Goal: Information Seeking & Learning: Learn about a topic

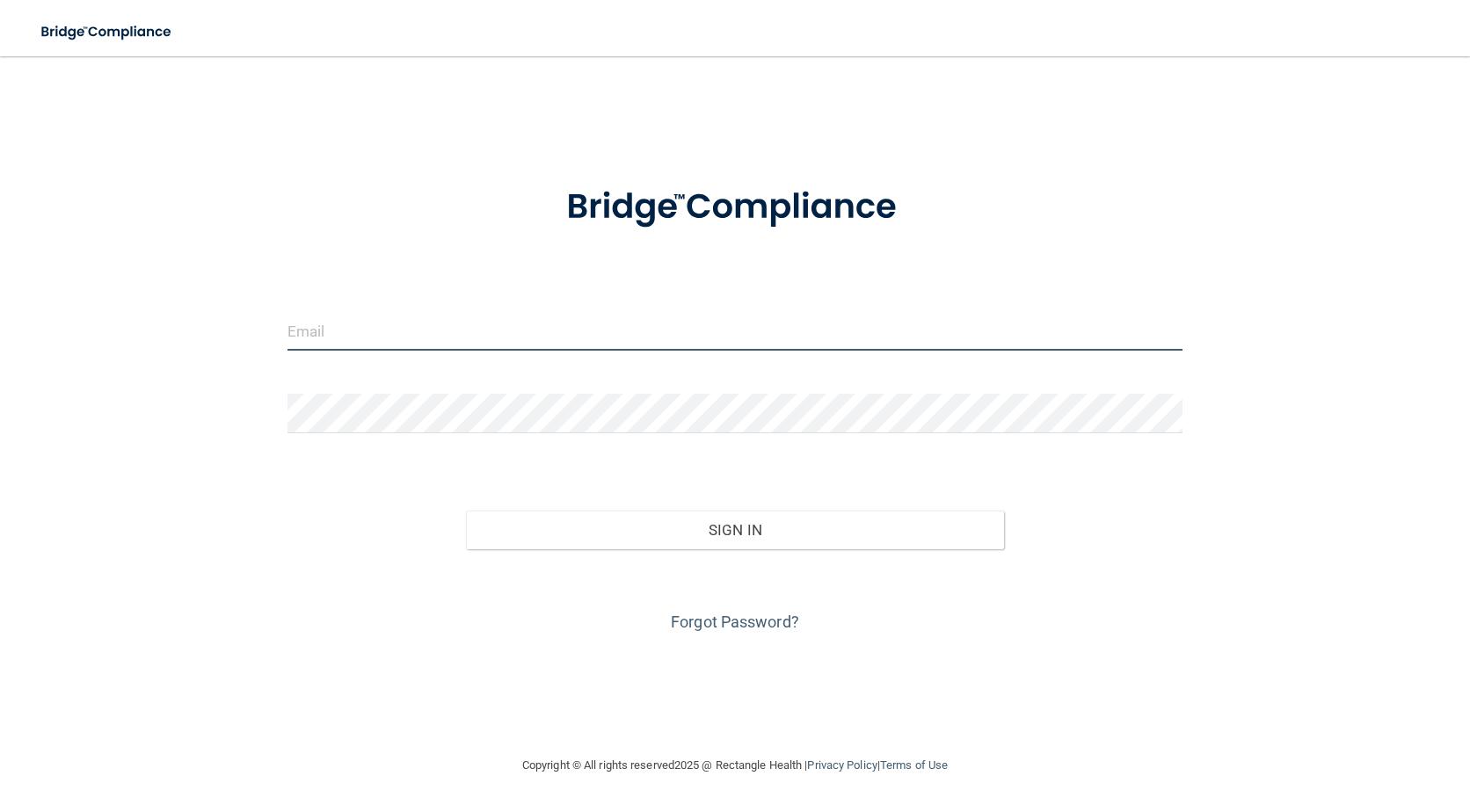
click at [373, 328] on input "email" at bounding box center [735, 331] width 896 height 39
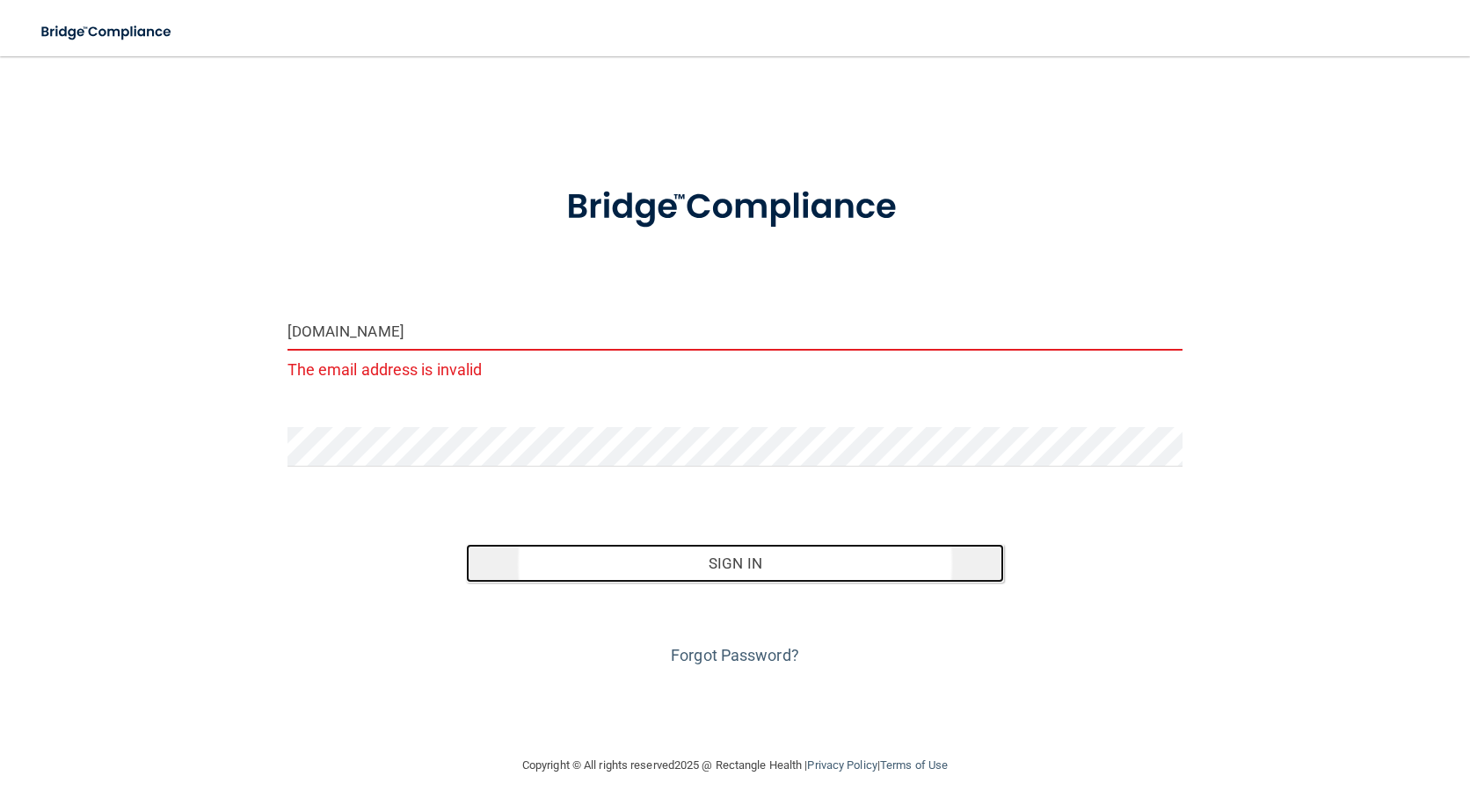
click at [719, 560] on button "Sign In" at bounding box center [735, 563] width 537 height 38
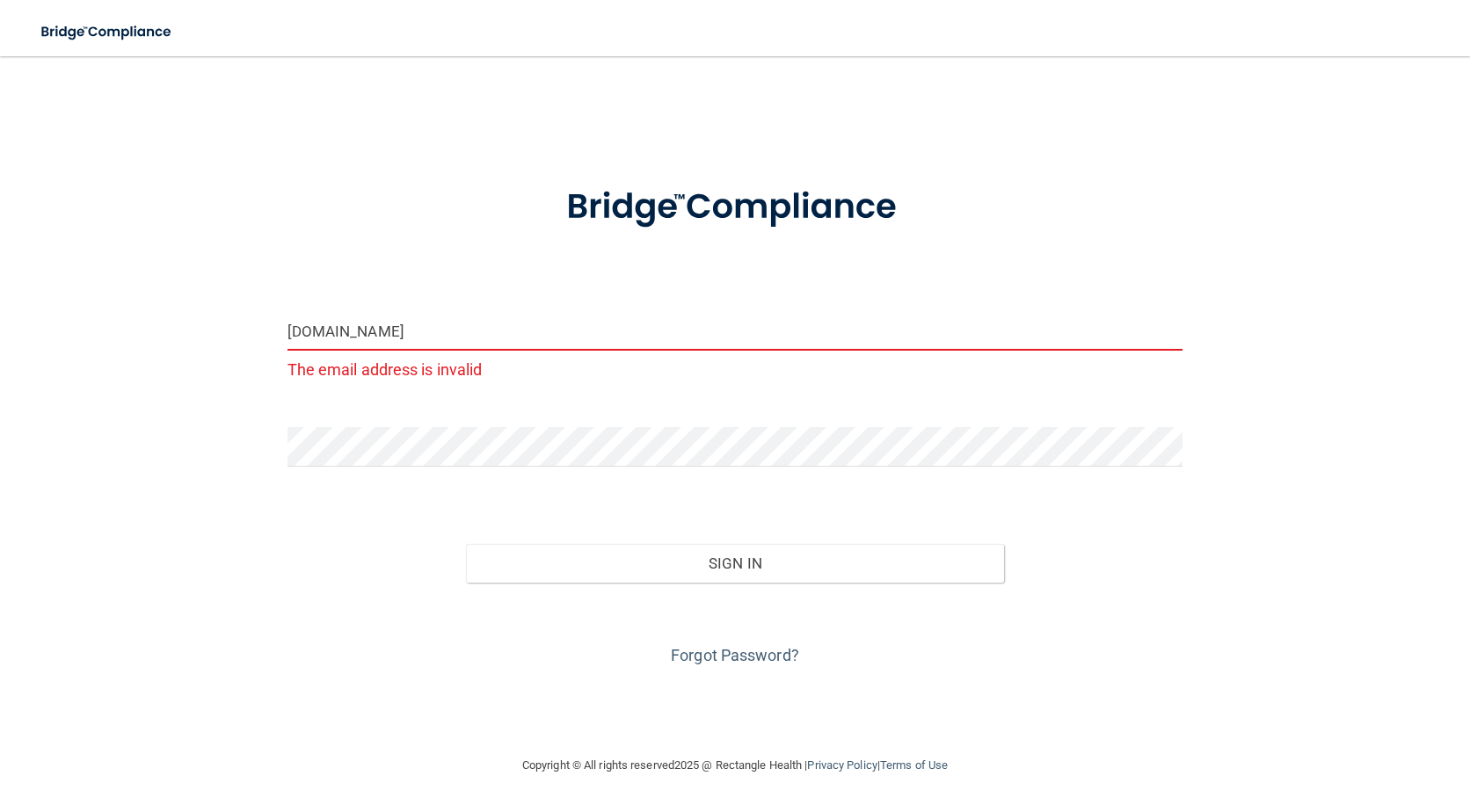
click at [395, 333] on input "vivi.jaramillo242gmail.com" at bounding box center [735, 331] width 896 height 39
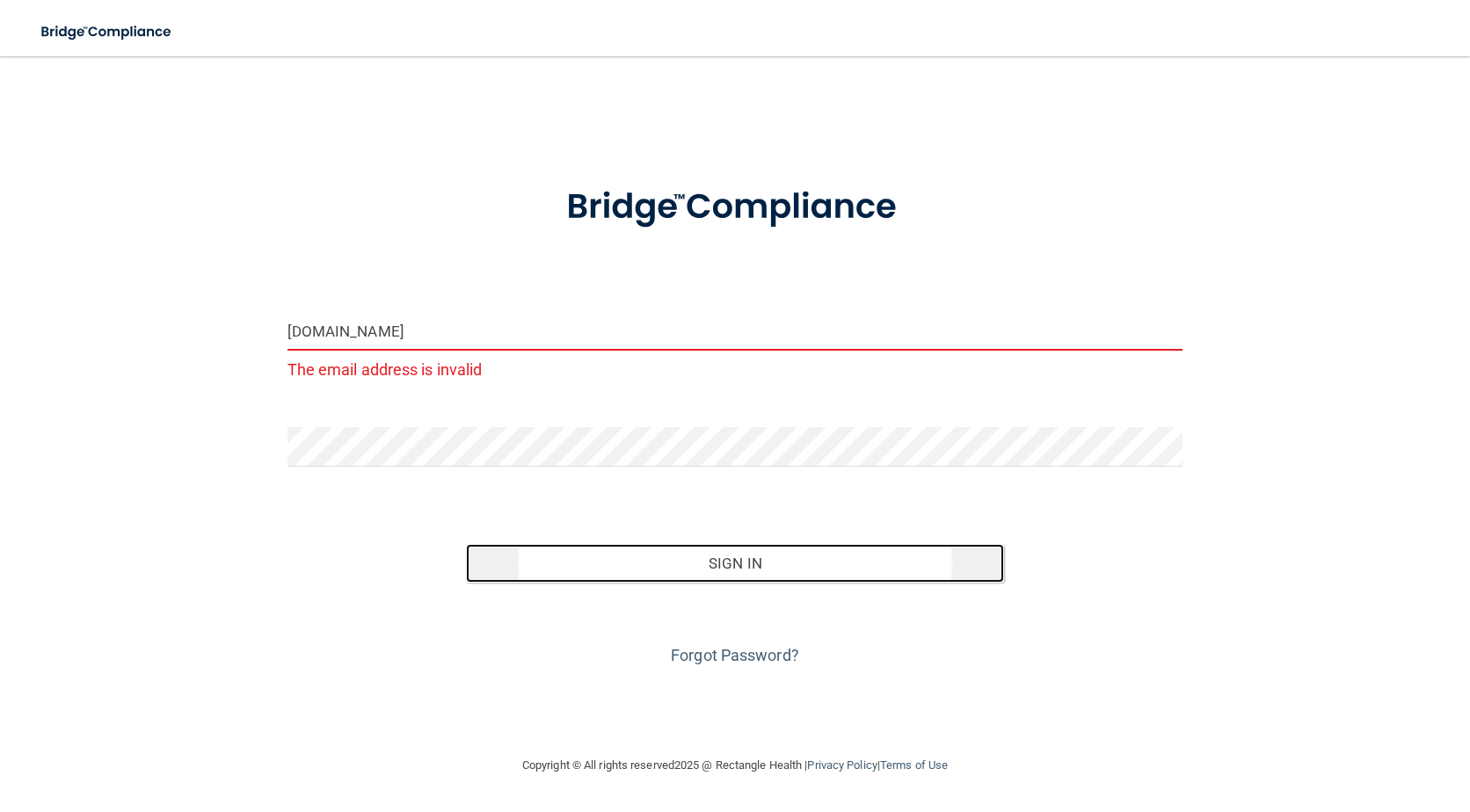
click at [737, 556] on button "Sign In" at bounding box center [735, 563] width 537 height 38
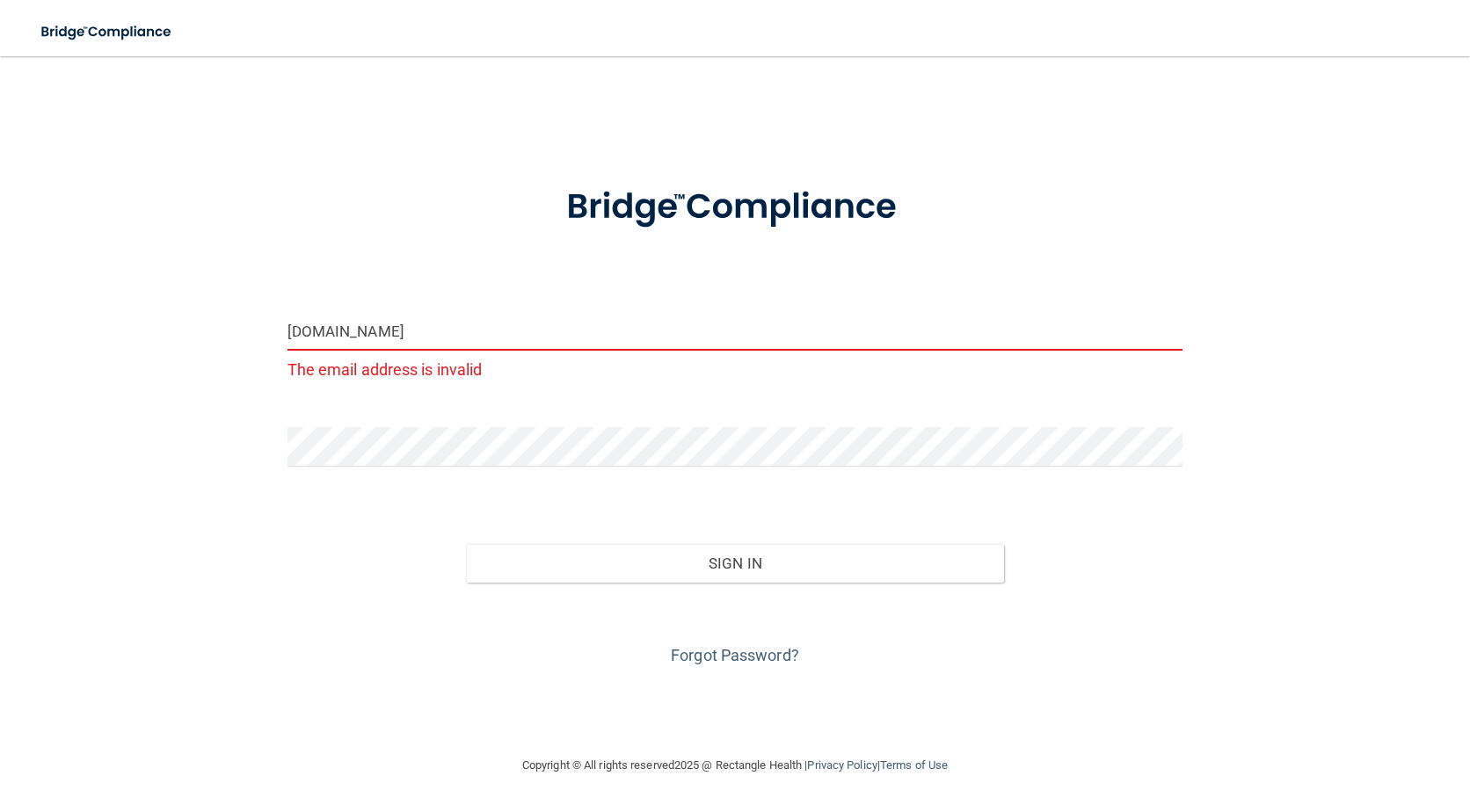
click at [394, 334] on input "vivi.jaramillo24gmail.com" at bounding box center [735, 331] width 896 height 39
click at [387, 334] on input "vivi.jaramillo24gmail.com" at bounding box center [735, 331] width 896 height 39
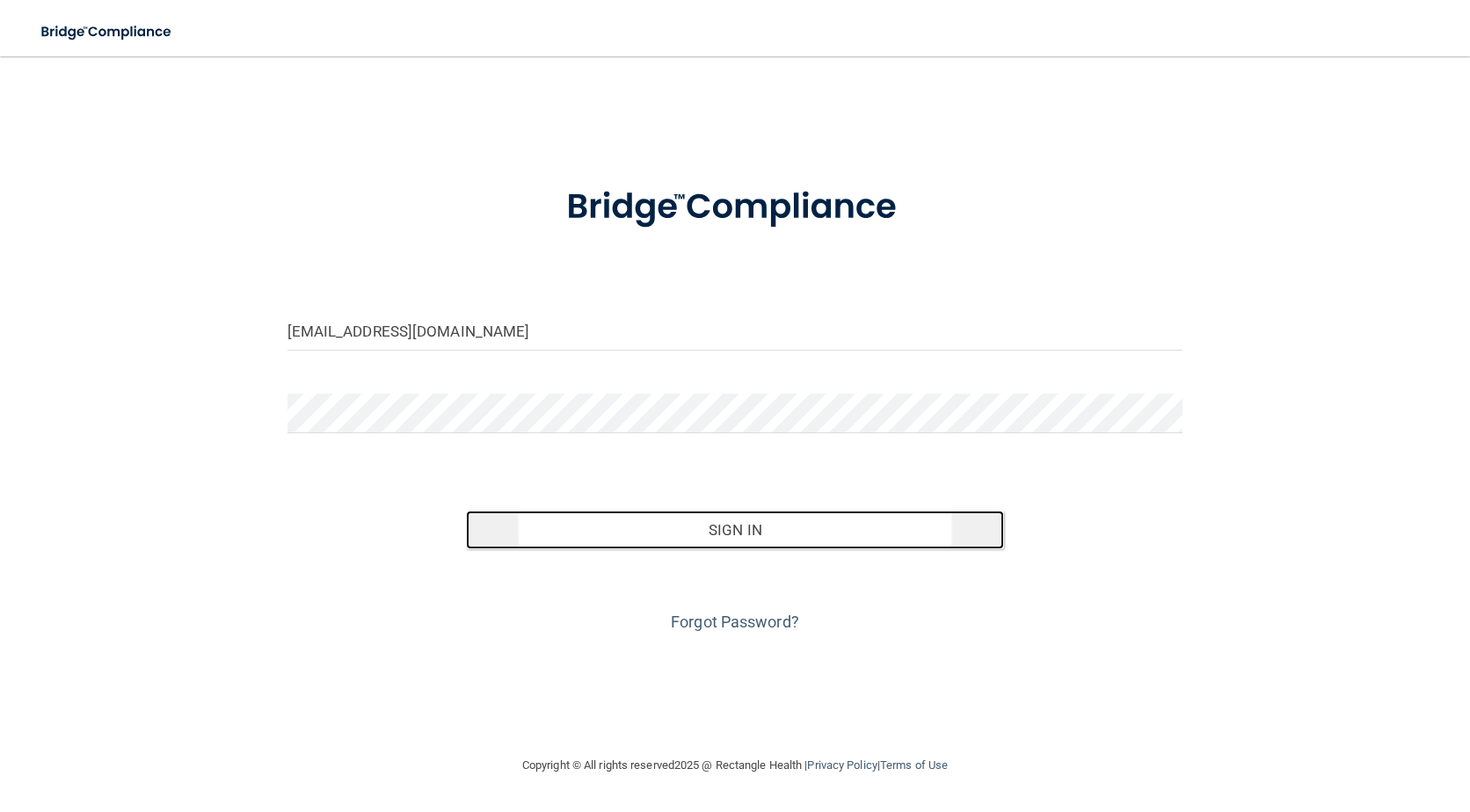
click at [726, 540] on button "Sign In" at bounding box center [735, 529] width 537 height 38
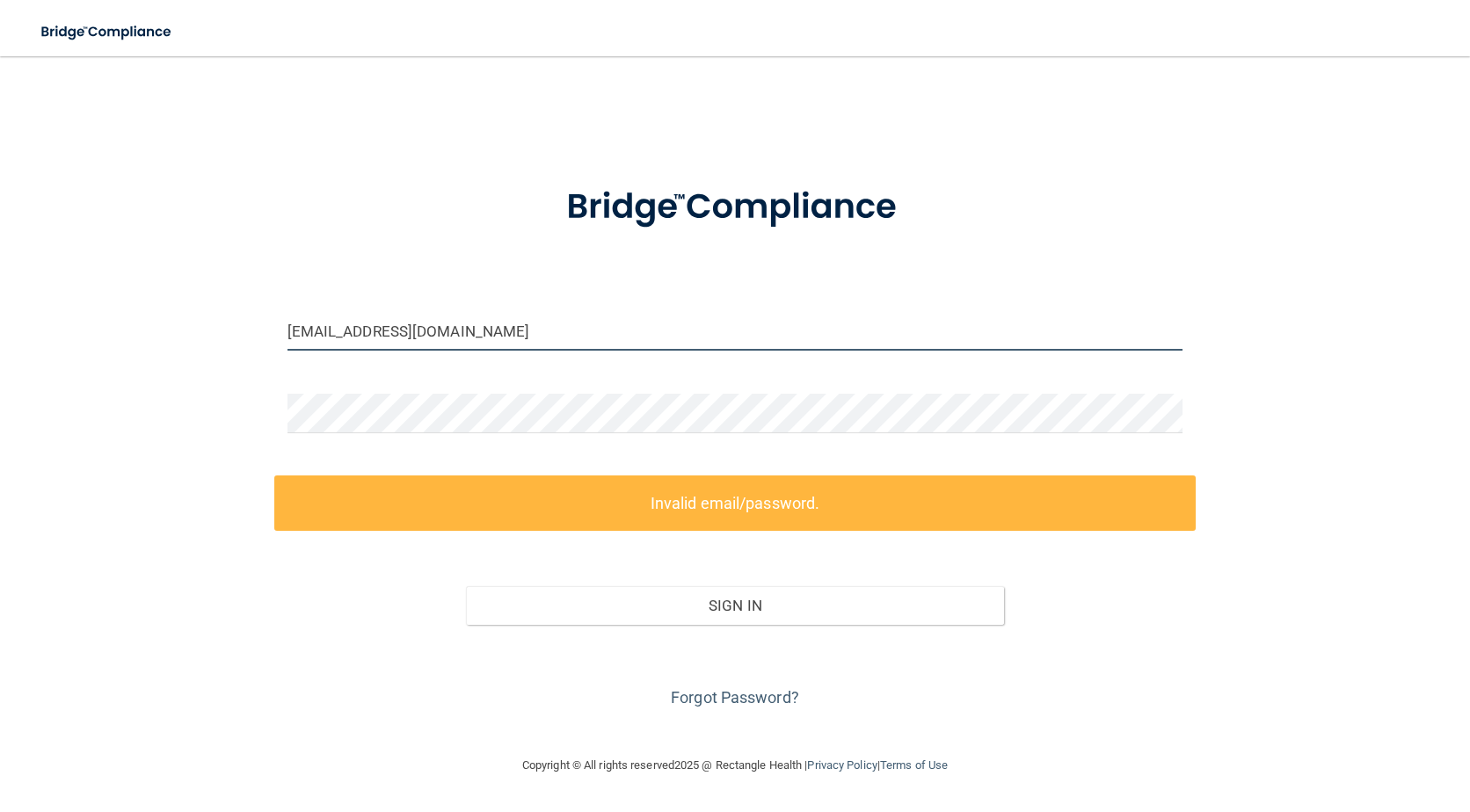
click at [288, 335] on input "[EMAIL_ADDRESS][DOMAIN_NAME]" at bounding box center [735, 331] width 896 height 39
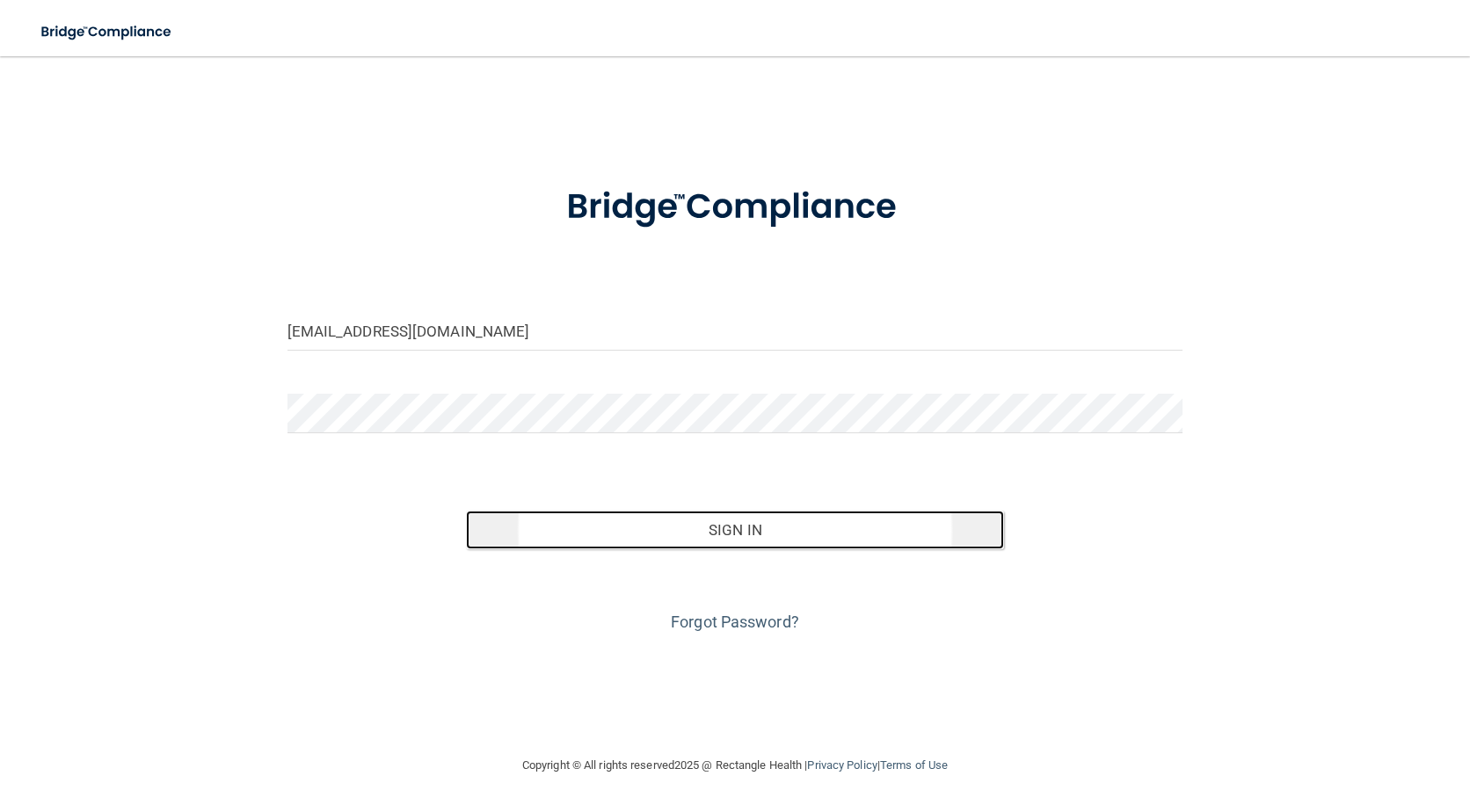
click at [754, 519] on button "Sign In" at bounding box center [735, 529] width 537 height 38
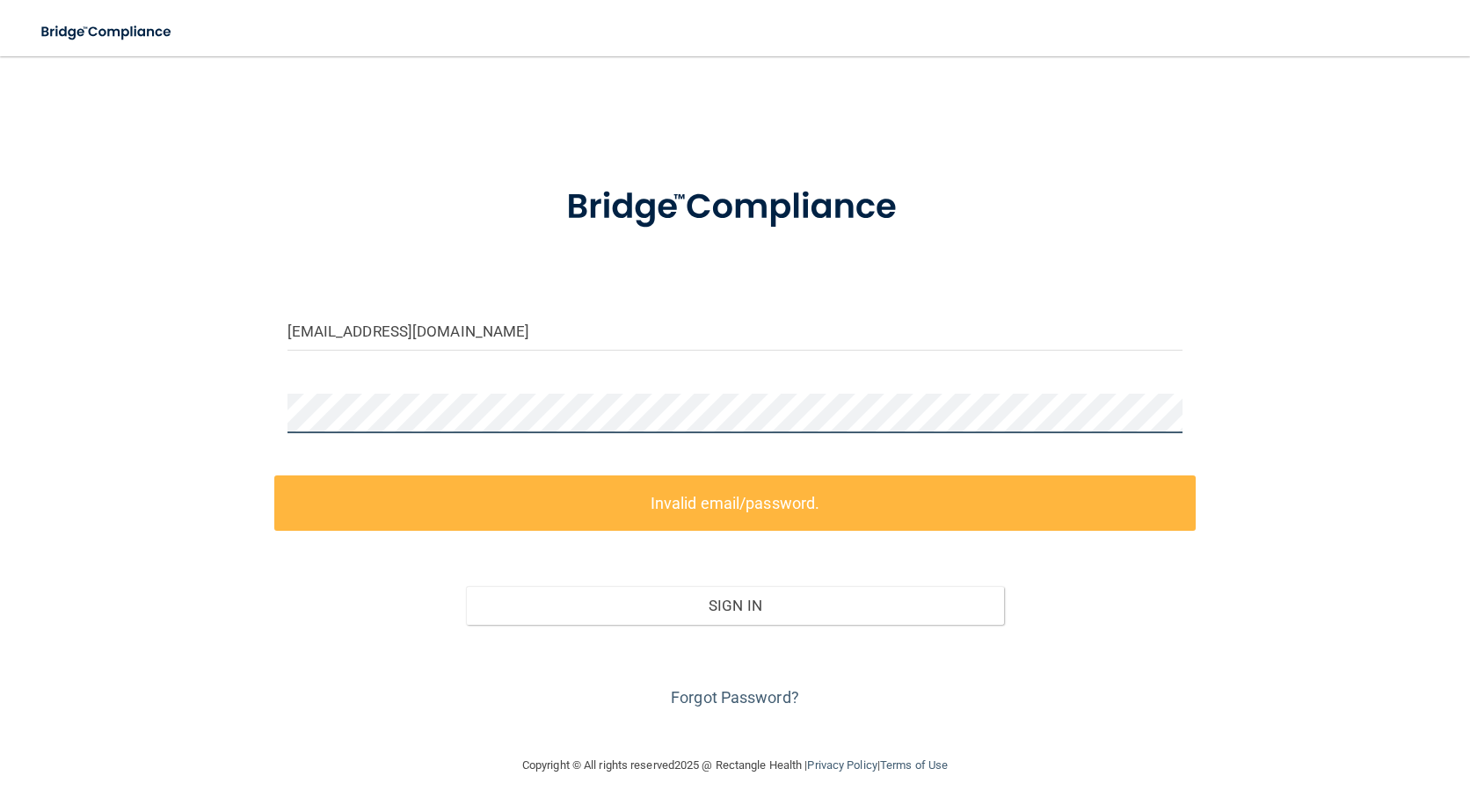
click at [44, 412] on div "Vivi.jaramillo24@gmail.com Invalid email/password. You don't have permission to…" at bounding box center [735, 406] width 1400 height 663
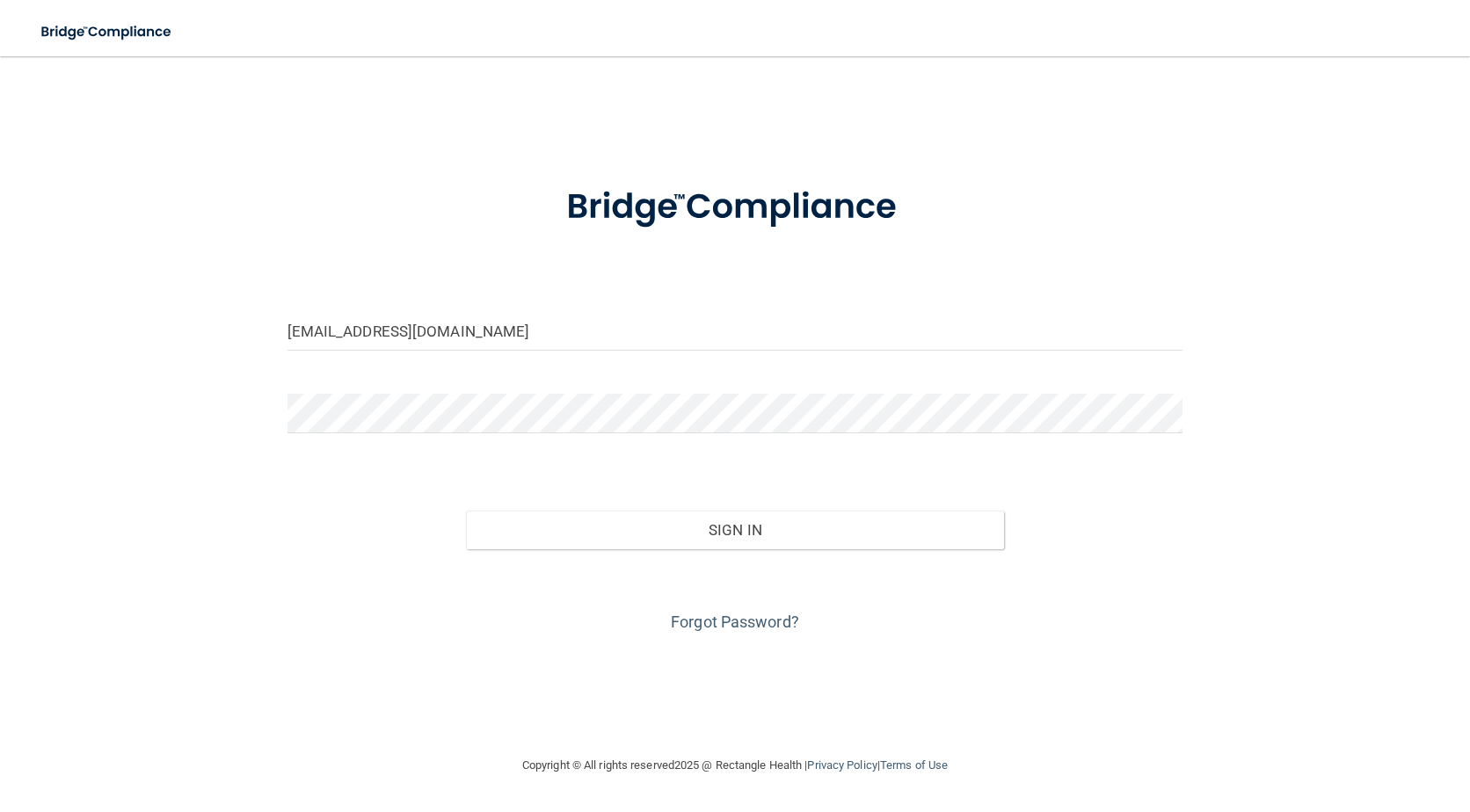
click at [304, 500] on div "Sign In" at bounding box center [735, 512] width 923 height 74
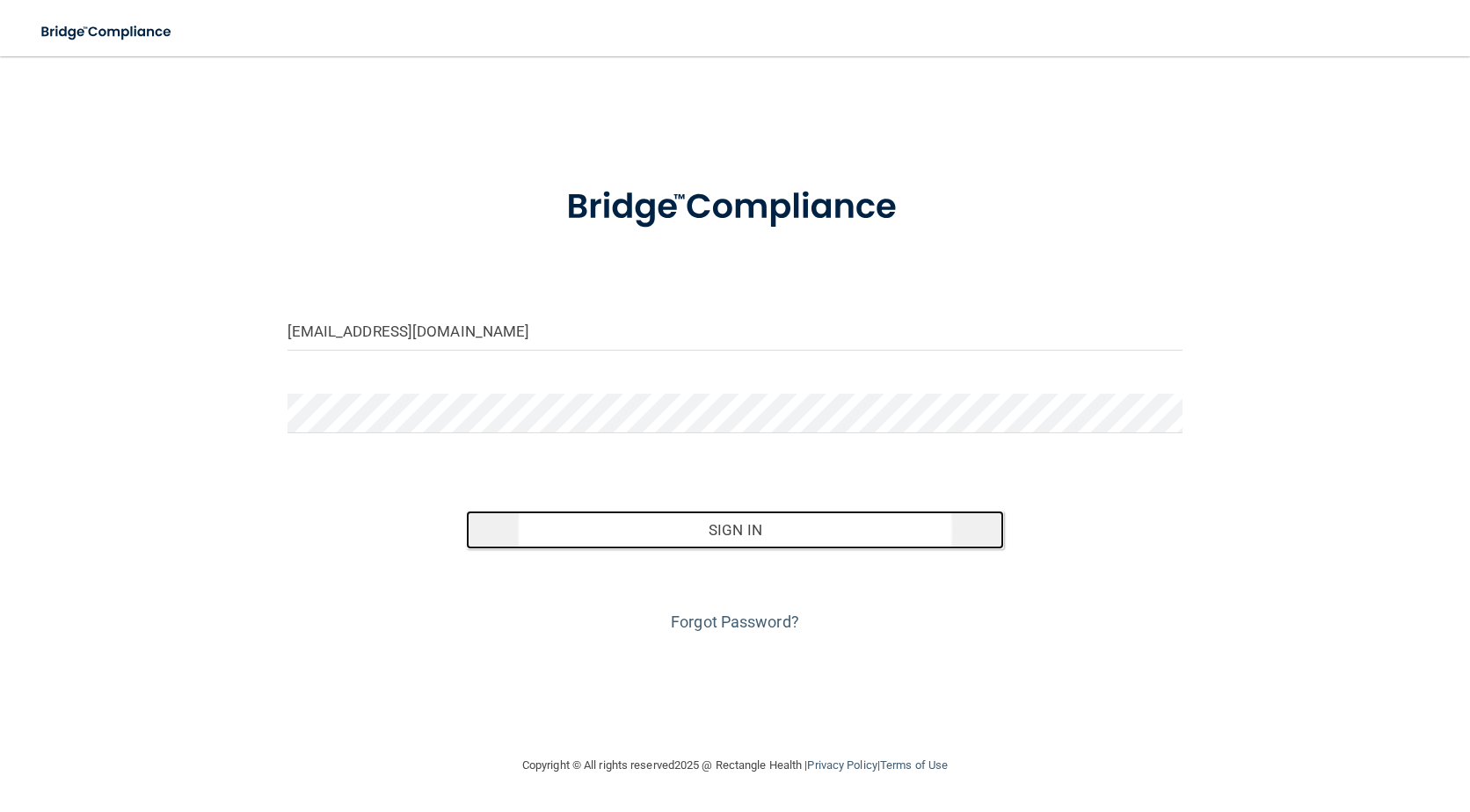
click at [666, 532] on button "Sign In" at bounding box center [735, 529] width 537 height 38
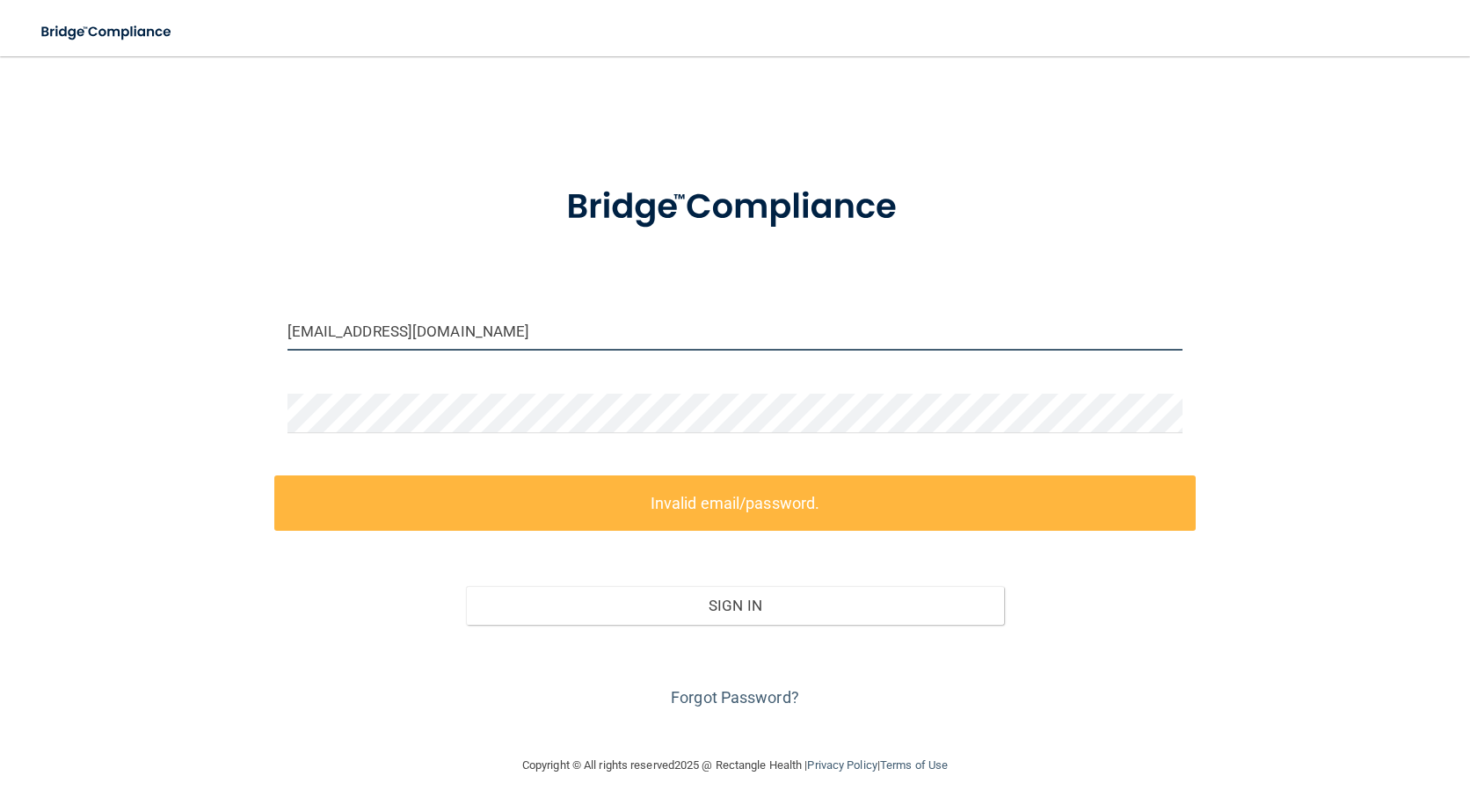
drag, startPoint x: 310, startPoint y: 333, endPoint x: 287, endPoint y: 338, distance: 23.5
click at [287, 338] on input "Vivi.jaramillo24@gmail.com" at bounding box center [735, 331] width 896 height 39
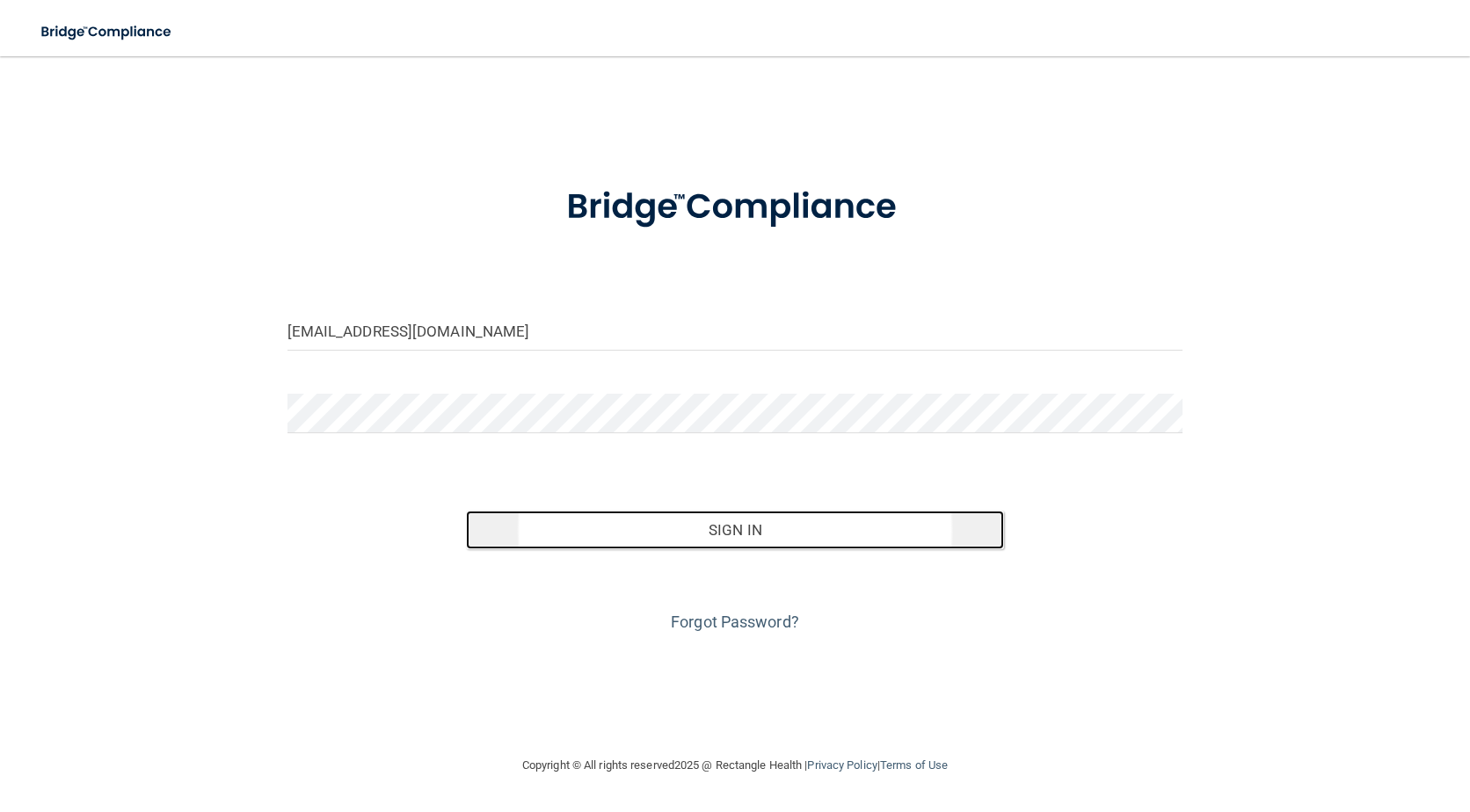
click at [708, 520] on button "Sign In" at bounding box center [735, 529] width 537 height 38
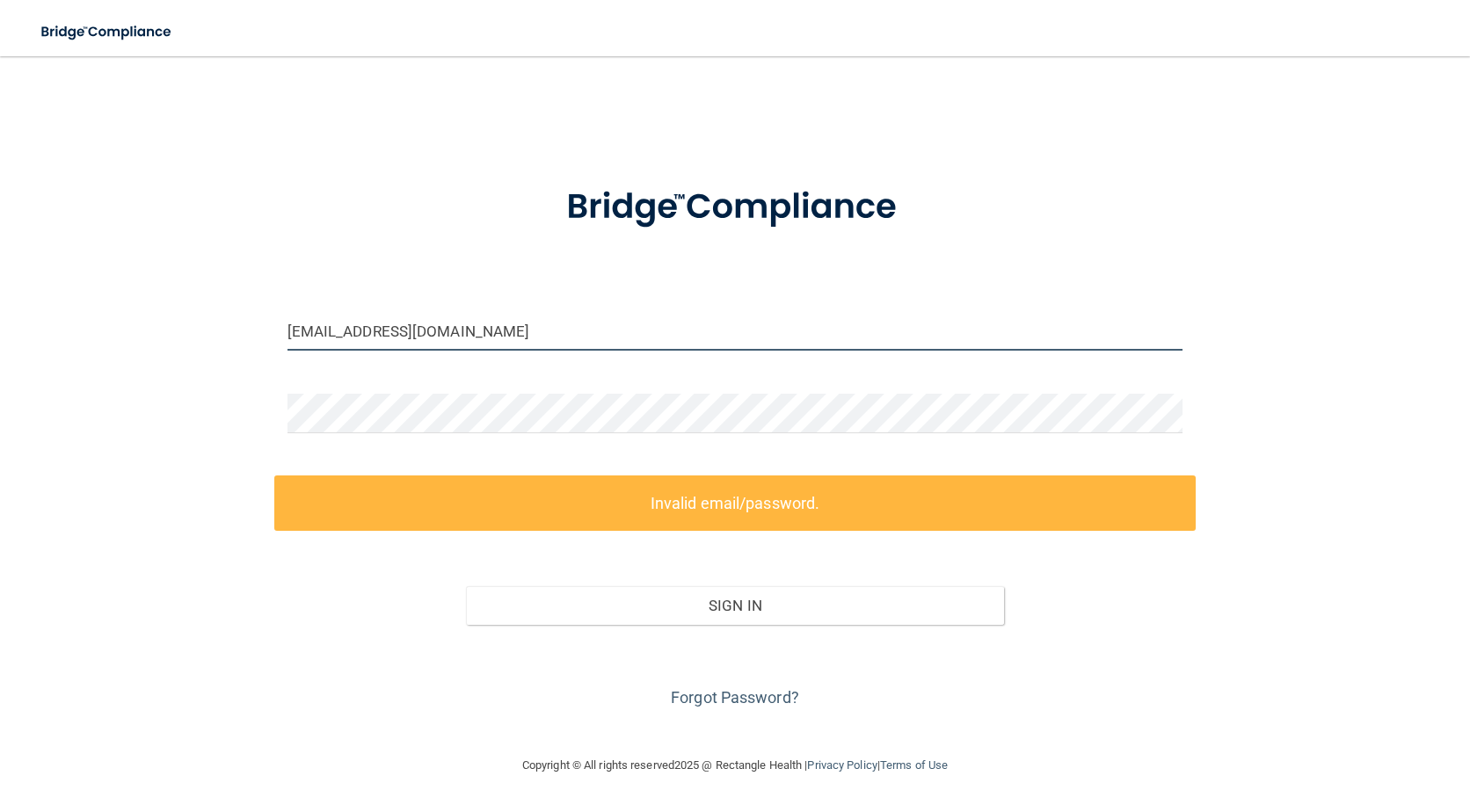
drag, startPoint x: 313, startPoint y: 327, endPoint x: 194, endPoint y: 329, distance: 119.0
click at [237, 334] on div "VIVI.jaramillo24@gmail.com Invalid email/password. You don't have permission to…" at bounding box center [735, 406] width 1400 height 663
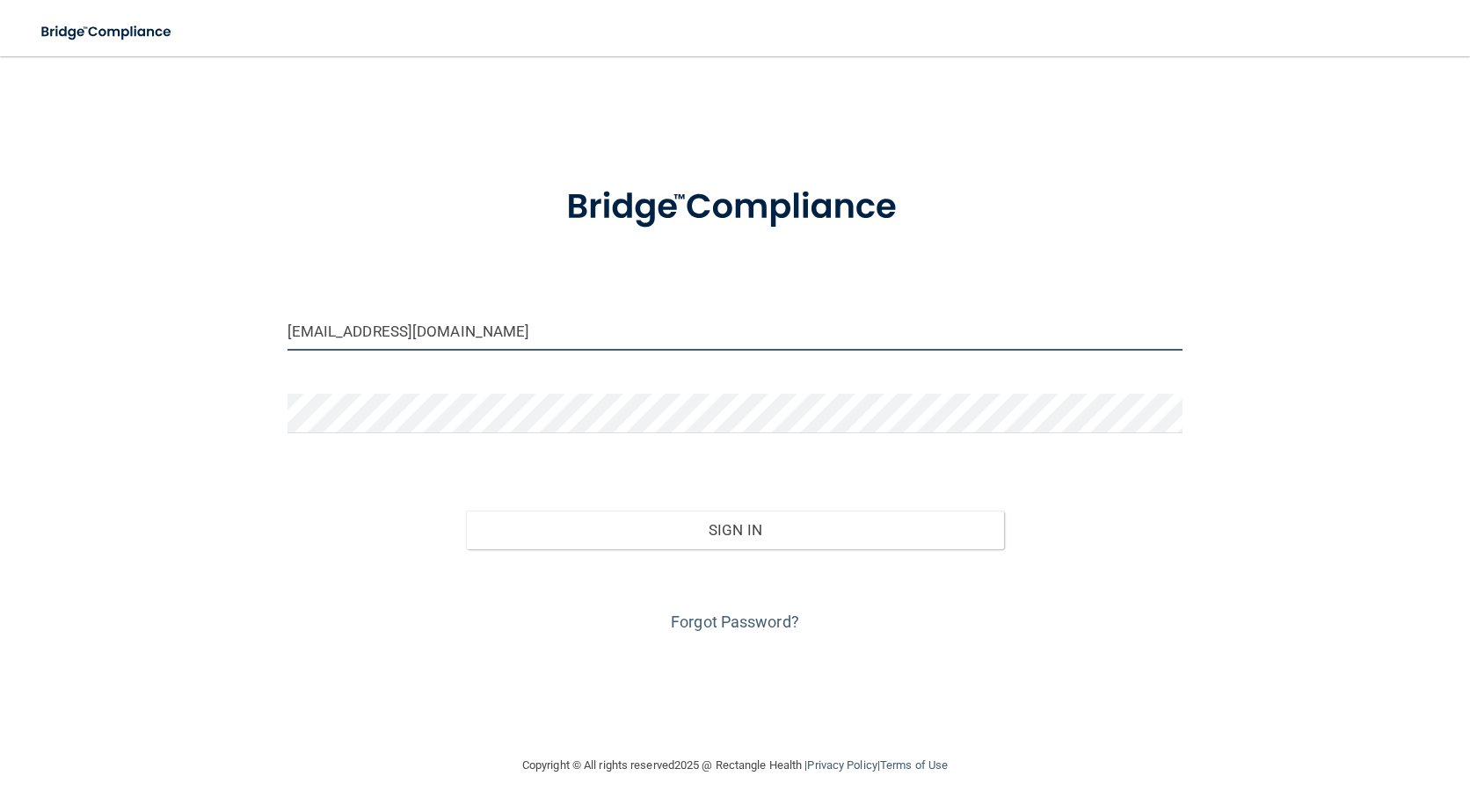
type input "[EMAIL_ADDRESS][DOMAIN_NAME]"
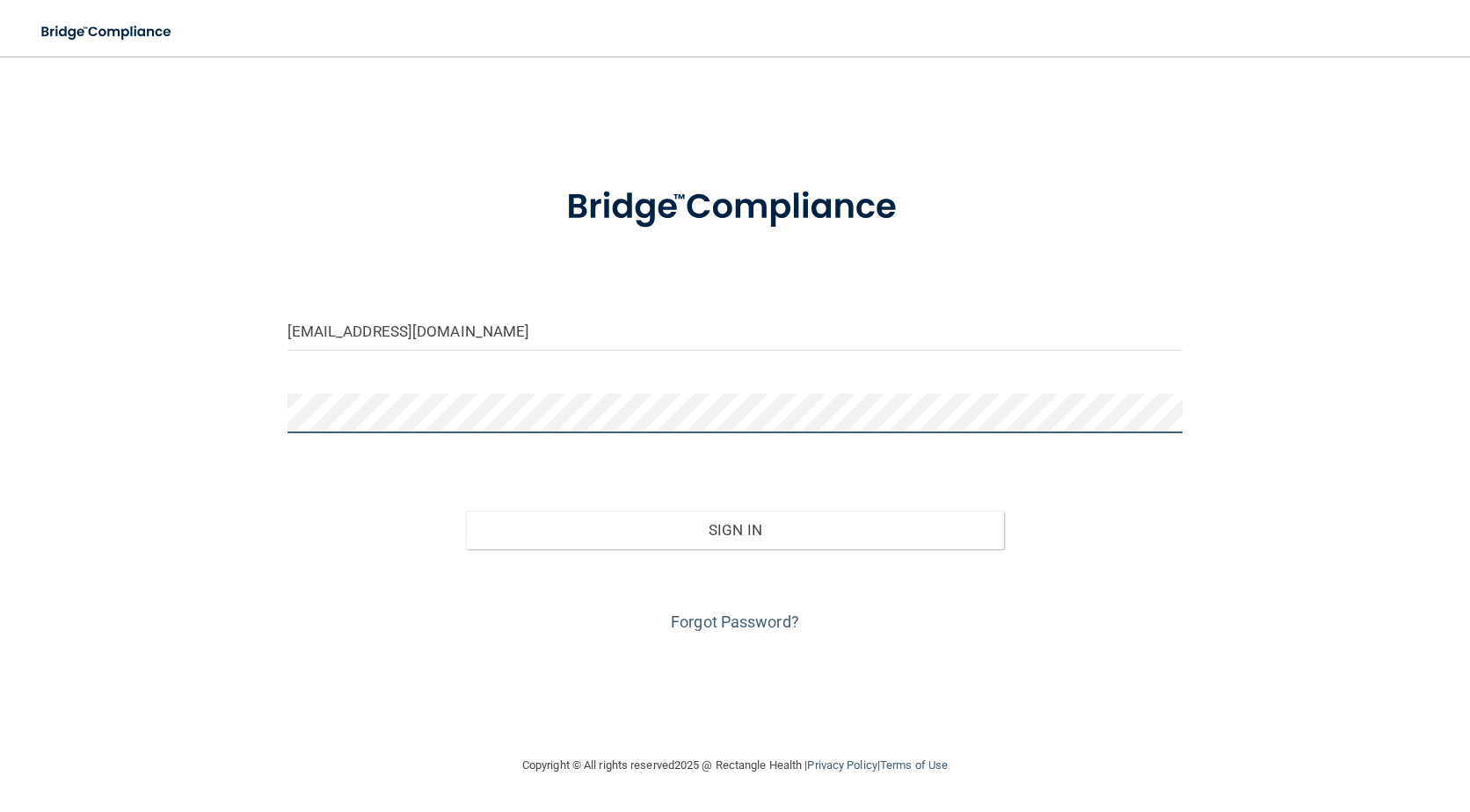
click at [0, 430] on html "Toggle navigation Manage My Enterprise Manage My Location vivi.jaramillo24@gmai…" at bounding box center [735, 406] width 1470 height 812
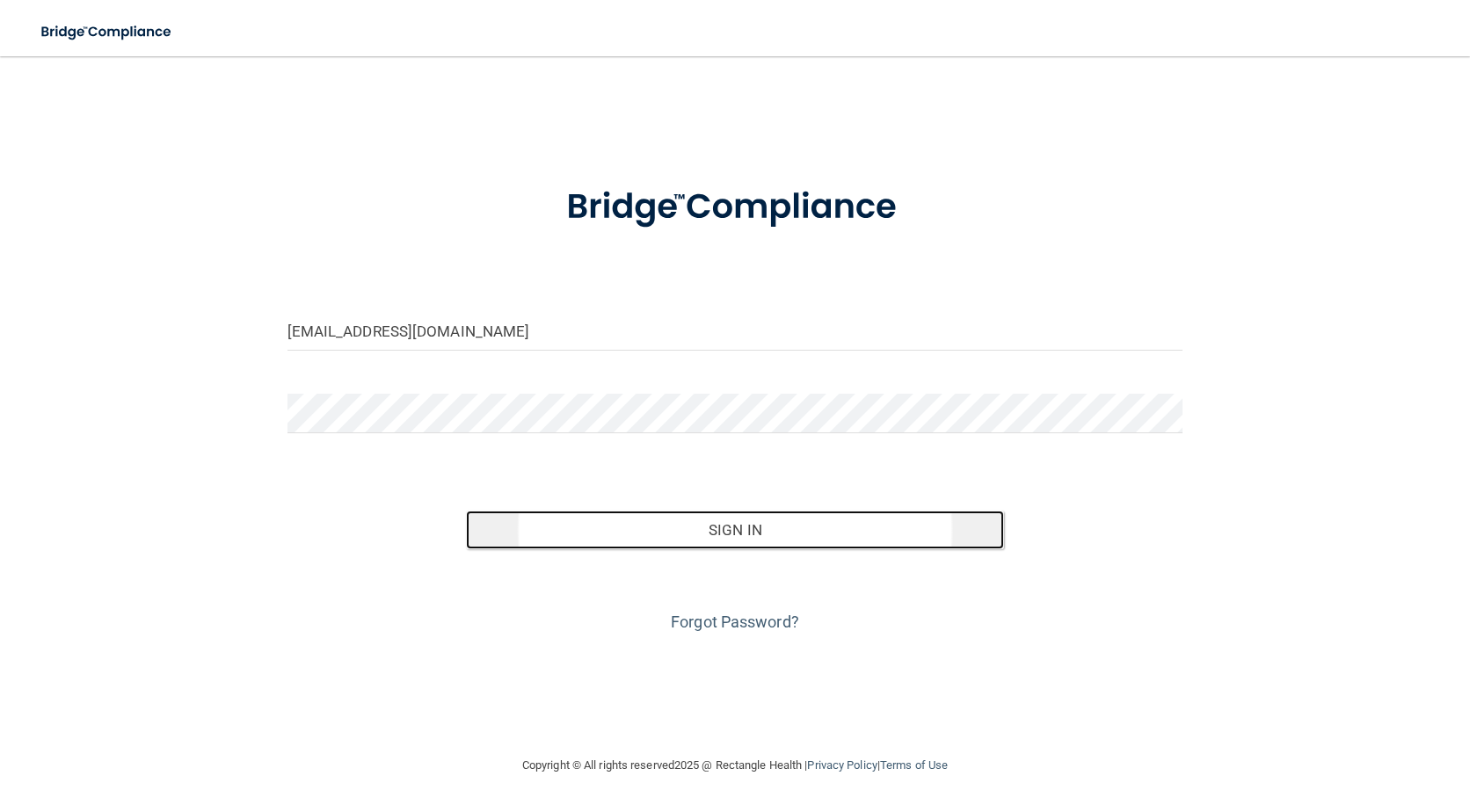
click at [748, 539] on button "Sign In" at bounding box center [735, 529] width 537 height 38
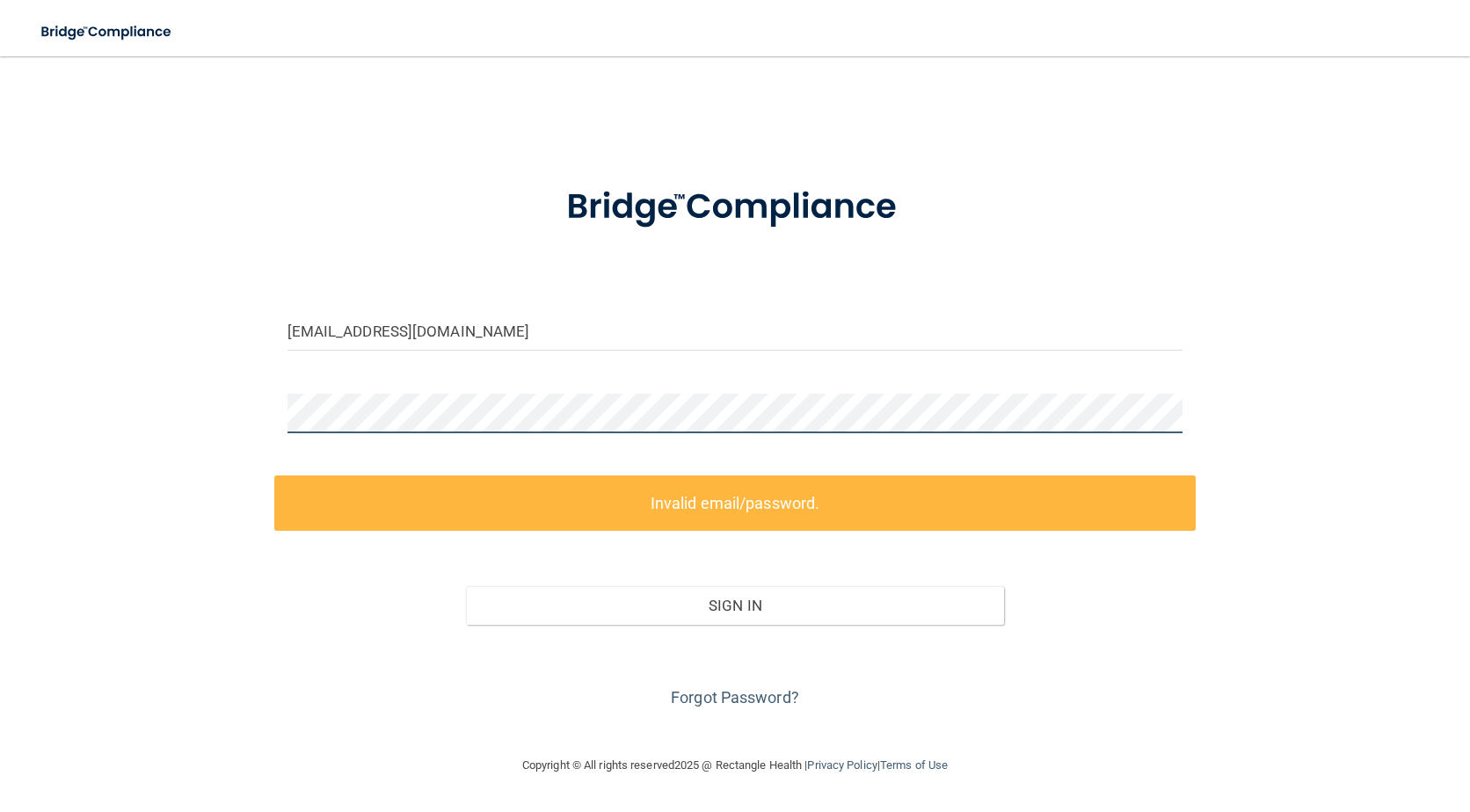
click at [205, 417] on div "vivi.jaramillo24@gmail.com Invalid email/password. You don't have permission to…" at bounding box center [735, 406] width 1400 height 663
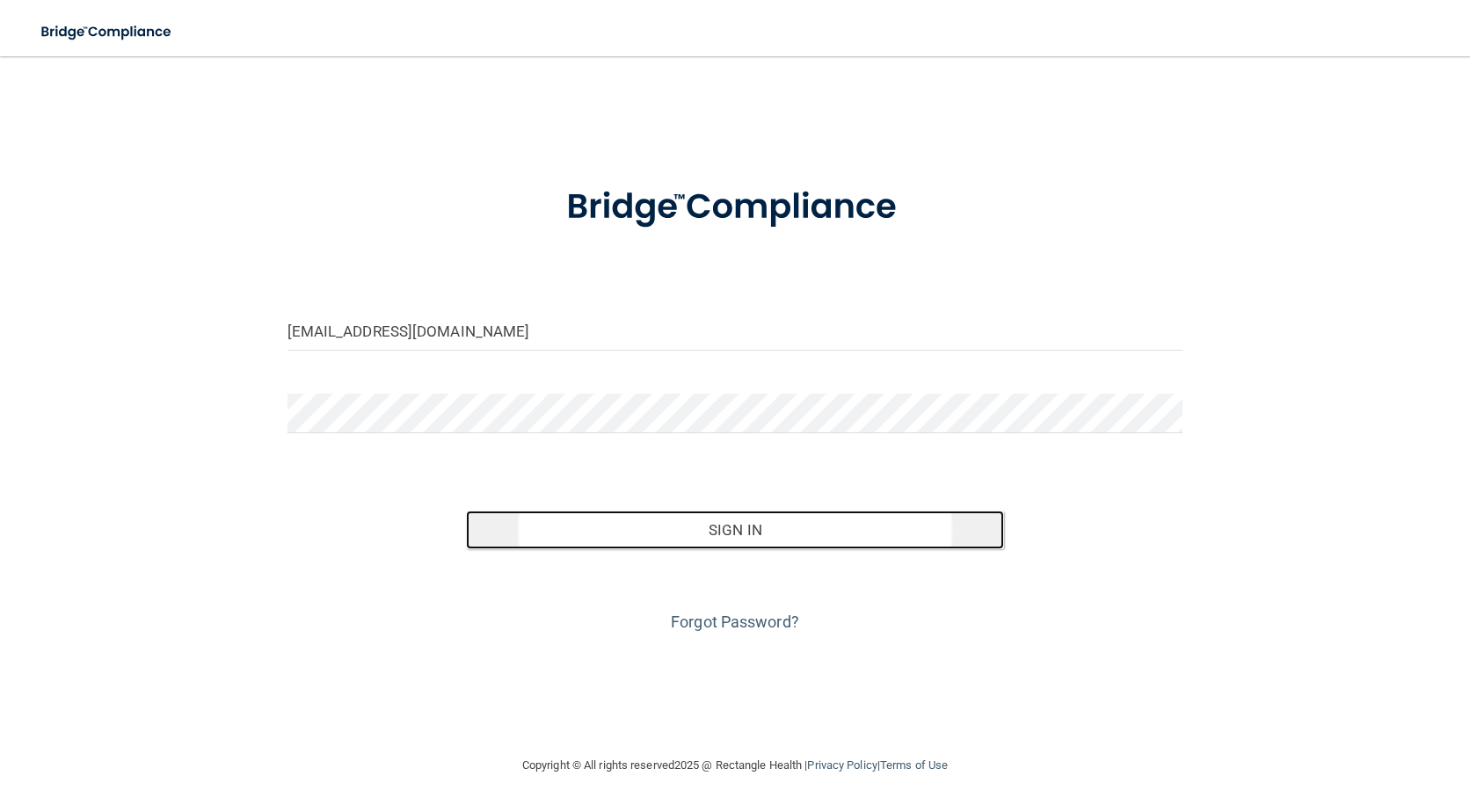
click at [720, 526] on button "Sign In" at bounding box center [735, 529] width 537 height 38
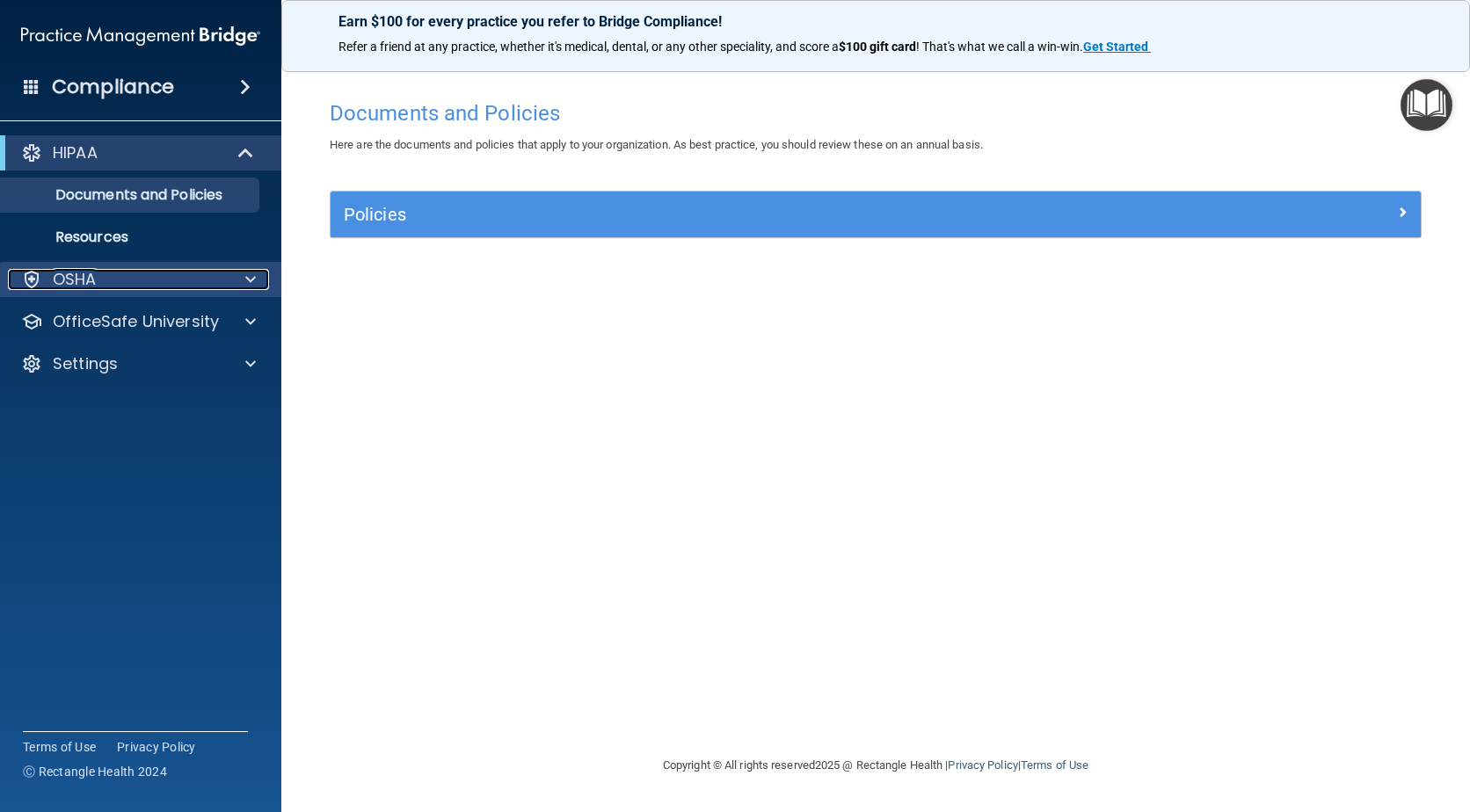
click at [129, 279] on div "OSHA" at bounding box center [117, 279] width 218 height 21
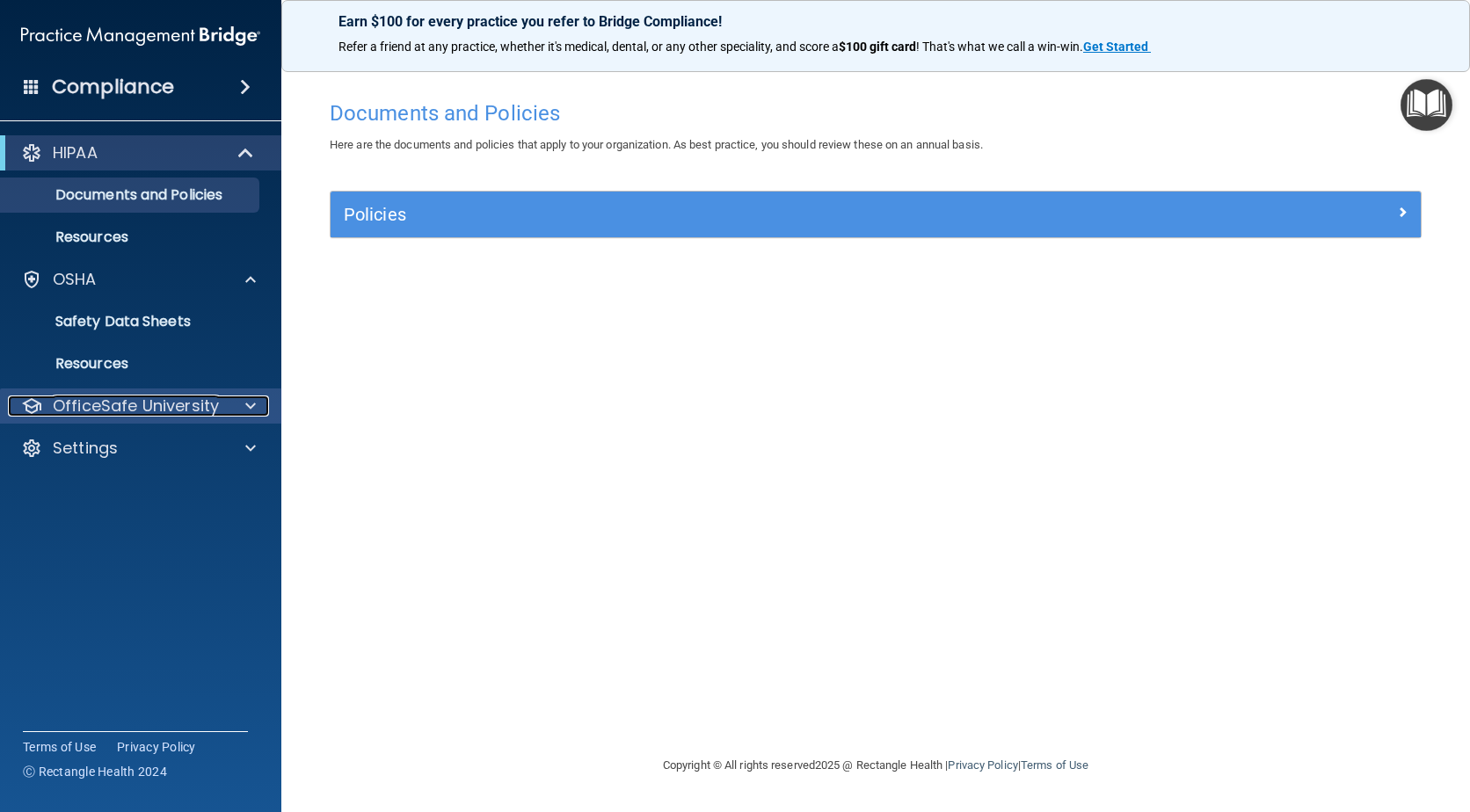
click at [166, 410] on p "OfficeSafe University" at bounding box center [135, 406] width 166 height 21
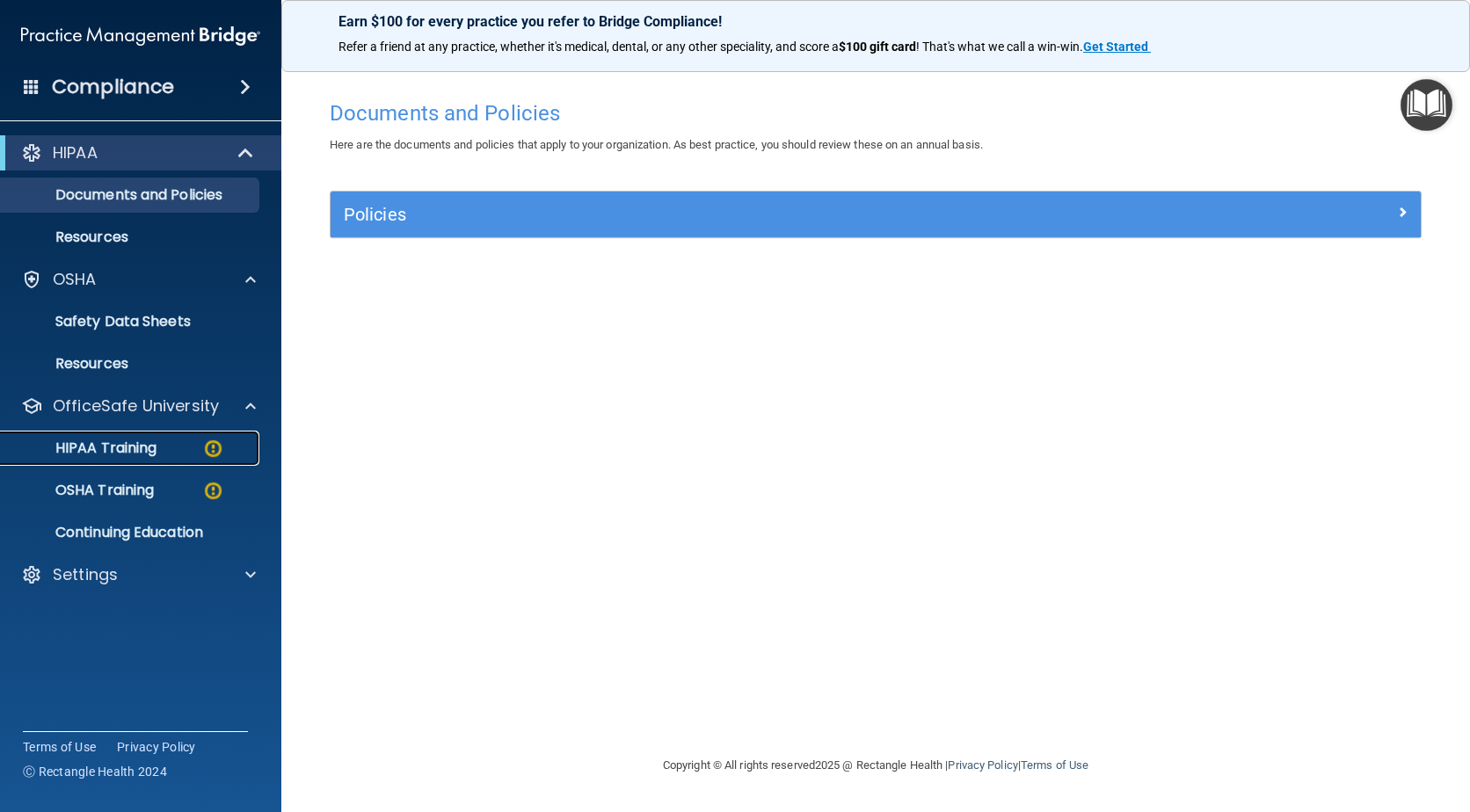
click at [144, 443] on p "HIPAA Training" at bounding box center [84, 448] width 145 height 18
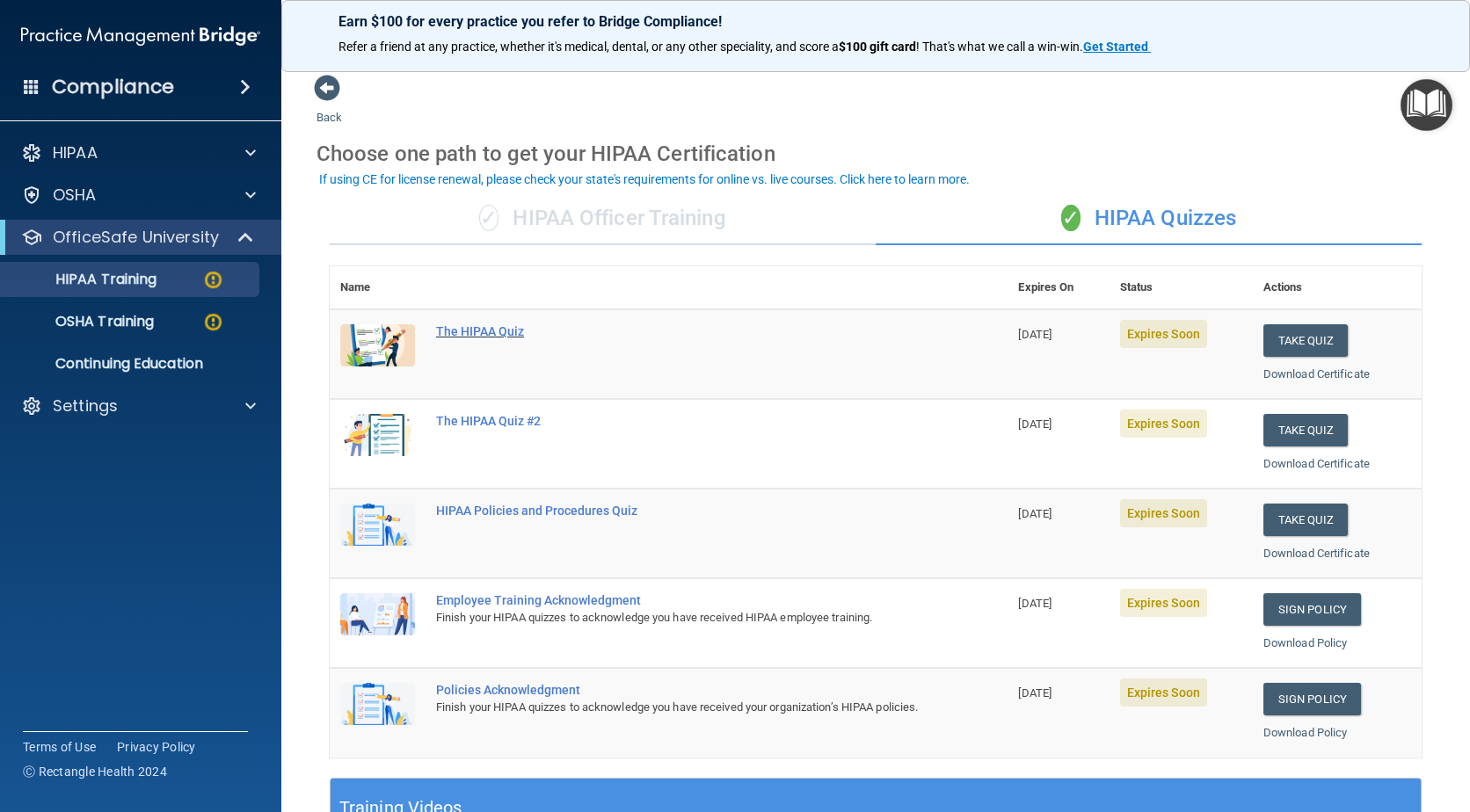
click at [503, 335] on div "The HIPAA Quiz" at bounding box center [678, 332] width 484 height 14
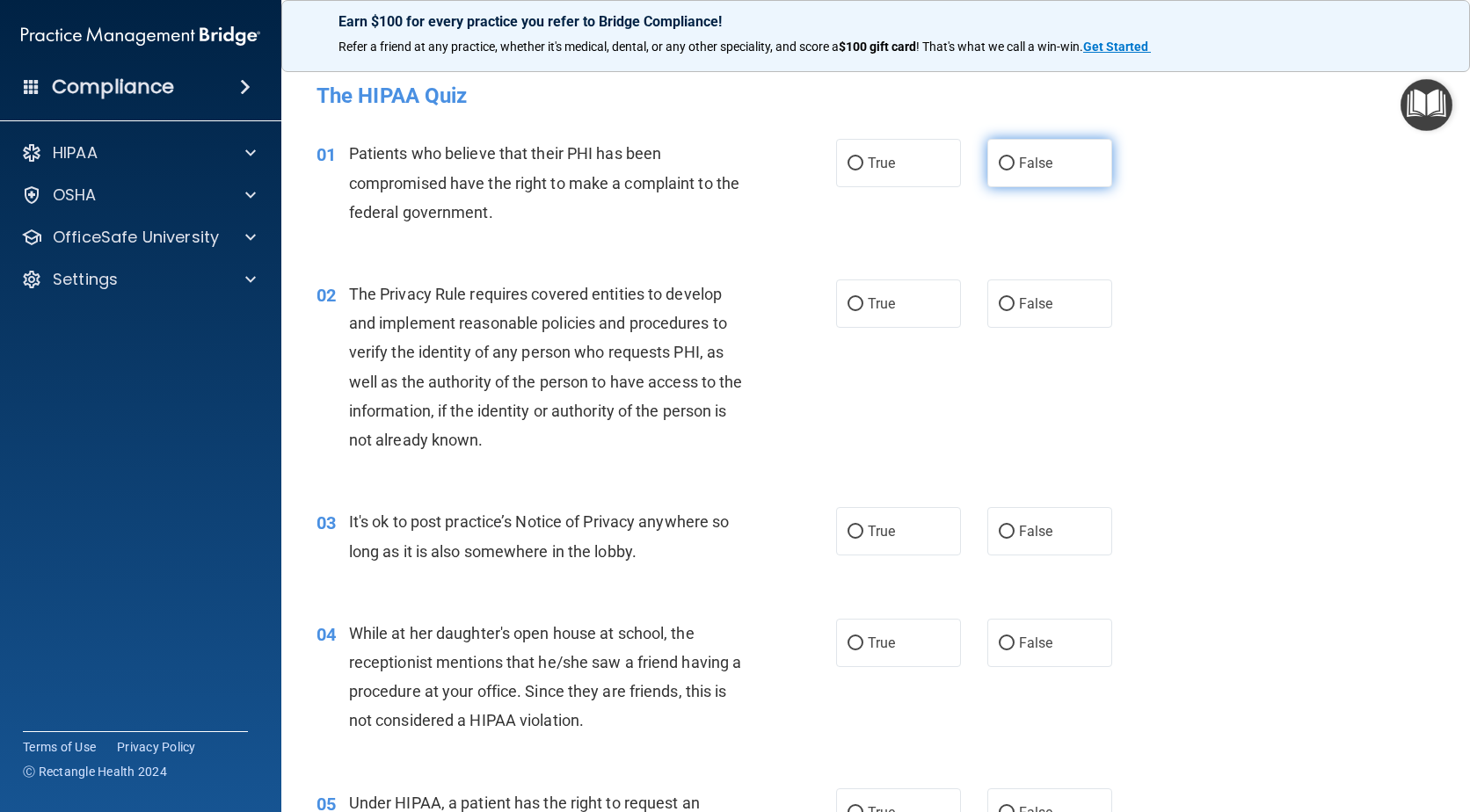
click at [1003, 159] on input "False" at bounding box center [1007, 164] width 16 height 13
radio input "true"
click at [842, 312] on label "True" at bounding box center [899, 303] width 125 height 48
click at [848, 311] on input "True" at bounding box center [856, 304] width 16 height 13
radio input "true"
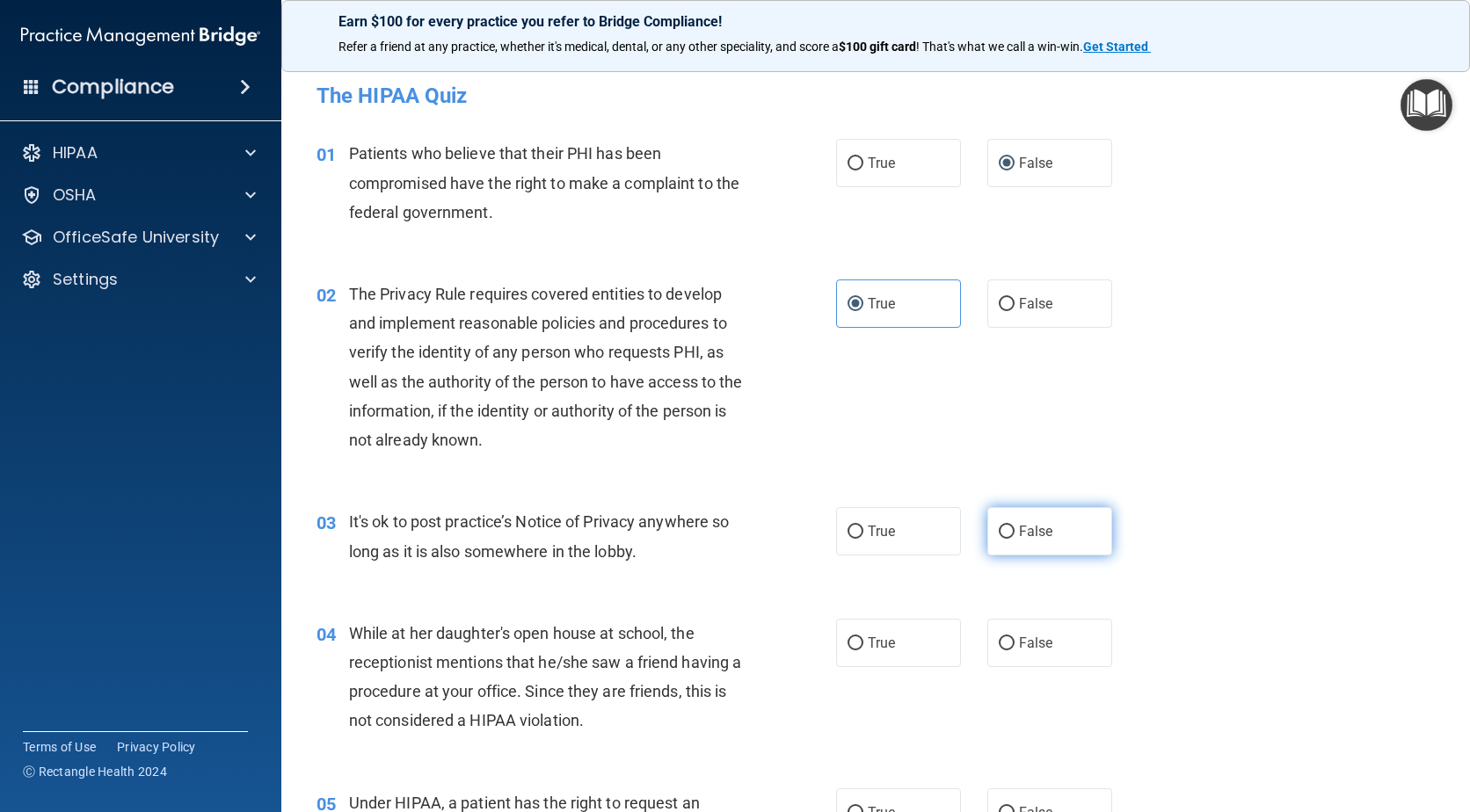
click at [1003, 540] on label "False" at bounding box center [1050, 531] width 125 height 48
click at [1003, 539] on input "False" at bounding box center [1007, 532] width 16 height 13
radio input "true"
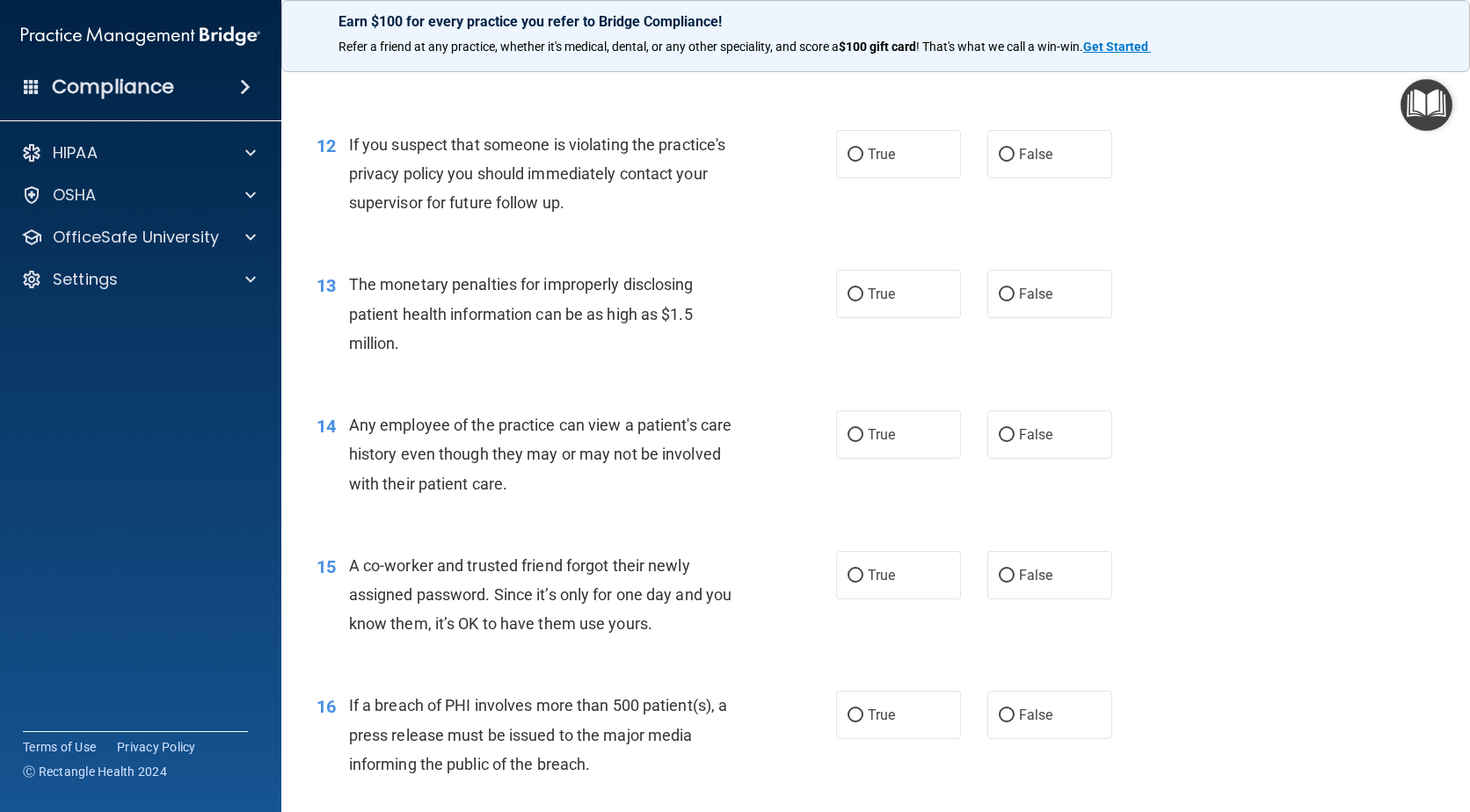
scroll to position [1670, 0]
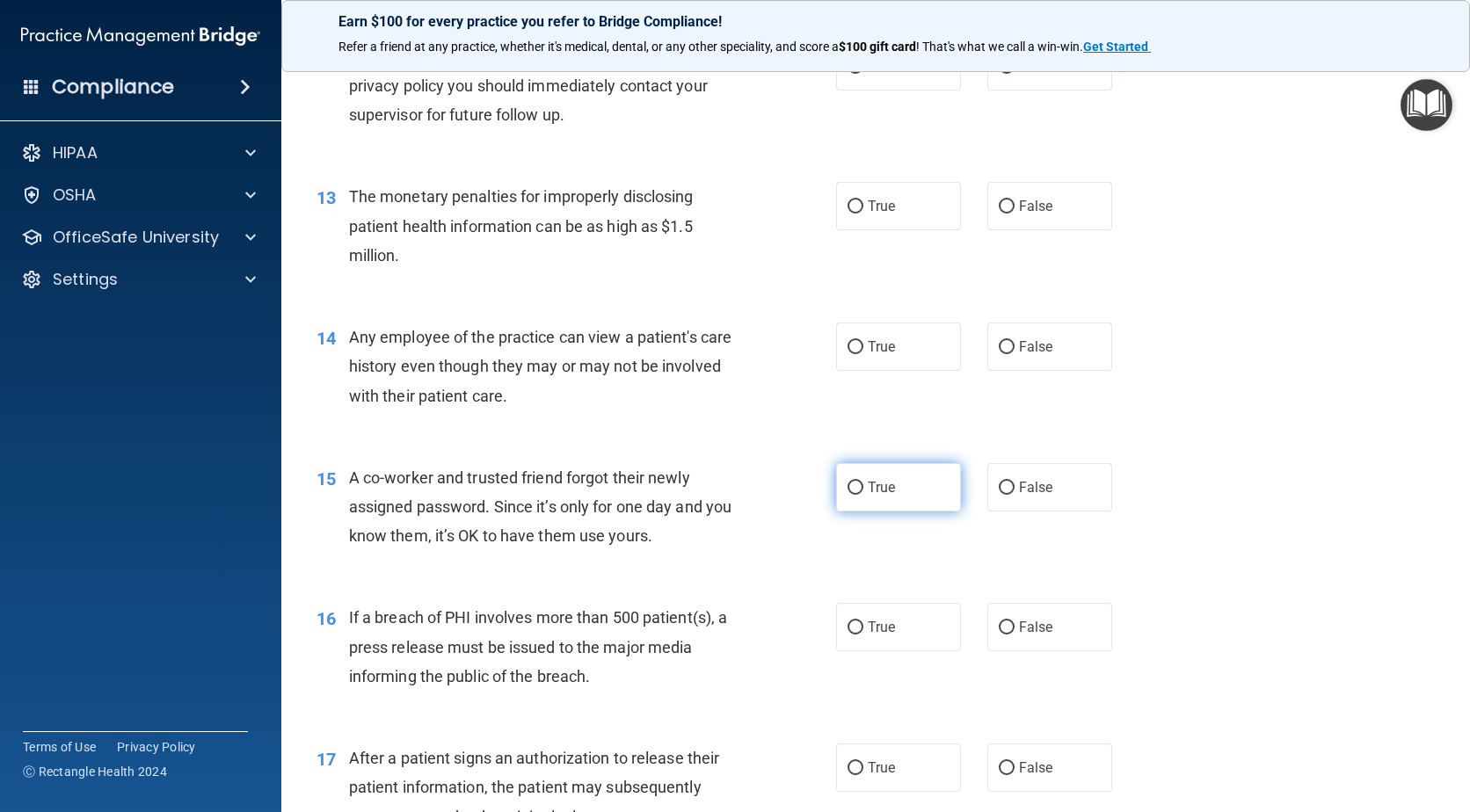
click at [891, 485] on label "True" at bounding box center [899, 487] width 125 height 48
click at [863, 485] on input "True" at bounding box center [856, 488] width 16 height 13
radio input "true"
click at [1040, 350] on span "False" at bounding box center [1036, 346] width 35 height 17
click at [1014, 350] on input "False" at bounding box center [1007, 347] width 16 height 13
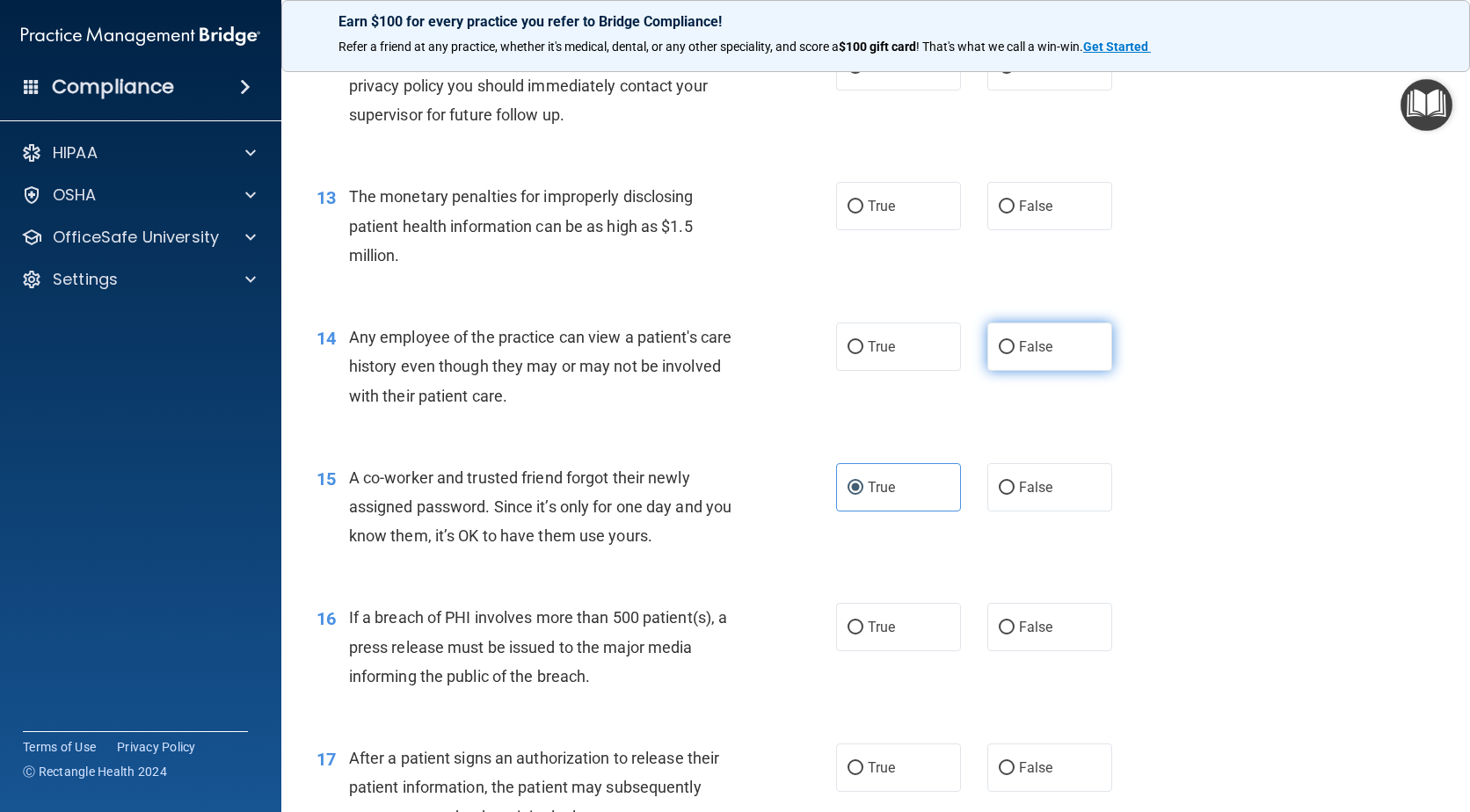
radio input "true"
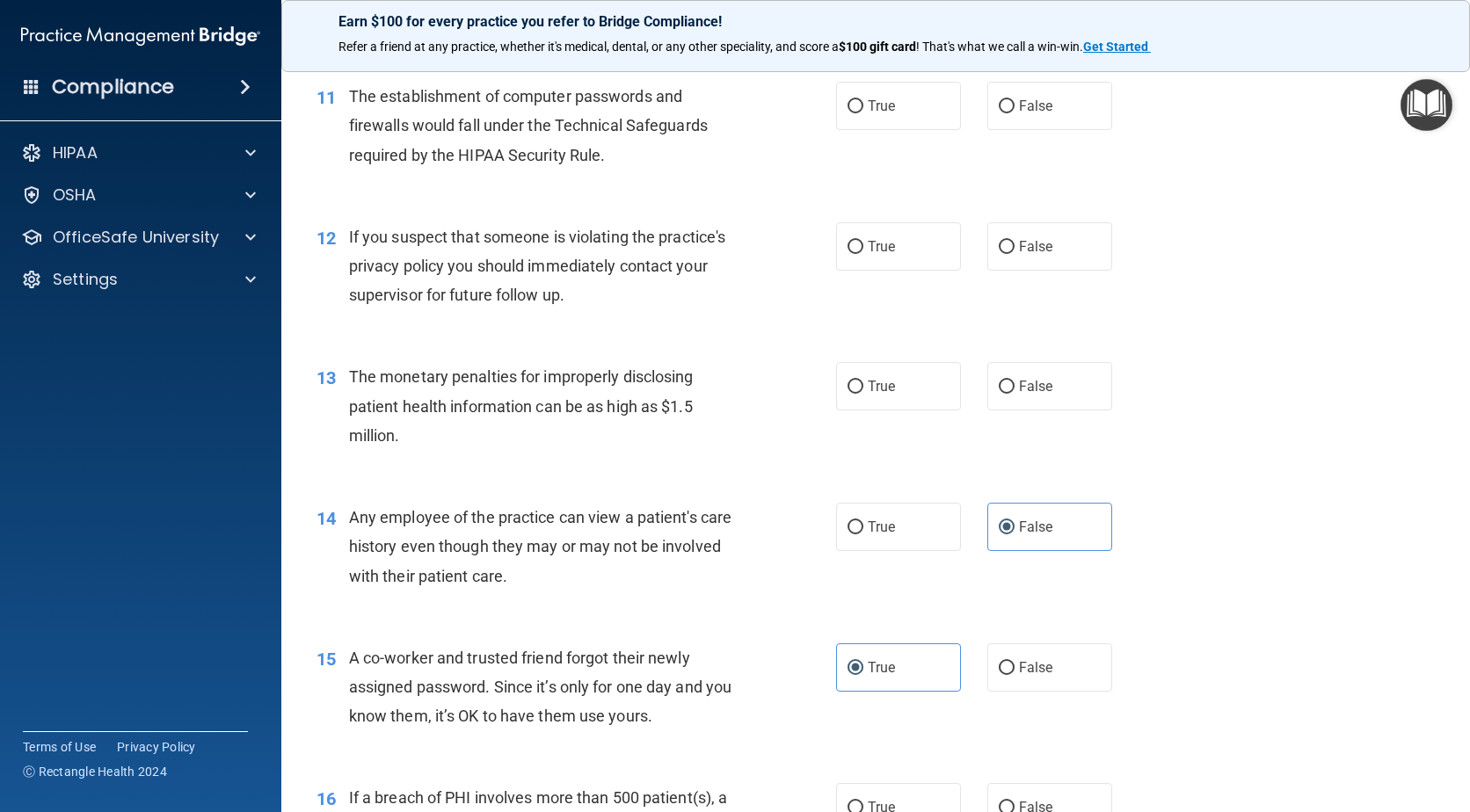
scroll to position [1406, 0]
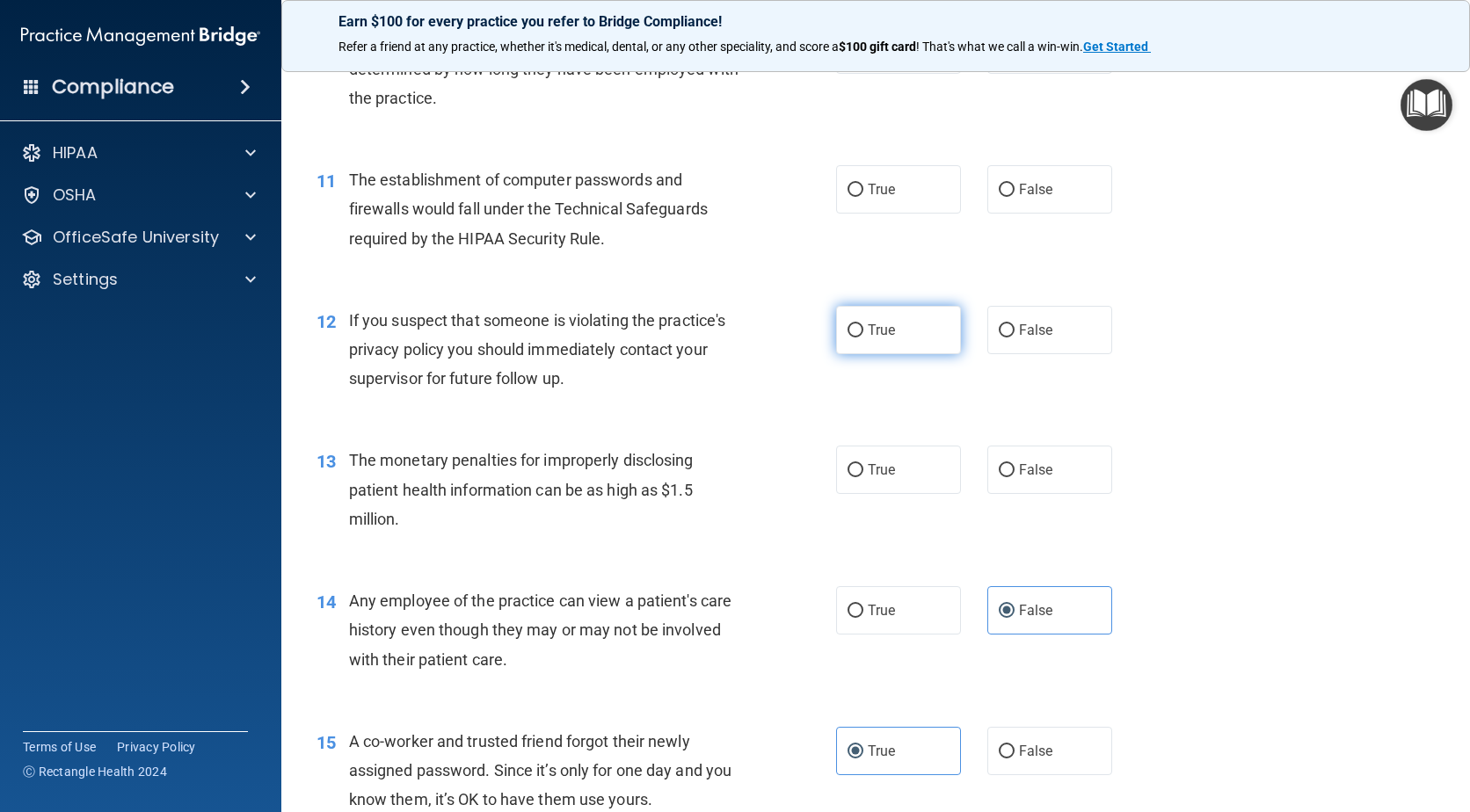
click at [858, 329] on label "True" at bounding box center [899, 330] width 125 height 48
click at [858, 329] on input "True" at bounding box center [856, 331] width 16 height 13
radio input "true"
click at [1029, 465] on span "False" at bounding box center [1036, 470] width 35 height 17
click at [1014, 465] on input "False" at bounding box center [1007, 470] width 16 height 13
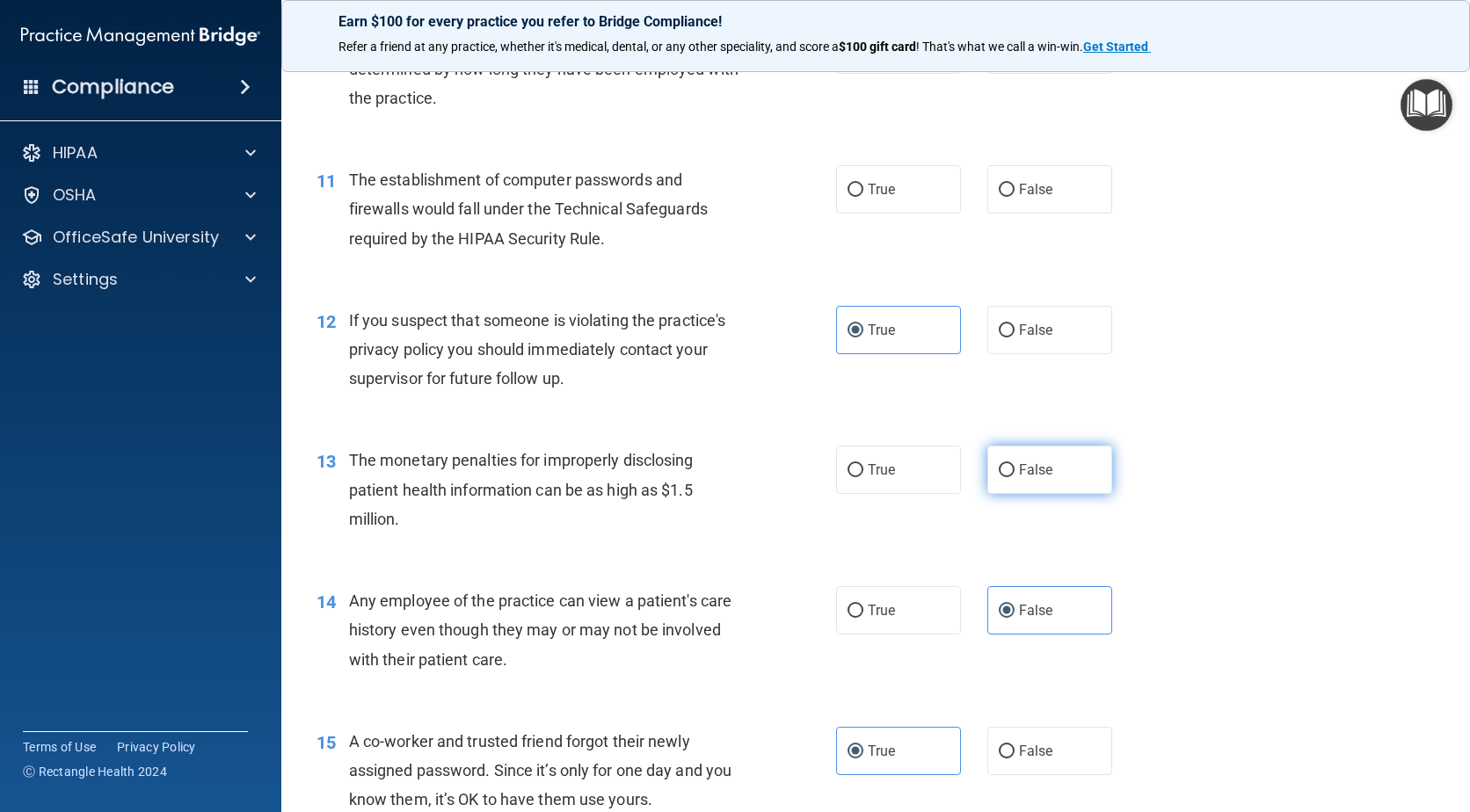
radio input "true"
click at [875, 202] on label "True" at bounding box center [899, 189] width 125 height 48
click at [863, 197] on input "True" at bounding box center [856, 190] width 16 height 13
radio input "true"
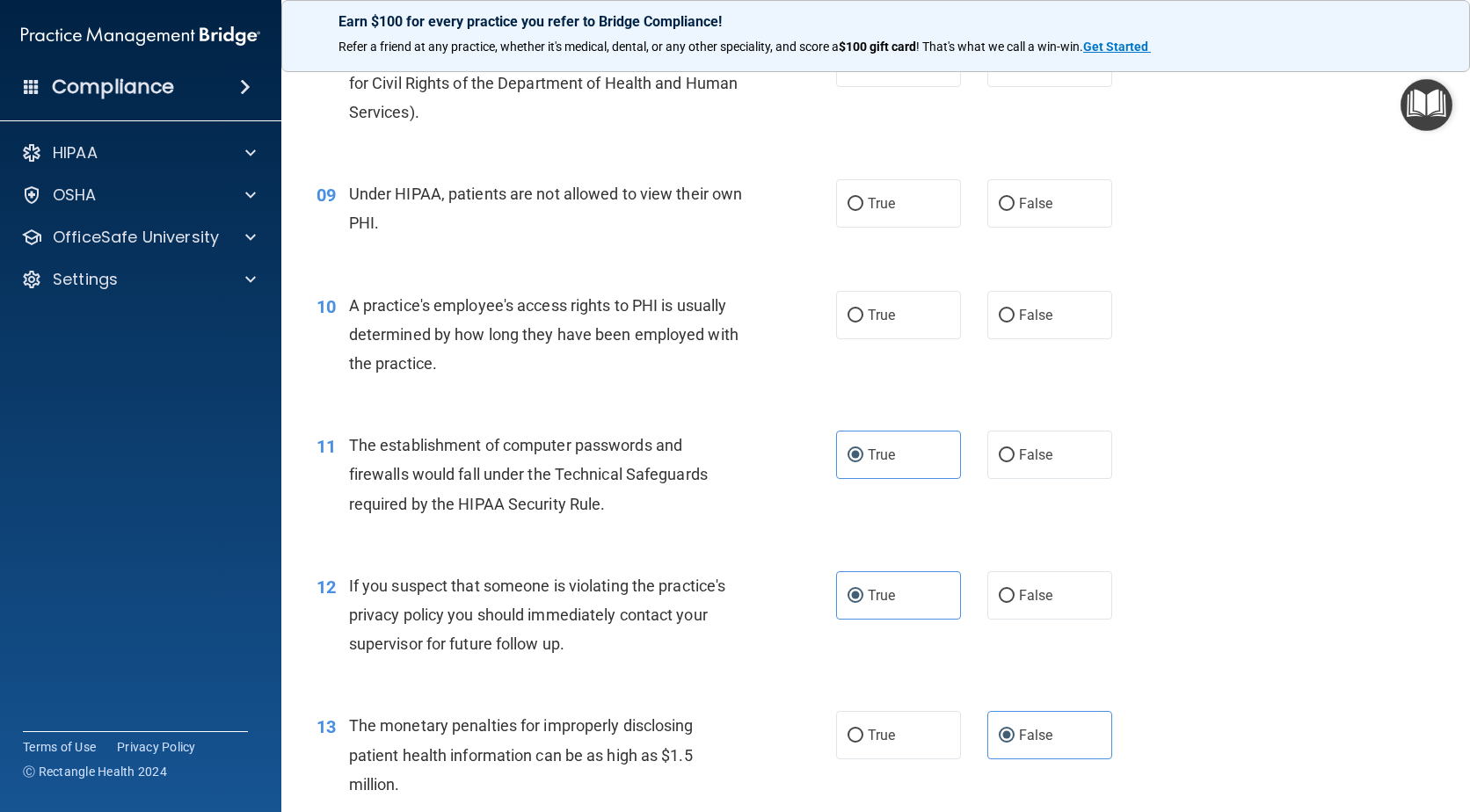
scroll to position [1055, 0]
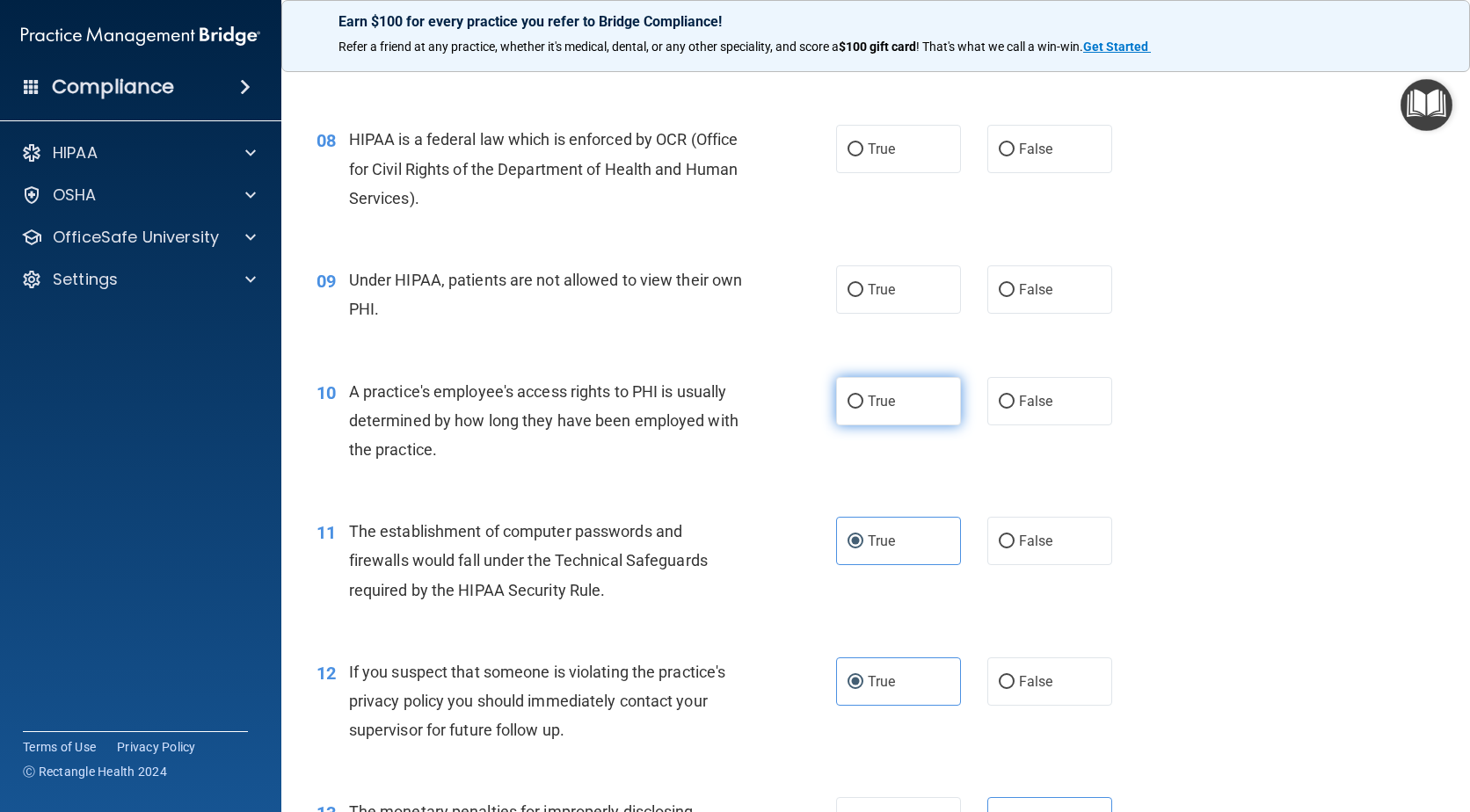
click at [914, 409] on label "True" at bounding box center [899, 401] width 125 height 48
click at [863, 409] on input "True" at bounding box center [856, 402] width 16 height 13
radio input "true"
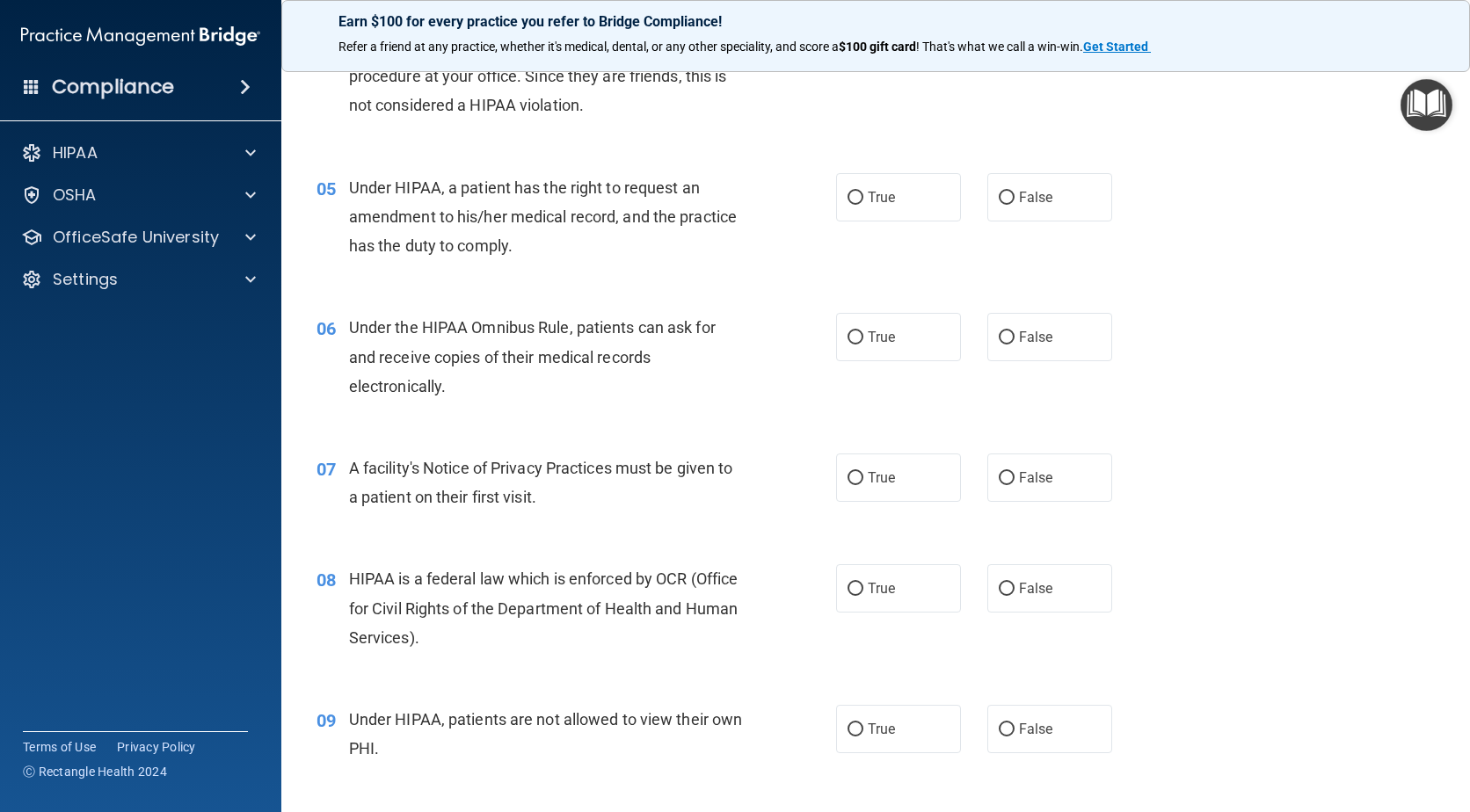
scroll to position [0, 0]
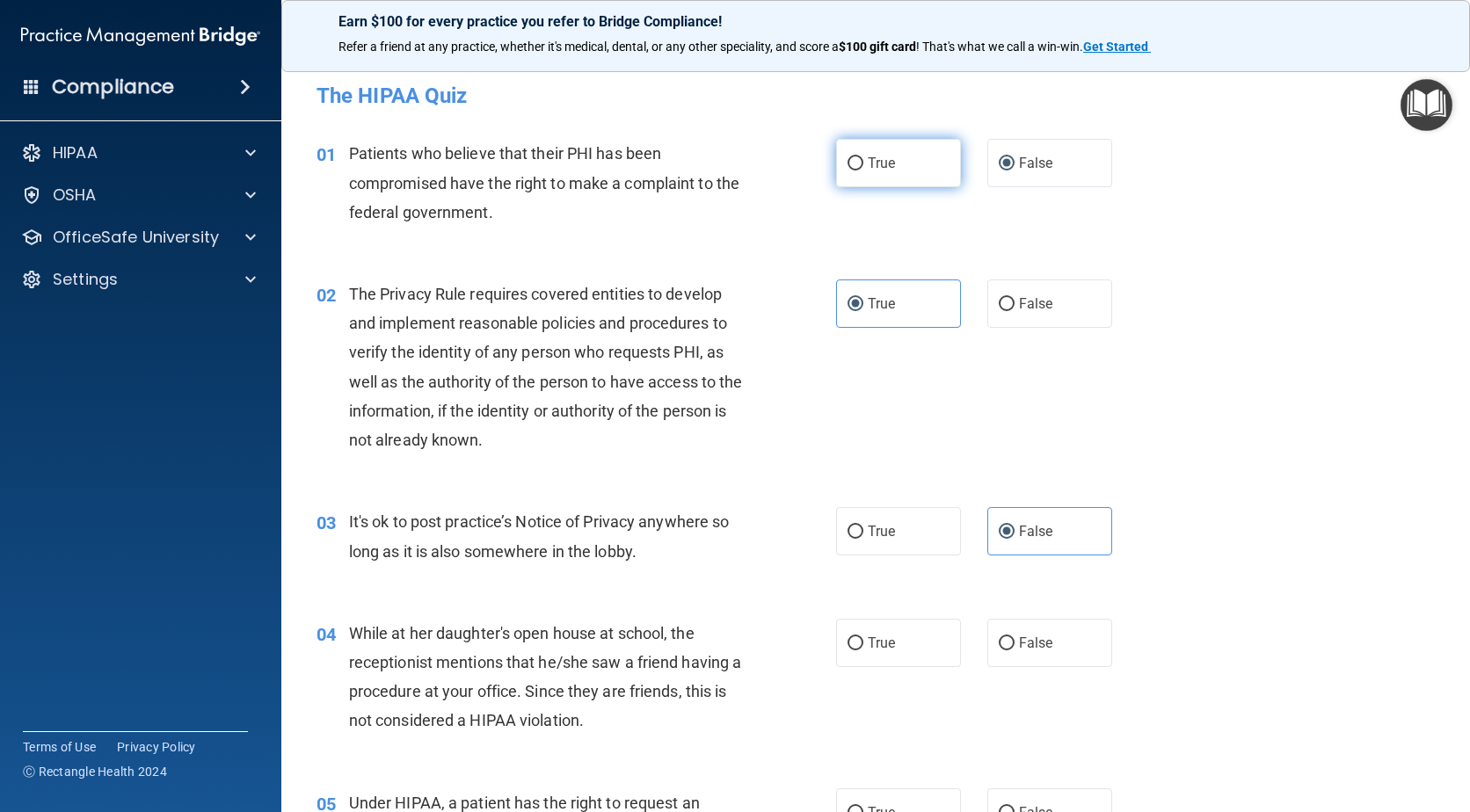
click at [860, 170] on label "True" at bounding box center [899, 163] width 125 height 48
click at [860, 170] on input "True" at bounding box center [856, 164] width 16 height 13
radio input "true"
radio input "false"
click at [1037, 316] on label "False" at bounding box center [1050, 303] width 125 height 48
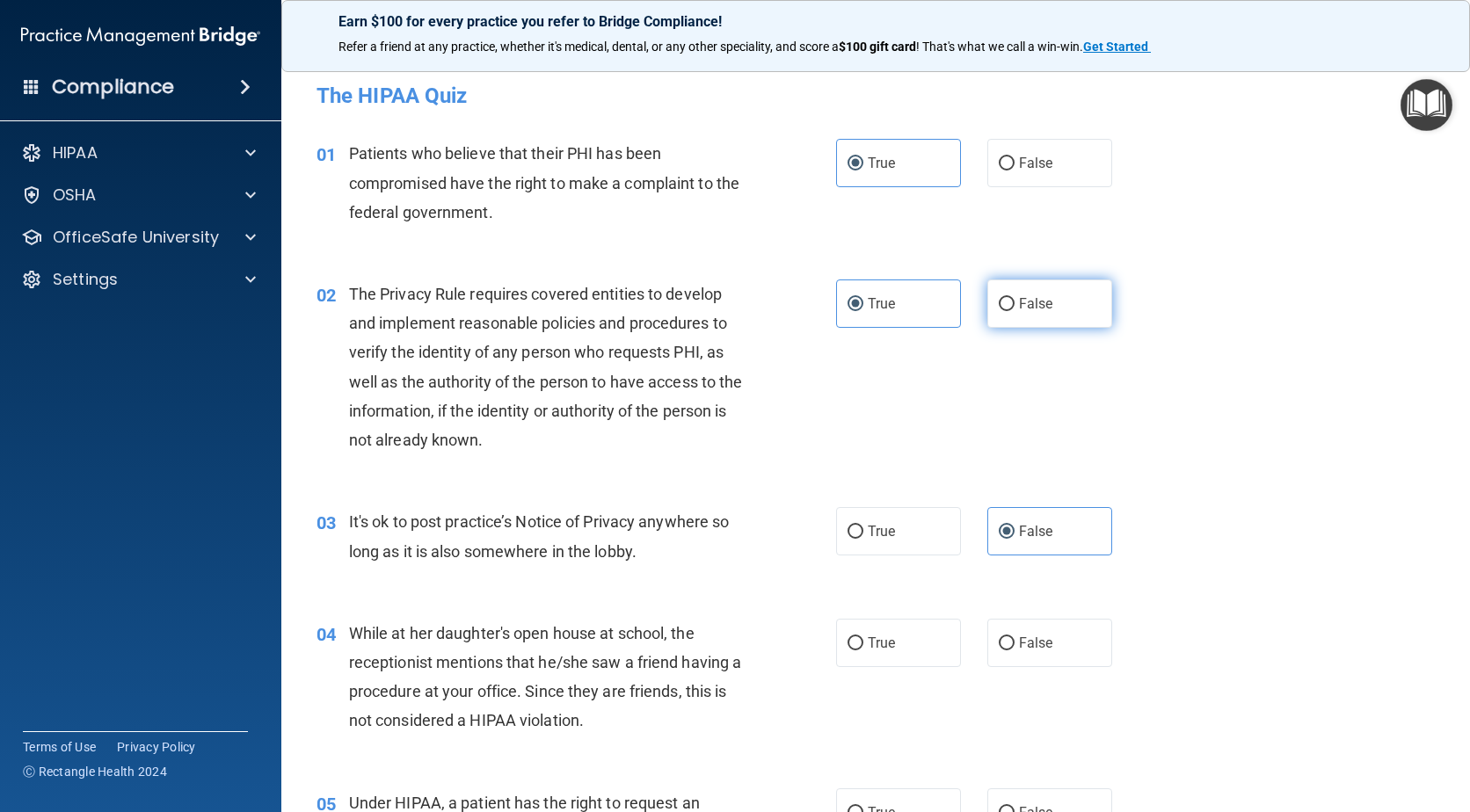
click at [1014, 311] on input "False" at bounding box center [1007, 304] width 16 height 13
radio input "true"
radio input "false"
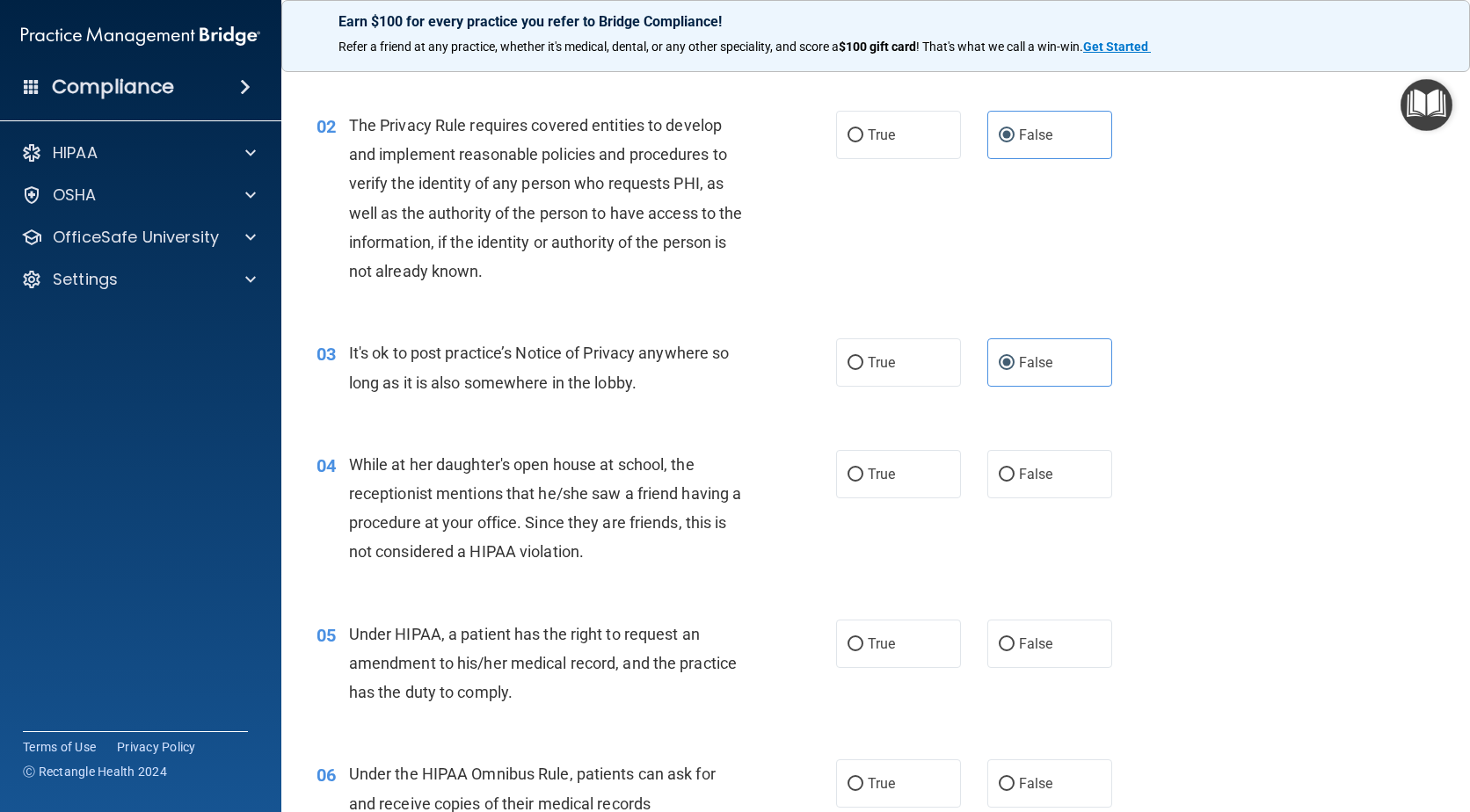
scroll to position [263, 0]
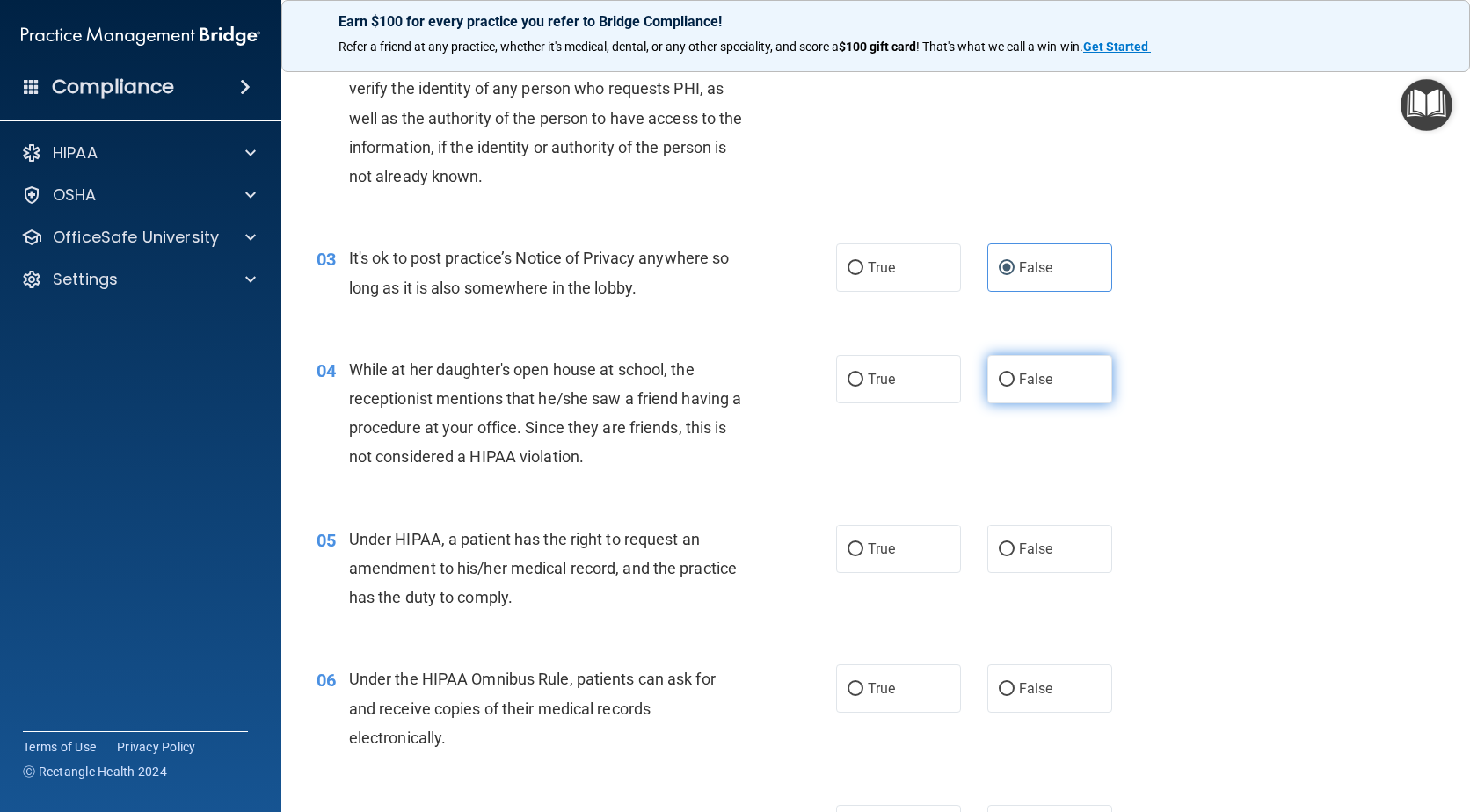
click at [1074, 366] on label "False" at bounding box center [1050, 379] width 125 height 48
click at [1014, 374] on input "False" at bounding box center [1007, 380] width 16 height 13
radio input "true"
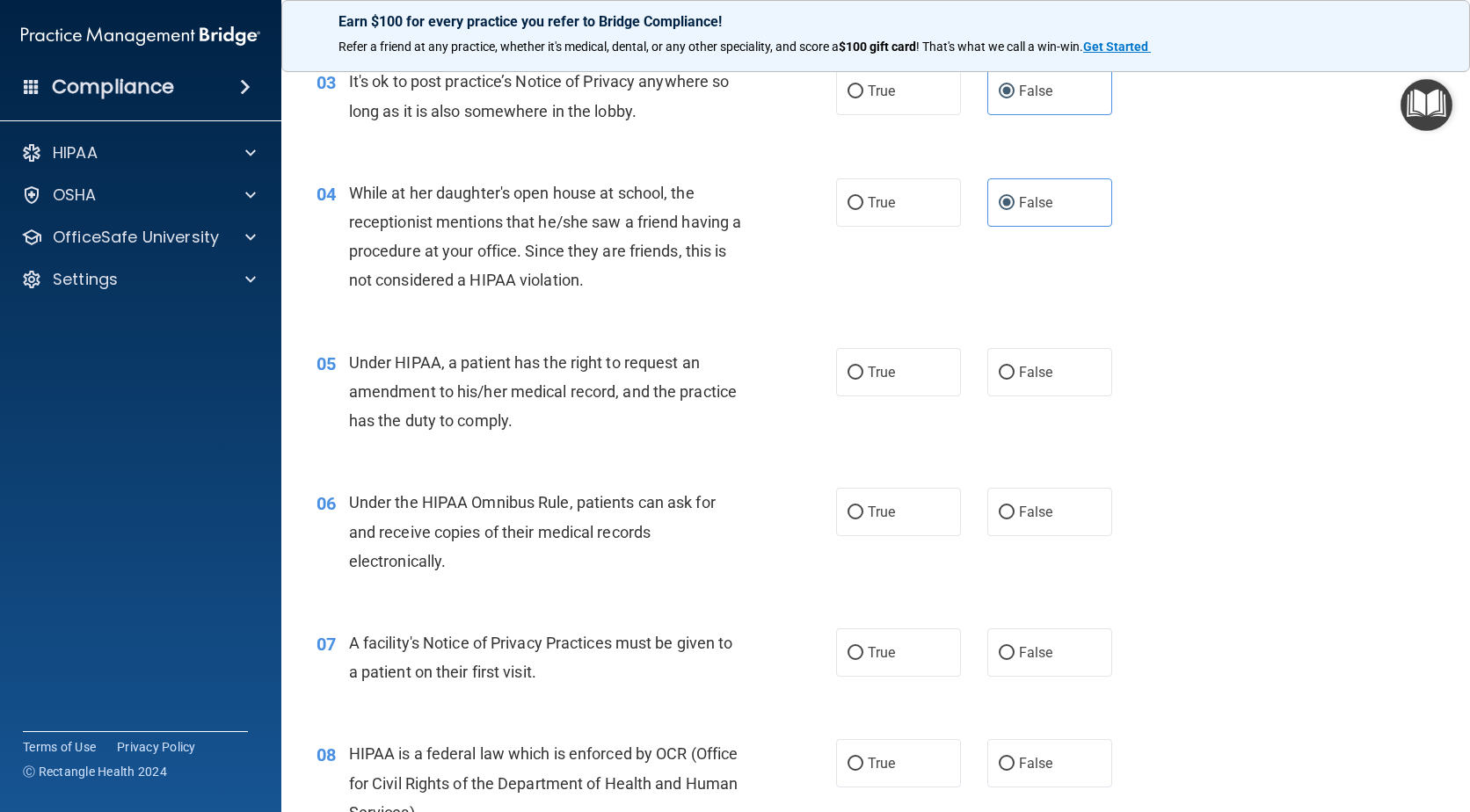
scroll to position [439, 0]
click at [1063, 385] on label "False" at bounding box center [1050, 373] width 125 height 48
click at [1014, 381] on input "False" at bounding box center [1007, 374] width 16 height 13
radio input "true"
click at [866, 500] on label "True" at bounding box center [899, 512] width 125 height 48
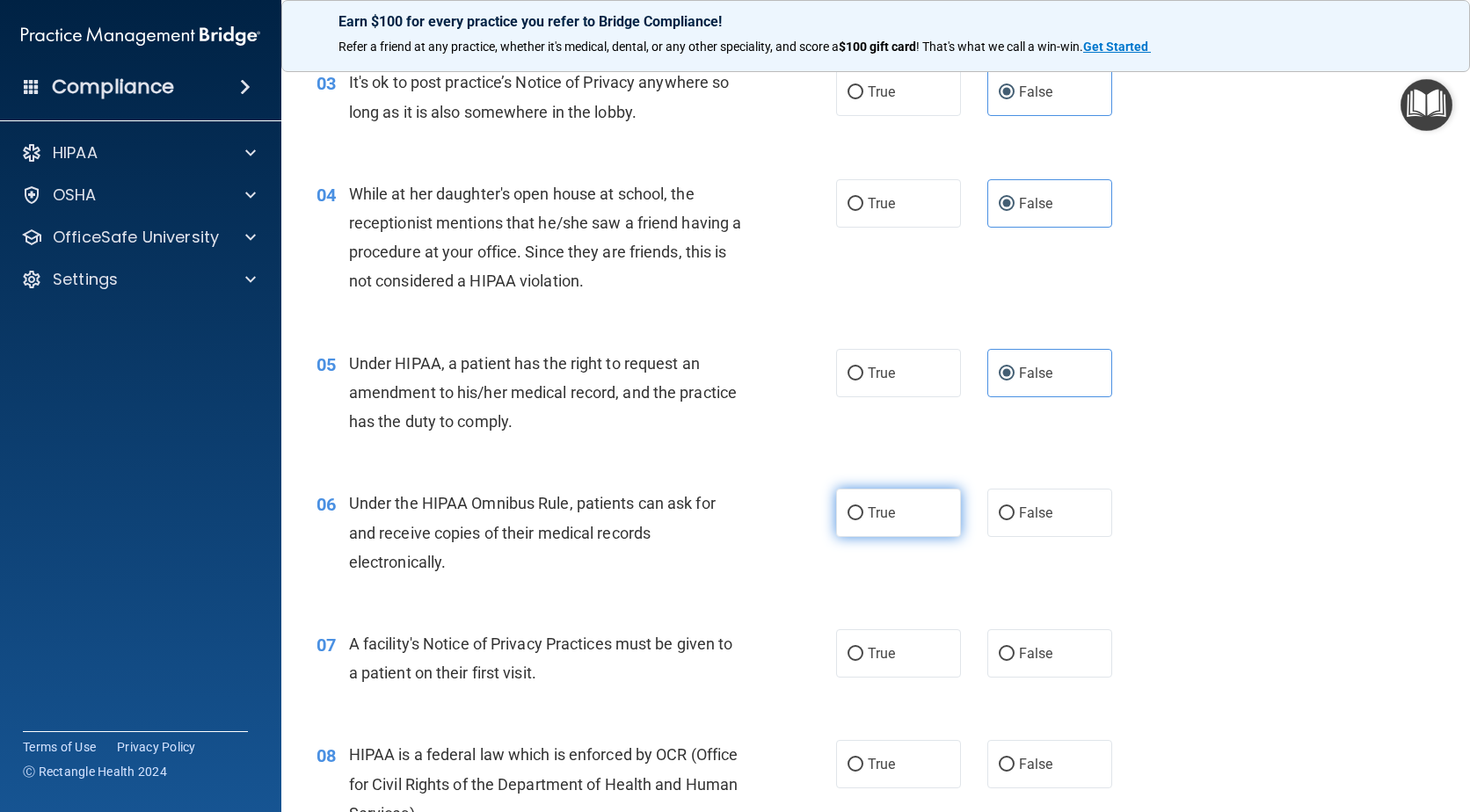
click at [863, 507] on input "True" at bounding box center [856, 513] width 16 height 13
radio input "true"
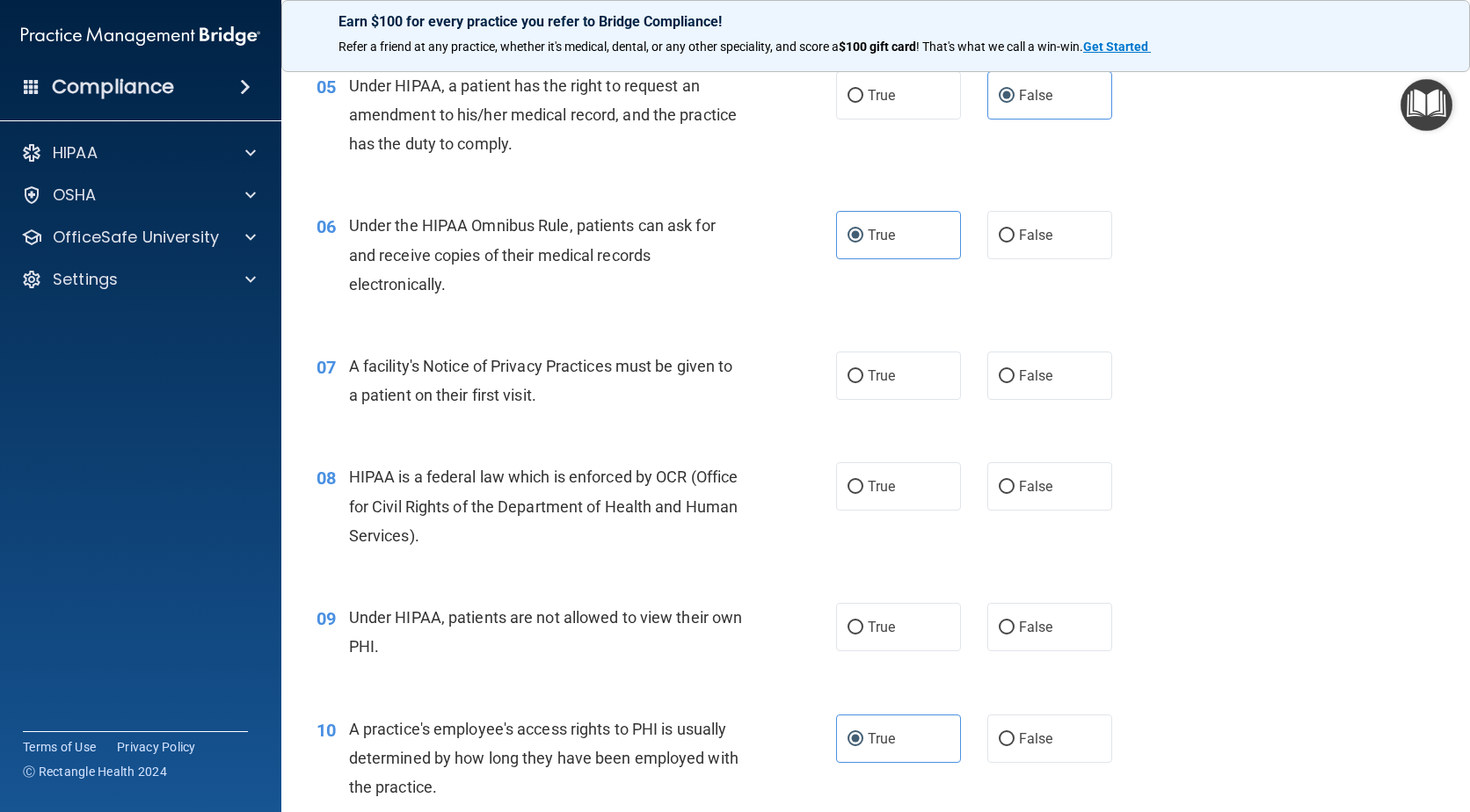
scroll to position [791, 0]
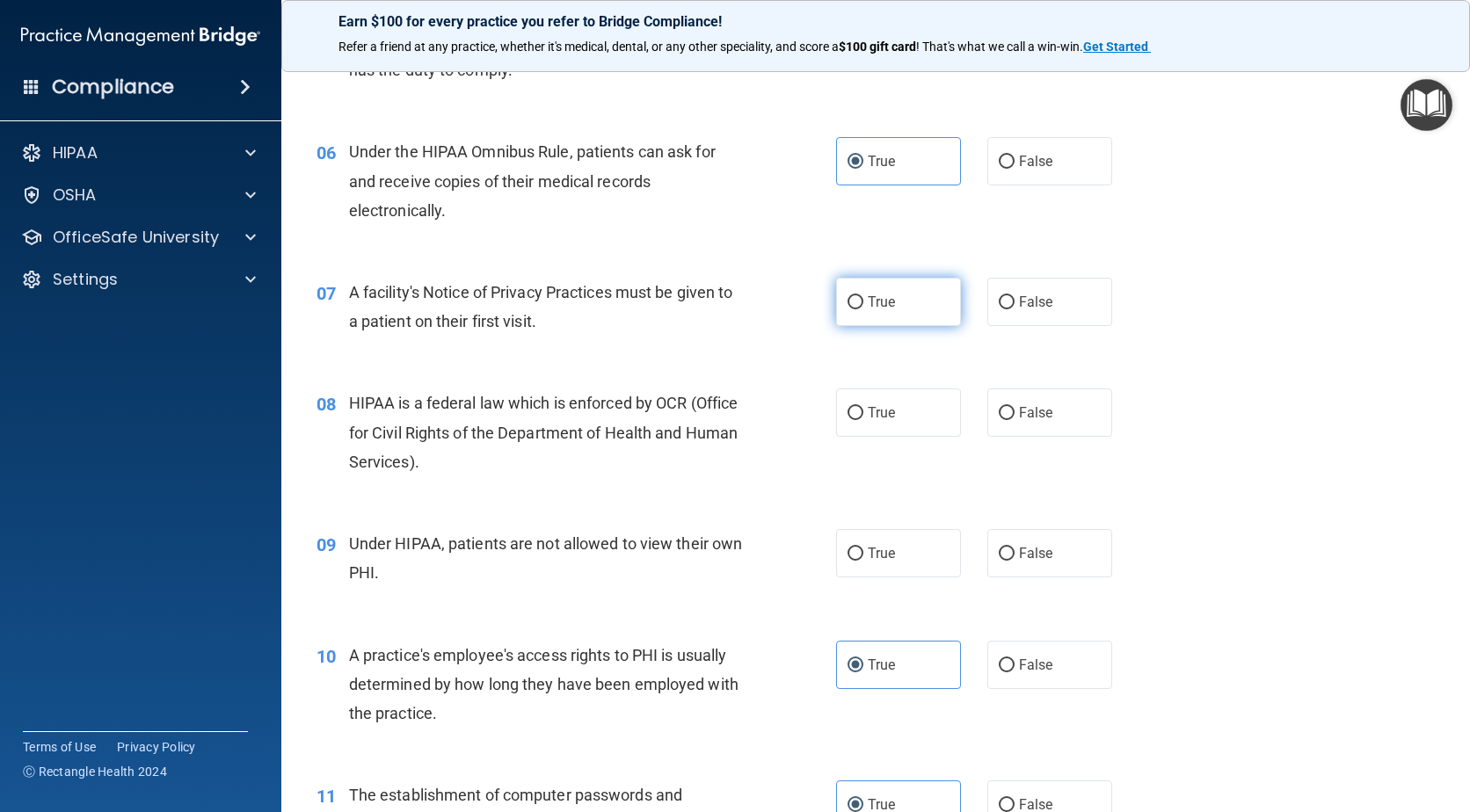
click at [886, 310] on span "True" at bounding box center [881, 301] width 28 height 17
click at [863, 310] on input "True" at bounding box center [856, 302] width 16 height 13
radio input "true"
click at [903, 402] on label "True" at bounding box center [899, 413] width 125 height 48
click at [863, 407] on input "True" at bounding box center [856, 414] width 16 height 13
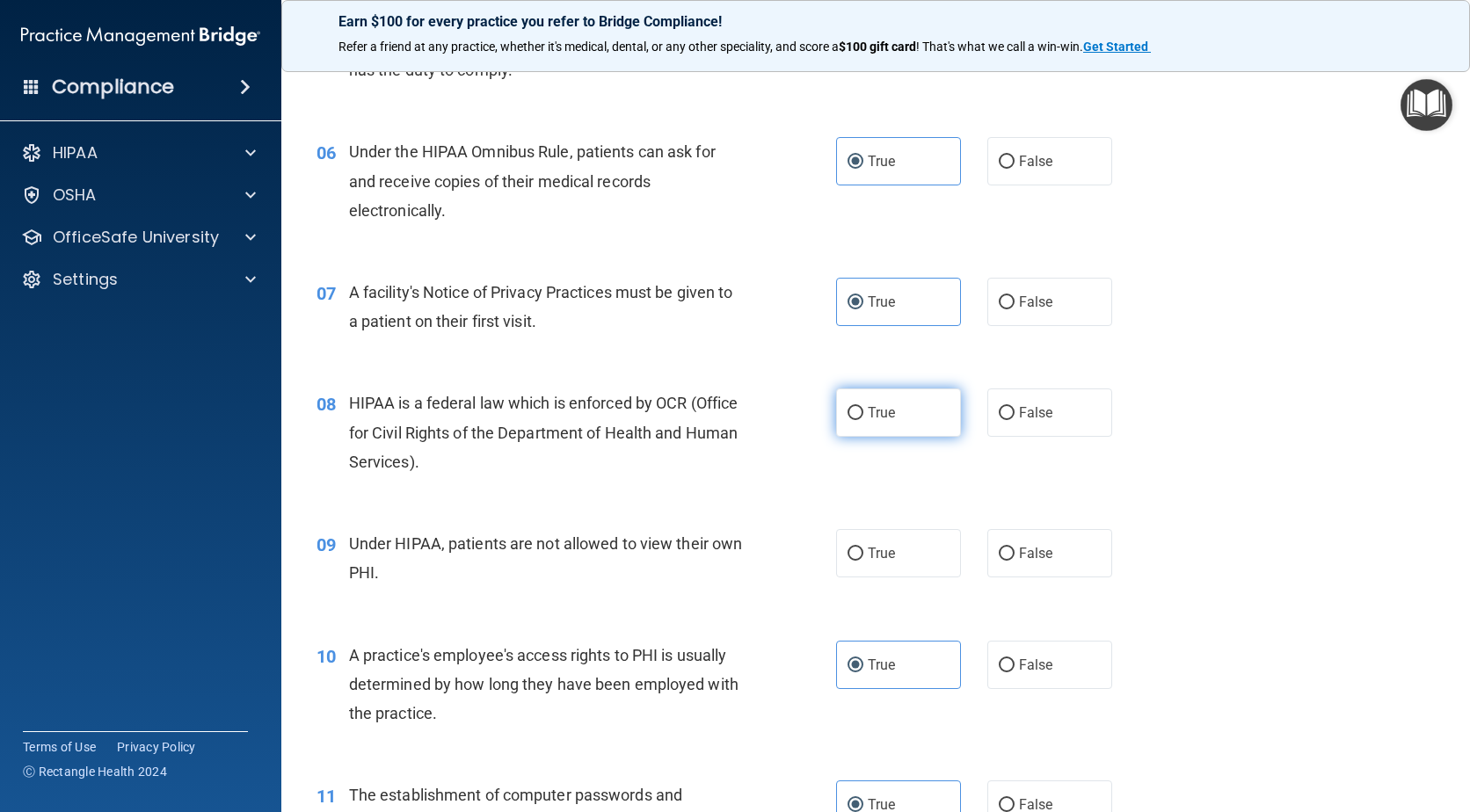
radio input "true"
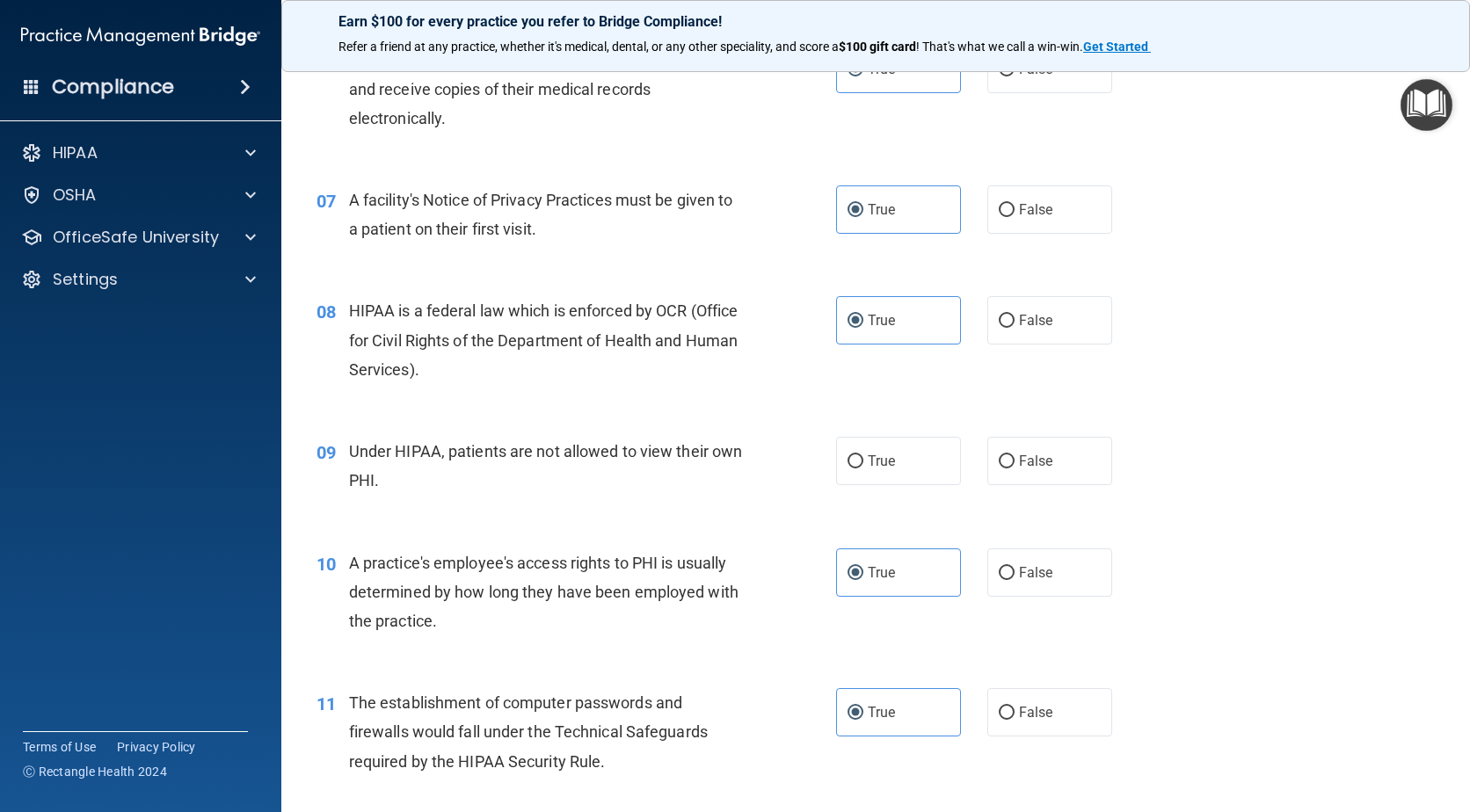
scroll to position [967, 0]
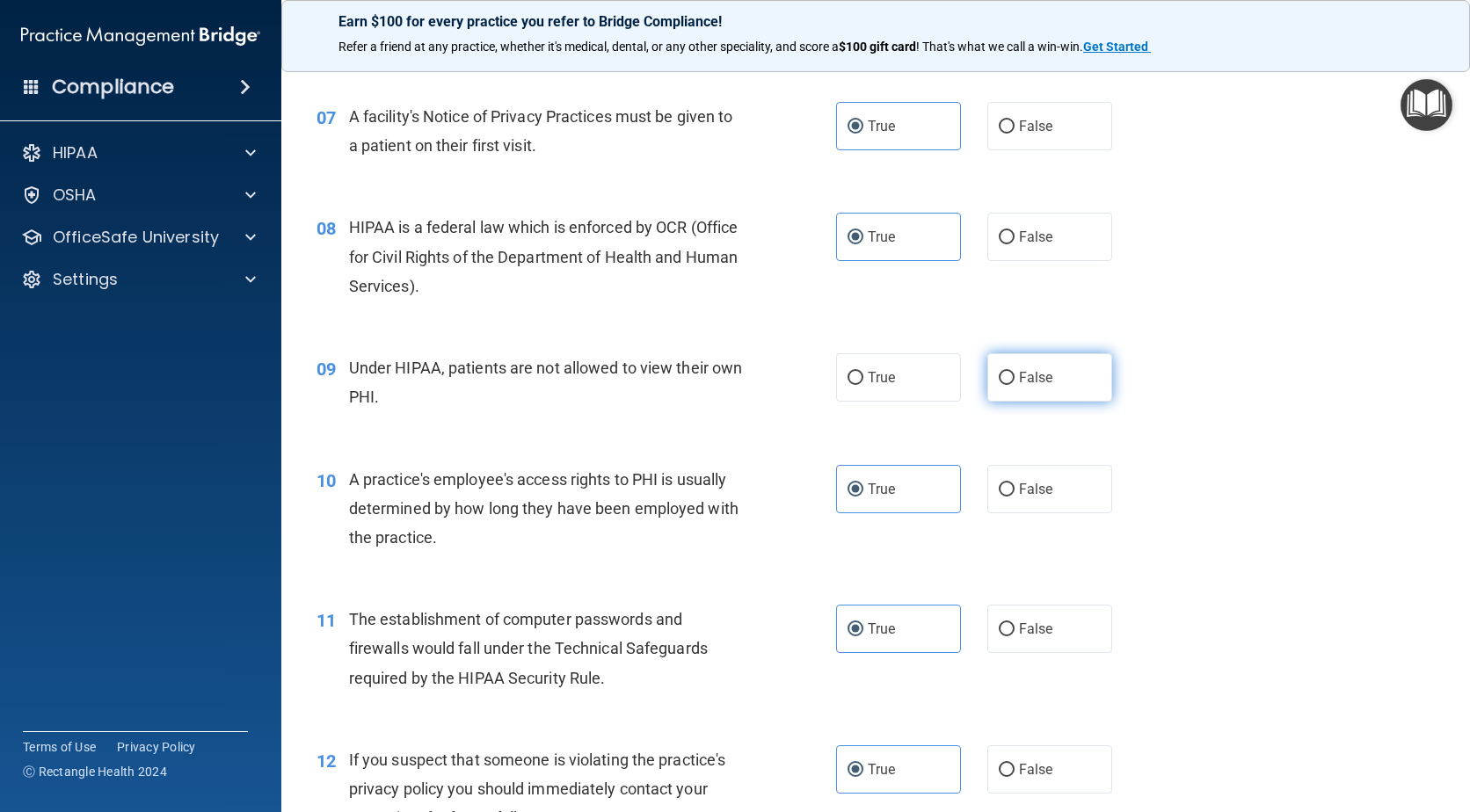
click at [1076, 368] on label "False" at bounding box center [1050, 377] width 125 height 48
click at [1014, 372] on input "False" at bounding box center [1007, 378] width 16 height 13
radio input "true"
click at [1006, 494] on input "False" at bounding box center [1007, 490] width 16 height 13
radio input "true"
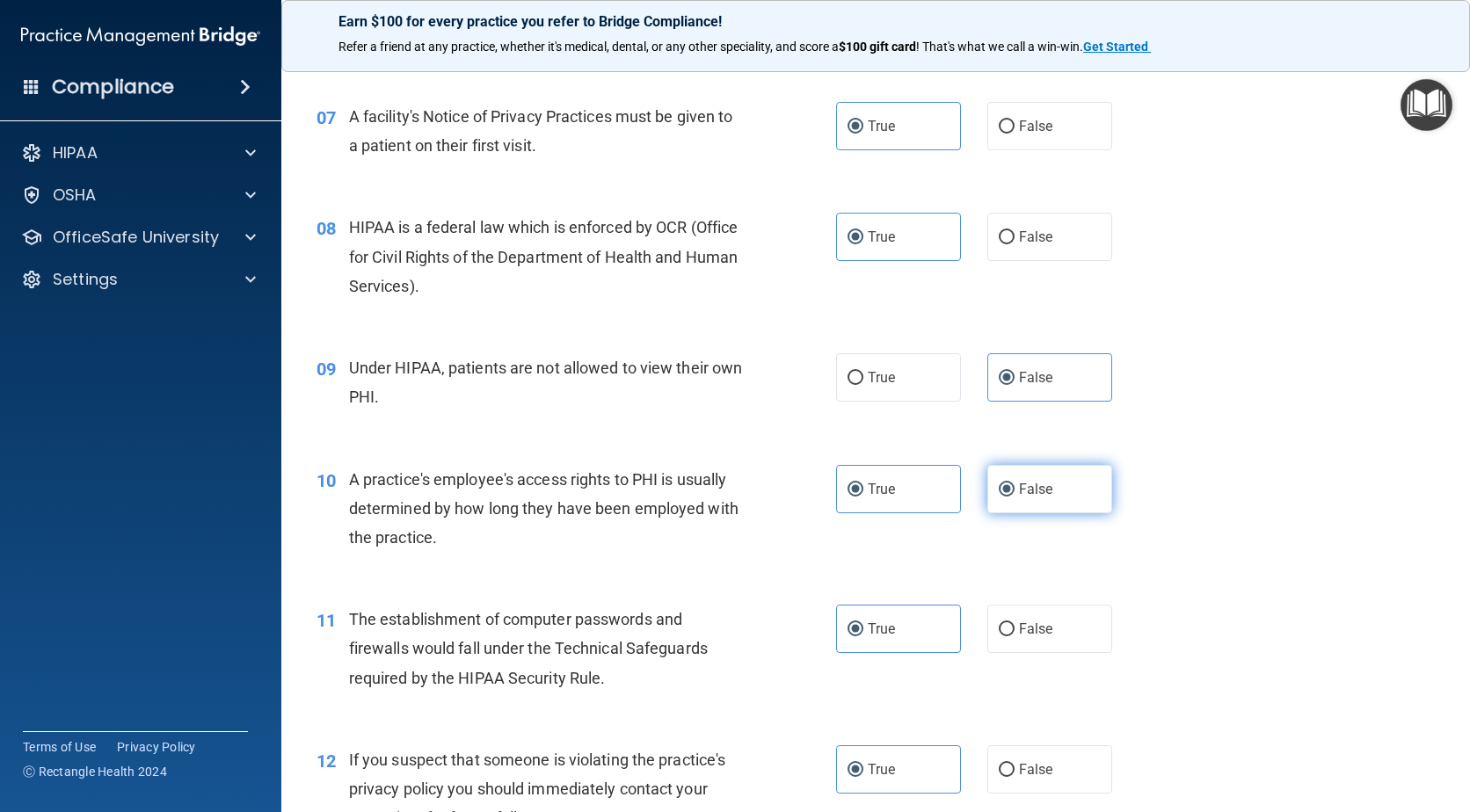
radio input "false"
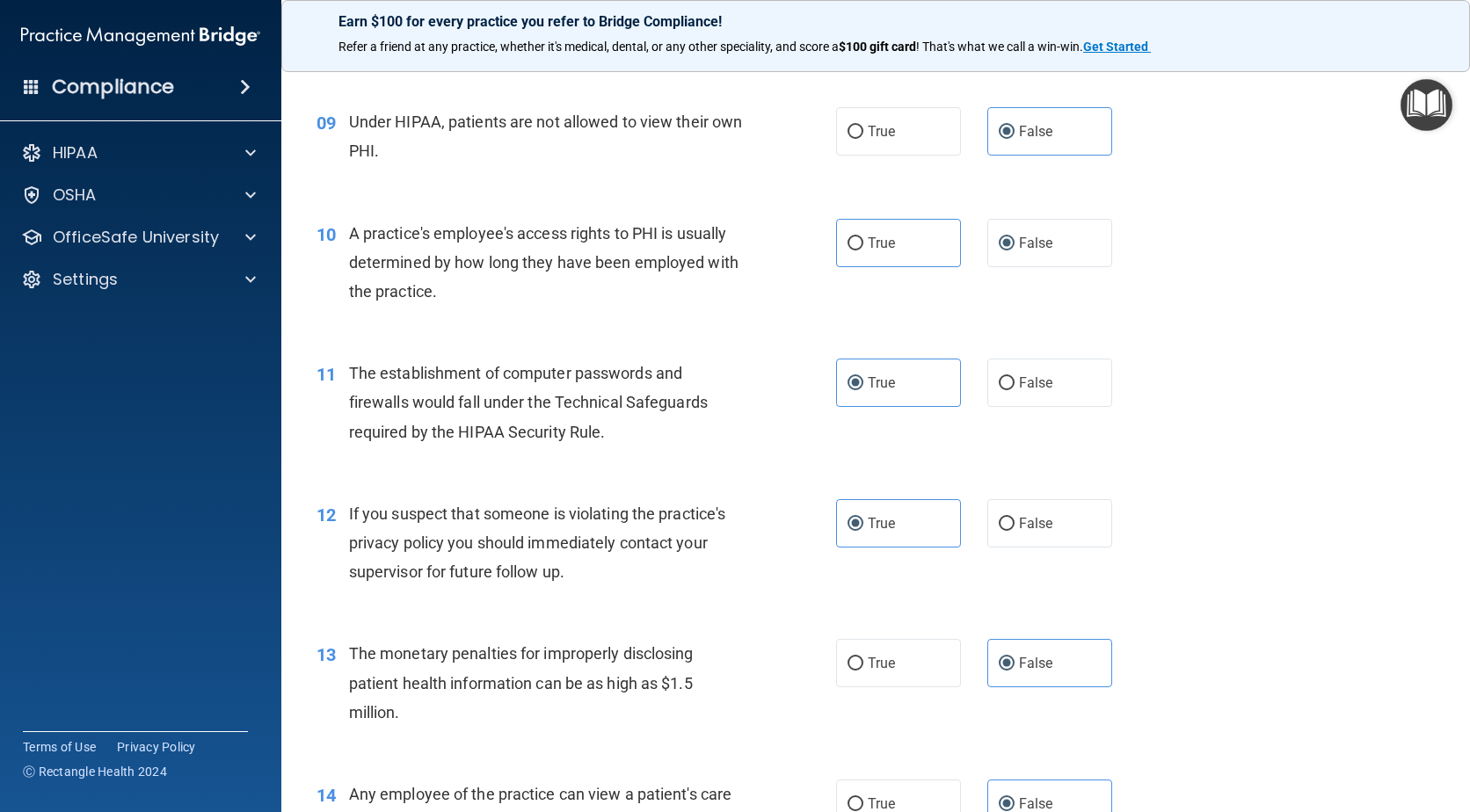
scroll to position [1230, 0]
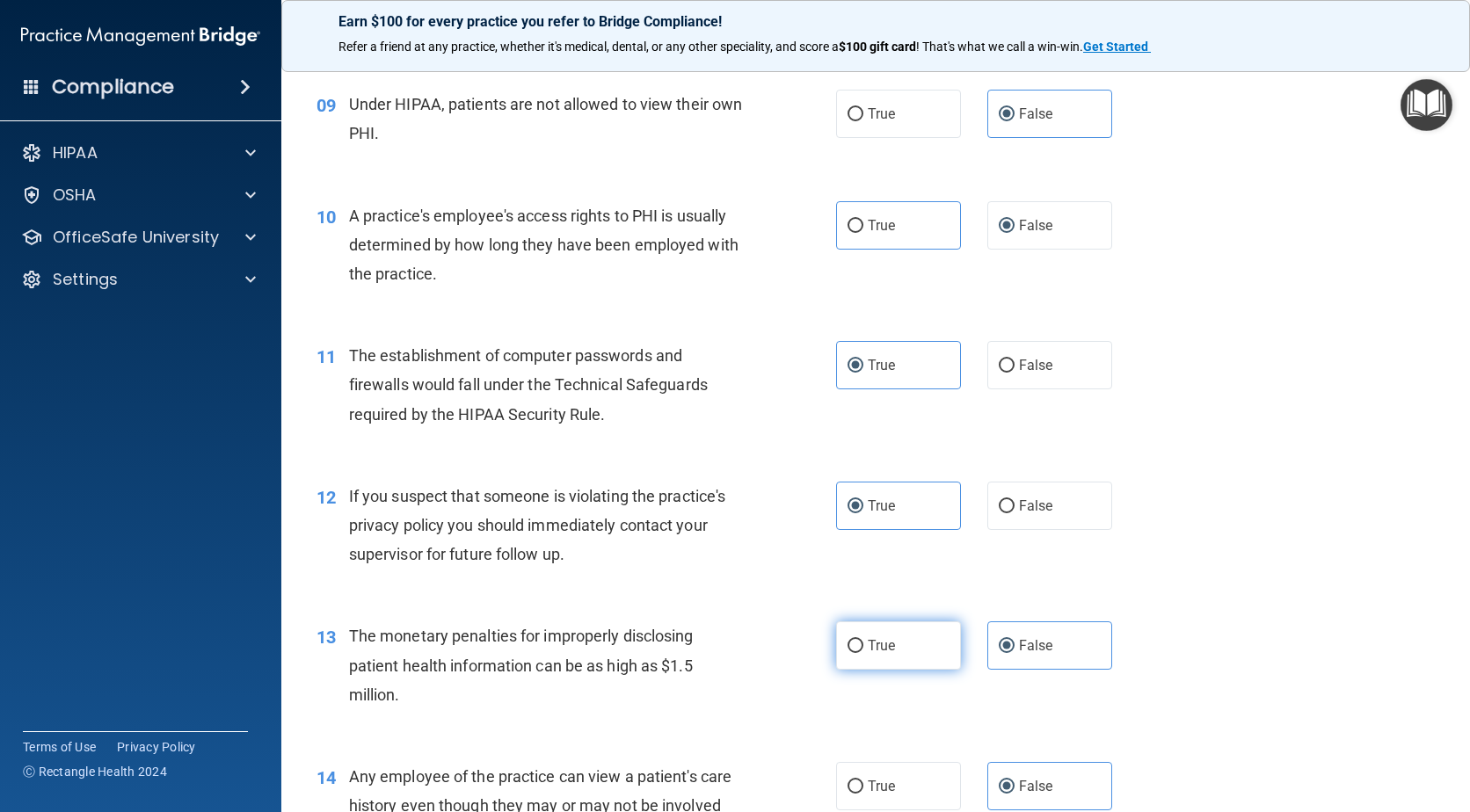
click at [868, 646] on span "True" at bounding box center [881, 645] width 28 height 17
click at [863, 646] on input "True" at bounding box center [856, 646] width 16 height 13
radio input "true"
radio input "false"
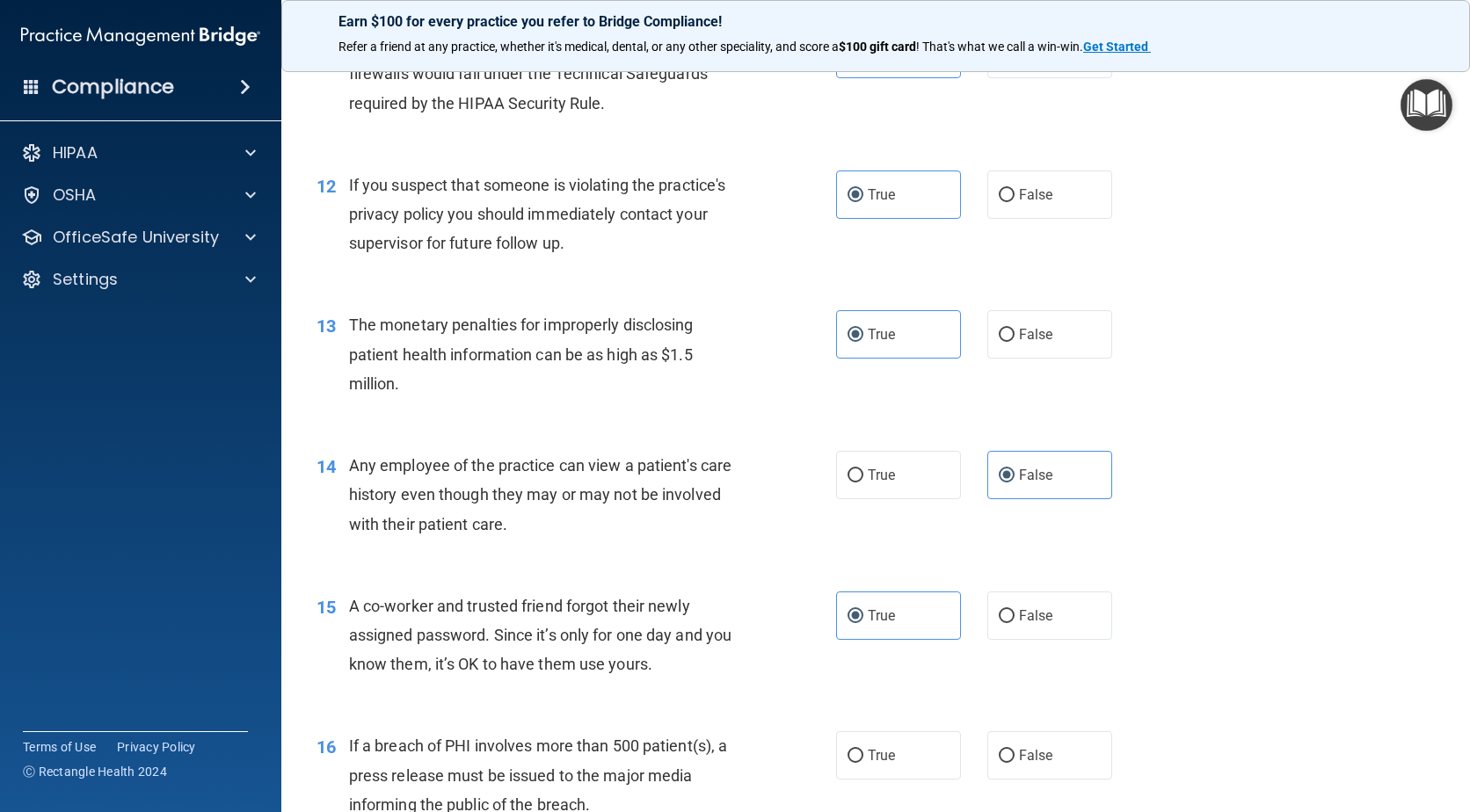
scroll to position [1582, 0]
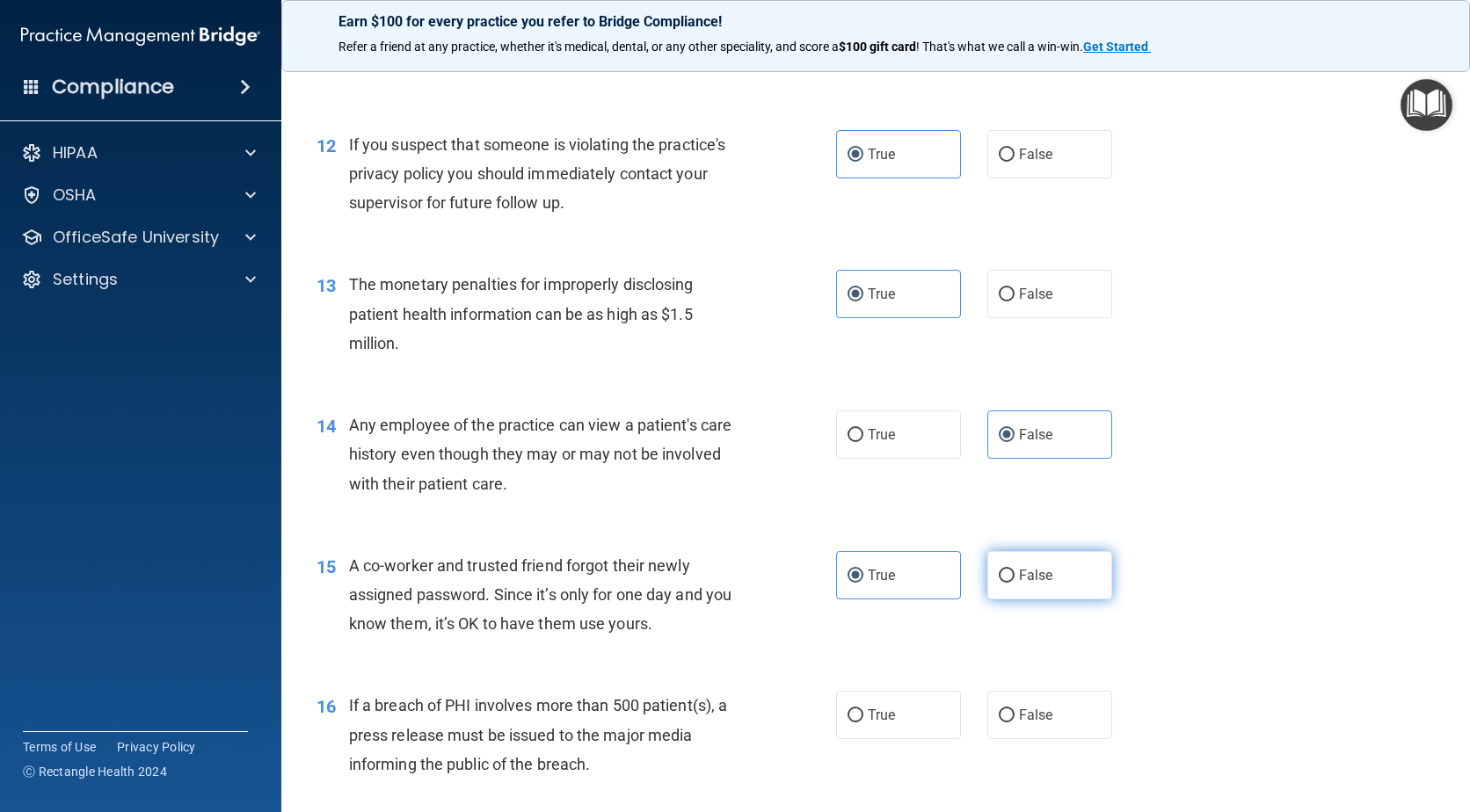
click at [999, 576] on input "False" at bounding box center [1007, 575] width 16 height 13
radio input "true"
radio input "false"
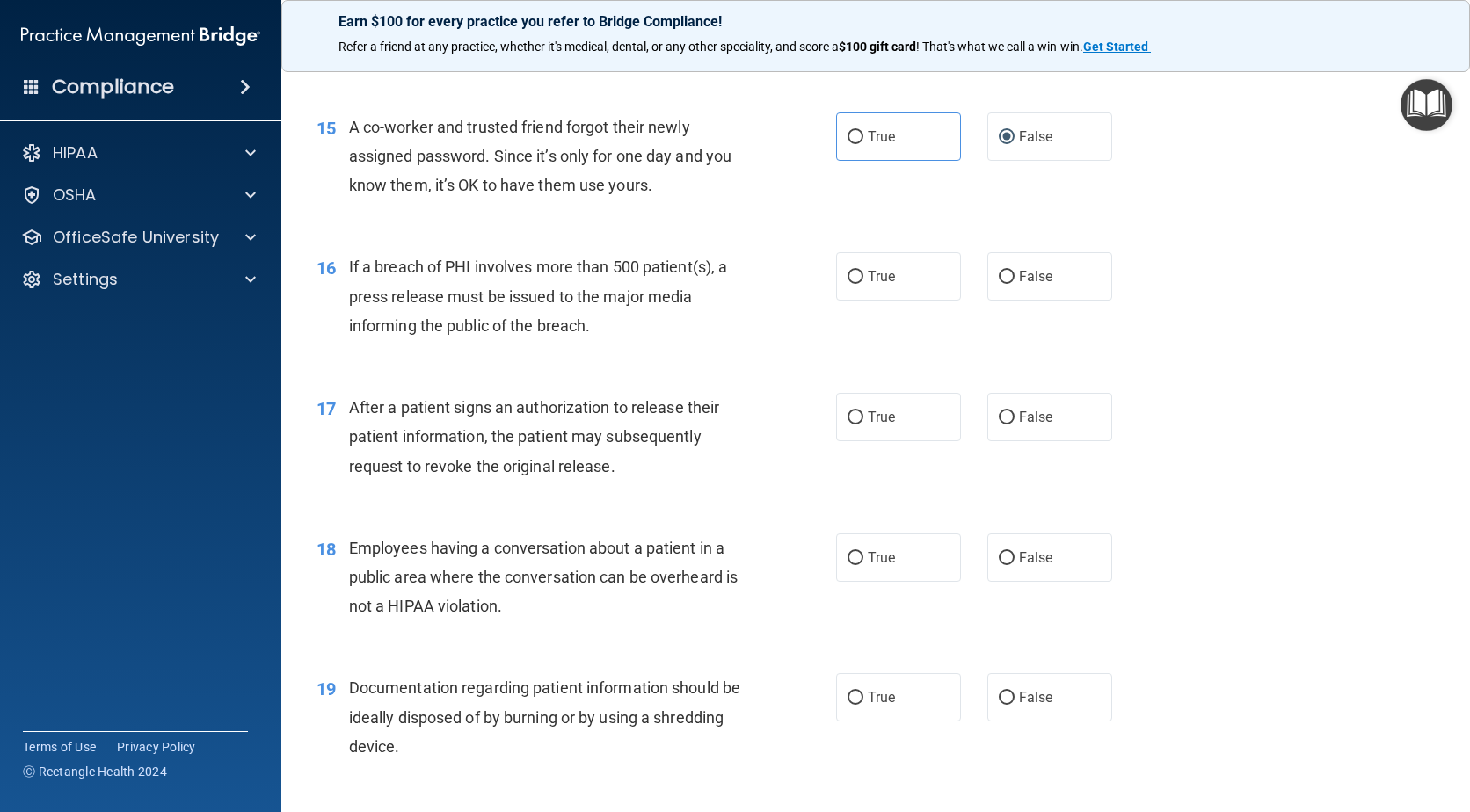
scroll to position [2022, 0]
click at [900, 280] on label "True" at bounding box center [899, 276] width 125 height 48
click at [863, 280] on input "True" at bounding box center [856, 276] width 16 height 13
radio input "true"
click at [845, 426] on label "True" at bounding box center [899, 416] width 125 height 48
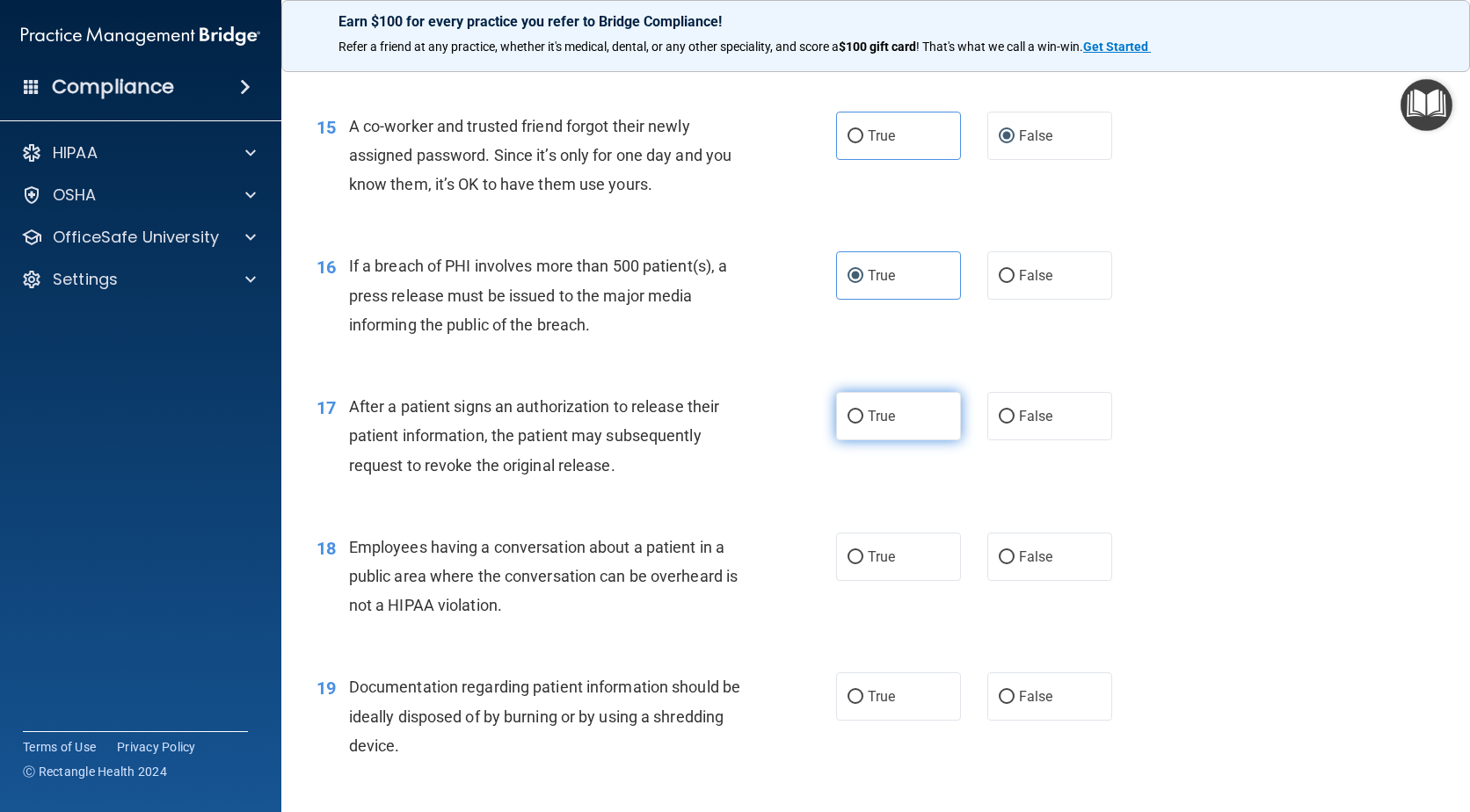
click at [848, 423] on input "True" at bounding box center [856, 416] width 16 height 13
radio input "true"
click at [1019, 557] on span "False" at bounding box center [1036, 557] width 35 height 17
click at [1014, 557] on input "False" at bounding box center [1007, 558] width 16 height 13
radio input "true"
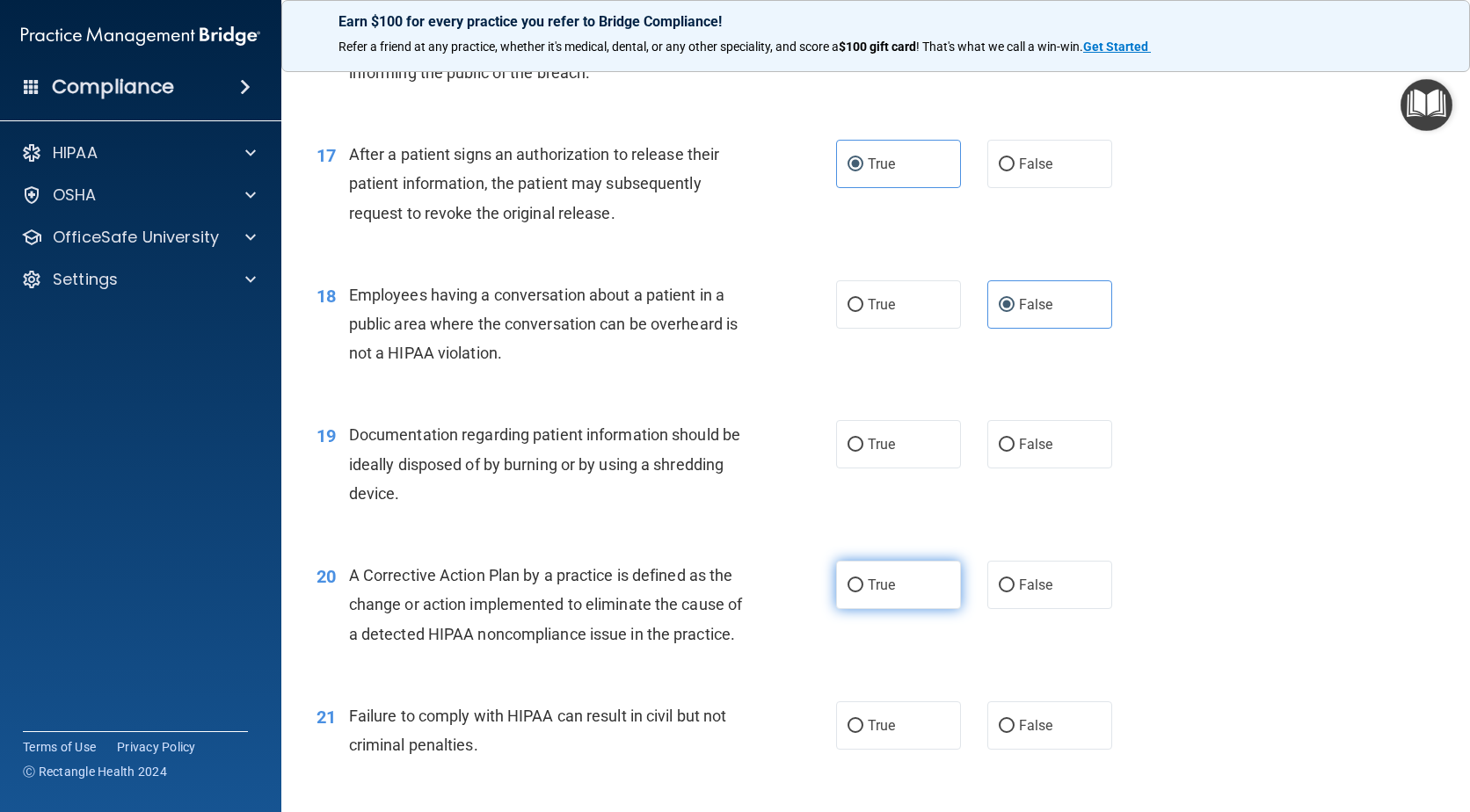
scroll to position [2373, 0]
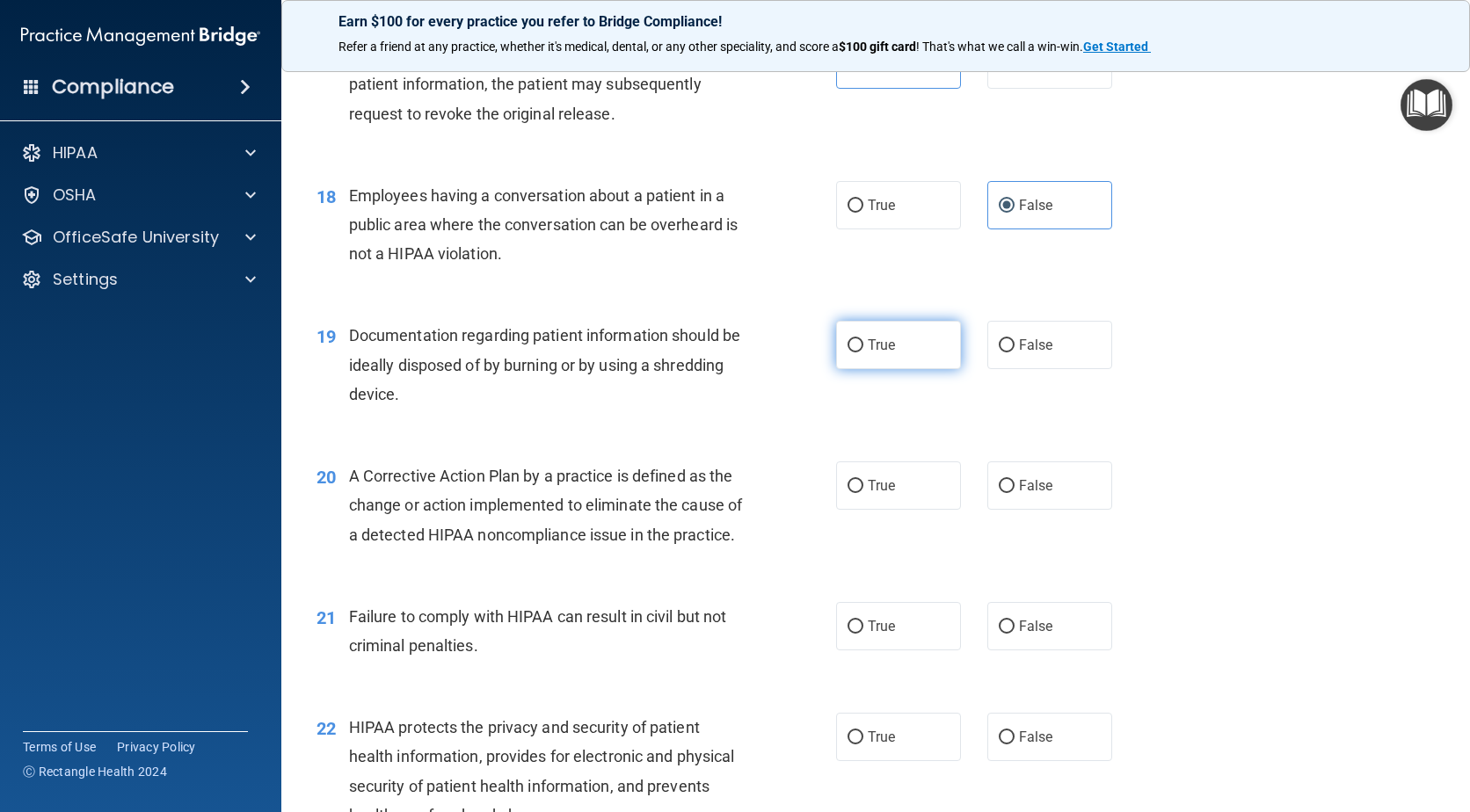
click at [896, 359] on label "True" at bounding box center [899, 345] width 125 height 48
click at [863, 352] on input "True" at bounding box center [856, 345] width 16 height 13
radio input "true"
click at [891, 481] on label "True" at bounding box center [899, 486] width 125 height 48
click at [863, 481] on input "True" at bounding box center [856, 486] width 16 height 13
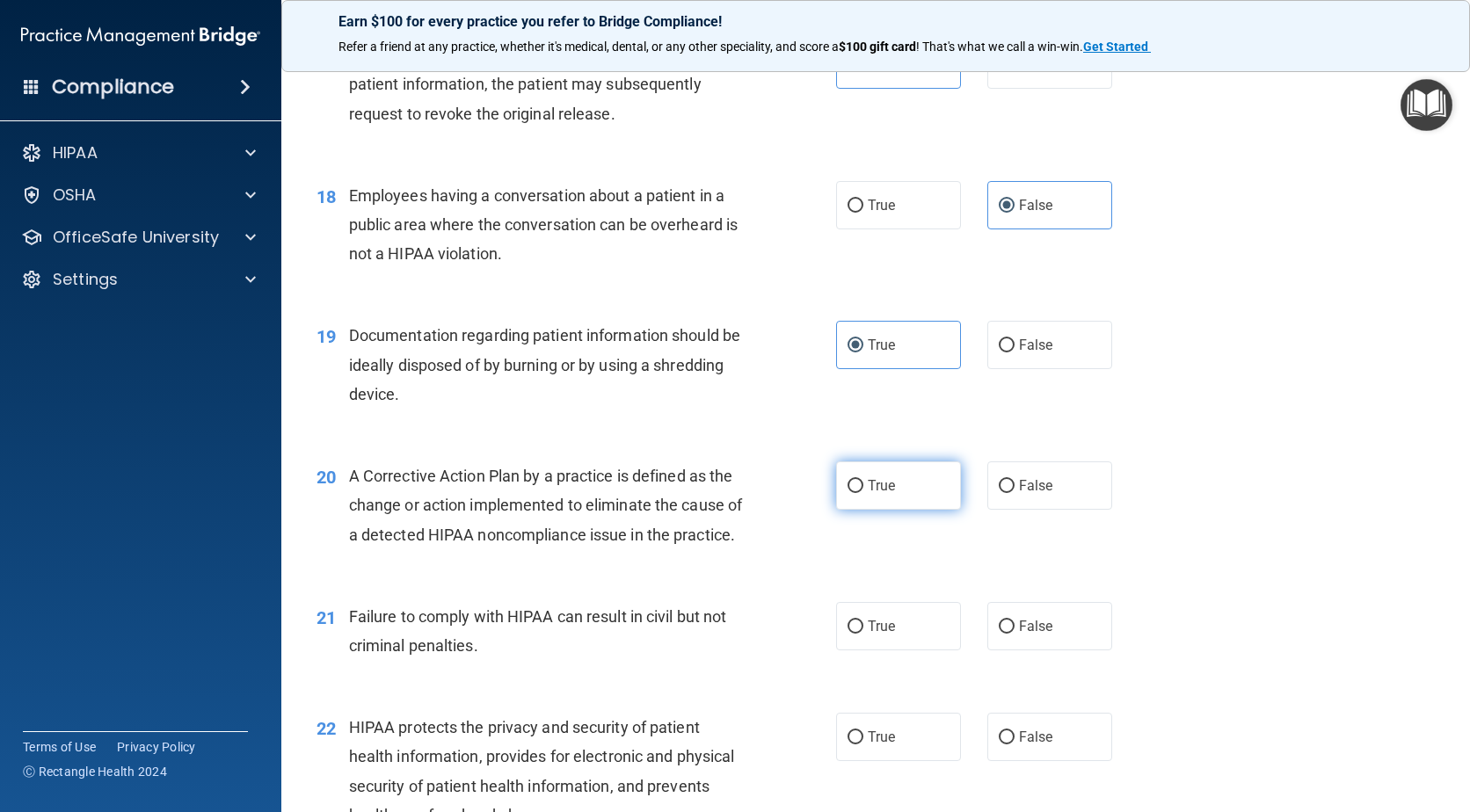
radio input "true"
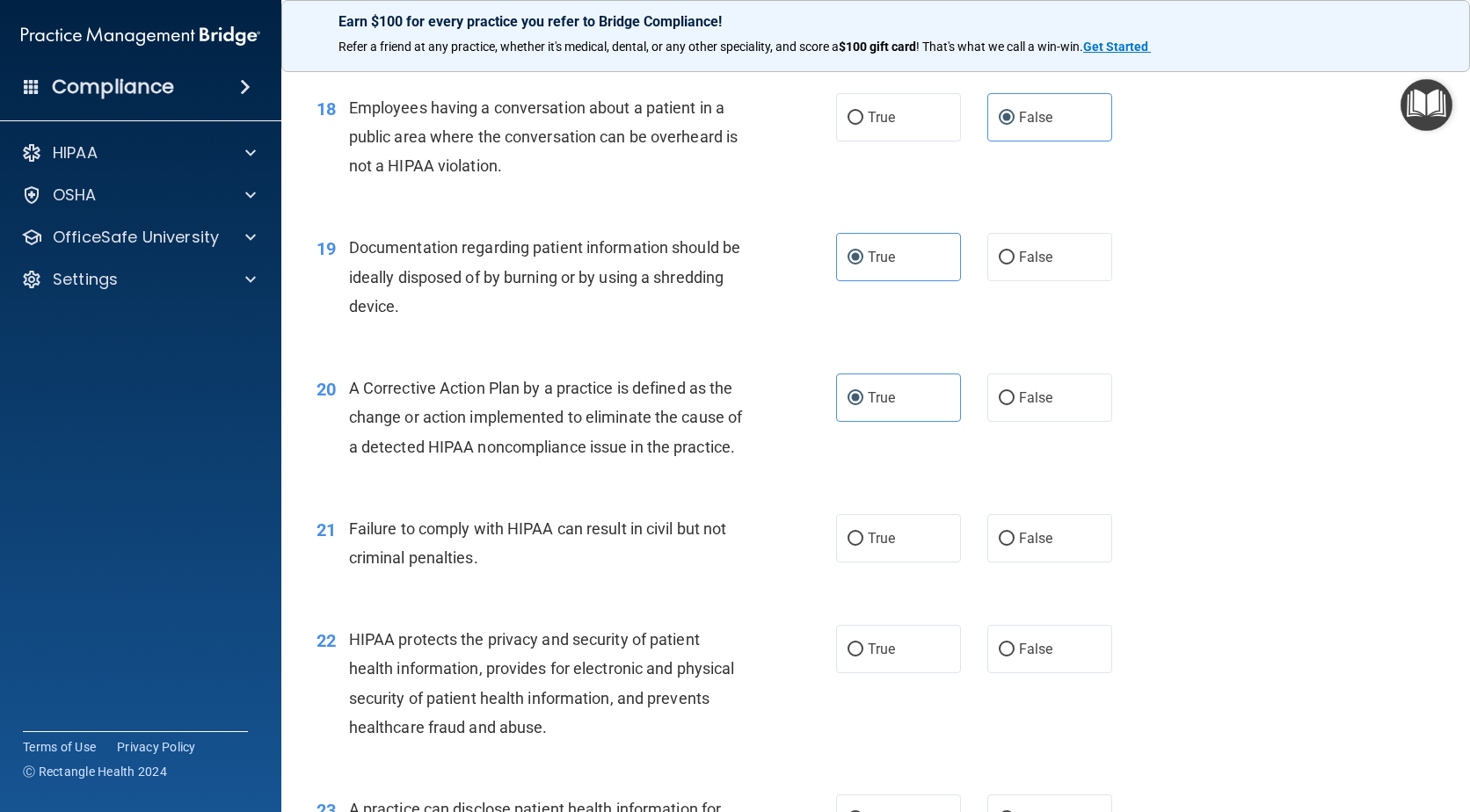
scroll to position [2637, 0]
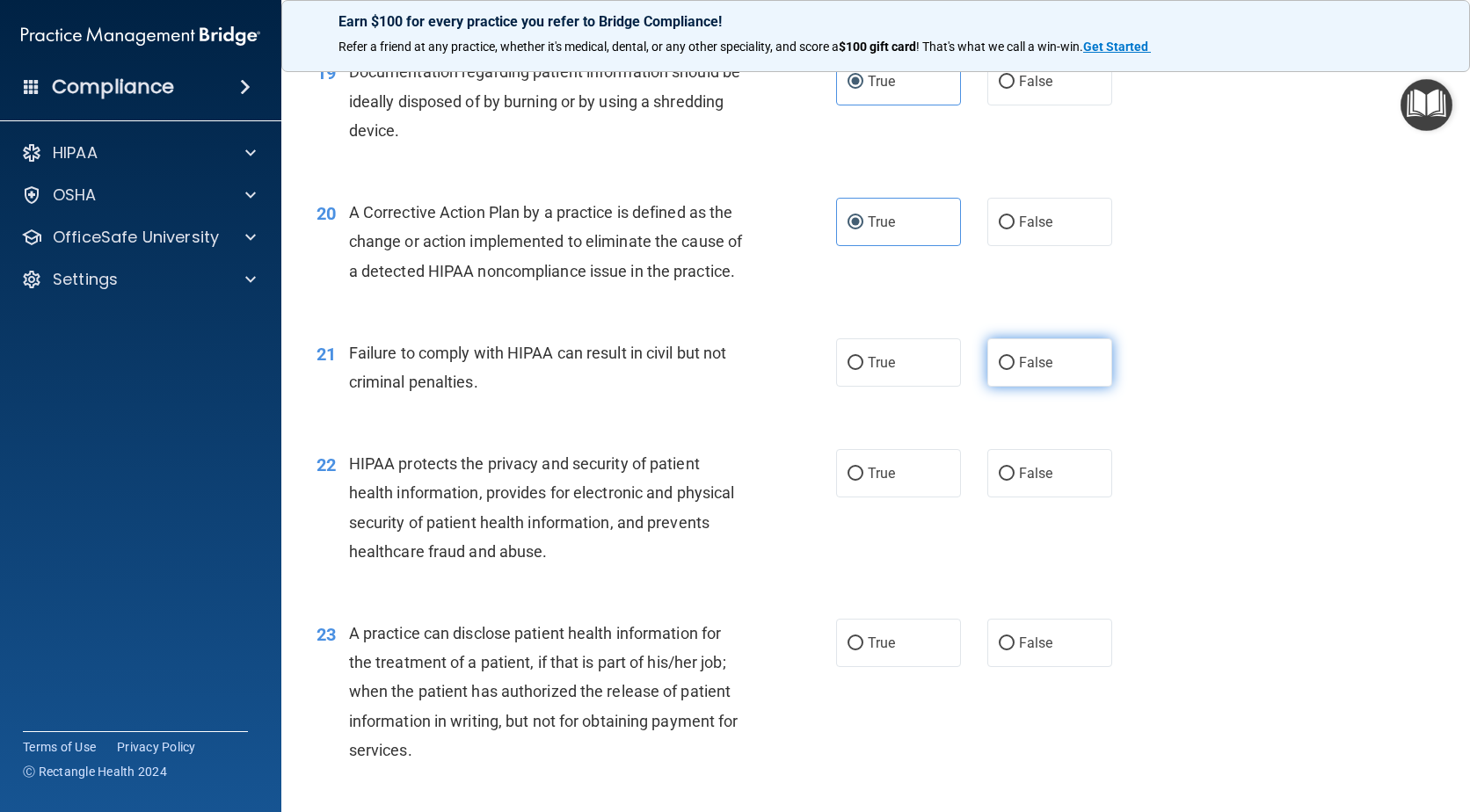
click at [1042, 371] on span "False" at bounding box center [1036, 362] width 35 height 17
click at [1014, 370] on input "False" at bounding box center [1007, 363] width 16 height 13
radio input "true"
click at [868, 482] on span "True" at bounding box center [881, 473] width 28 height 17
click at [863, 481] on input "True" at bounding box center [856, 474] width 16 height 13
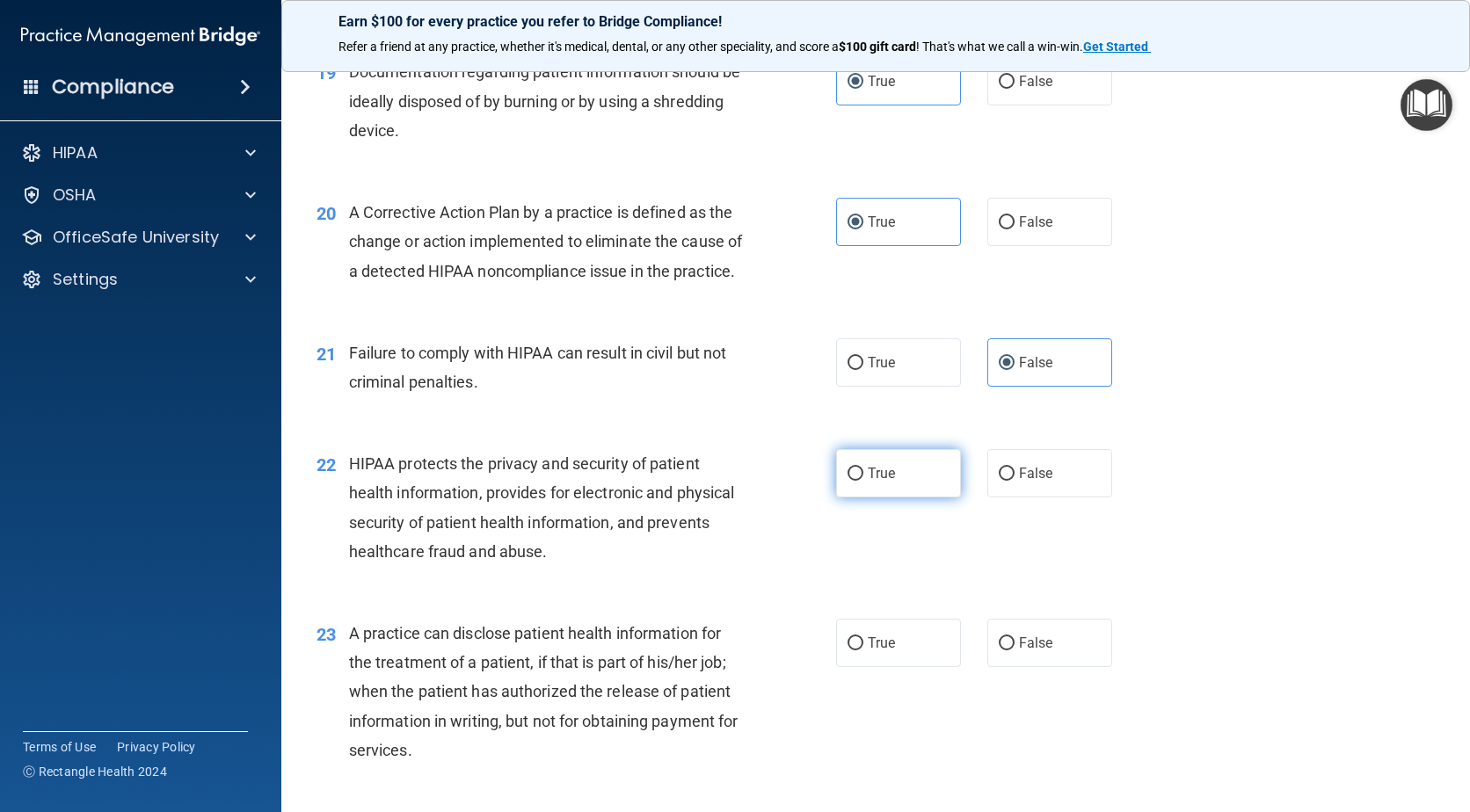
radio input "true"
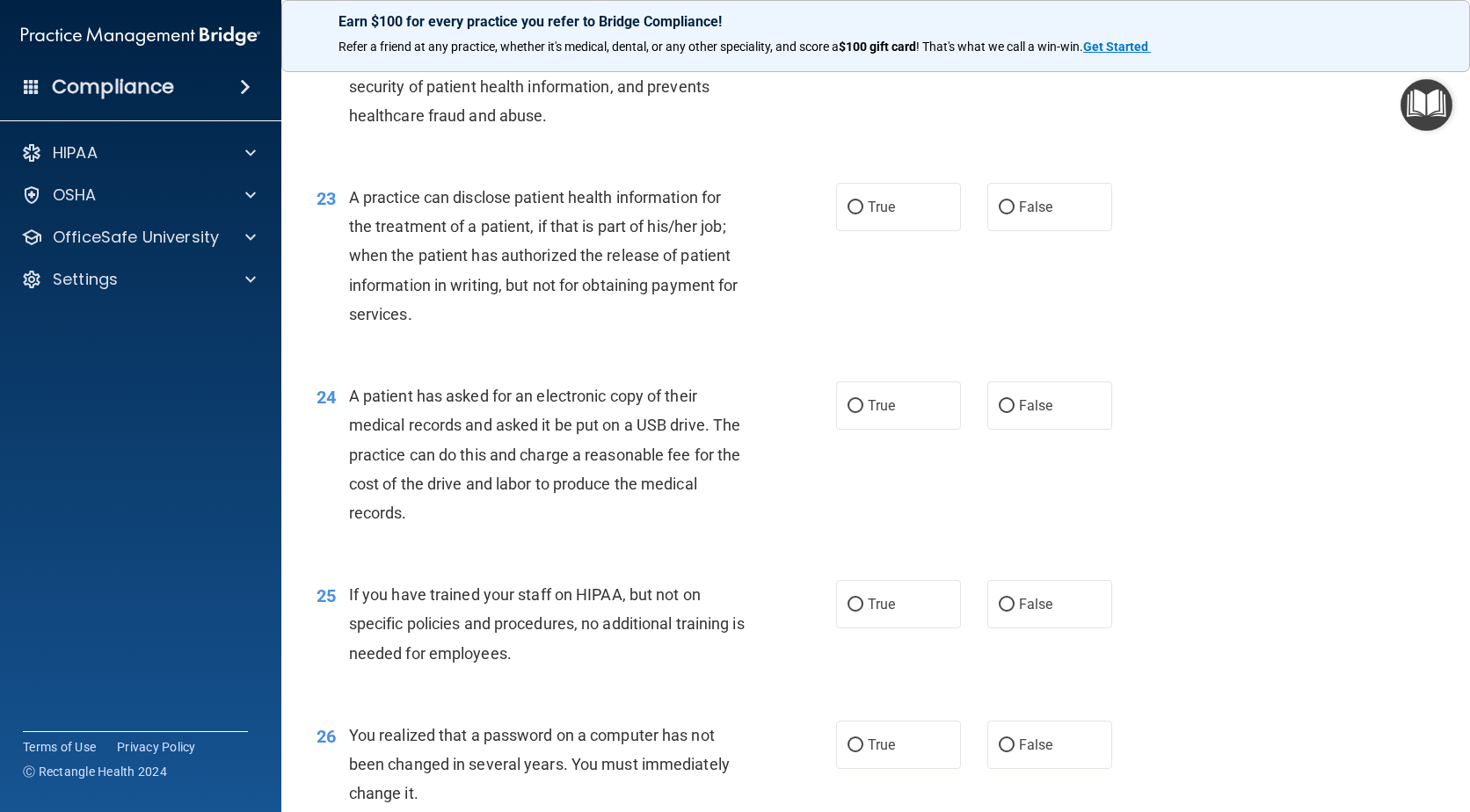
scroll to position [3076, 0]
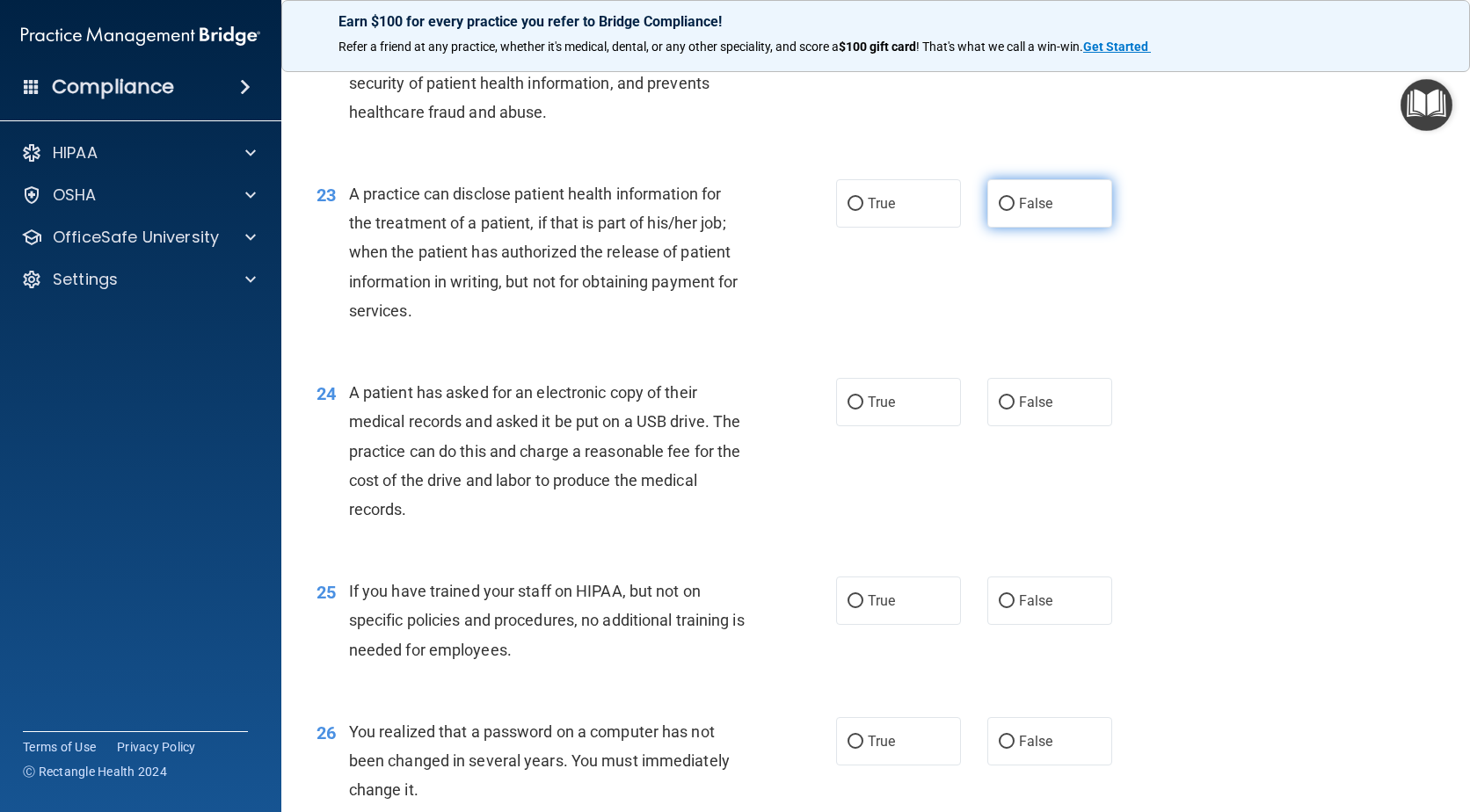
click at [1006, 224] on label "False" at bounding box center [1050, 204] width 125 height 48
click at [1006, 211] on input "False" at bounding box center [1007, 204] width 16 height 13
radio input "true"
click at [868, 410] on span "True" at bounding box center [881, 402] width 28 height 17
click at [863, 409] on input "True" at bounding box center [856, 403] width 16 height 13
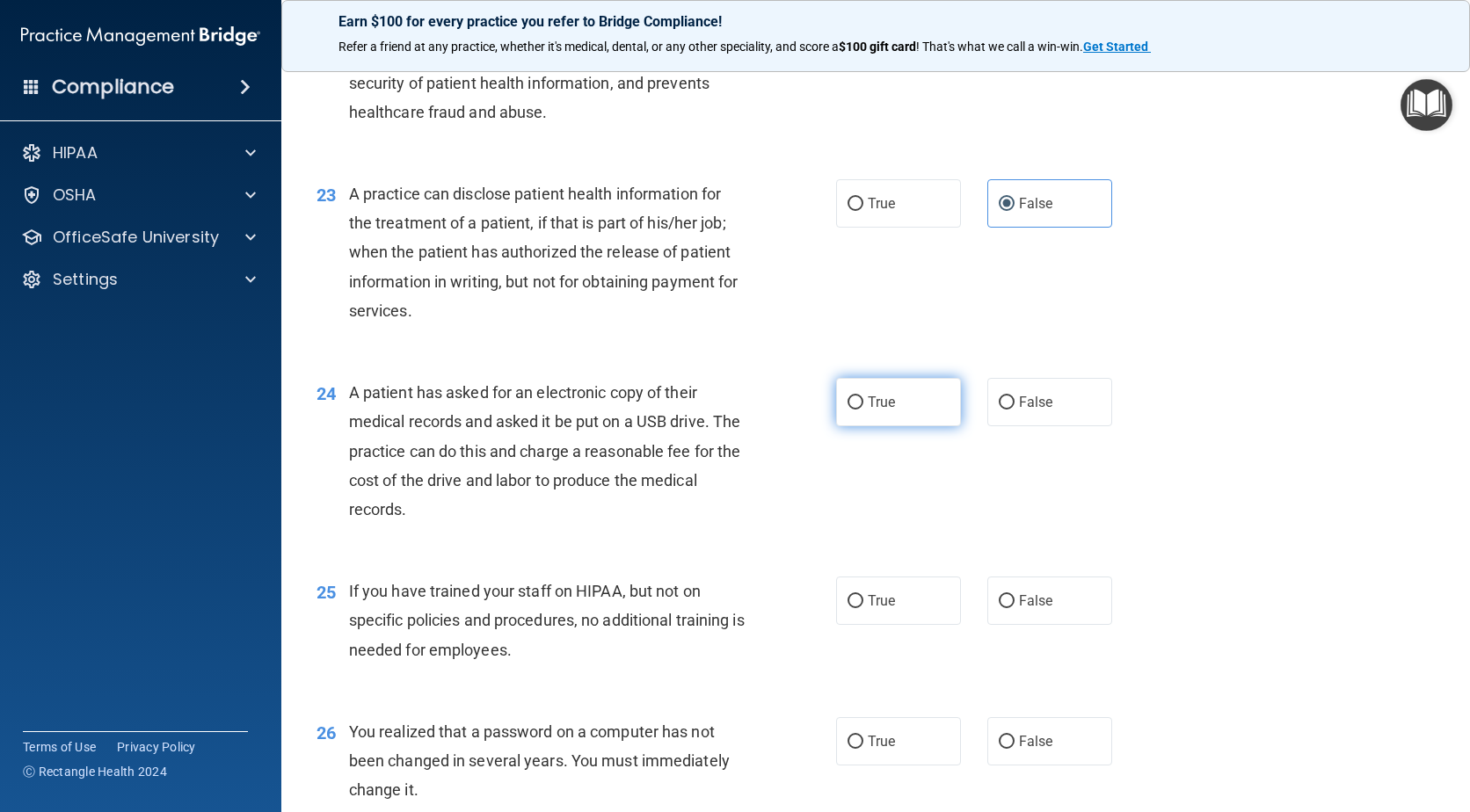
radio input "true"
click at [1001, 625] on label "False" at bounding box center [1050, 600] width 125 height 48
click at [1001, 608] on input "False" at bounding box center [1007, 601] width 16 height 13
radio input "true"
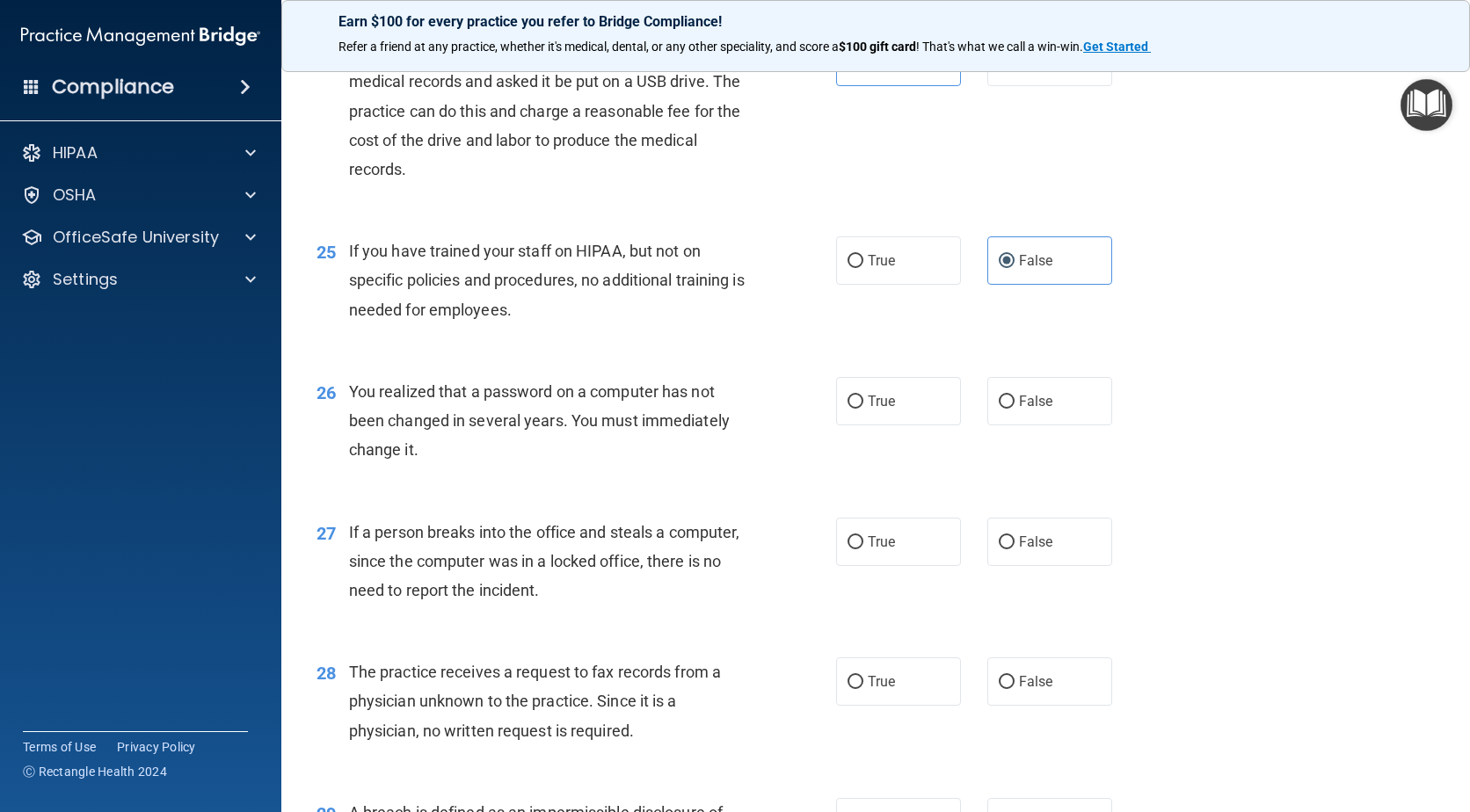
scroll to position [3428, 0]
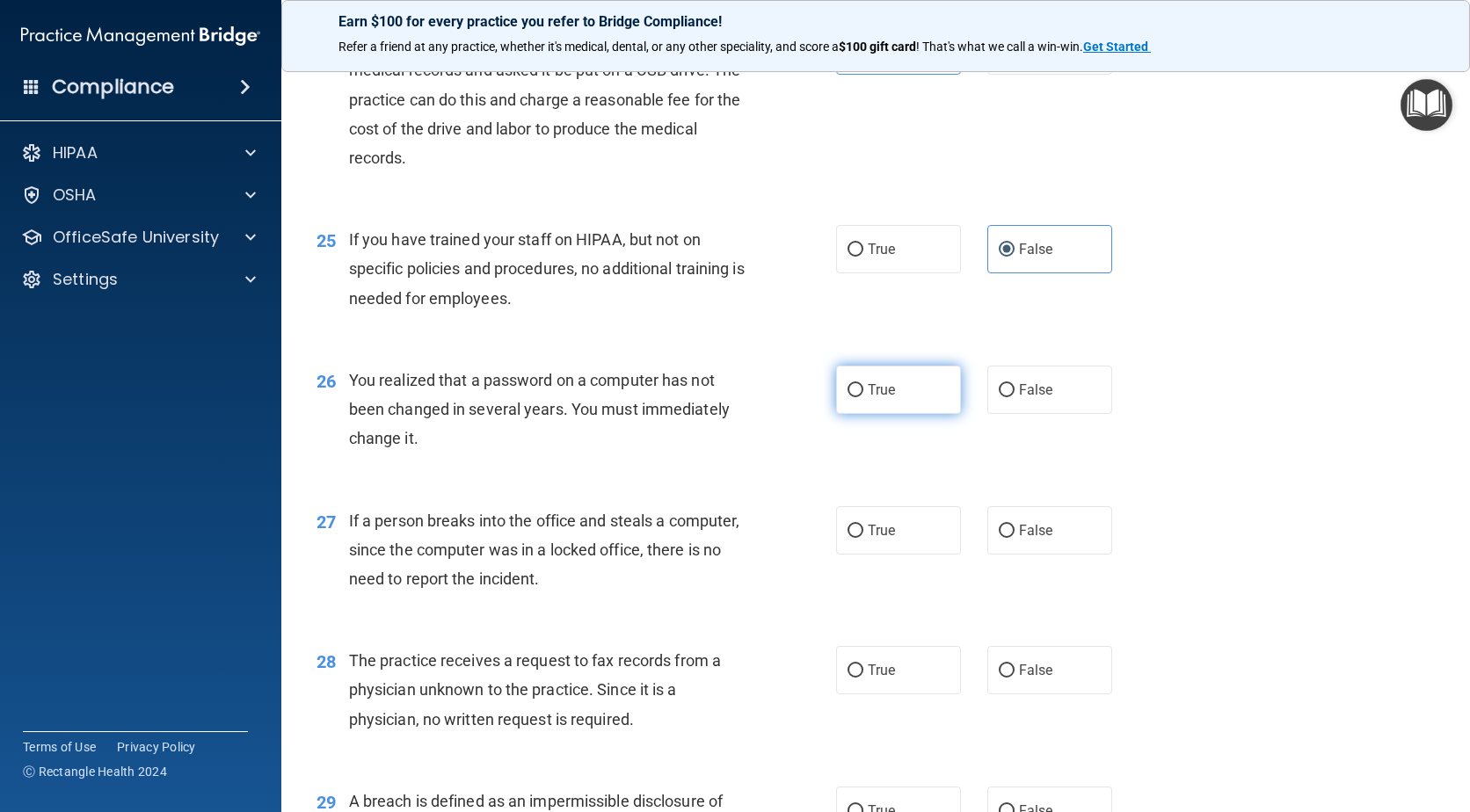
click at [870, 398] on span "True" at bounding box center [881, 390] width 28 height 17
click at [863, 398] on input "True" at bounding box center [856, 390] width 16 height 13
radio input "true"
click at [1023, 539] on span "False" at bounding box center [1036, 530] width 35 height 17
click at [1014, 538] on input "False" at bounding box center [1007, 531] width 16 height 13
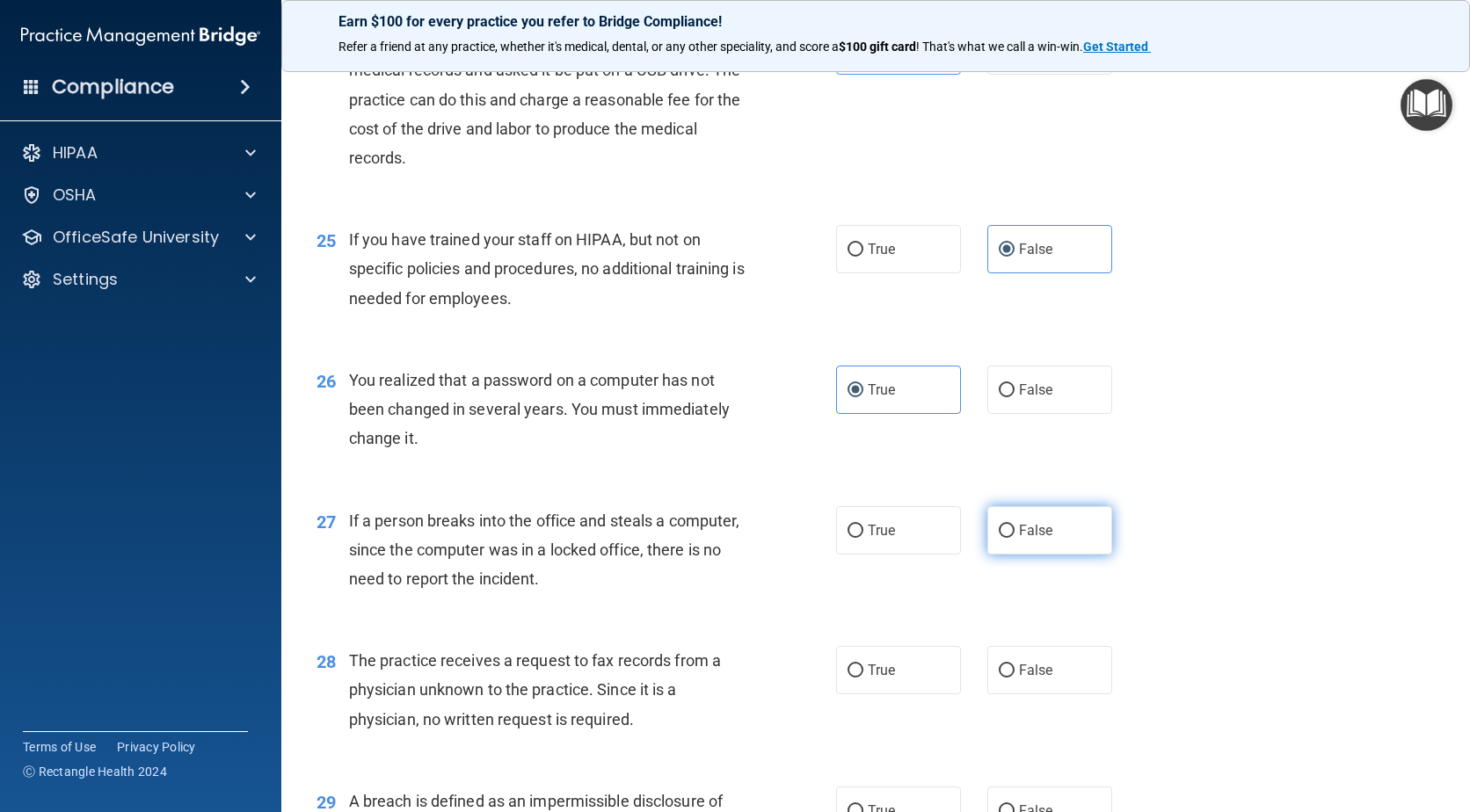
radio input "true"
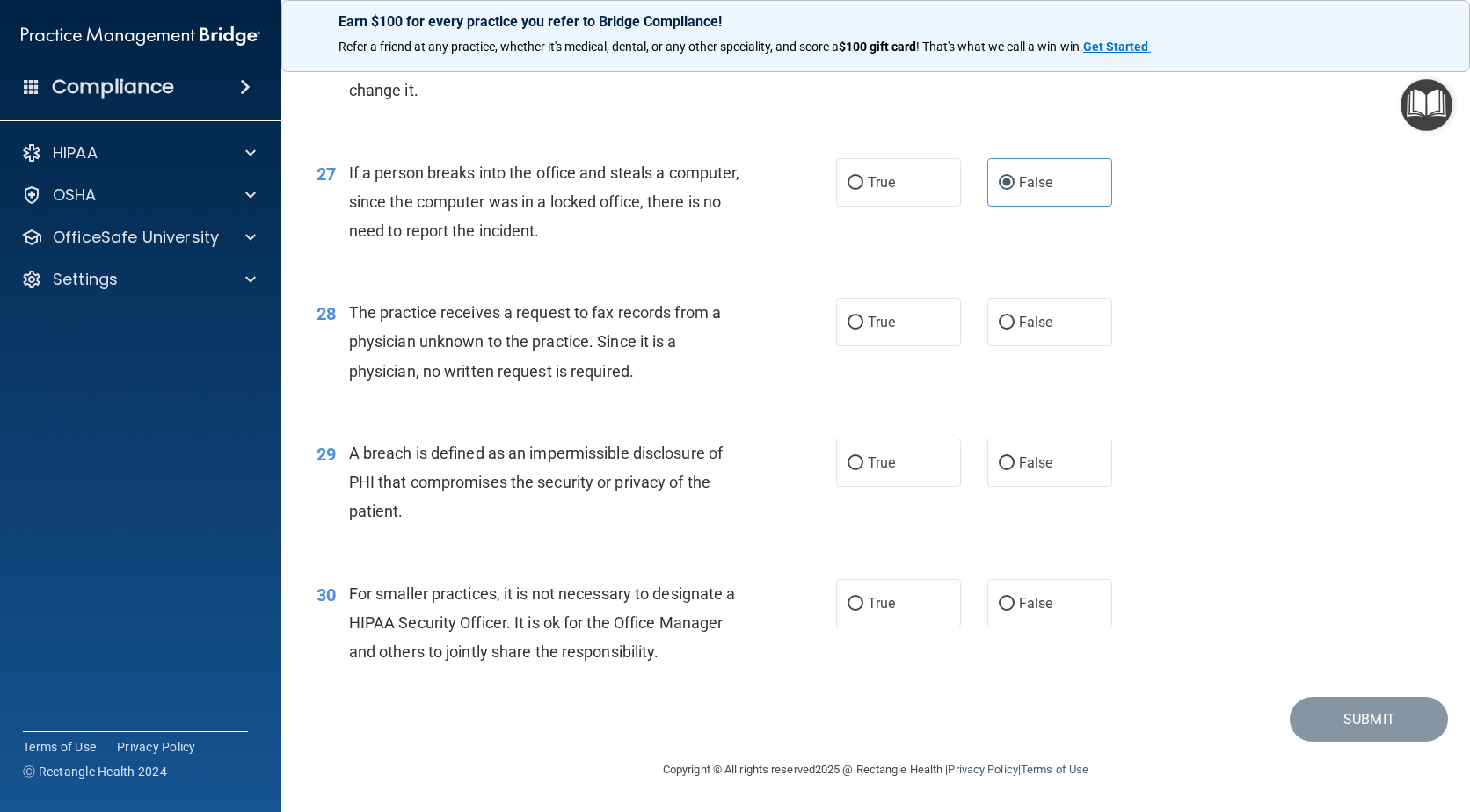
scroll to position [3805, 0]
click at [1038, 338] on label "False" at bounding box center [1050, 322] width 125 height 48
click at [1014, 330] on input "False" at bounding box center [1007, 323] width 16 height 13
radio input "true"
click at [879, 462] on span "True" at bounding box center [881, 462] width 28 height 17
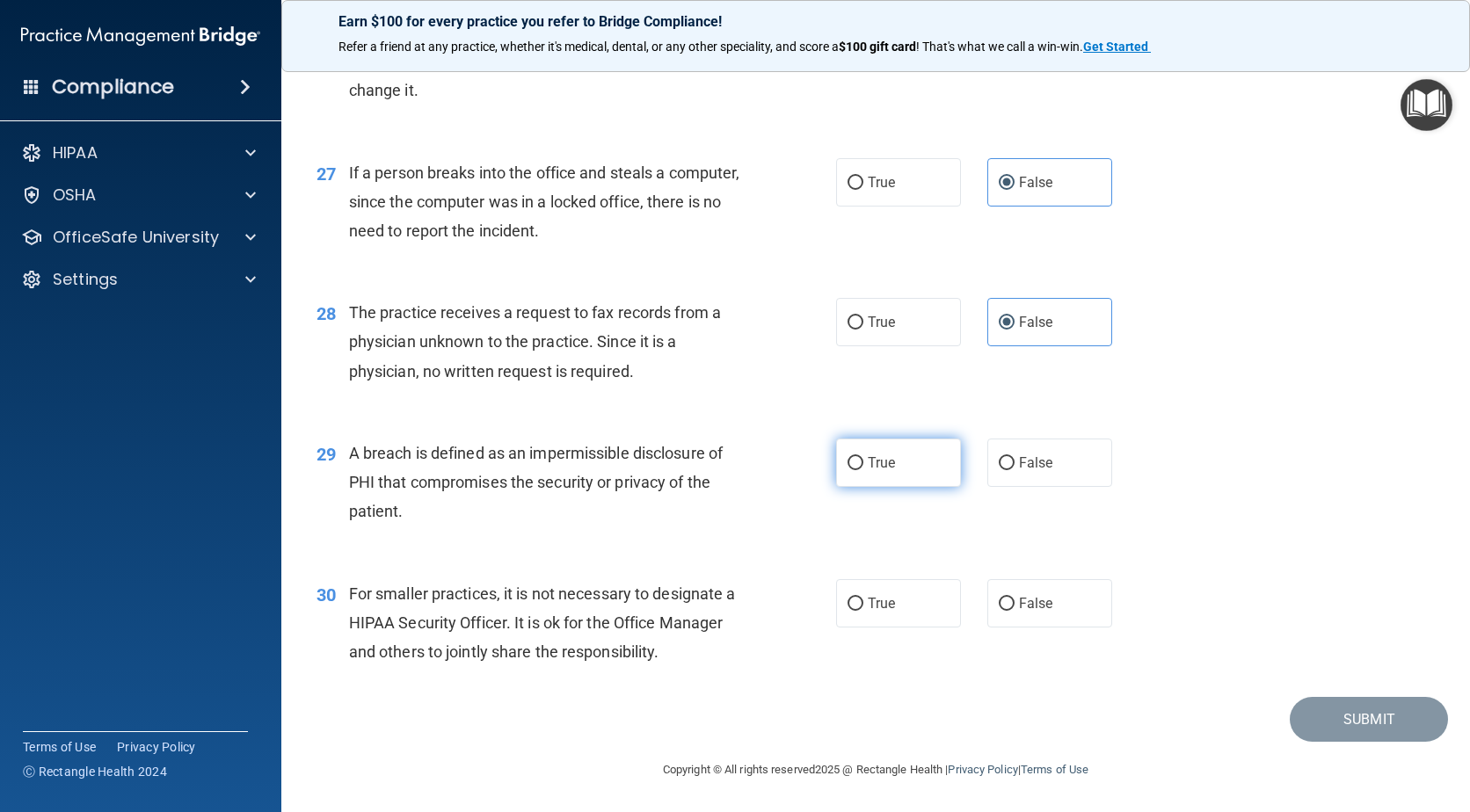
click at [863, 462] on input "True" at bounding box center [856, 463] width 16 height 13
radio input "true"
click at [1040, 600] on span "False" at bounding box center [1036, 603] width 35 height 17
click at [1014, 600] on input "False" at bounding box center [1007, 604] width 16 height 13
radio input "true"
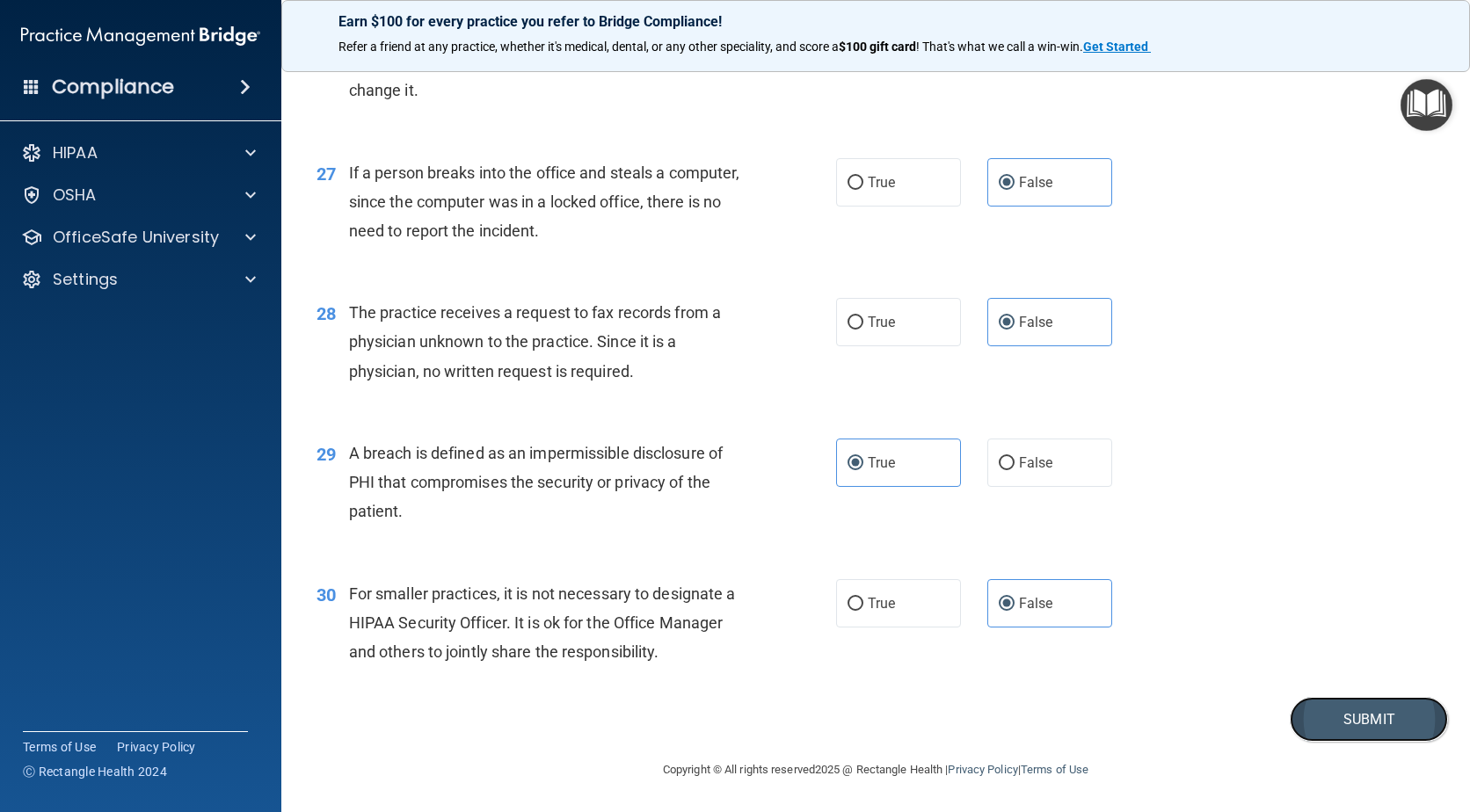
click at [1354, 721] on button "Submit" at bounding box center [1369, 720] width 158 height 44
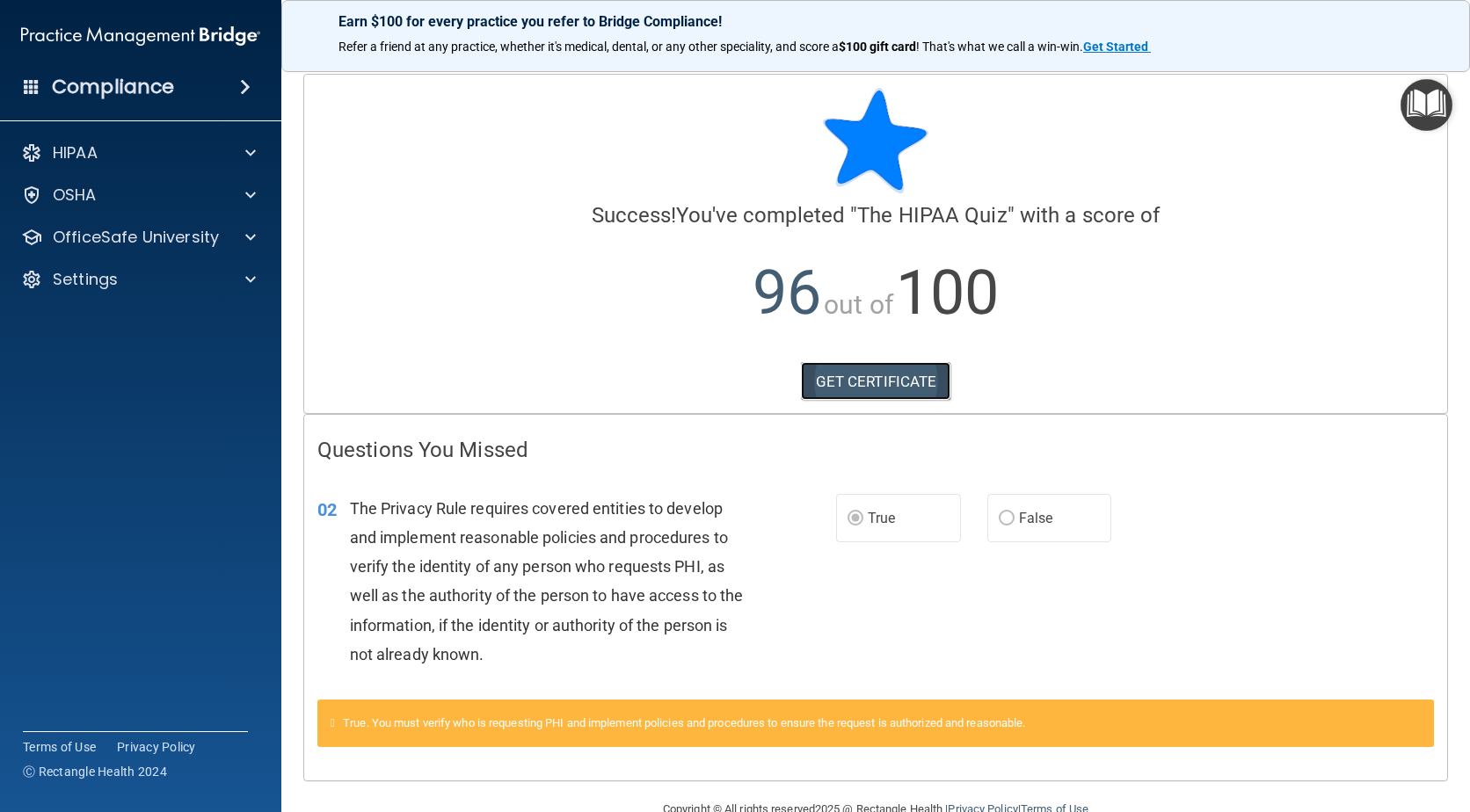
click at [884, 381] on link "GET CERTIFICATE" at bounding box center [876, 381] width 150 height 38
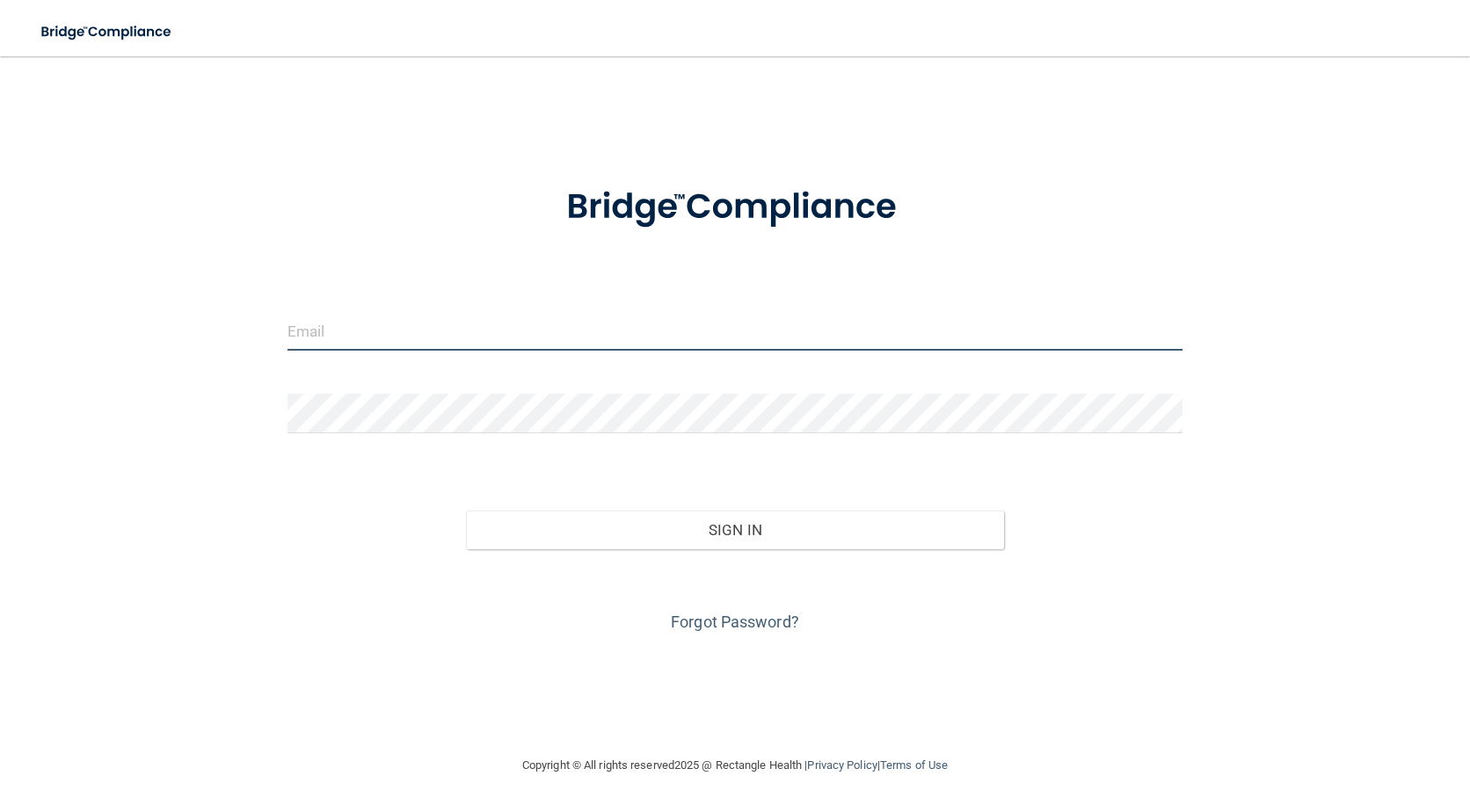
click at [545, 343] on input "email" at bounding box center [735, 331] width 896 height 39
type input "[EMAIL_ADDRESS][DOMAIN_NAME]"
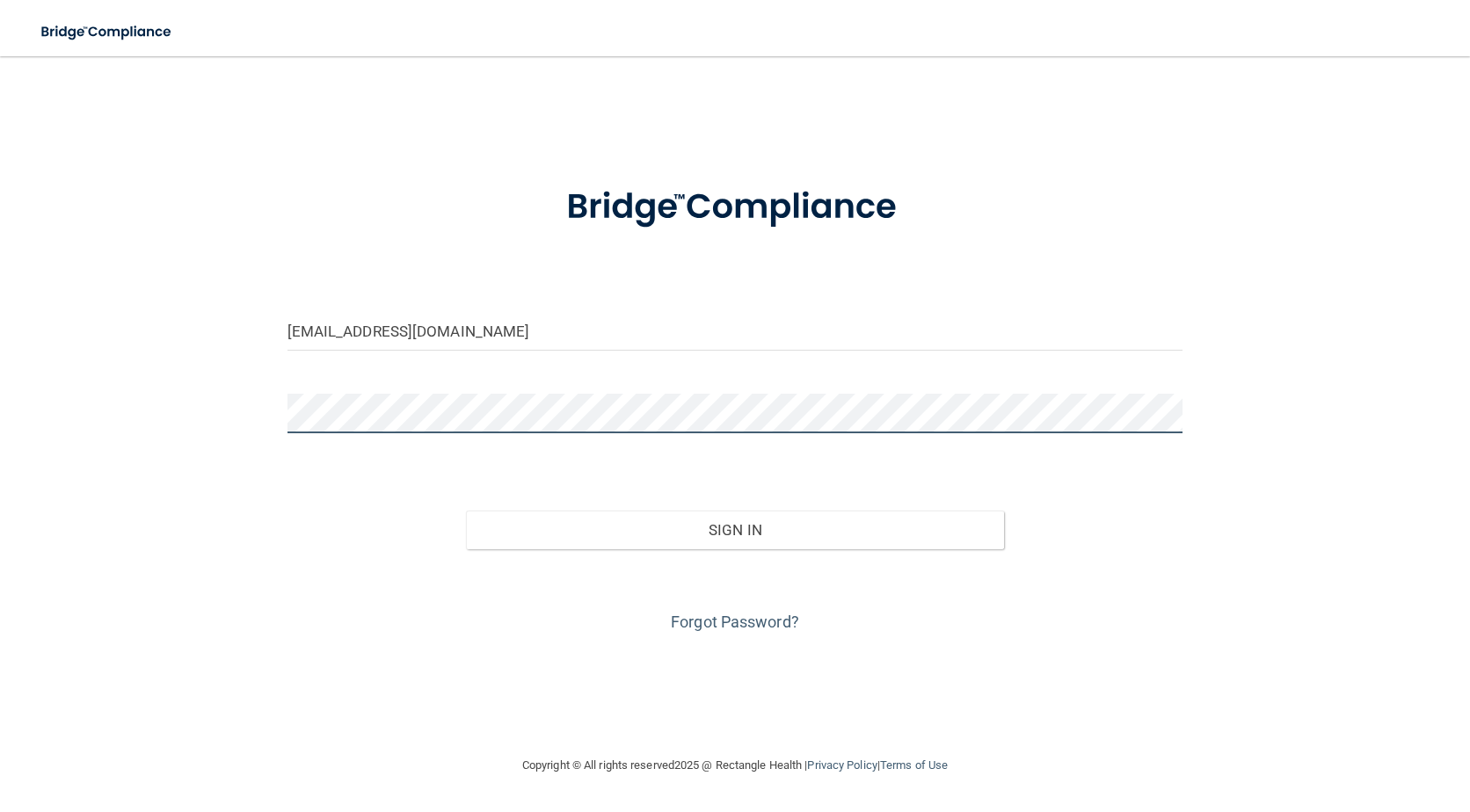
click at [466, 511] on button "Sign In" at bounding box center [735, 529] width 537 height 38
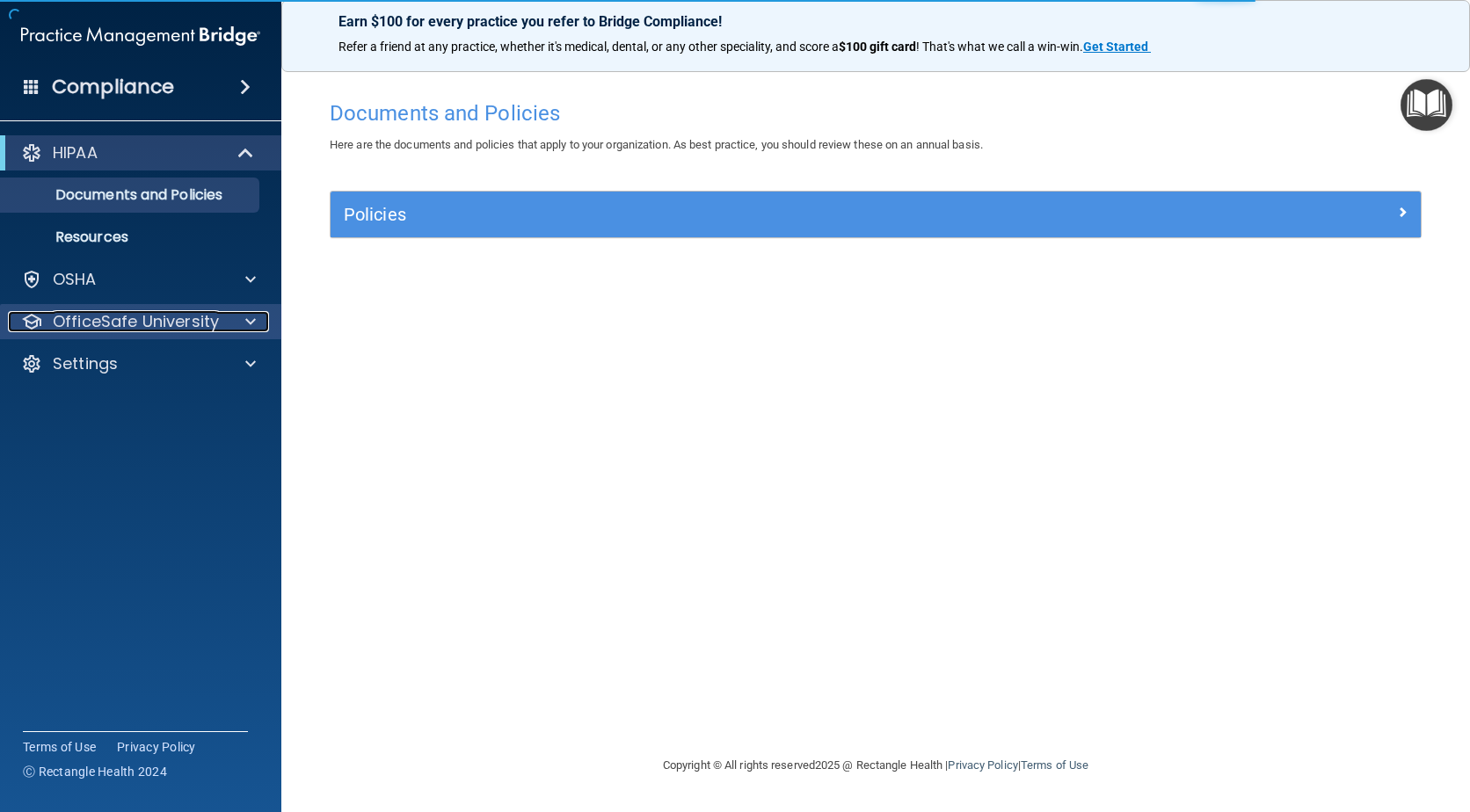
click at [93, 318] on p "OfficeSafe University" at bounding box center [135, 322] width 166 height 21
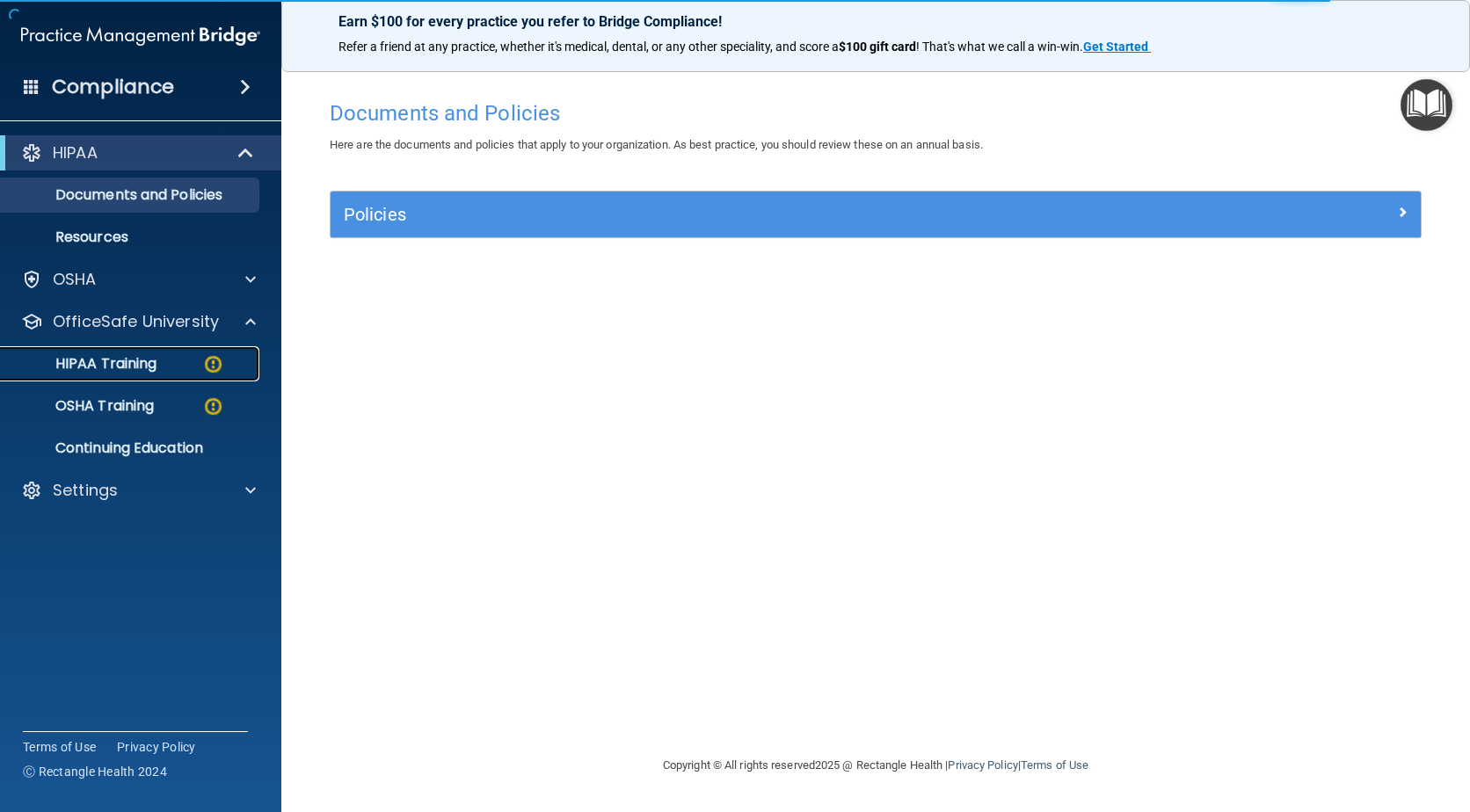
click at [104, 358] on p "HIPAA Training" at bounding box center [84, 364] width 145 height 18
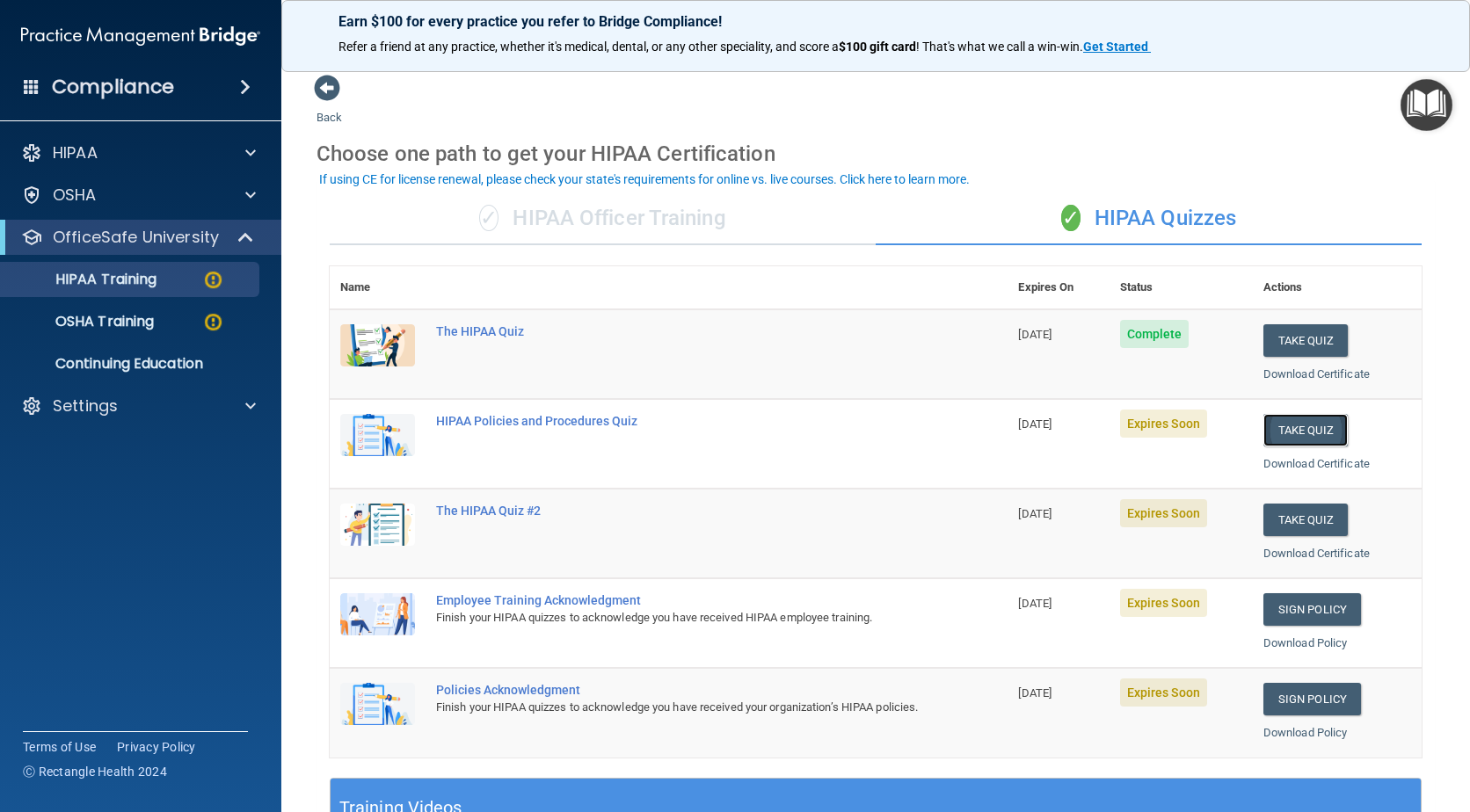
click at [1285, 430] on button "Take Quiz" at bounding box center [1305, 430] width 85 height 33
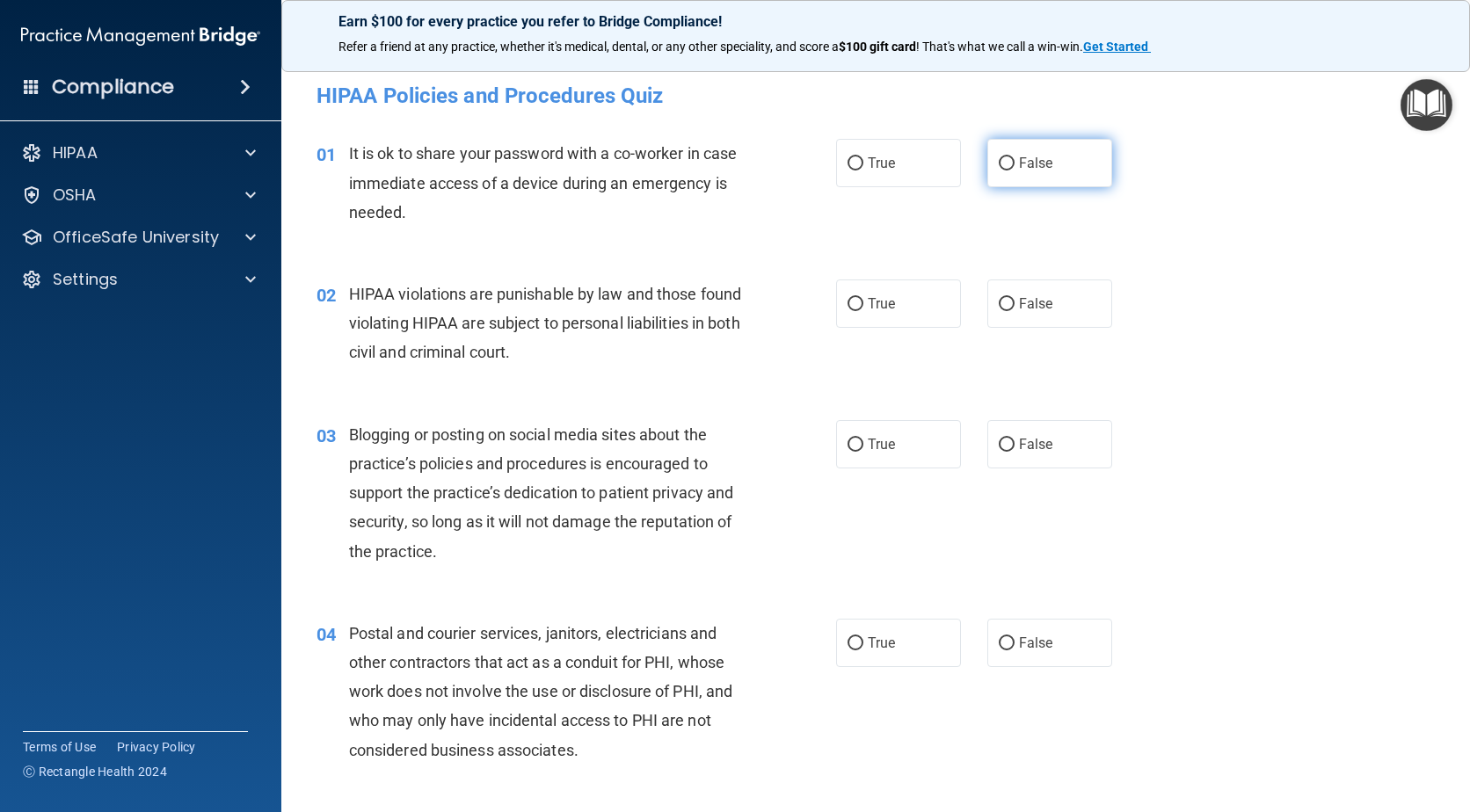
click at [999, 165] on input "False" at bounding box center [1007, 164] width 16 height 13
radio input "true"
click at [848, 309] on input "True" at bounding box center [856, 304] width 16 height 13
radio input "true"
click at [999, 440] on input "False" at bounding box center [1007, 445] width 16 height 13
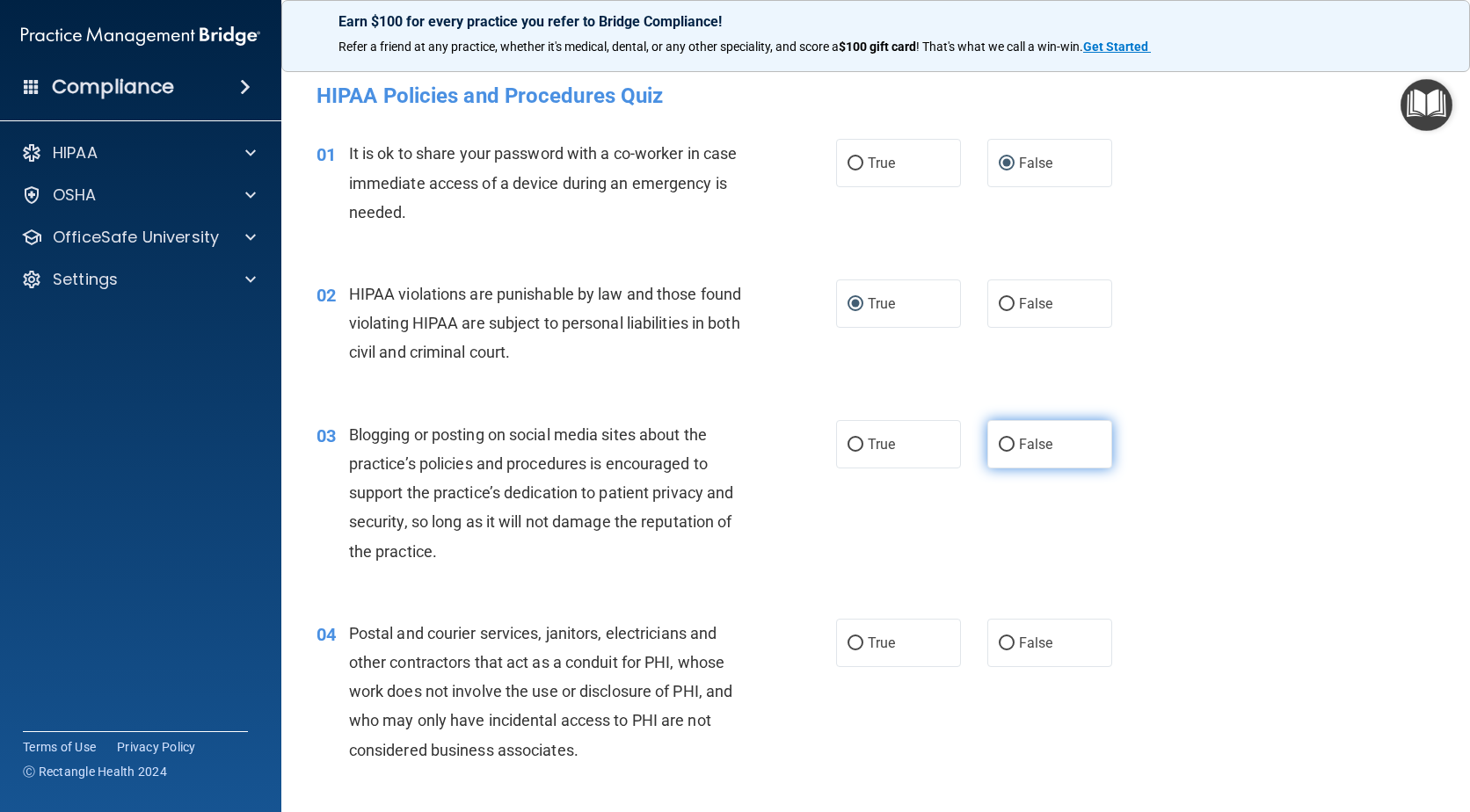
radio input "true"
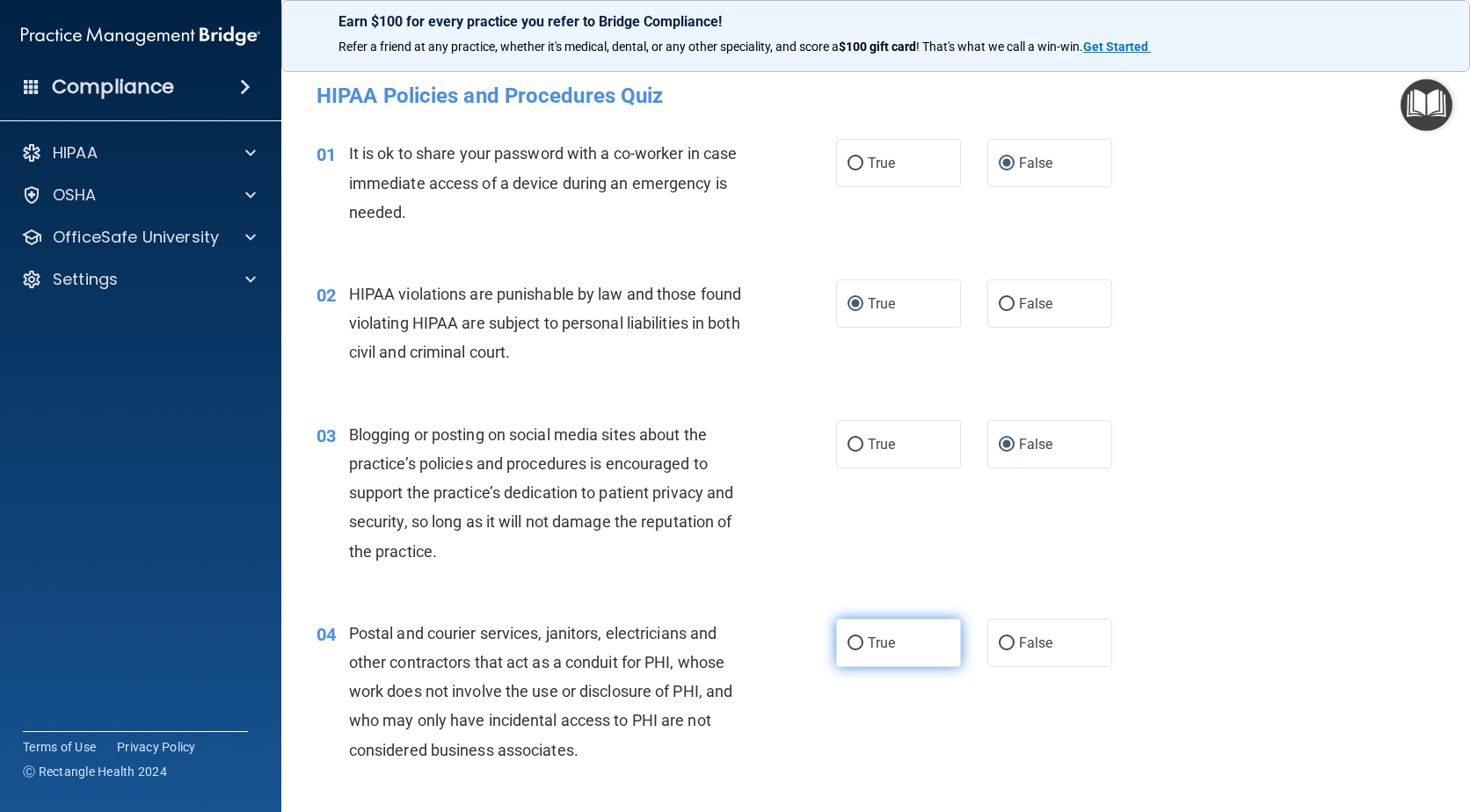
click at [848, 647] on input "True" at bounding box center [856, 643] width 16 height 13
radio input "true"
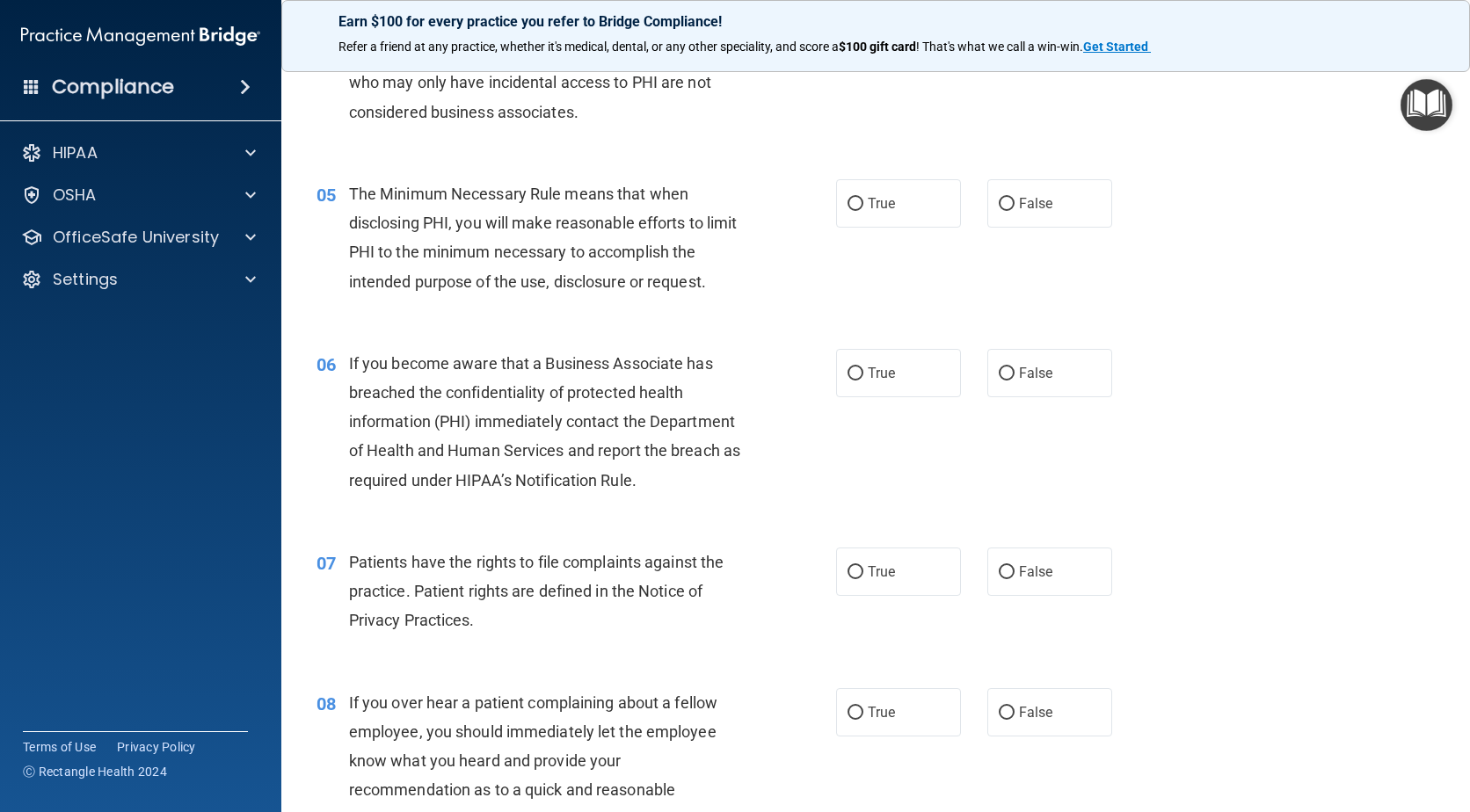
scroll to position [685, 0]
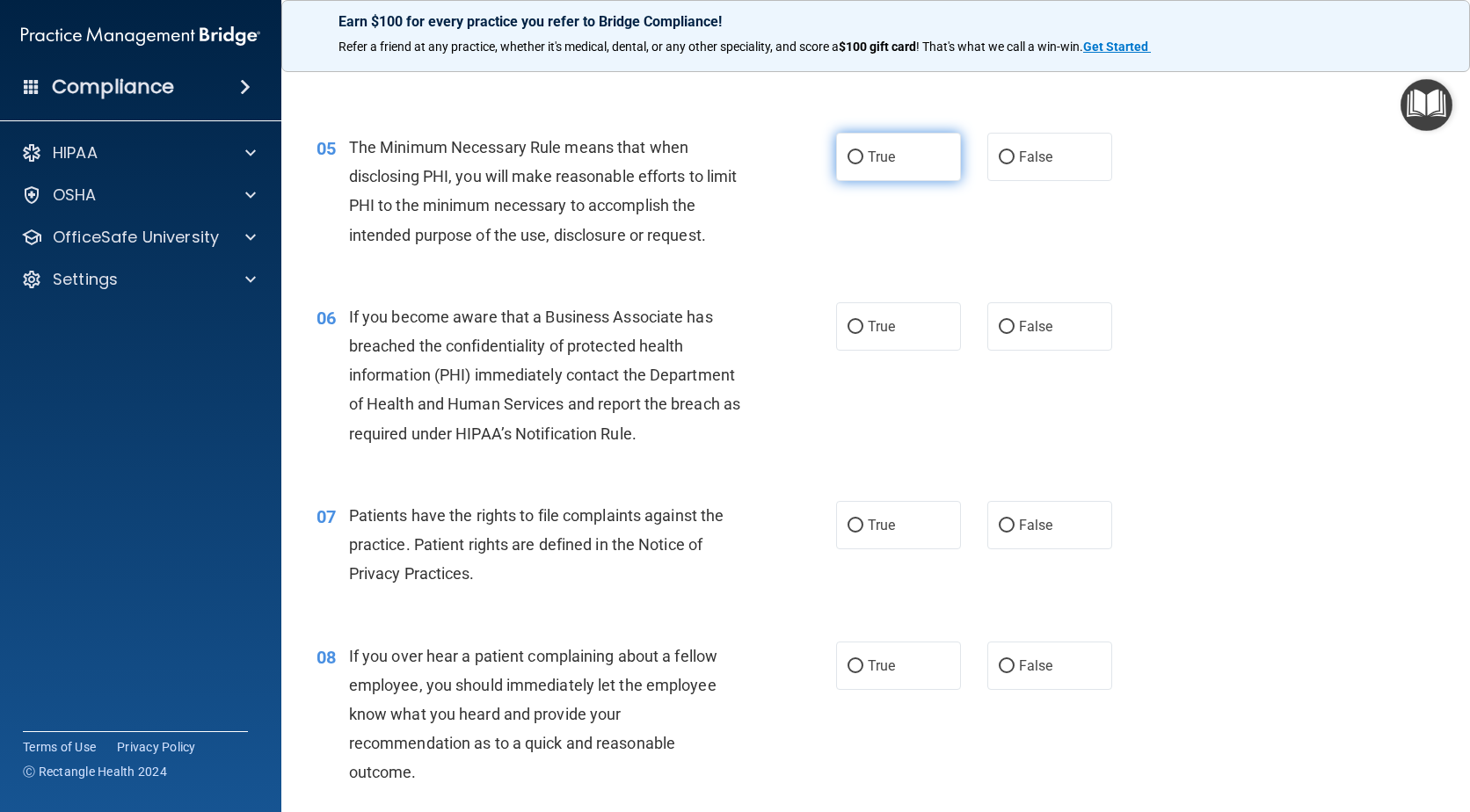
click at [848, 157] on input "True" at bounding box center [856, 157] width 16 height 13
radio input "true"
click at [999, 325] on input "False" at bounding box center [1007, 327] width 16 height 13
radio input "true"
click at [850, 531] on input "True" at bounding box center [856, 526] width 16 height 13
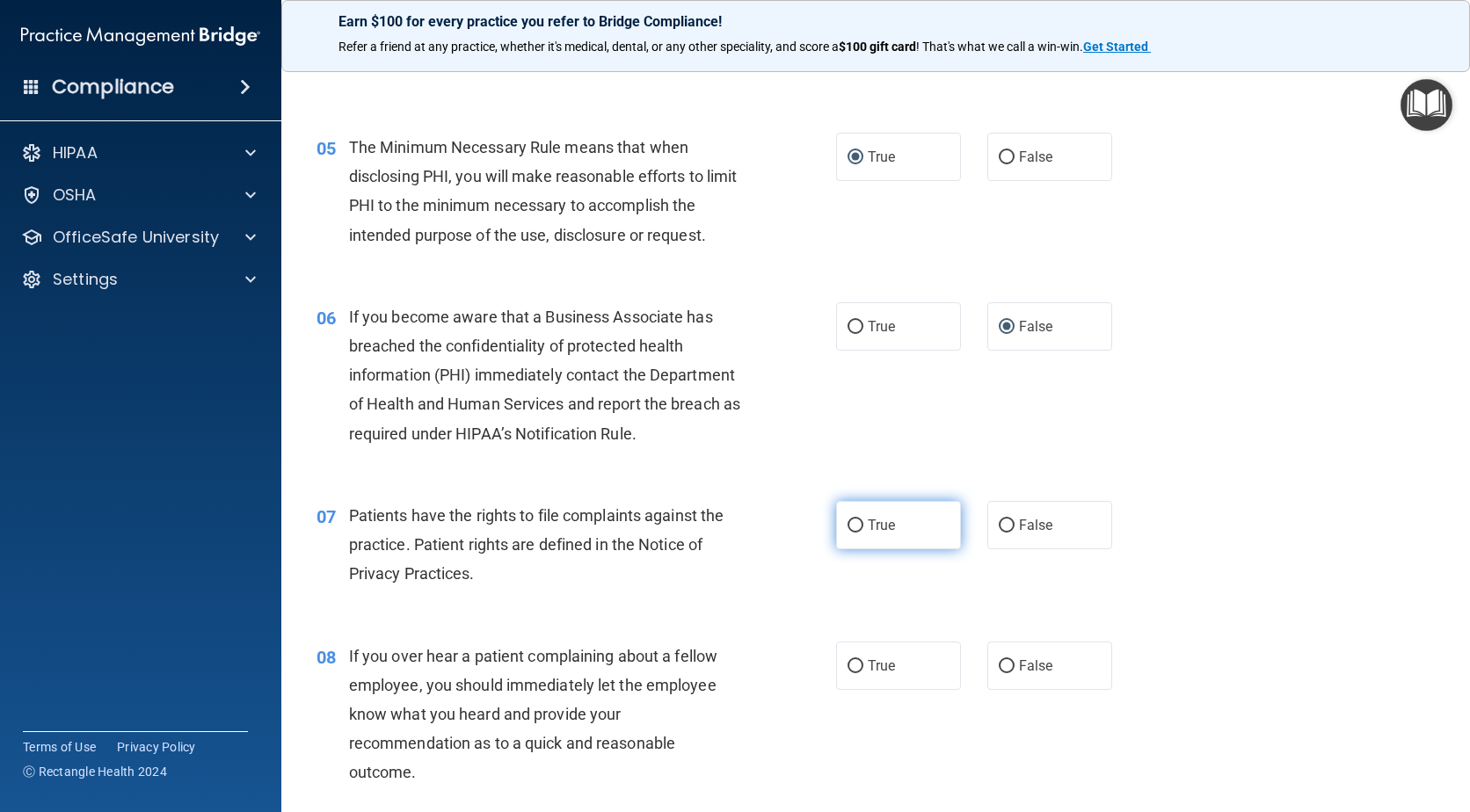
radio input "true"
click at [999, 663] on input "False" at bounding box center [1007, 666] width 16 height 13
radio input "true"
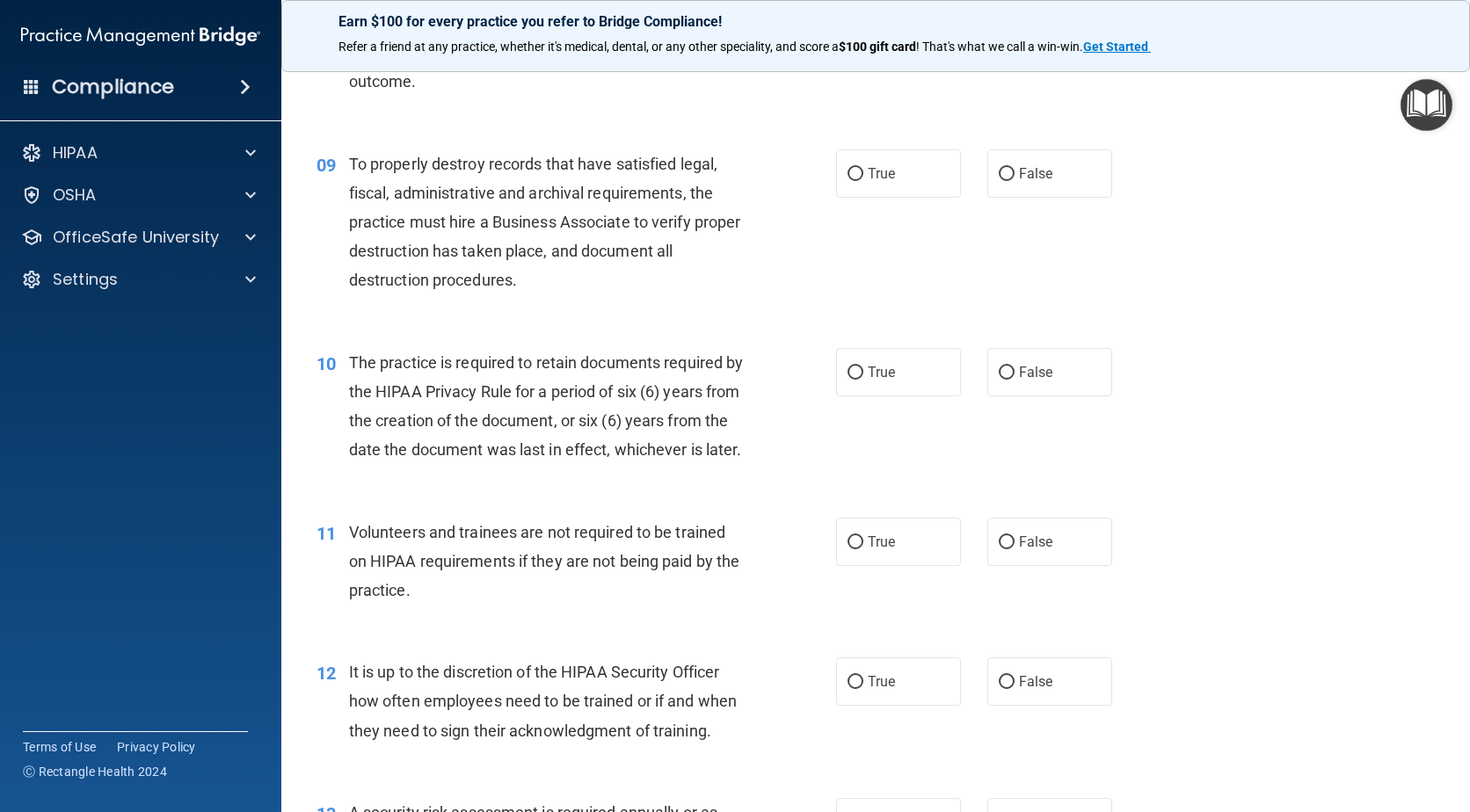
scroll to position [1393, 0]
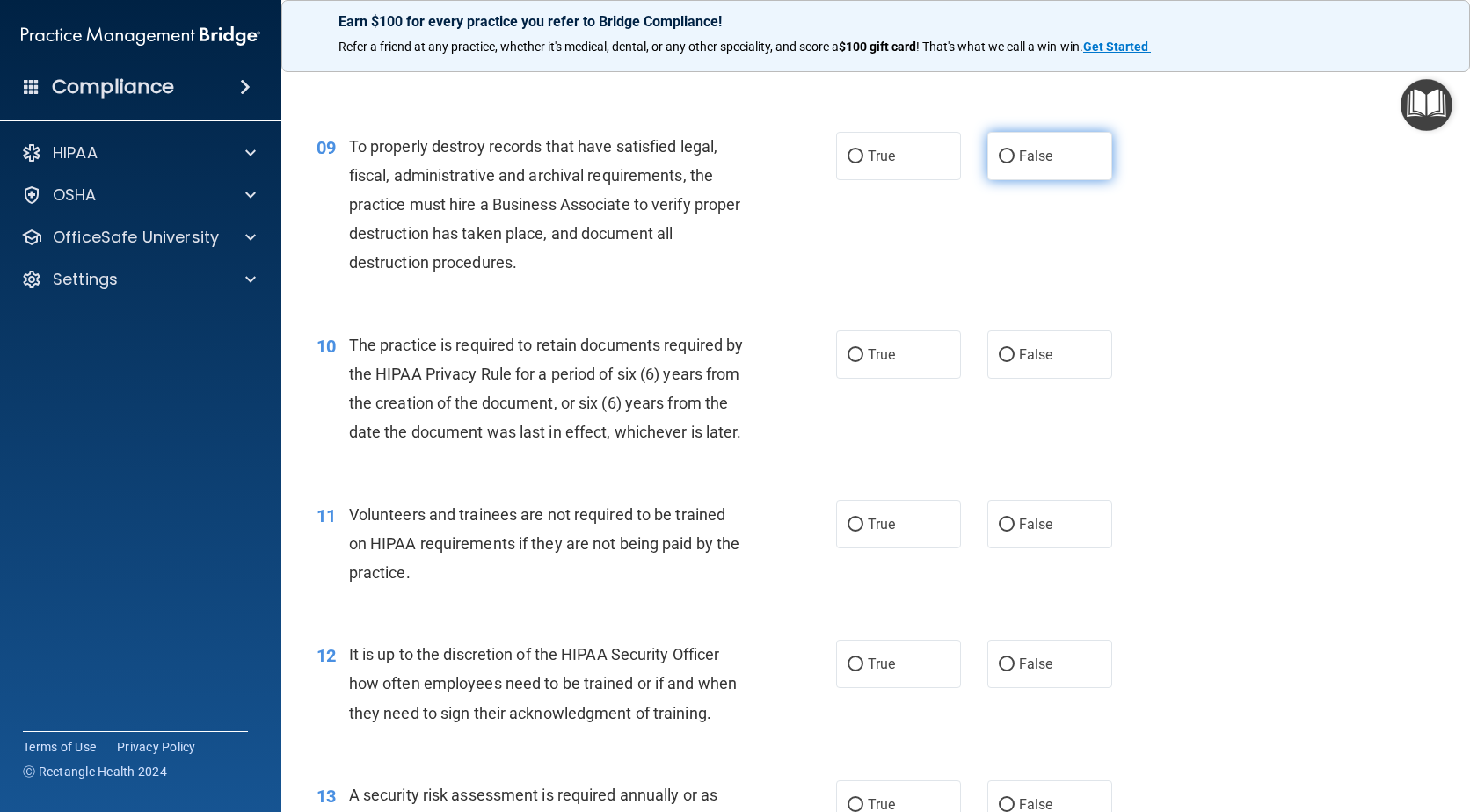
click at [999, 154] on input "False" at bounding box center [1007, 157] width 16 height 13
radio input "true"
click at [852, 353] on input "True" at bounding box center [856, 355] width 16 height 13
radio input "true"
click at [999, 532] on input "False" at bounding box center [1007, 525] width 16 height 13
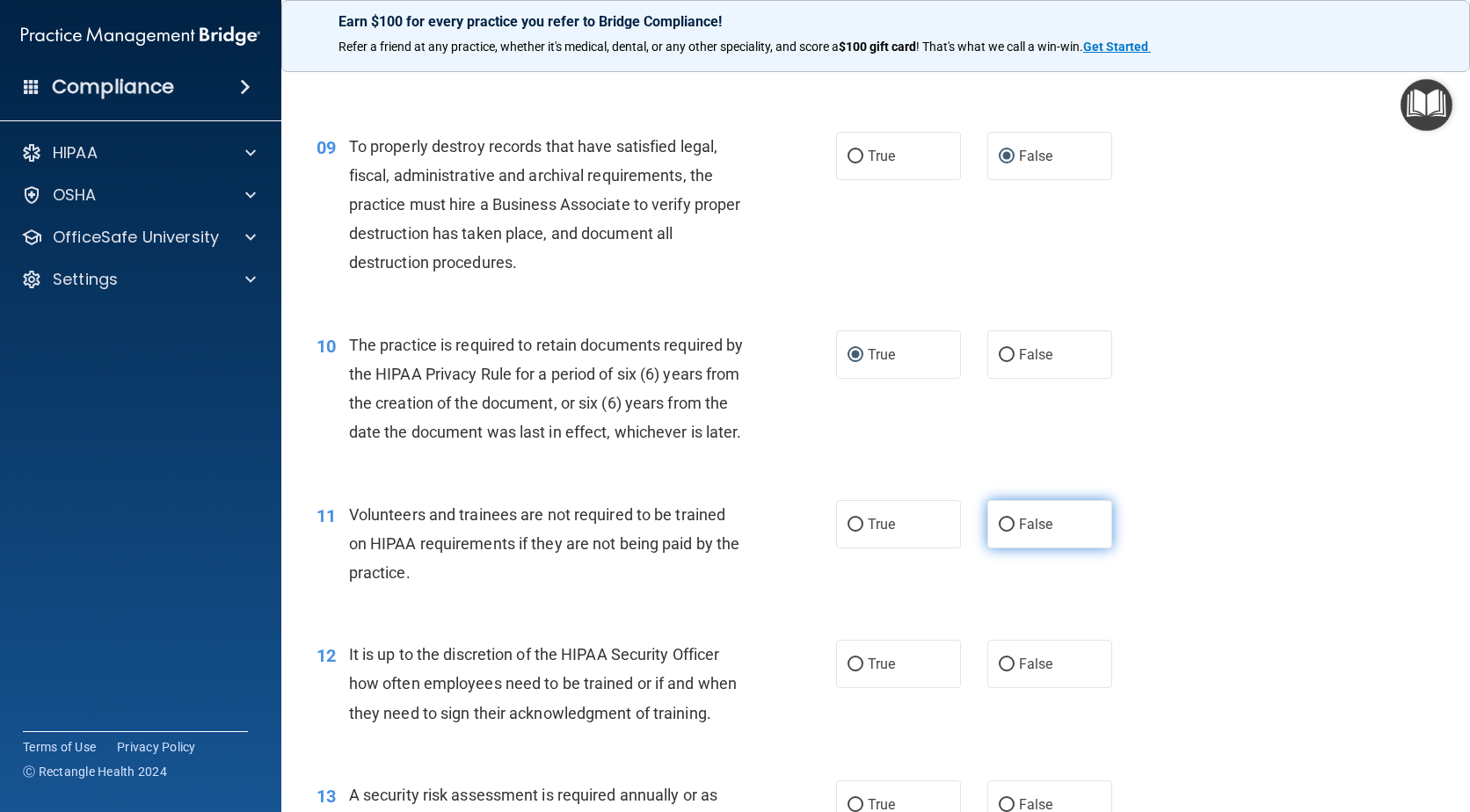
radio input "true"
click at [999, 671] on input "False" at bounding box center [1007, 664] width 16 height 13
radio input "true"
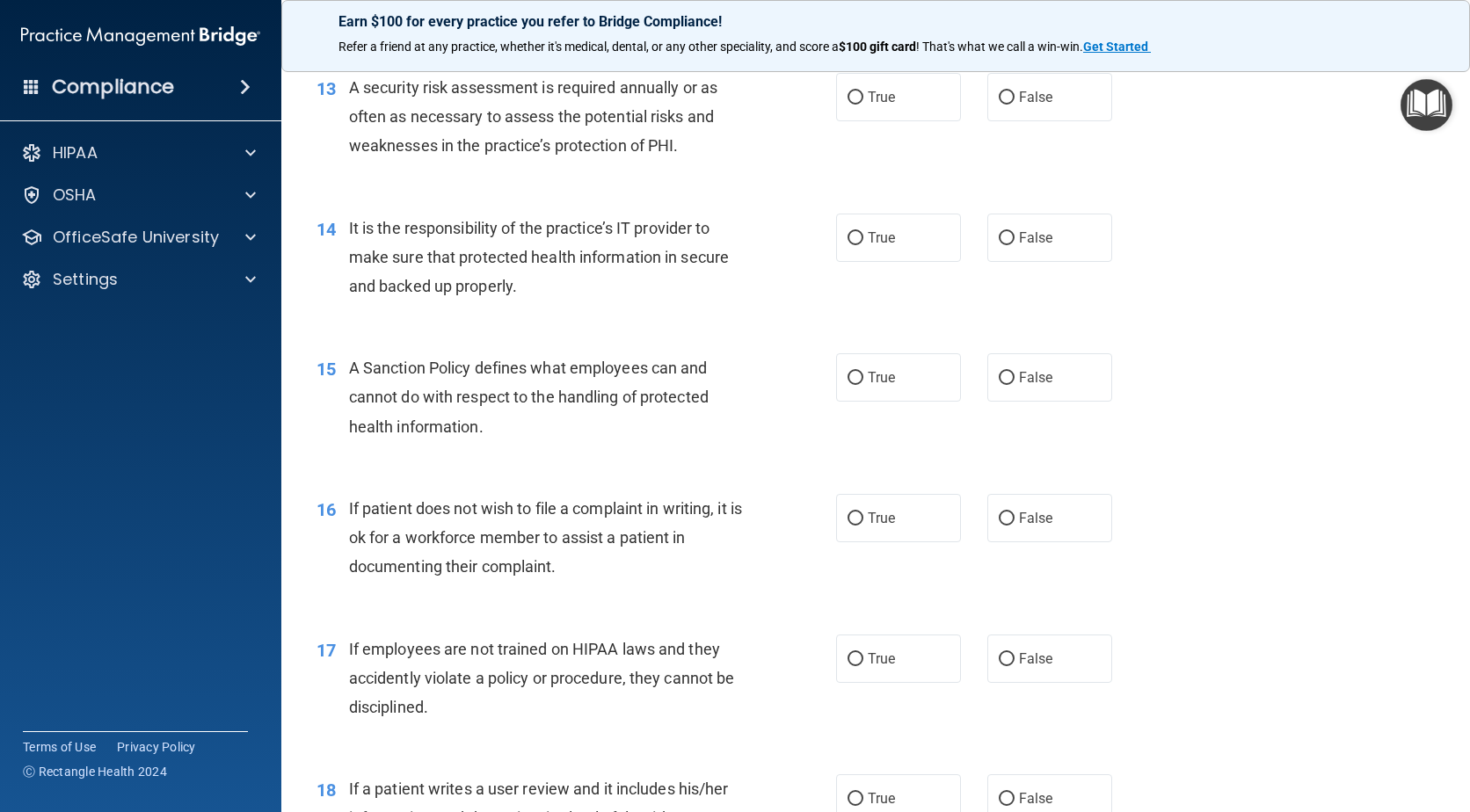
scroll to position [1440, 0]
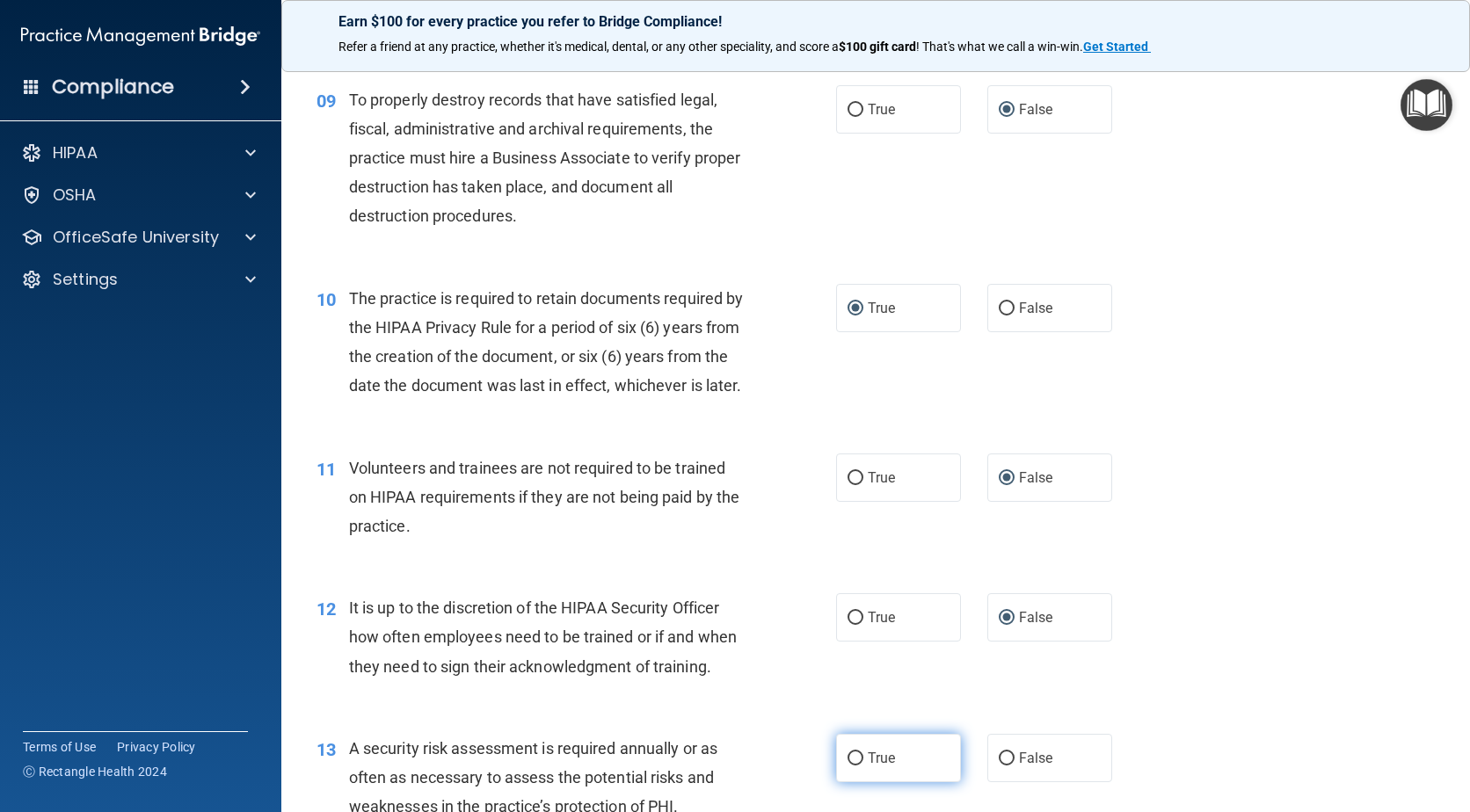
click at [850, 766] on input "True" at bounding box center [856, 759] width 16 height 13
radio input "true"
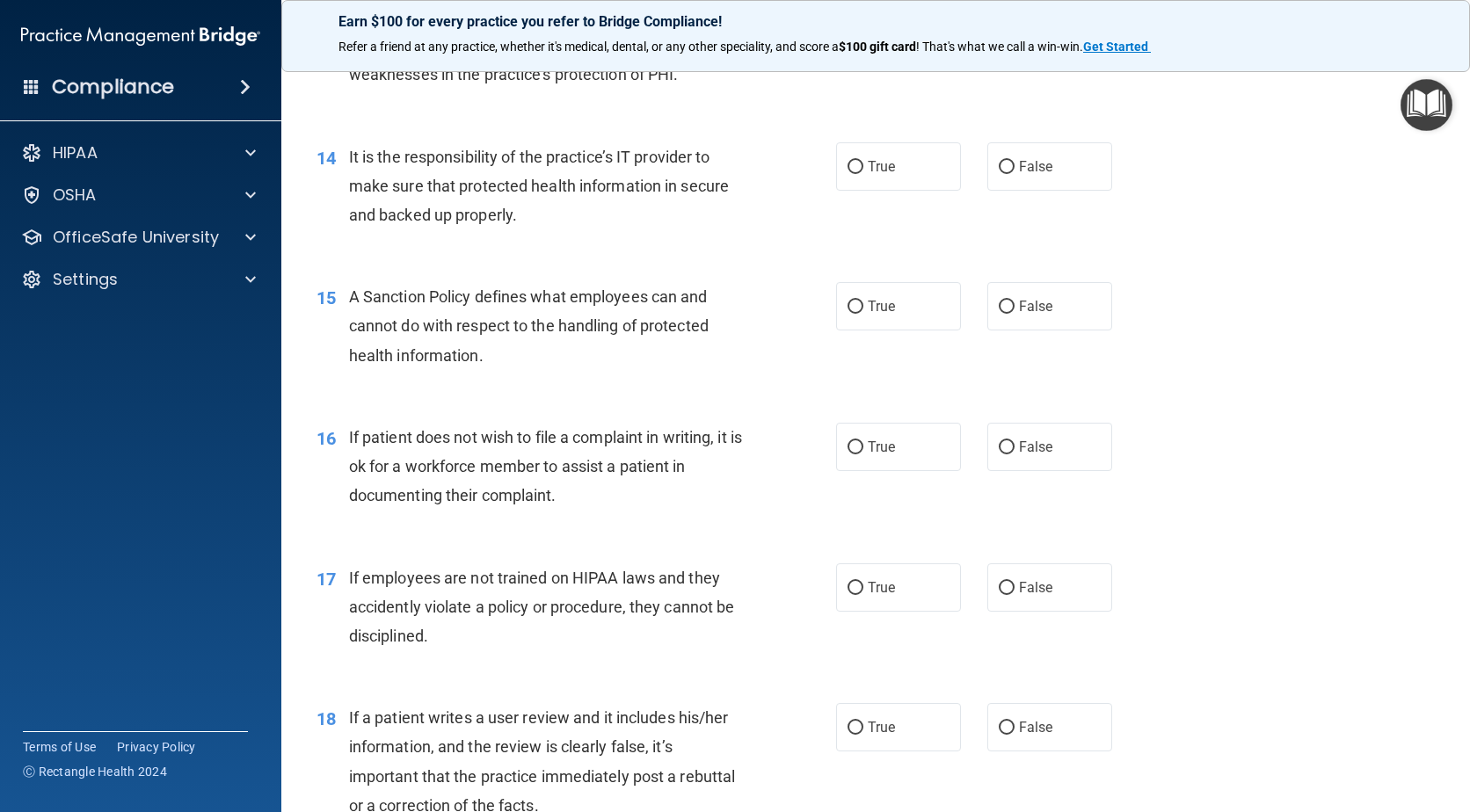
scroll to position [2183, 0]
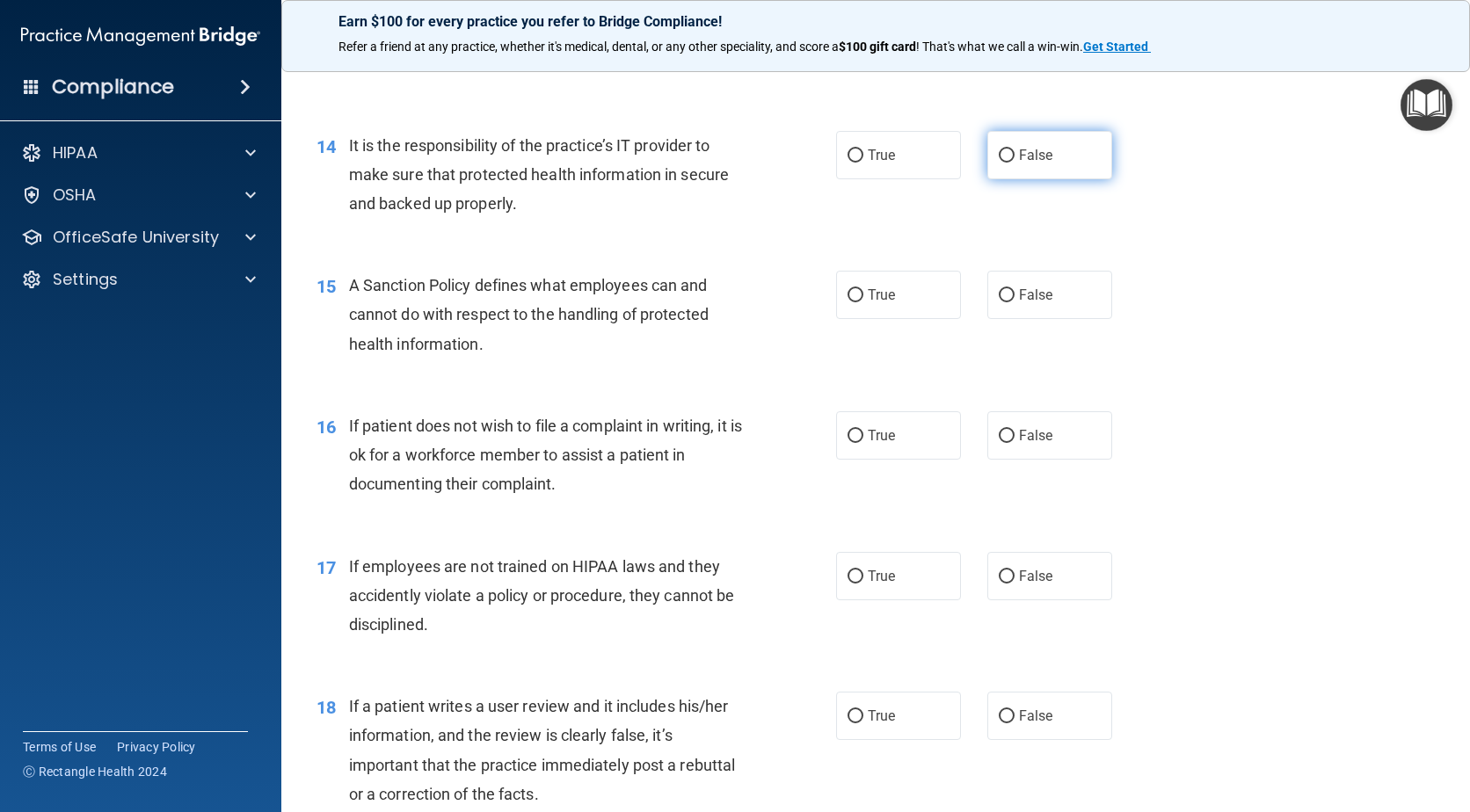
click at [1005, 163] on input "False" at bounding box center [1007, 156] width 16 height 13
radio input "true"
click at [999, 302] on input "False" at bounding box center [1007, 295] width 16 height 13
radio input "true"
click at [848, 443] on input "True" at bounding box center [856, 436] width 16 height 13
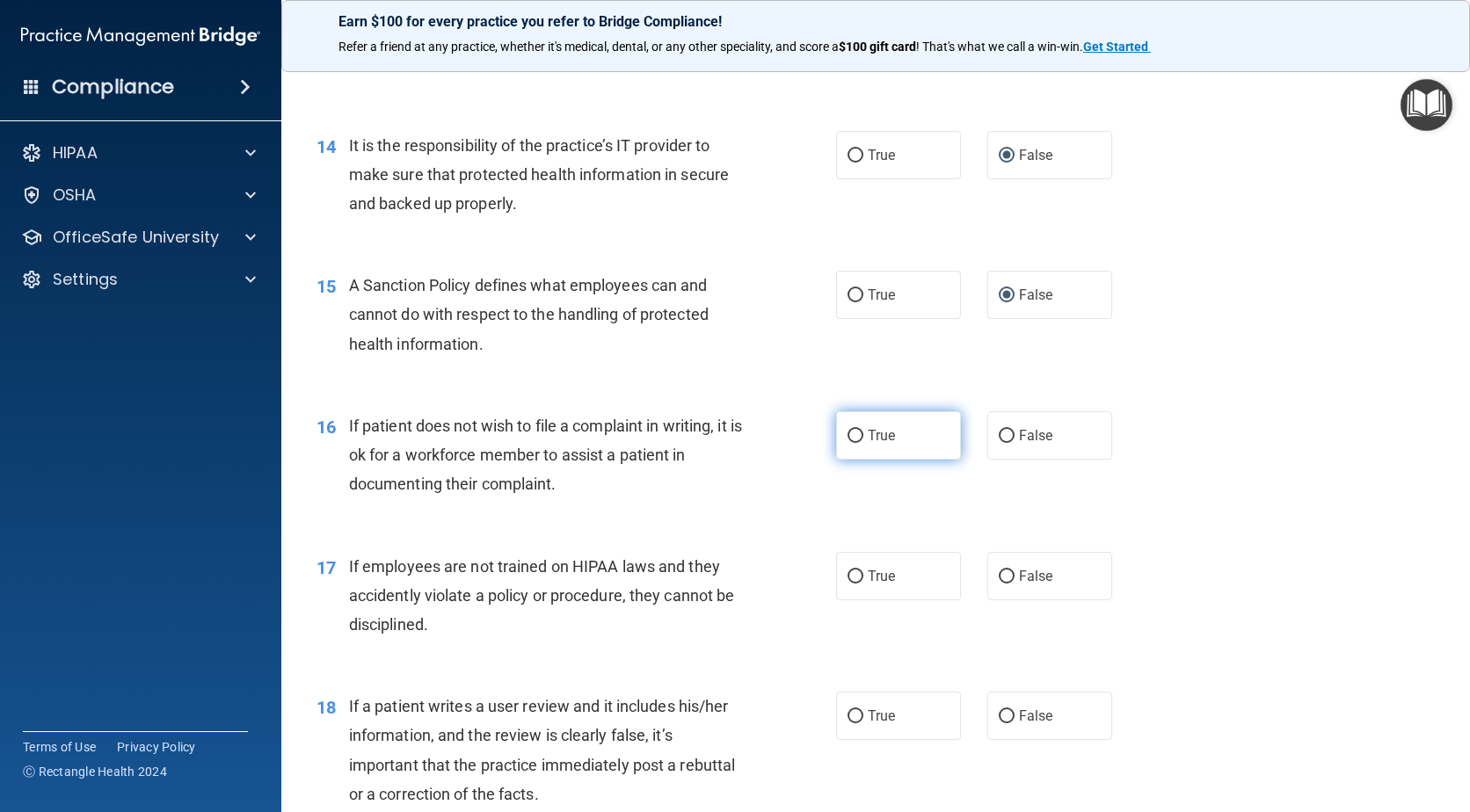
radio input "true"
click at [1001, 583] on input "False" at bounding box center [1007, 576] width 16 height 13
radio input "true"
click at [999, 723] on input "False" at bounding box center [1007, 716] width 16 height 13
radio input "true"
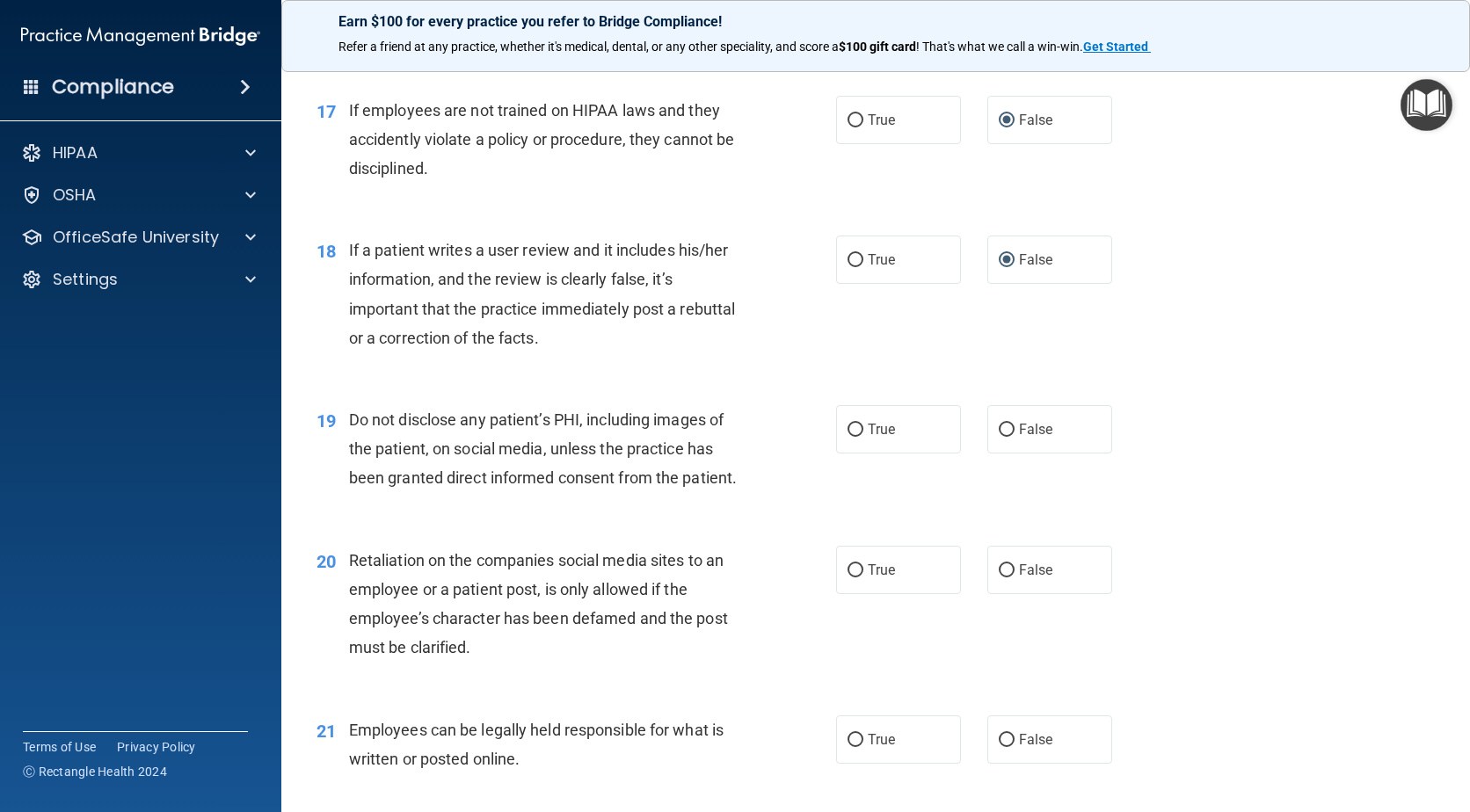
scroll to position [2909, 0]
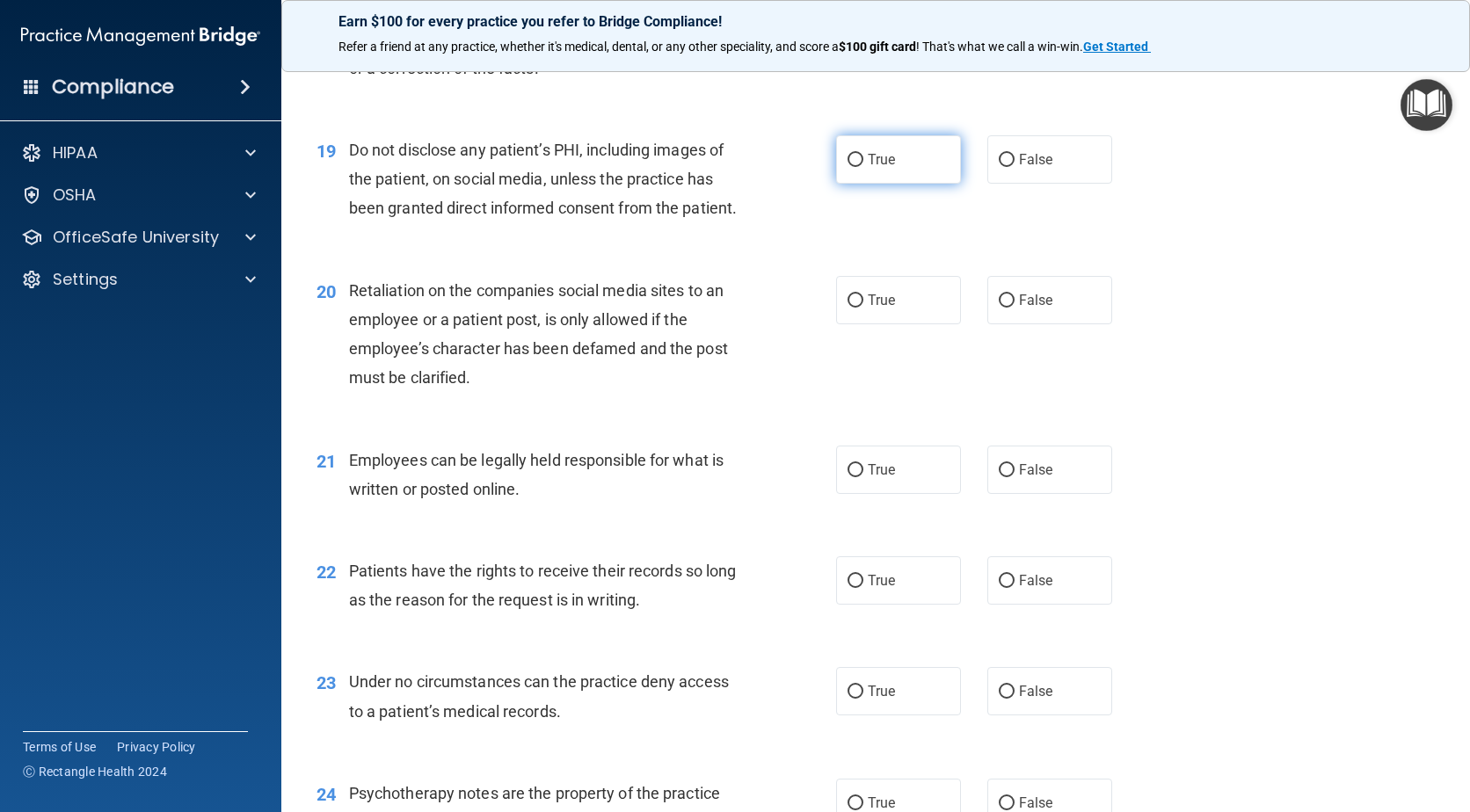
click at [848, 167] on input "True" at bounding box center [856, 160] width 16 height 13
radio input "true"
click at [999, 308] on input "False" at bounding box center [1007, 301] width 16 height 13
radio input "true"
click at [848, 478] on input "True" at bounding box center [856, 470] width 16 height 13
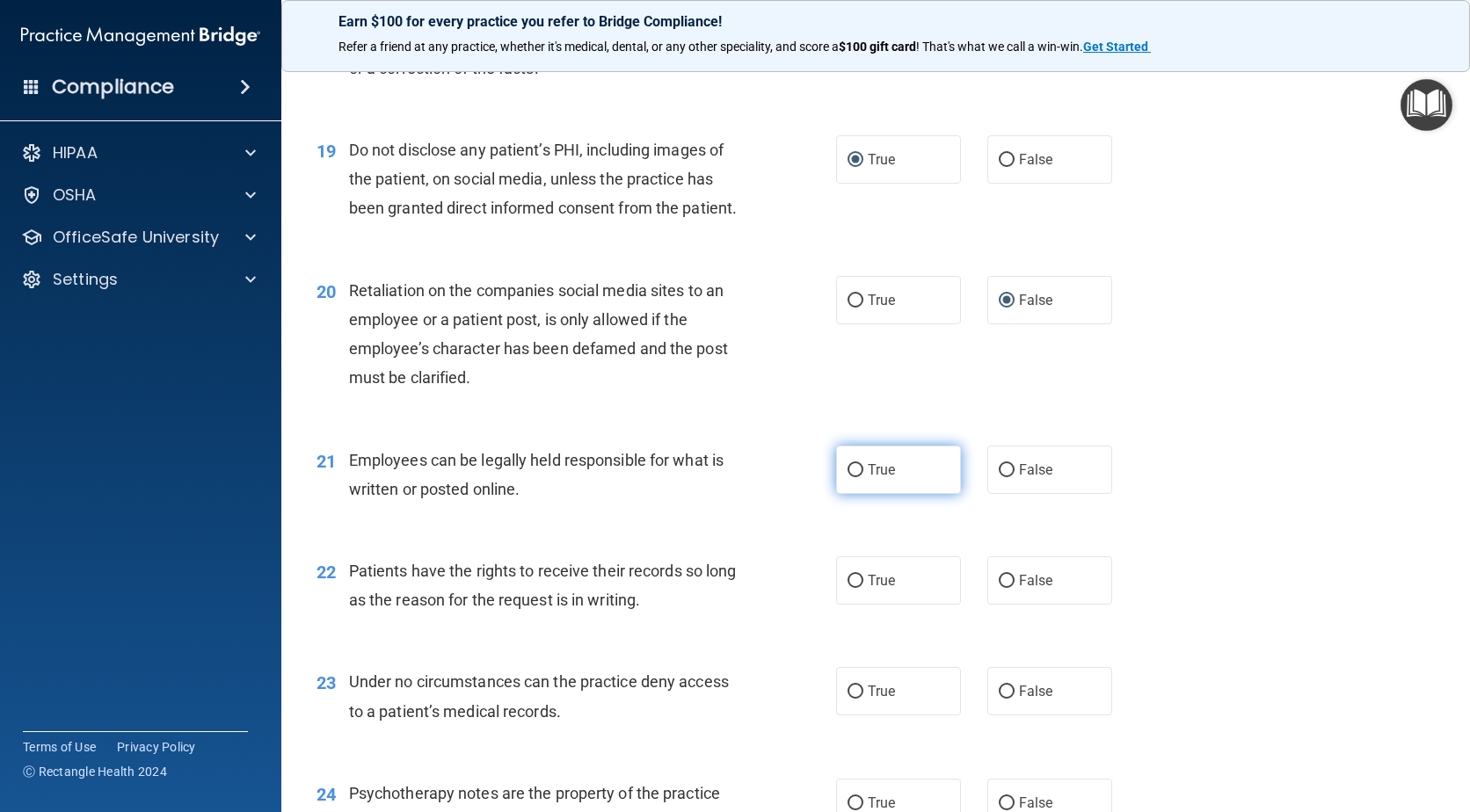
radio input "true"
click at [999, 588] on input "False" at bounding box center [1007, 581] width 16 height 13
radio input "true"
click at [999, 699] on input "False" at bounding box center [1007, 692] width 16 height 13
radio input "true"
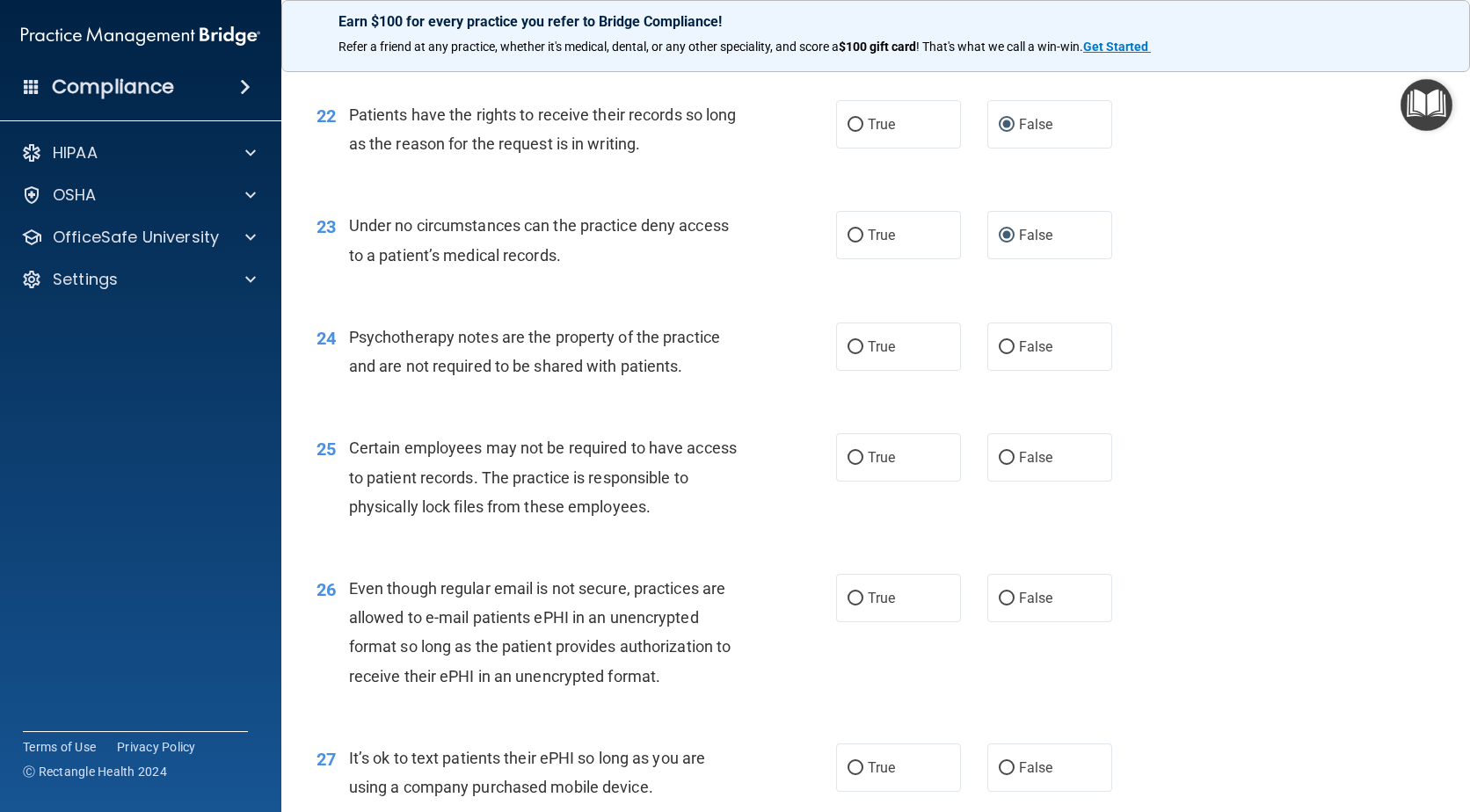
scroll to position [3372, 0]
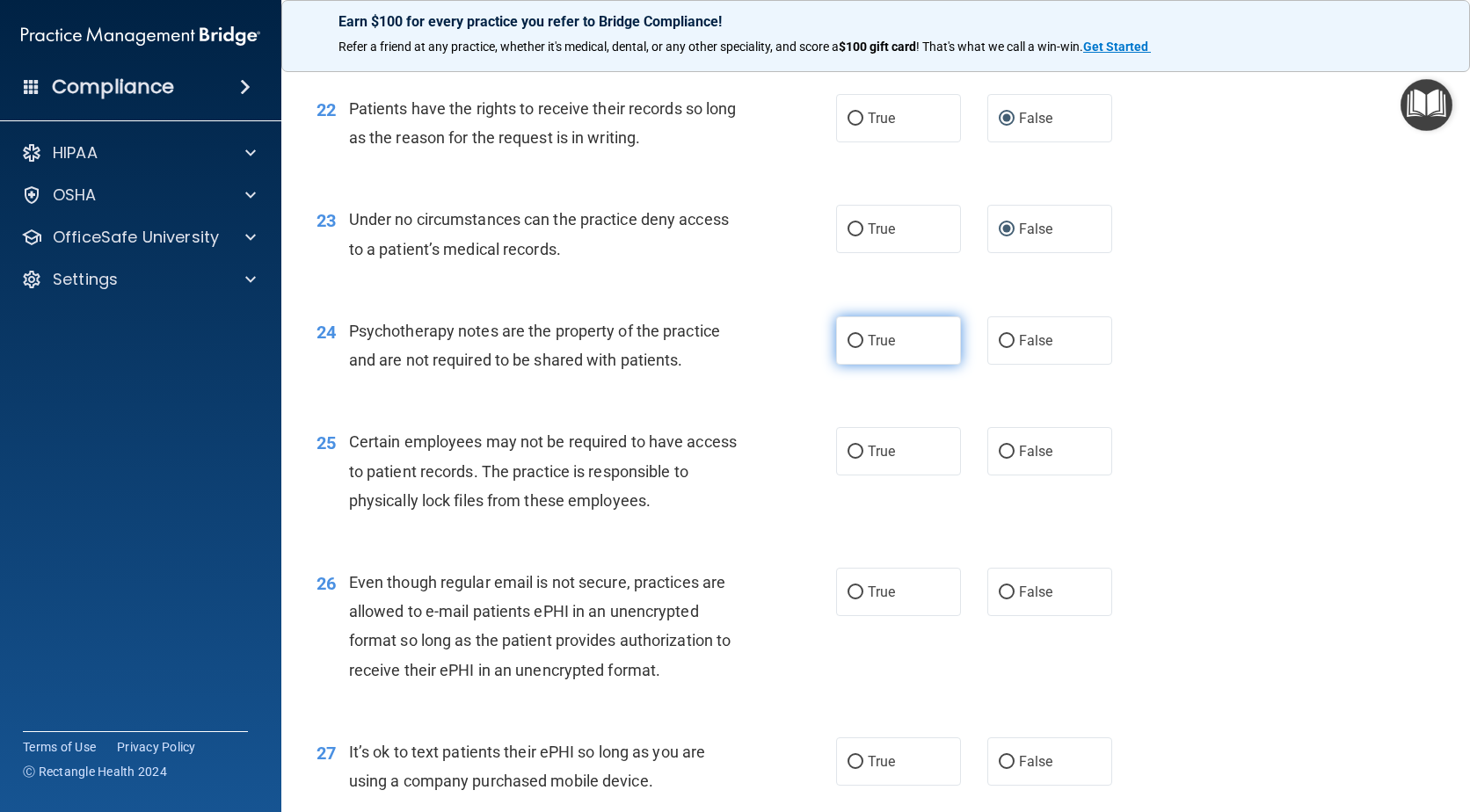
click at [854, 348] on input "True" at bounding box center [856, 342] width 16 height 13
radio input "true"
click at [851, 476] on label "True" at bounding box center [899, 451] width 125 height 48
click at [851, 459] on input "True" at bounding box center [856, 452] width 16 height 13
radio input "true"
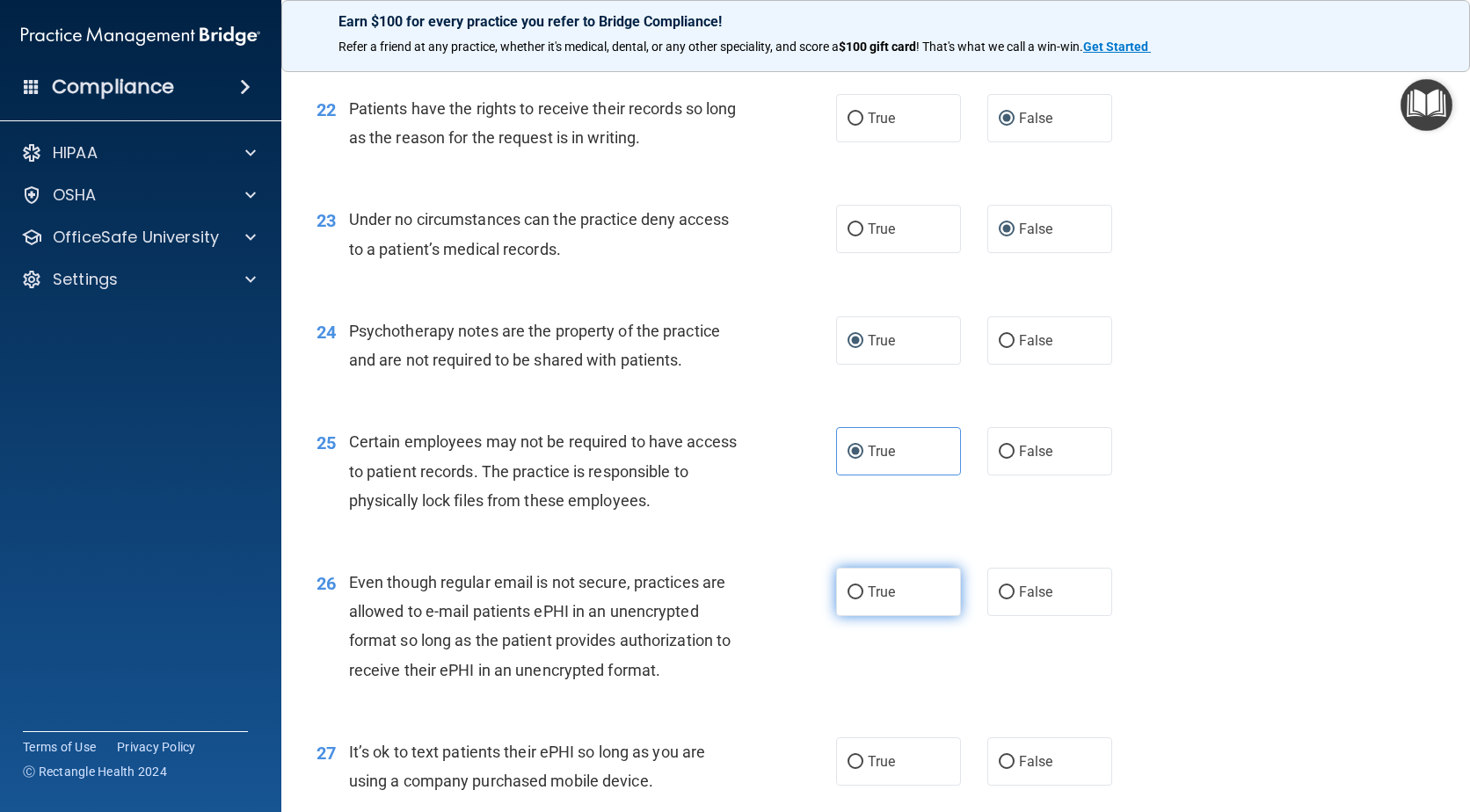
click at [852, 599] on input "True" at bounding box center [856, 592] width 16 height 13
radio input "true"
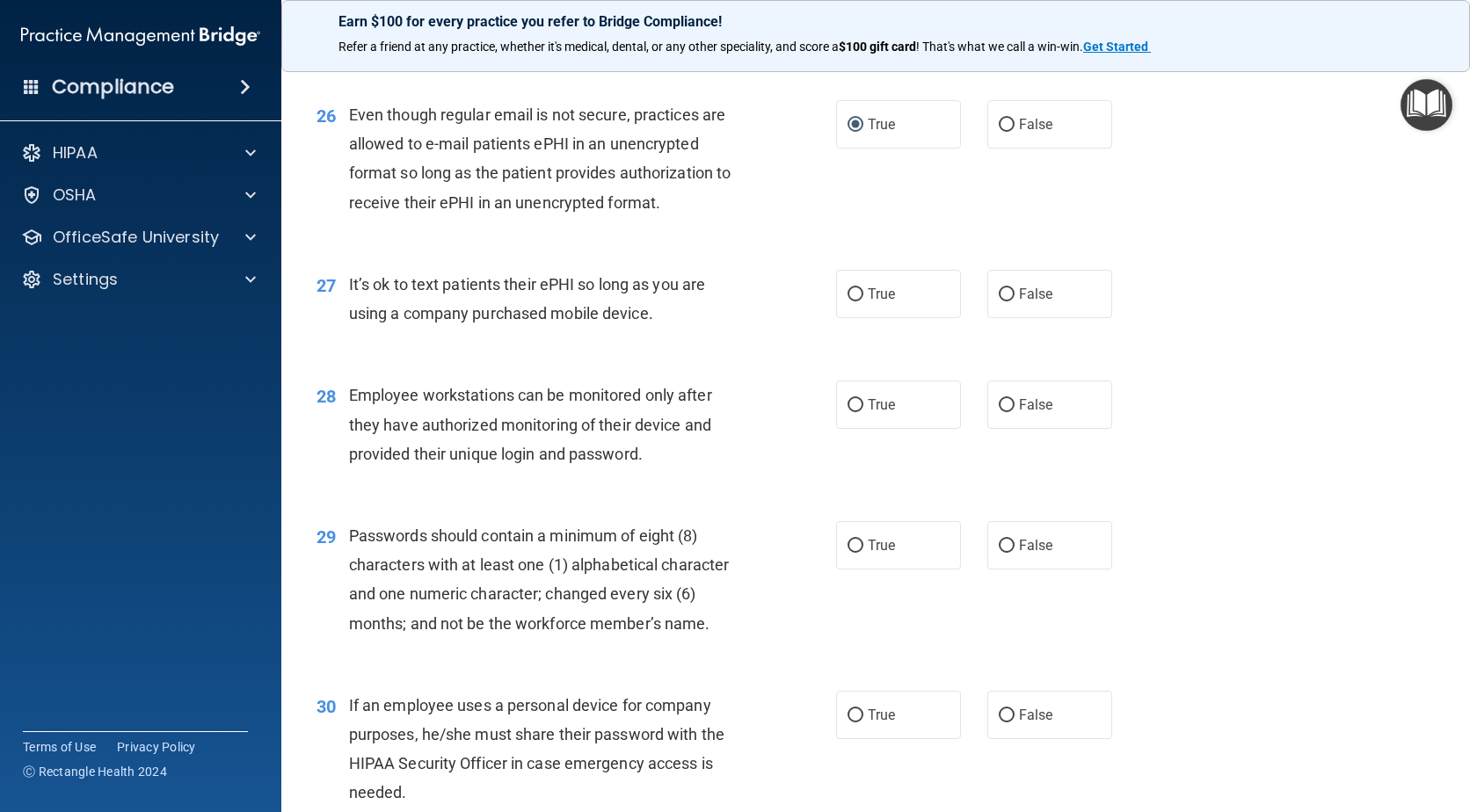
scroll to position [3956, 0]
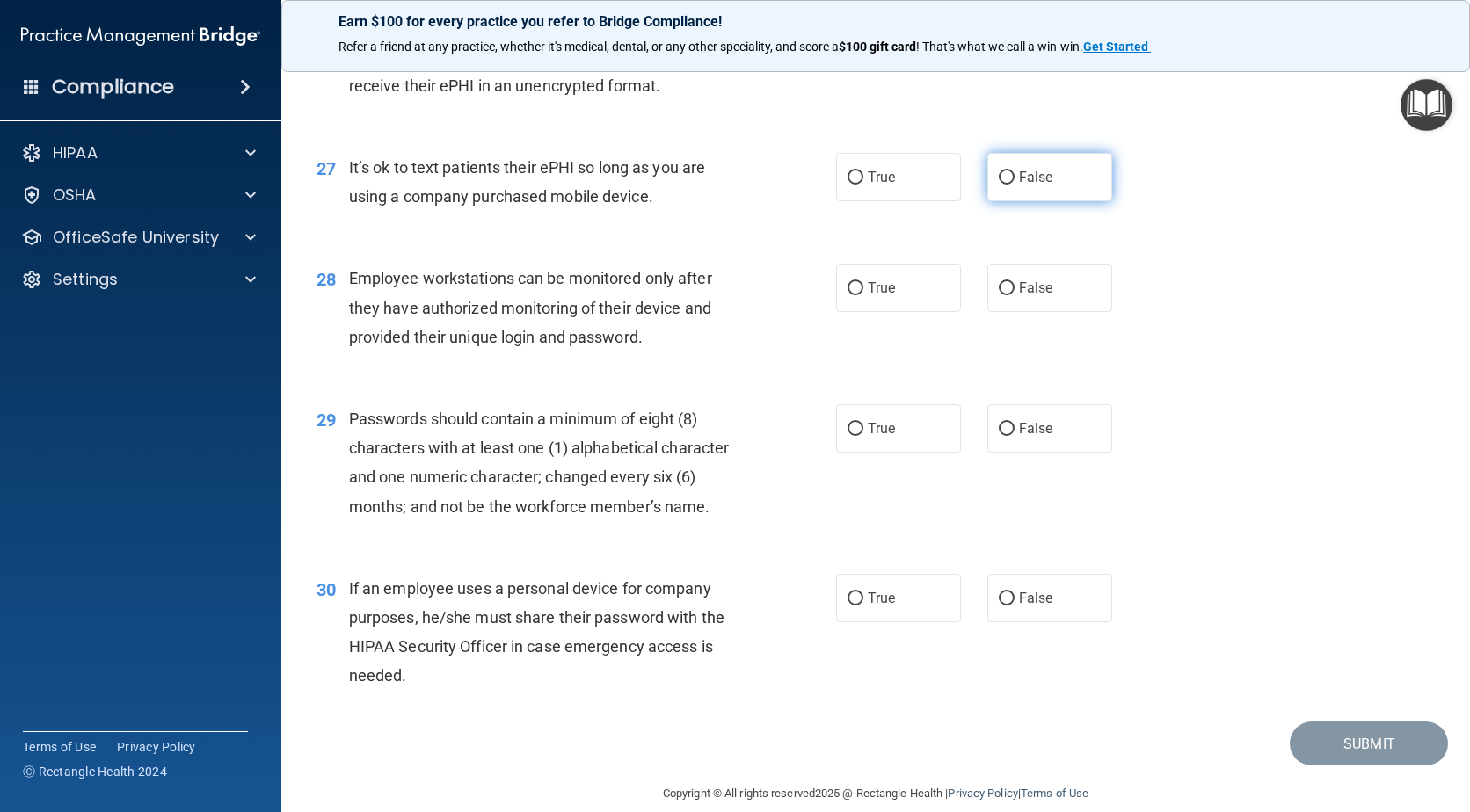
click at [999, 185] on input "False" at bounding box center [1007, 178] width 16 height 13
radio input "true"
click at [1002, 295] on input "False" at bounding box center [1007, 288] width 16 height 13
radio input "true"
click at [855, 436] on input "True" at bounding box center [856, 429] width 16 height 13
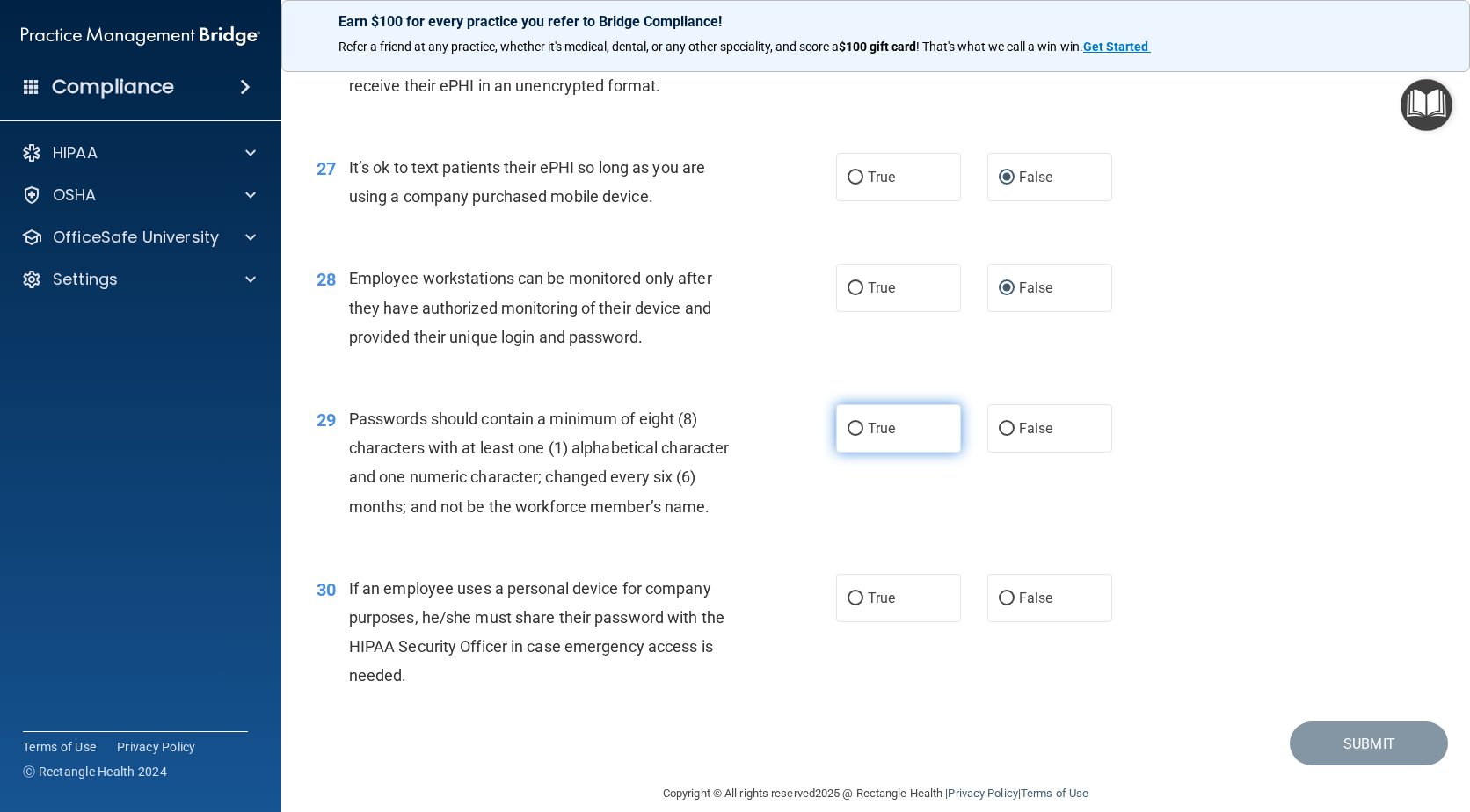
radio input "true"
click at [999, 606] on input "False" at bounding box center [1007, 599] width 16 height 13
radio input "true"
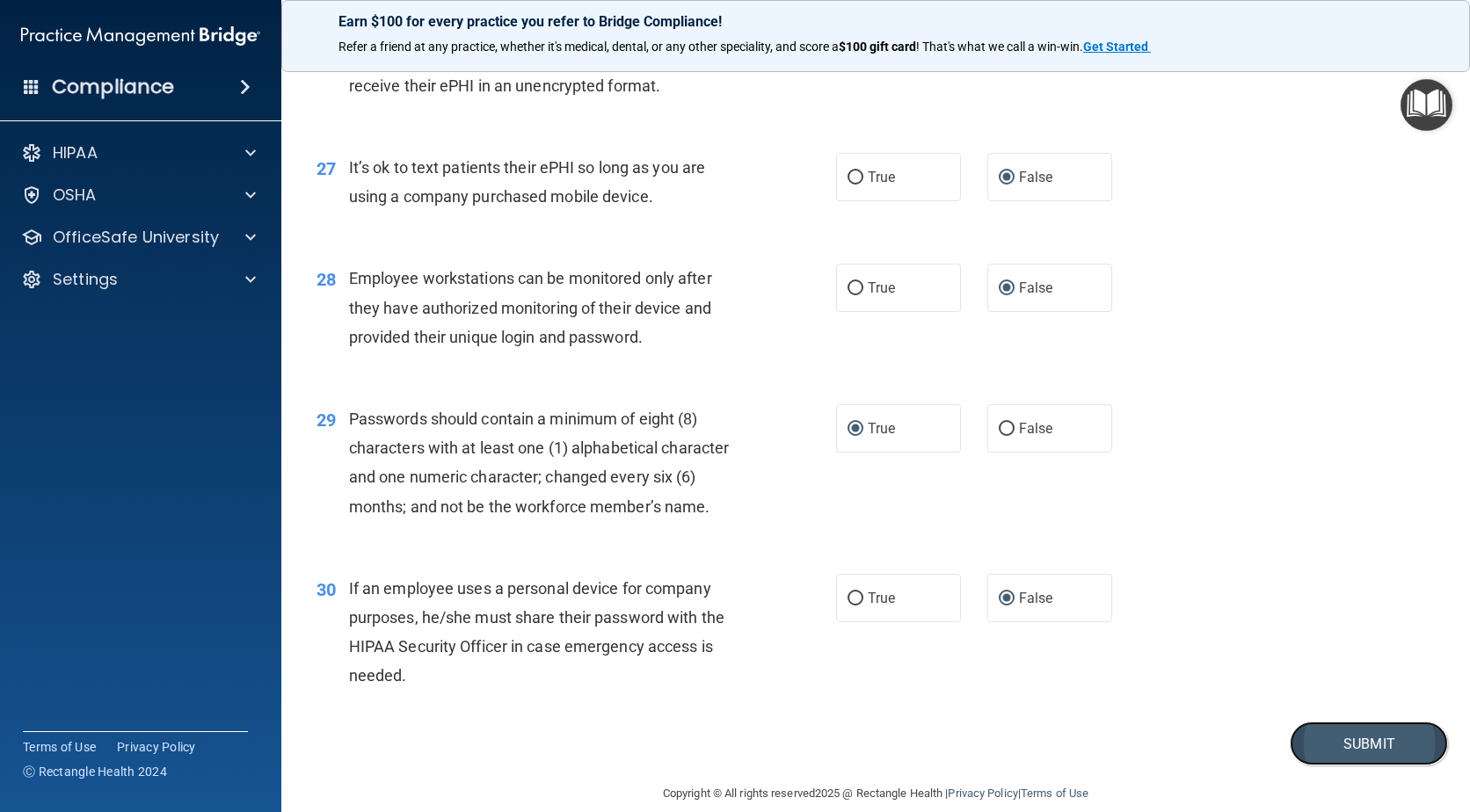
click at [1343, 767] on button "Submit" at bounding box center [1369, 744] width 158 height 44
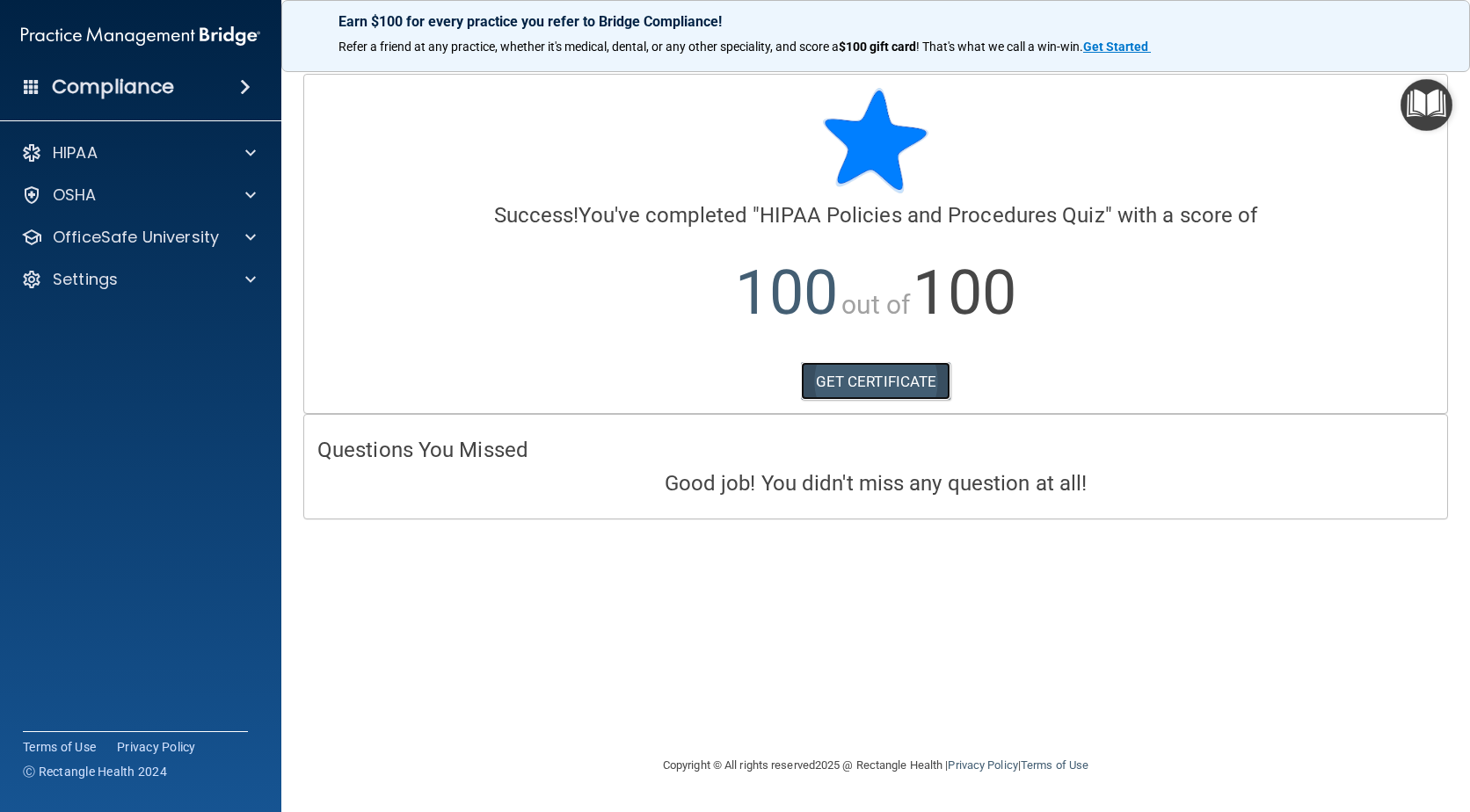
click at [875, 370] on link "GET CERTIFICATE" at bounding box center [876, 381] width 150 height 38
click at [137, 245] on p "OfficeSafe University" at bounding box center [135, 237] width 166 height 21
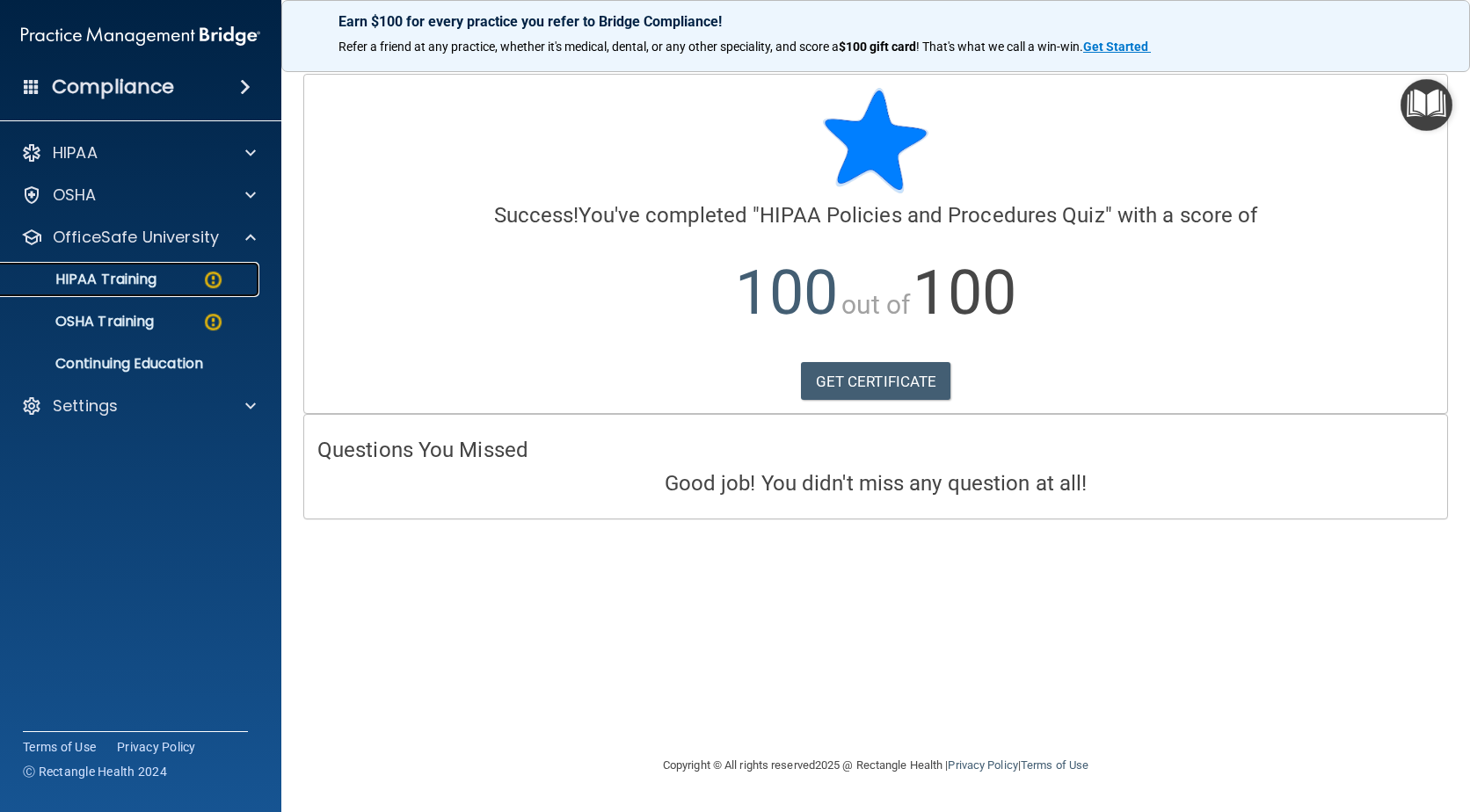
click at [139, 284] on p "HIPAA Training" at bounding box center [84, 279] width 145 height 18
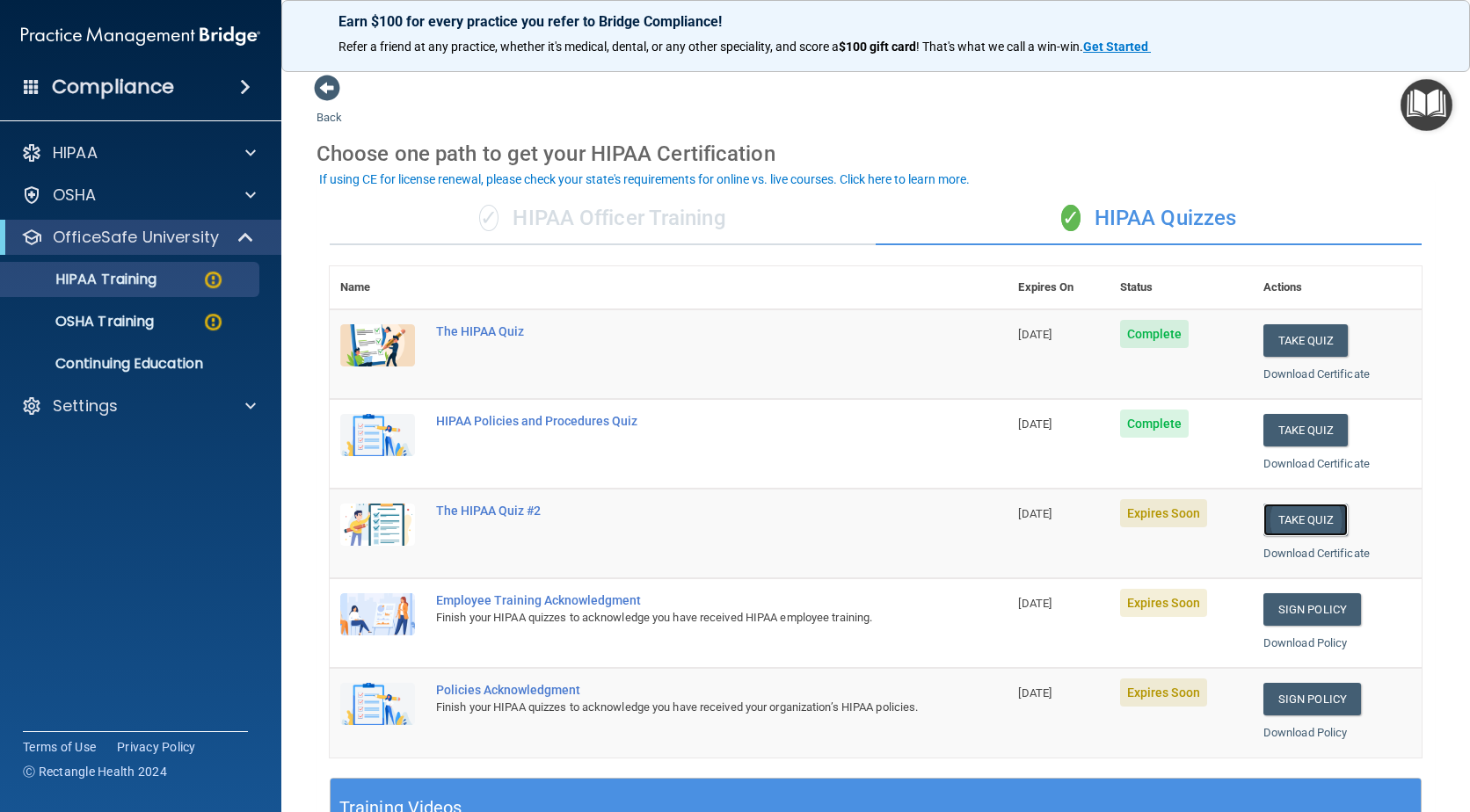
click at [1274, 511] on button "Take Quiz" at bounding box center [1305, 519] width 85 height 33
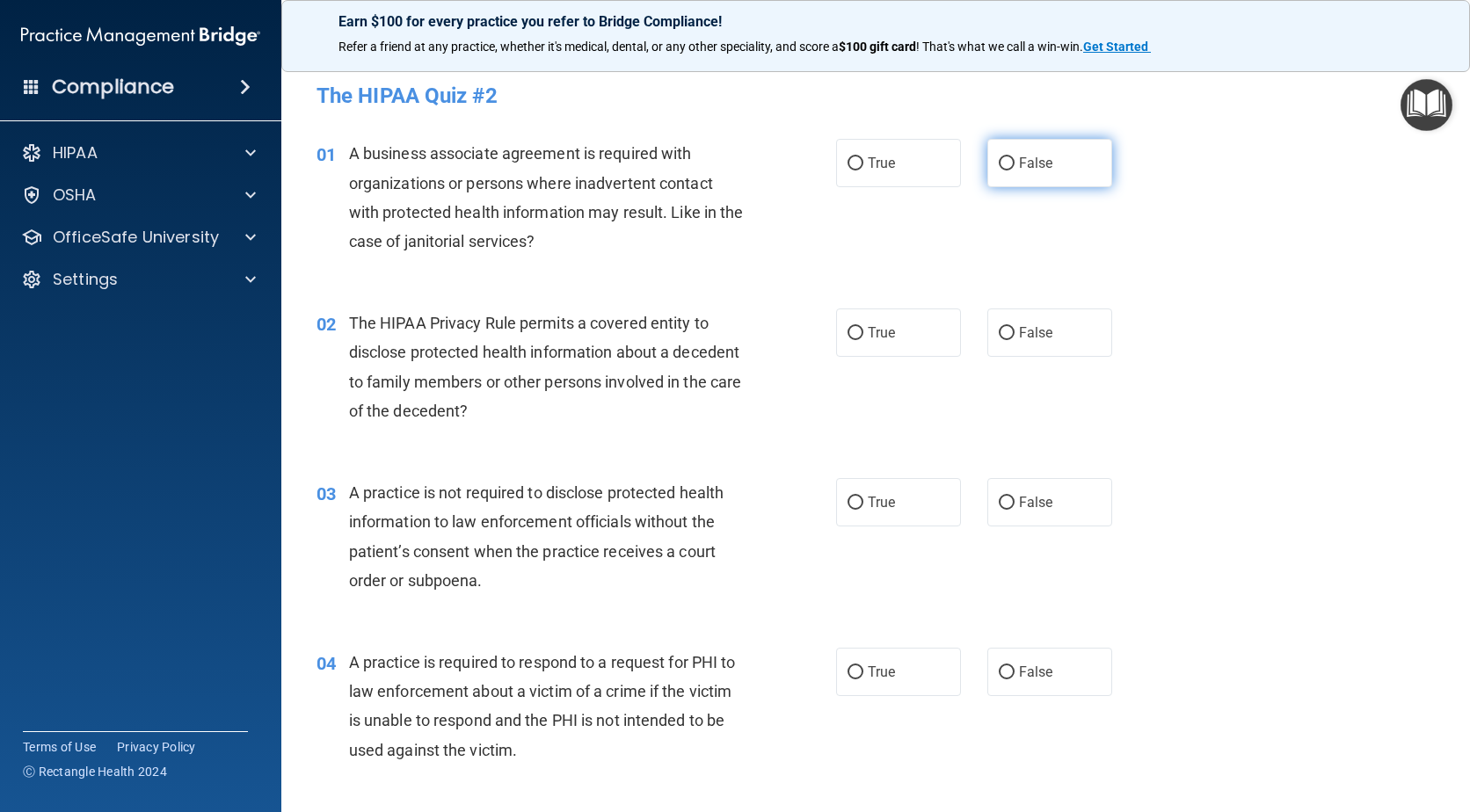
click at [1003, 168] on input "False" at bounding box center [1007, 164] width 16 height 13
radio input "true"
click at [848, 334] on input "True" at bounding box center [856, 334] width 16 height 13
radio input "true"
click at [999, 498] on input "False" at bounding box center [1007, 502] width 16 height 13
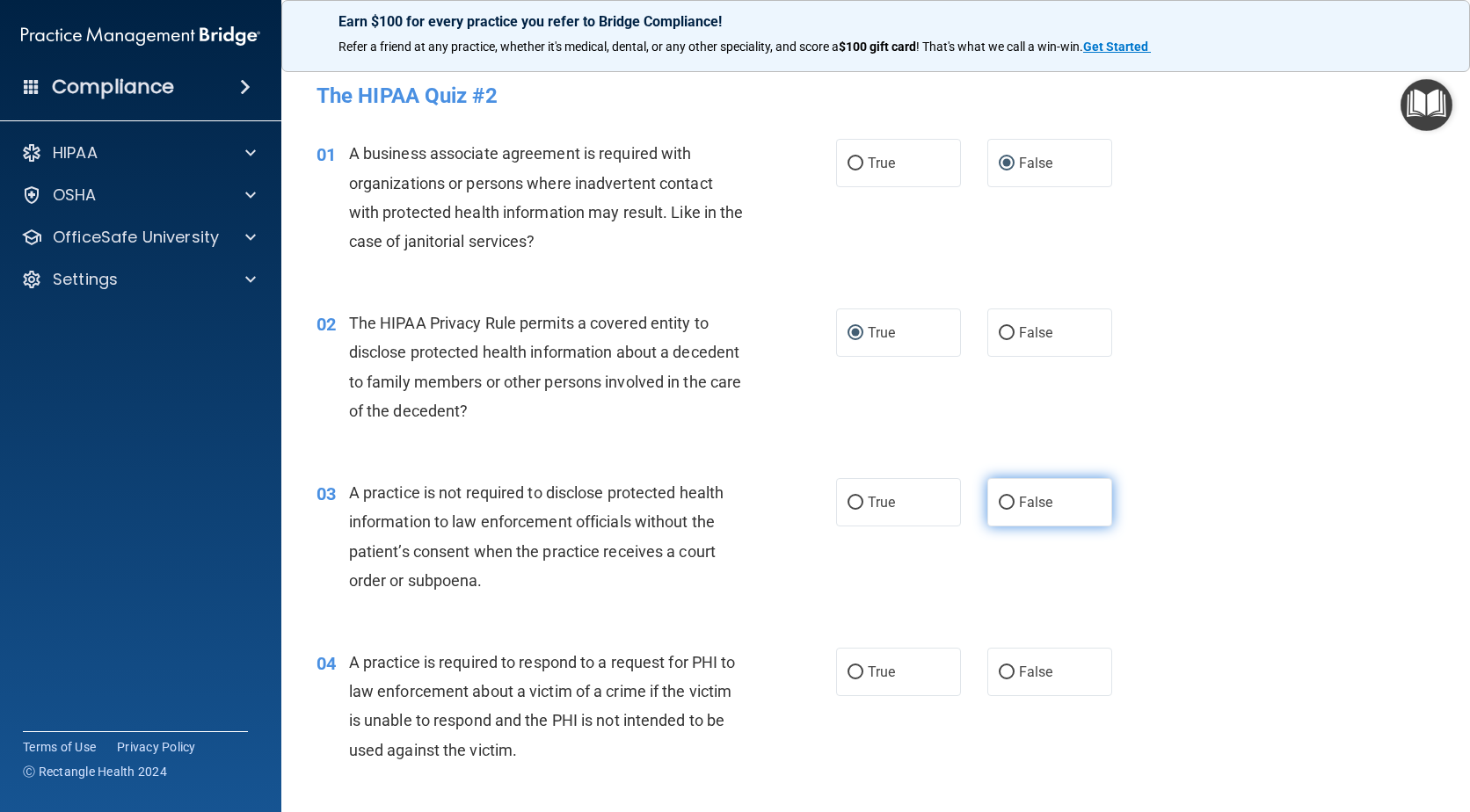
radio input "true"
click at [855, 675] on input "True" at bounding box center [856, 672] width 16 height 13
radio input "true"
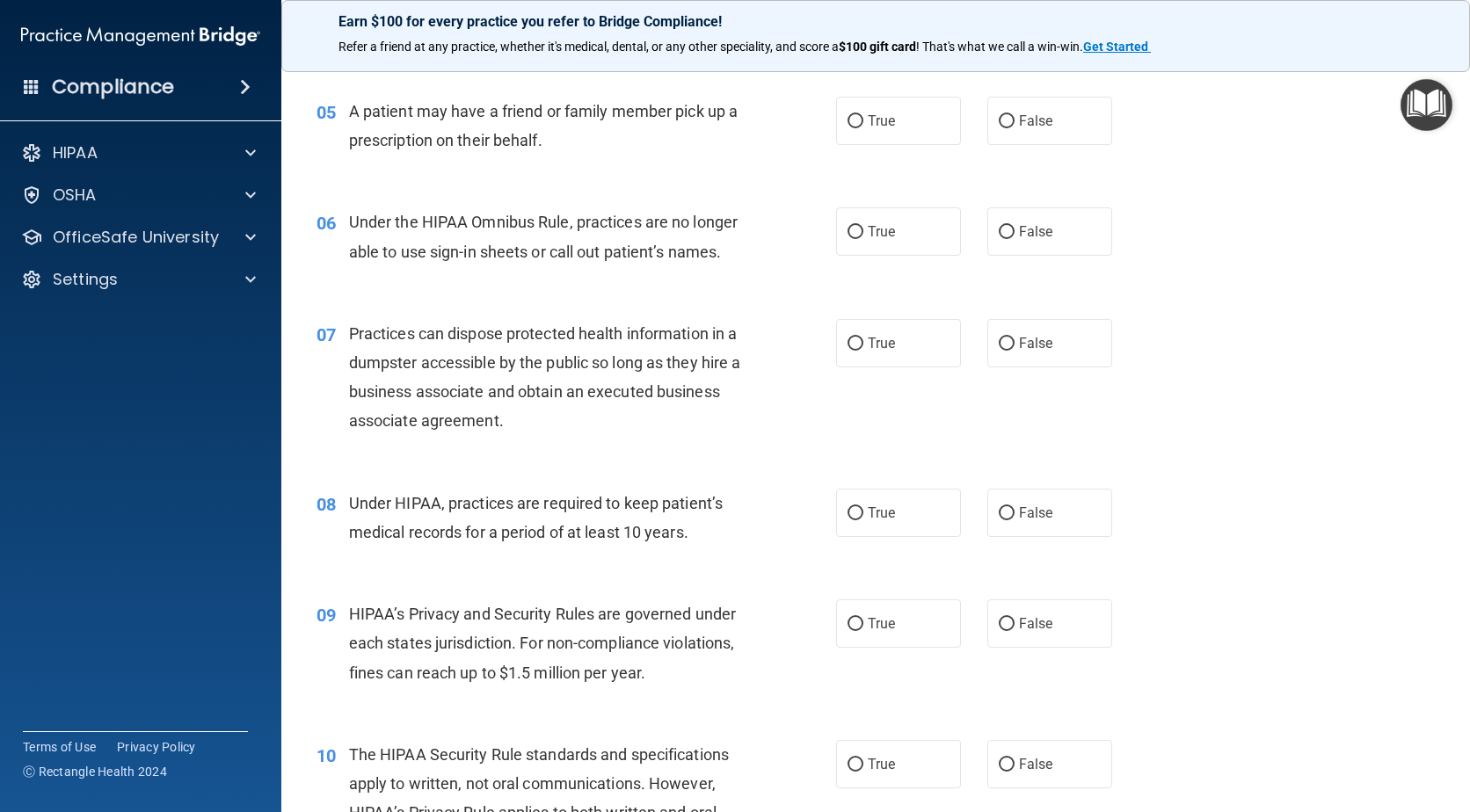
scroll to position [732, 0]
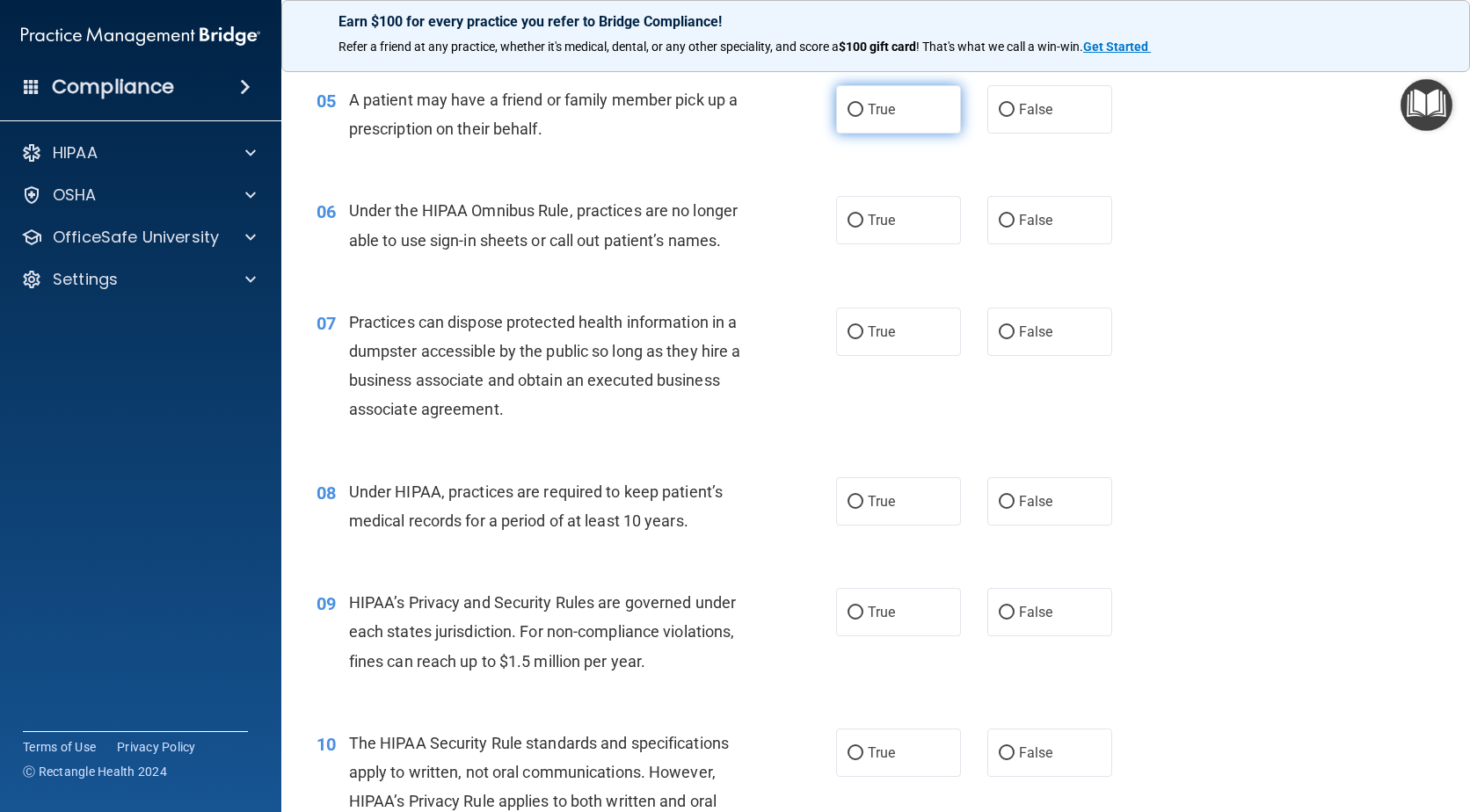
click at [848, 110] on input "True" at bounding box center [856, 110] width 16 height 13
radio input "true"
click at [1000, 220] on input "False" at bounding box center [1007, 221] width 16 height 13
radio input "true"
click at [1002, 329] on input "False" at bounding box center [1007, 333] width 16 height 13
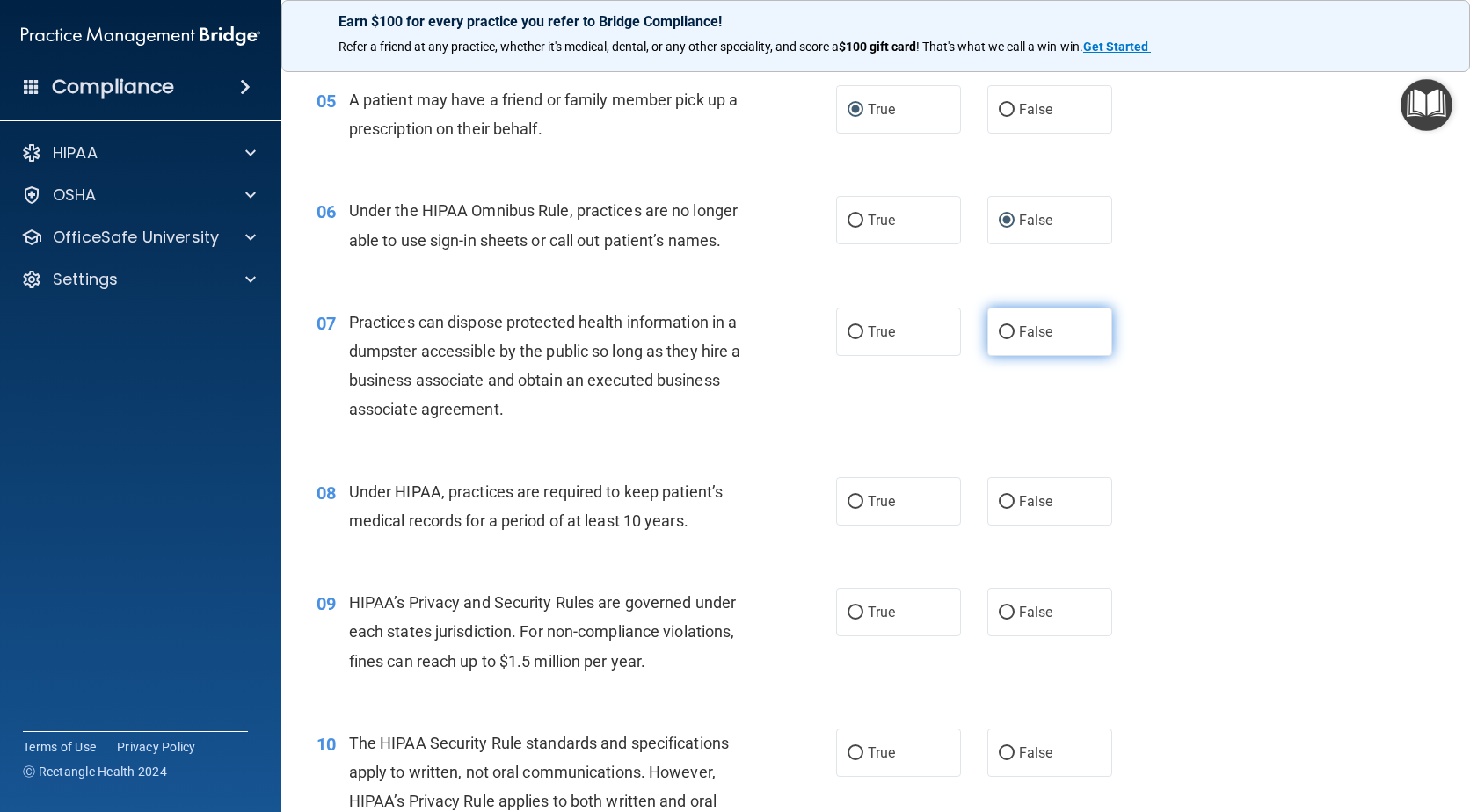
radio input "true"
click at [999, 495] on input "False" at bounding box center [1007, 502] width 16 height 13
radio input "true"
click at [999, 615] on input "False" at bounding box center [1007, 613] width 16 height 13
radio input "true"
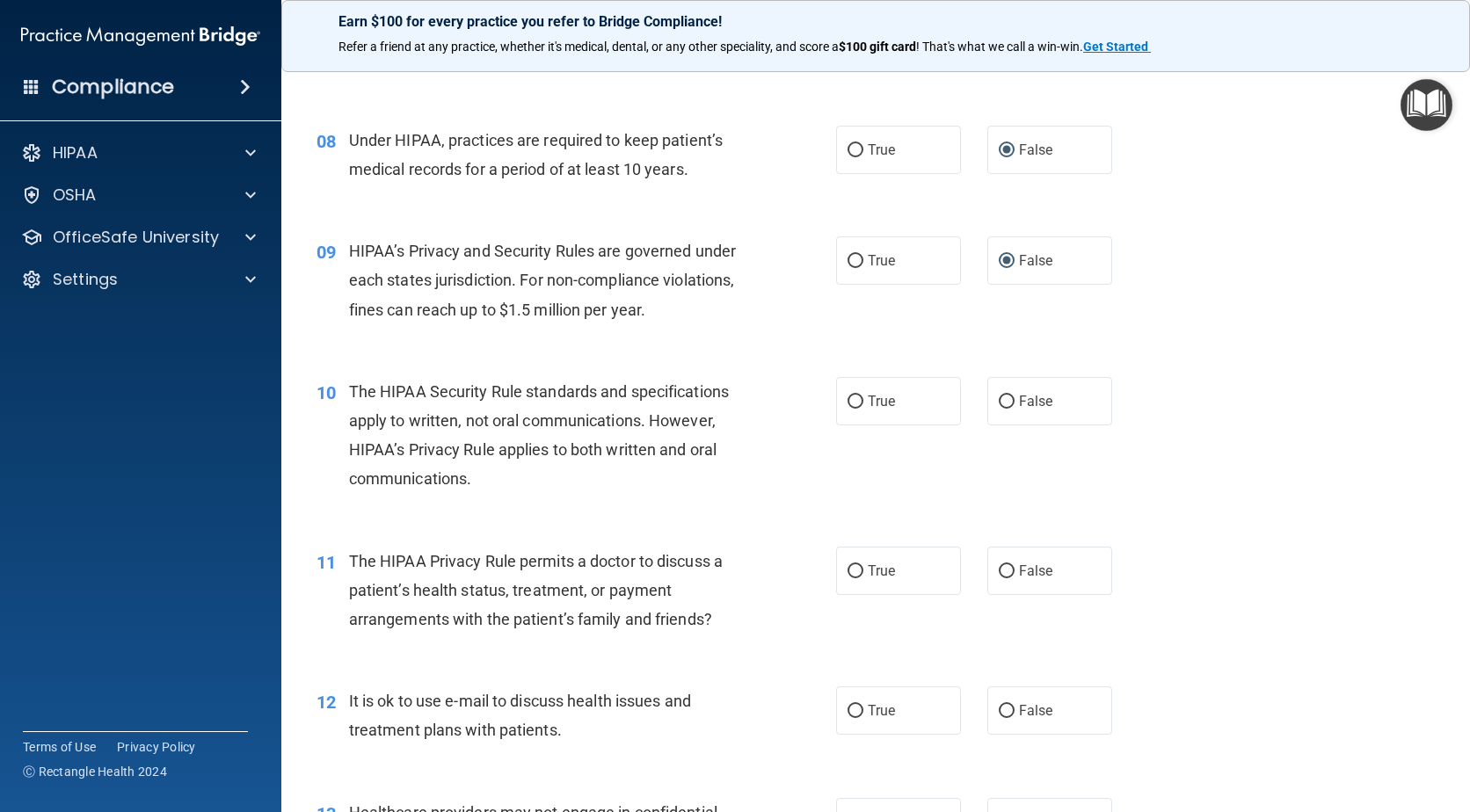
scroll to position [1189, 0]
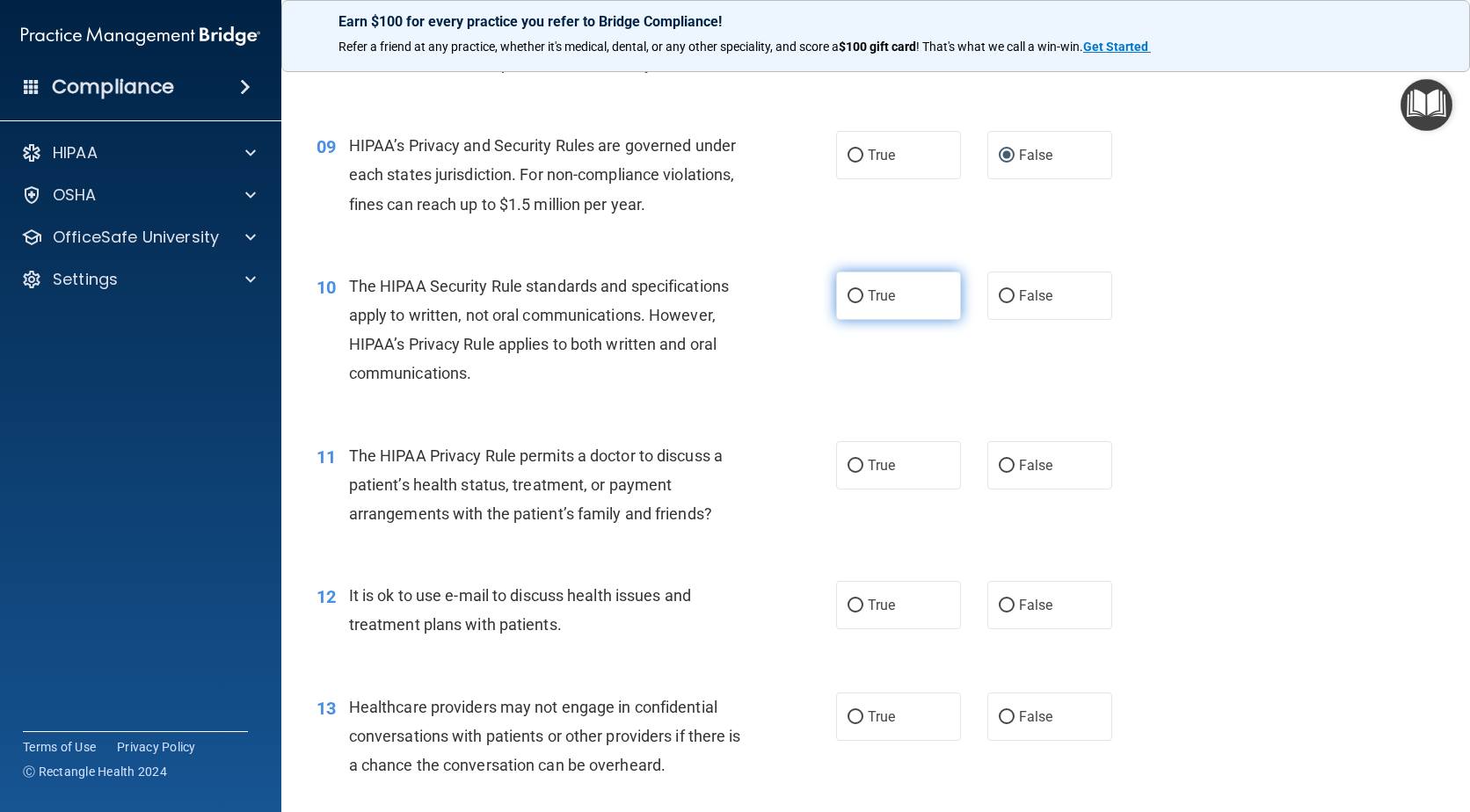
click at [852, 296] on input "True" at bounding box center [856, 296] width 16 height 13
radio input "true"
click at [852, 465] on input "True" at bounding box center [856, 466] width 16 height 13
radio input "true"
click at [853, 606] on input "True" at bounding box center [856, 606] width 16 height 13
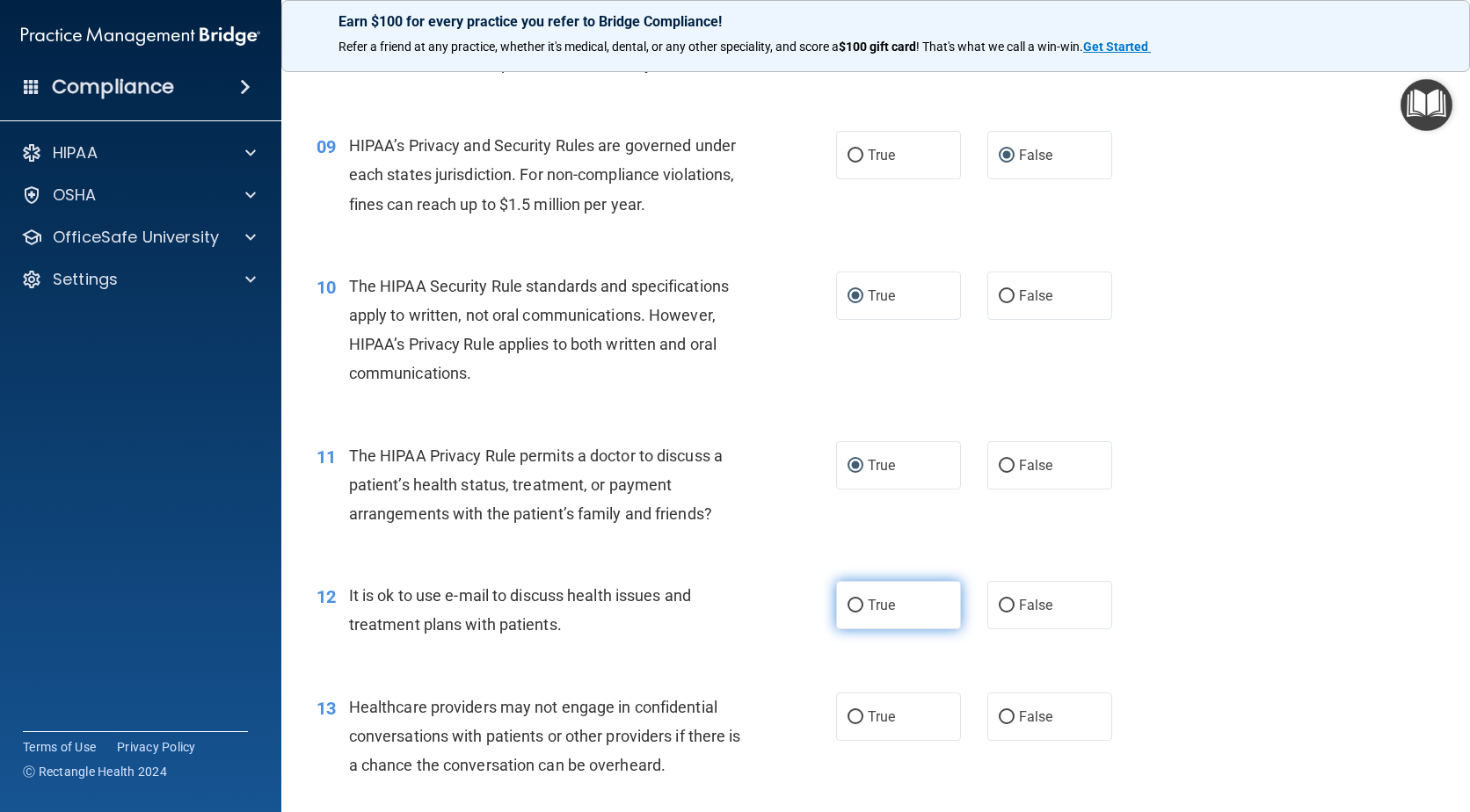
radio input "true"
click at [999, 718] on input "False" at bounding box center [1007, 717] width 16 height 13
radio input "true"
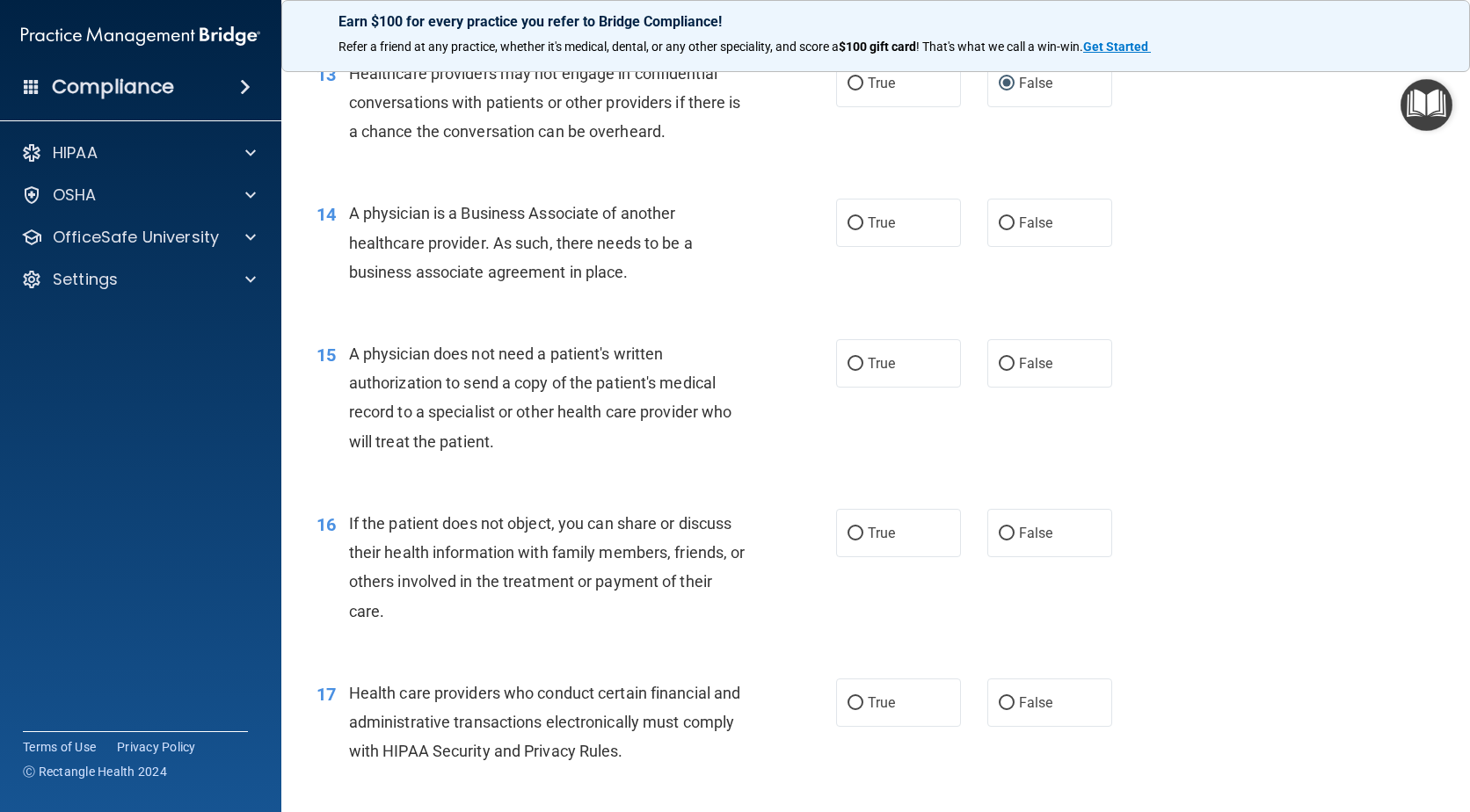
scroll to position [1850, 0]
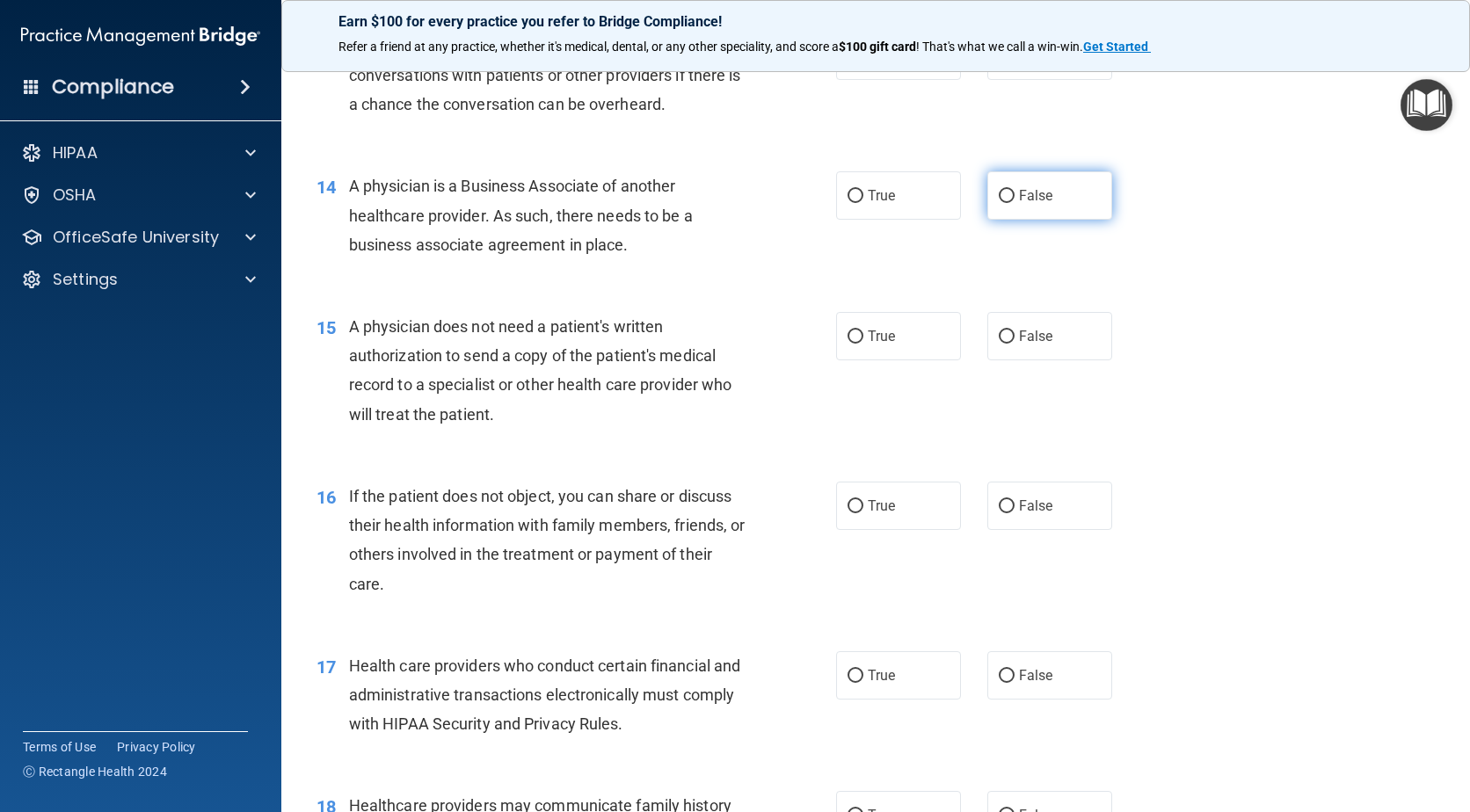
click at [999, 195] on input "False" at bounding box center [1007, 196] width 16 height 13
radio input "true"
click at [848, 332] on input "True" at bounding box center [856, 337] width 16 height 13
radio input "true"
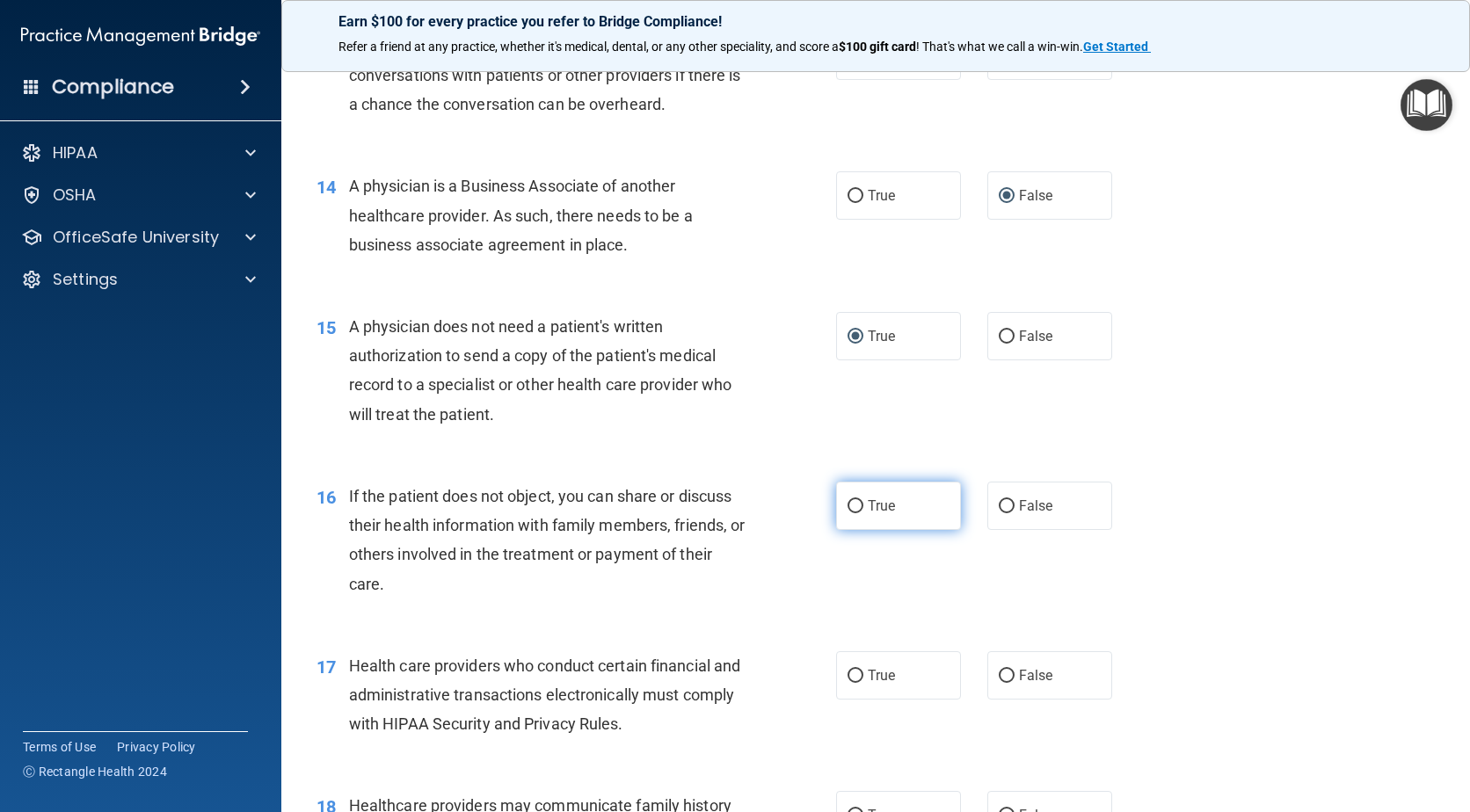
click at [848, 508] on input "True" at bounding box center [856, 506] width 16 height 13
radio input "true"
click at [854, 679] on input "True" at bounding box center [856, 676] width 16 height 13
radio input "true"
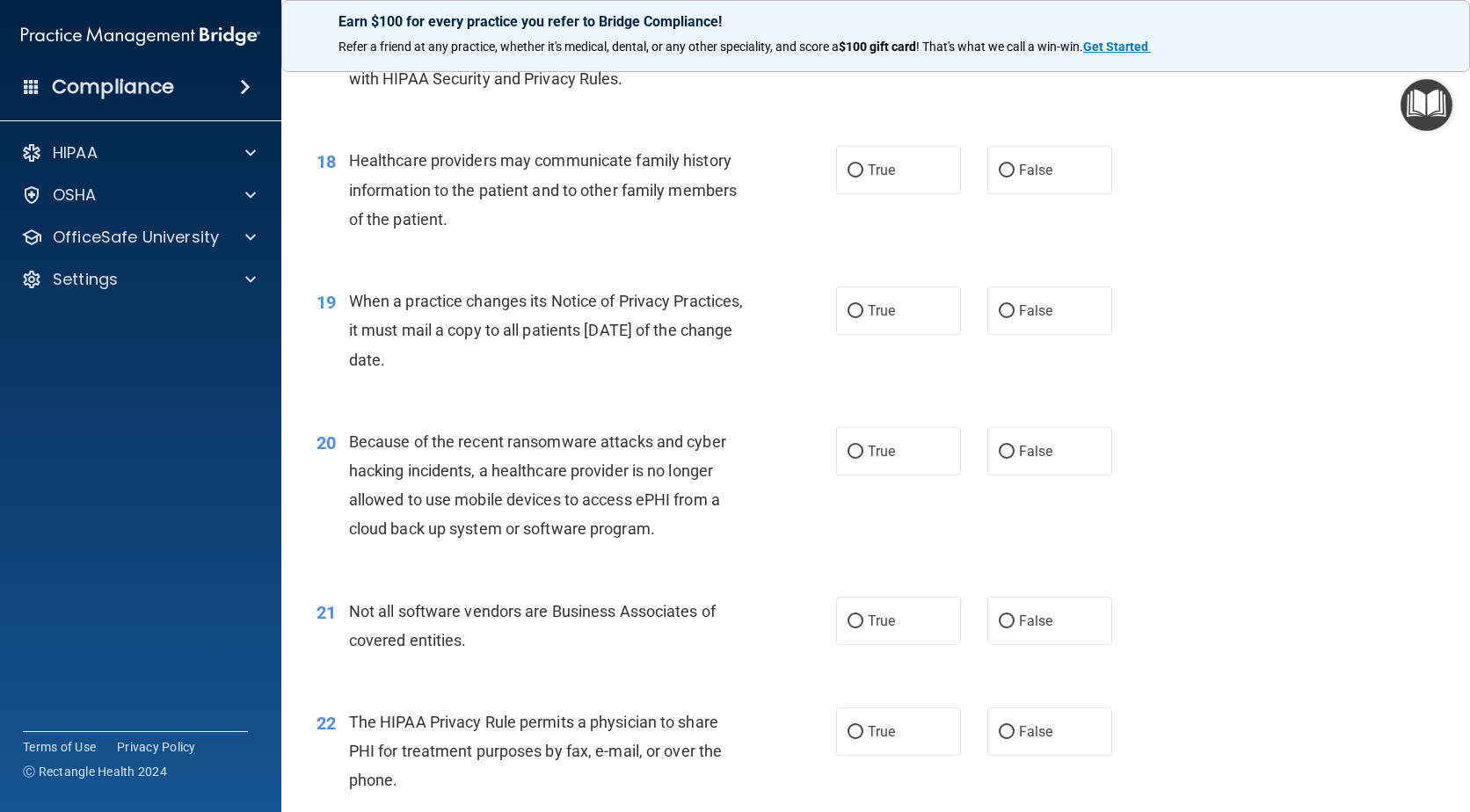
scroll to position [2512, 0]
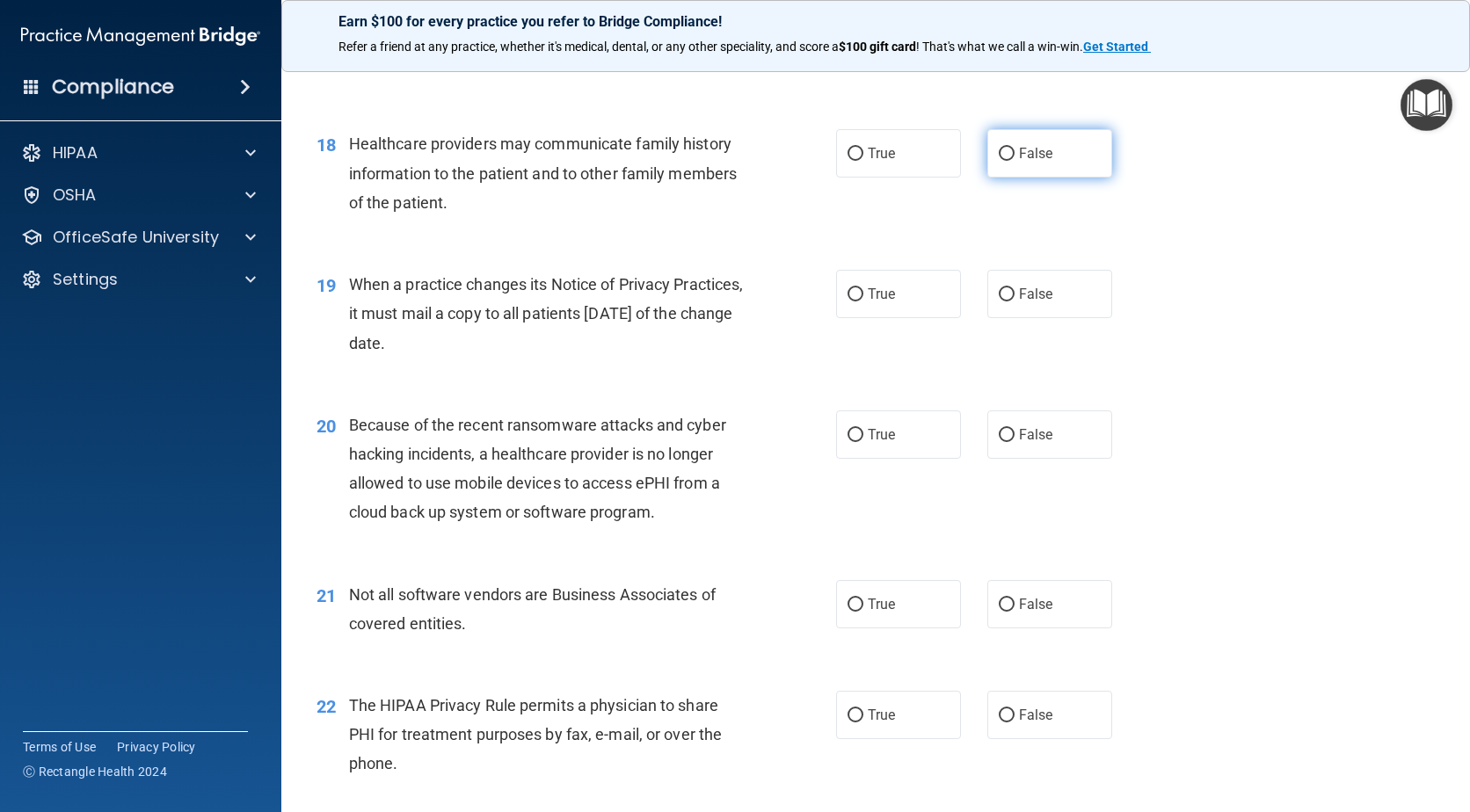
click at [999, 158] on input "False" at bounding box center [1007, 154] width 16 height 13
radio input "true"
click at [999, 294] on input "False" at bounding box center [1007, 294] width 16 height 13
radio input "true"
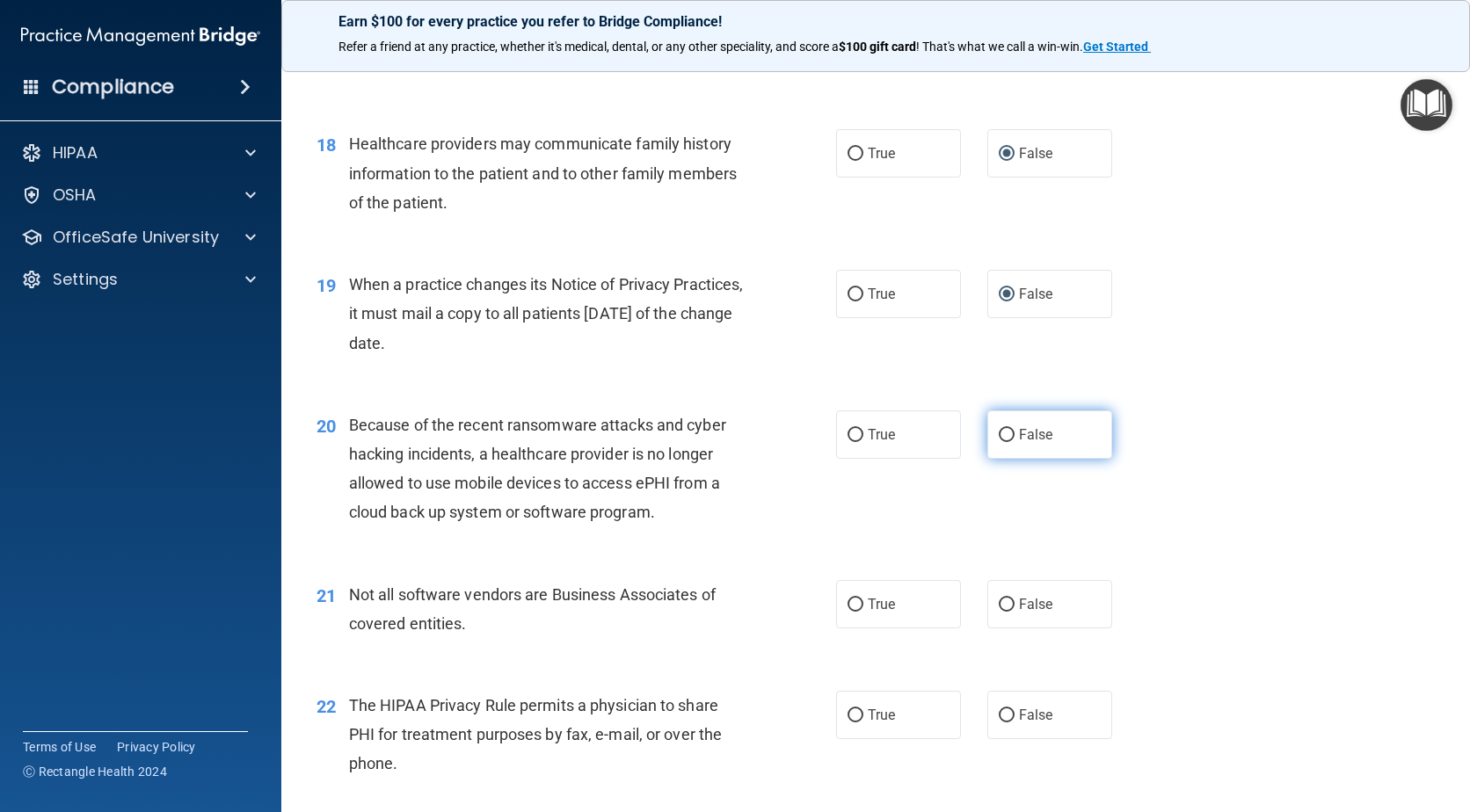
click at [1003, 429] on input "False" at bounding box center [1007, 435] width 16 height 13
radio input "true"
click at [852, 609] on input "True" at bounding box center [856, 605] width 16 height 13
radio input "true"
click at [852, 715] on input "True" at bounding box center [856, 715] width 16 height 13
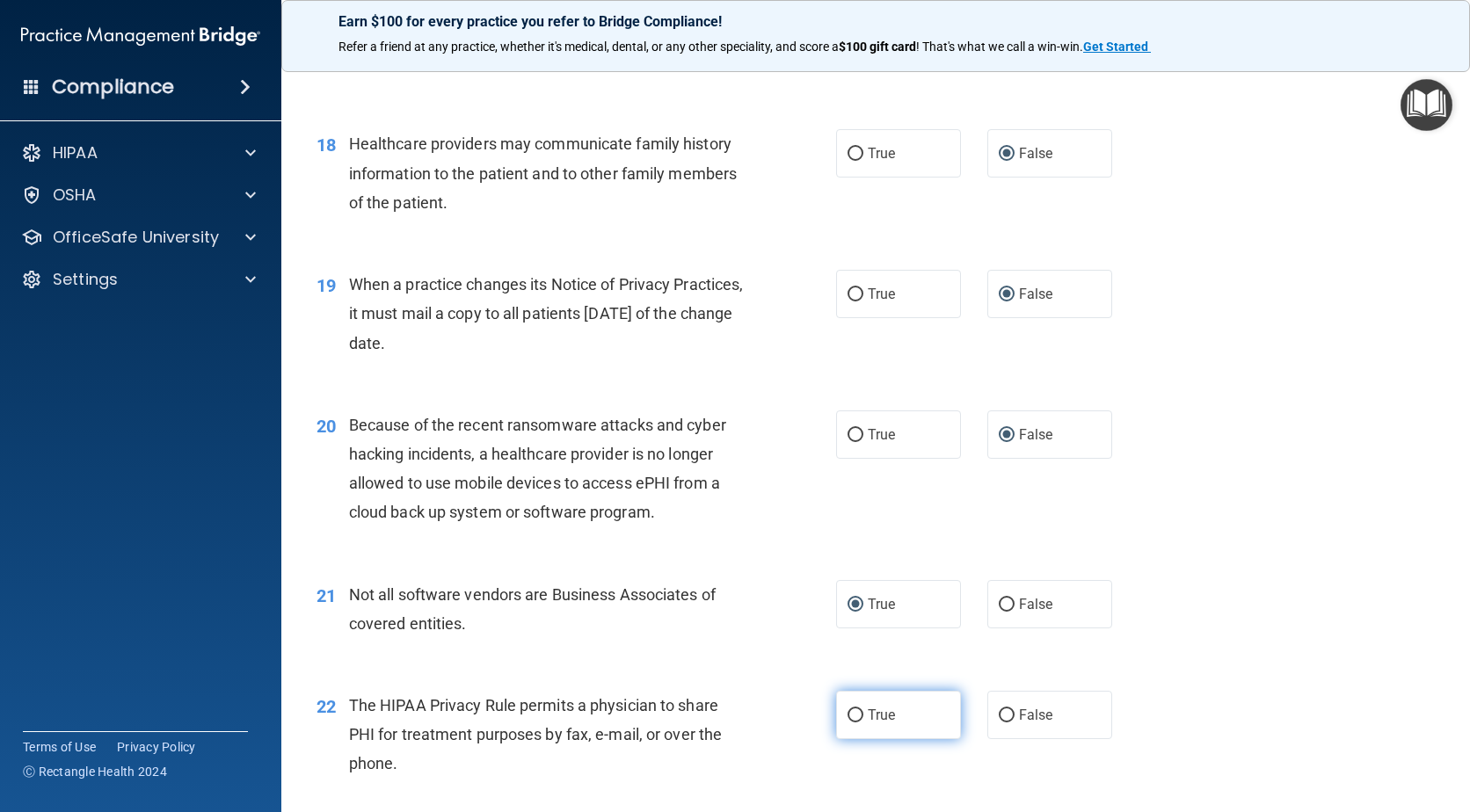
radio input "true"
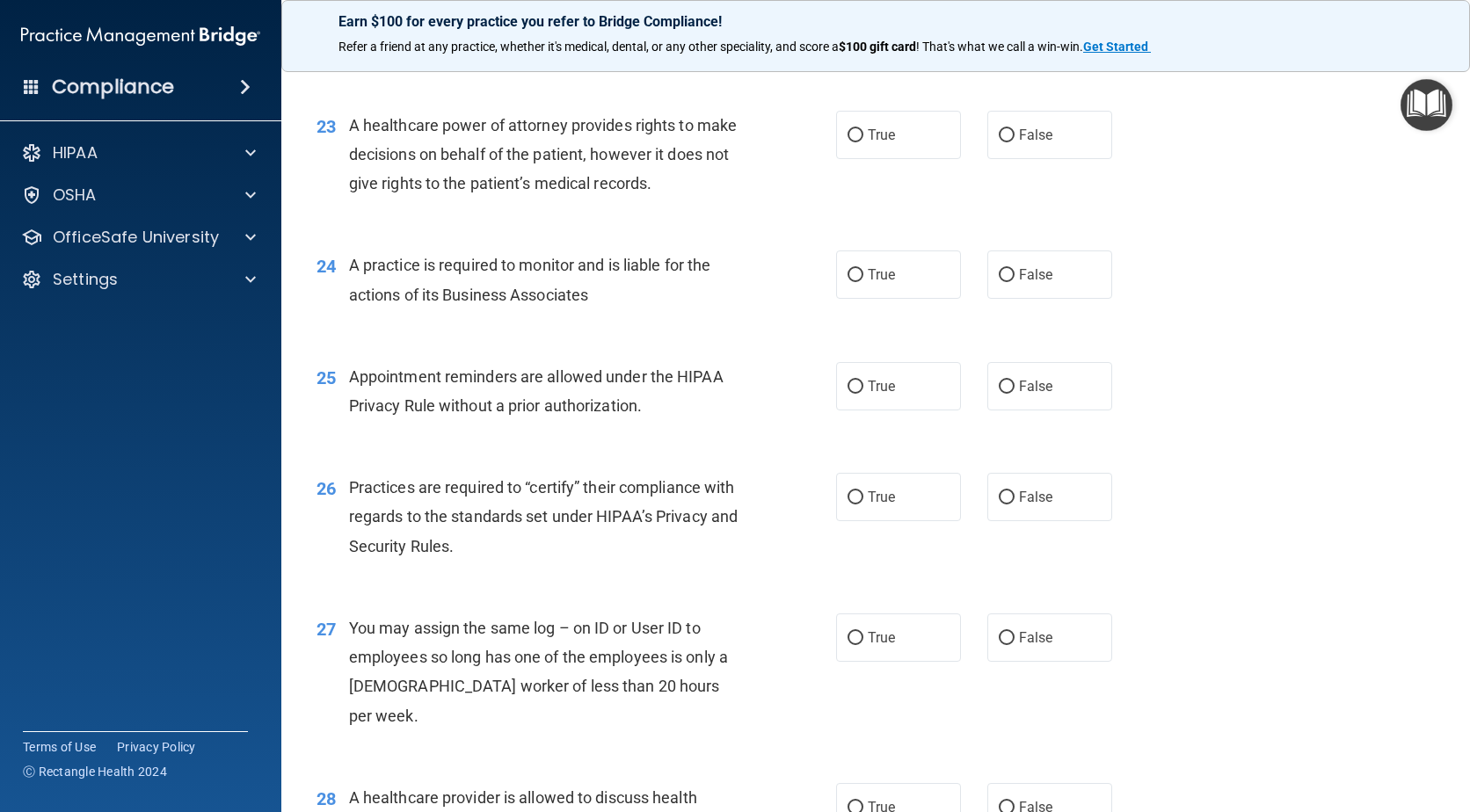
scroll to position [3243, 0]
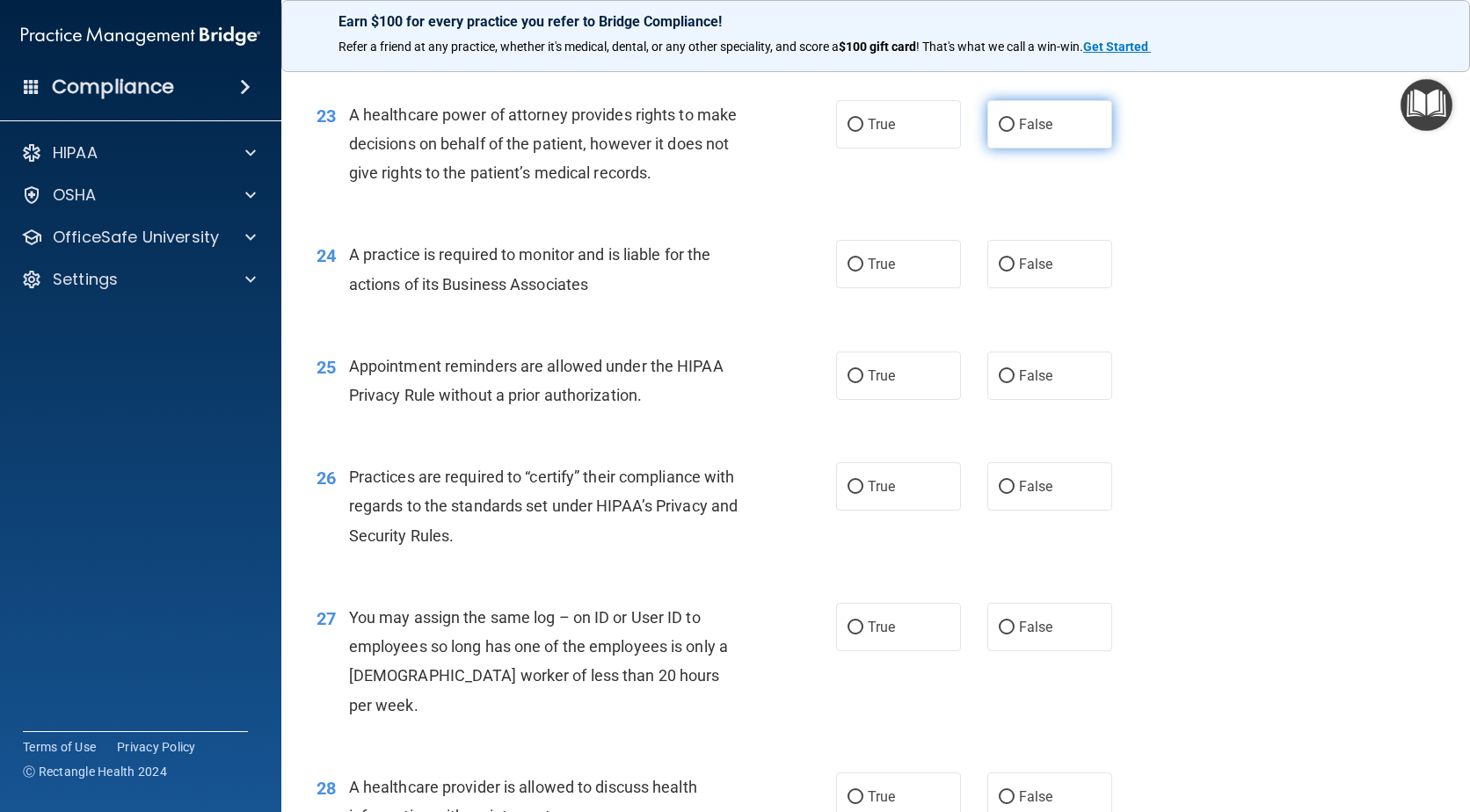
click at [1001, 132] on label "False" at bounding box center [1050, 125] width 125 height 48
click at [1001, 132] on input "False" at bounding box center [1007, 125] width 16 height 13
radio input "true"
click at [999, 263] on input "False" at bounding box center [1007, 265] width 16 height 13
radio input "true"
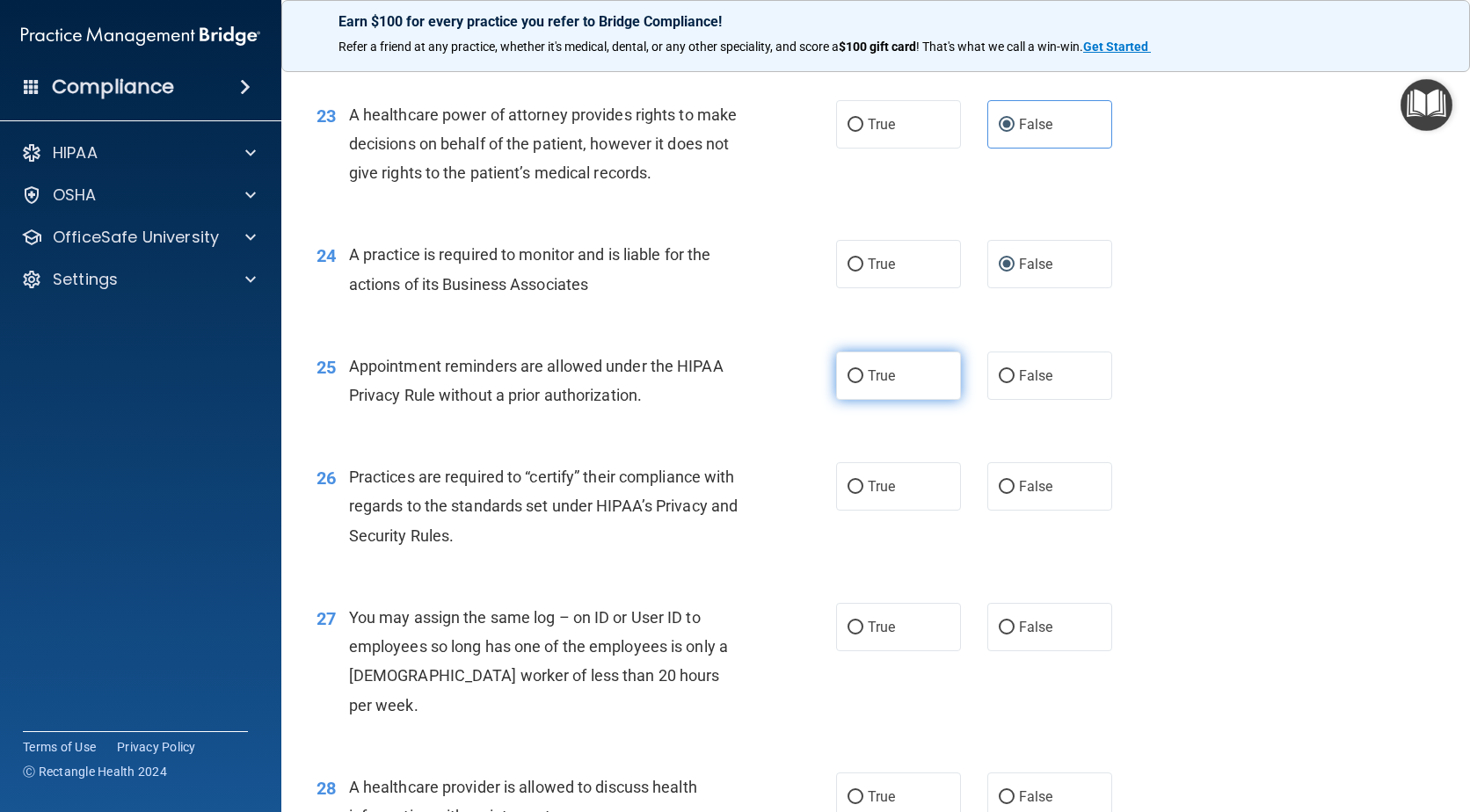
click at [850, 381] on input "True" at bounding box center [856, 376] width 16 height 13
radio input "true"
click at [999, 492] on input "False" at bounding box center [1007, 487] width 16 height 13
radio input "true"
click at [1005, 628] on input "False" at bounding box center [1007, 628] width 16 height 13
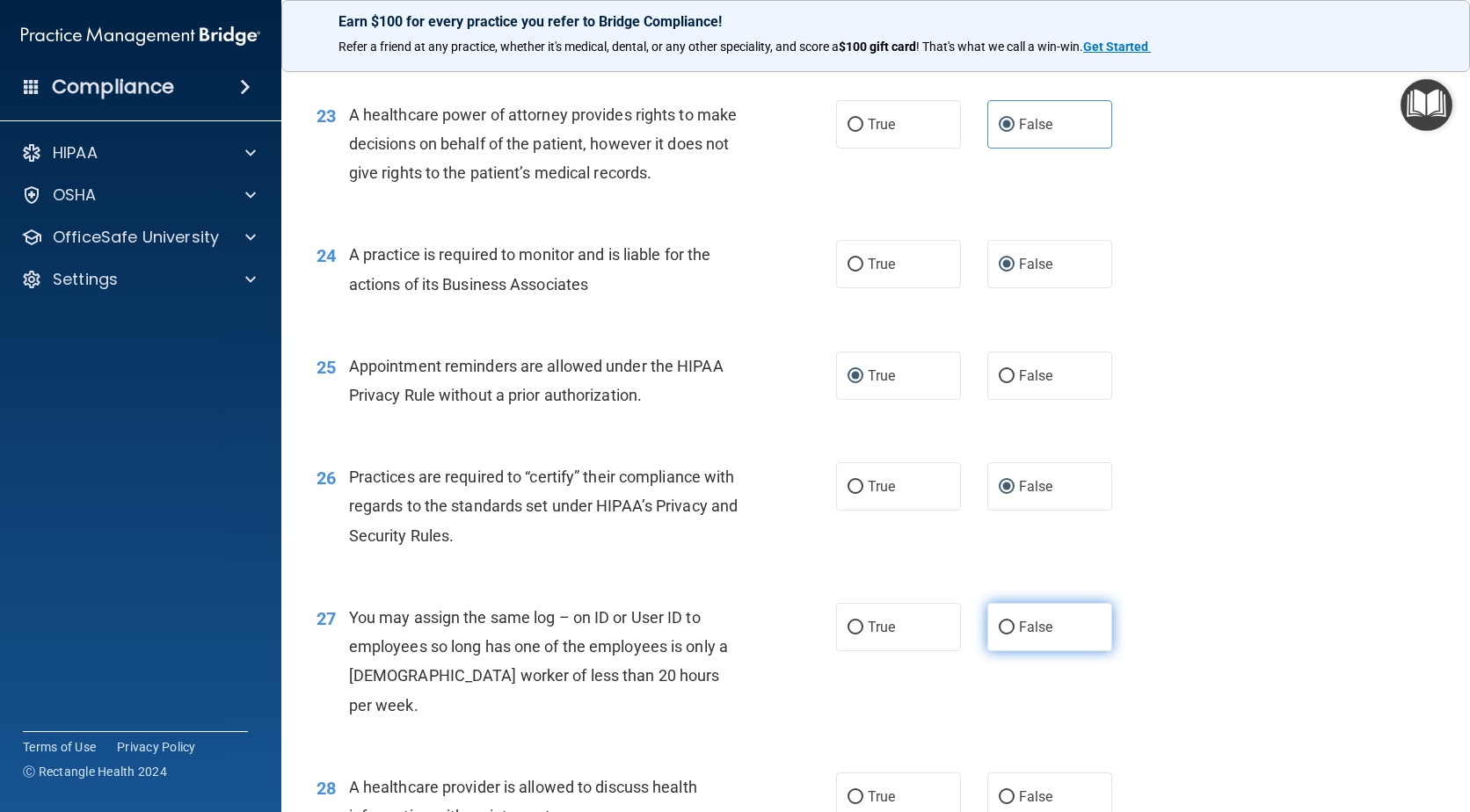
radio input "true"
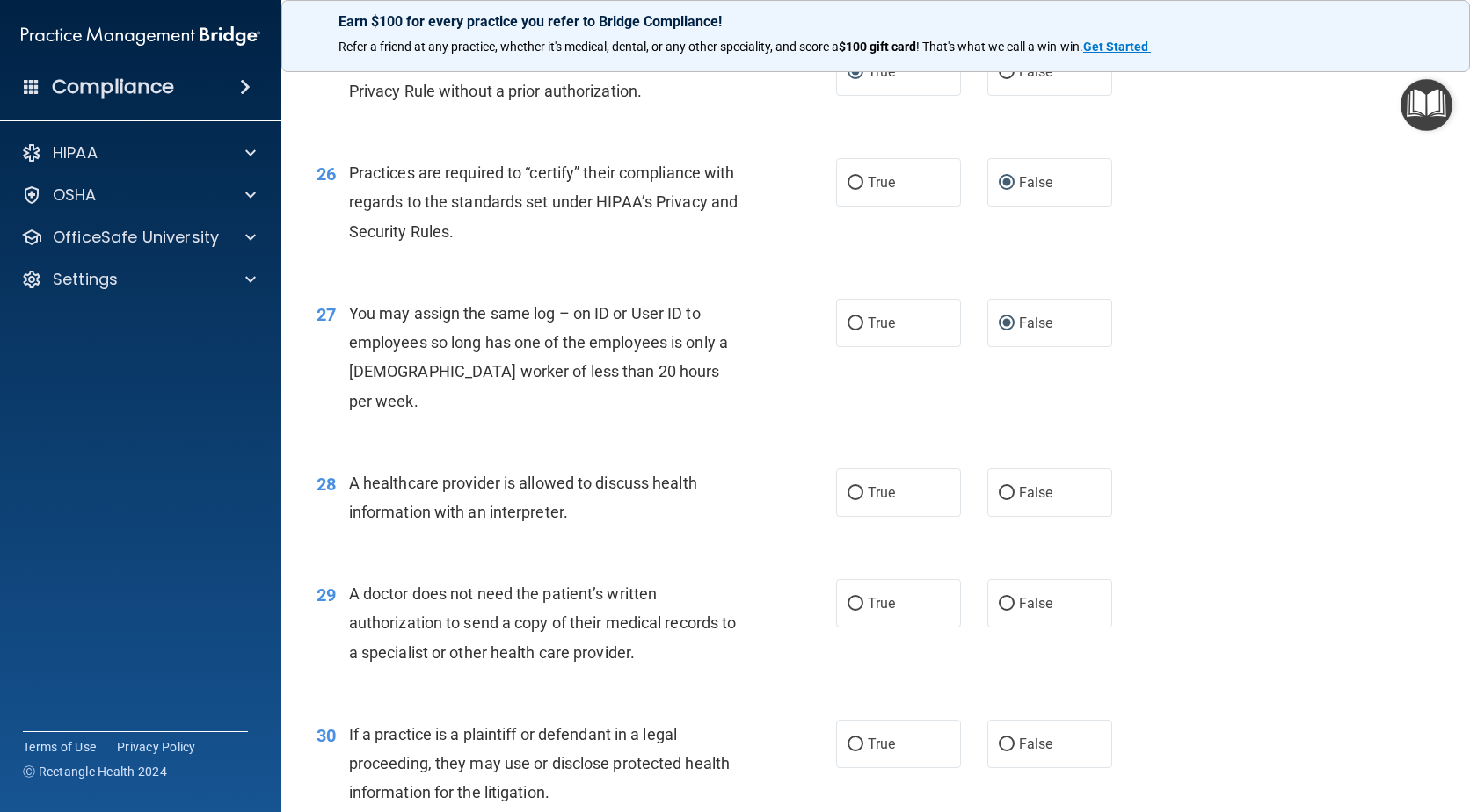
scroll to position [3617, 0]
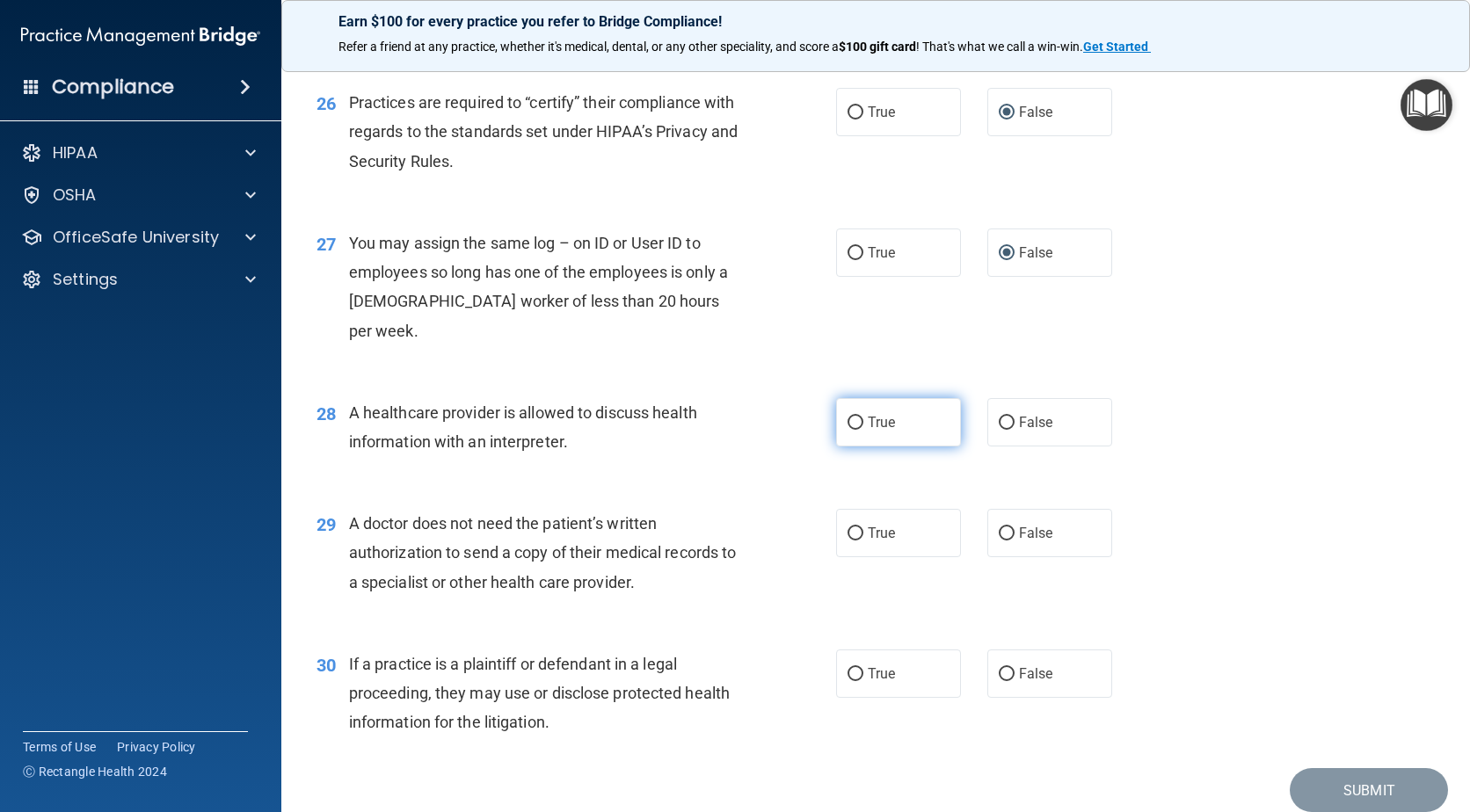
click at [848, 416] on input "True" at bounding box center [856, 422] width 16 height 13
radio input "true"
click at [853, 527] on input "True" at bounding box center [856, 534] width 16 height 13
radio input "true"
click at [852, 668] on input "True" at bounding box center [856, 674] width 16 height 13
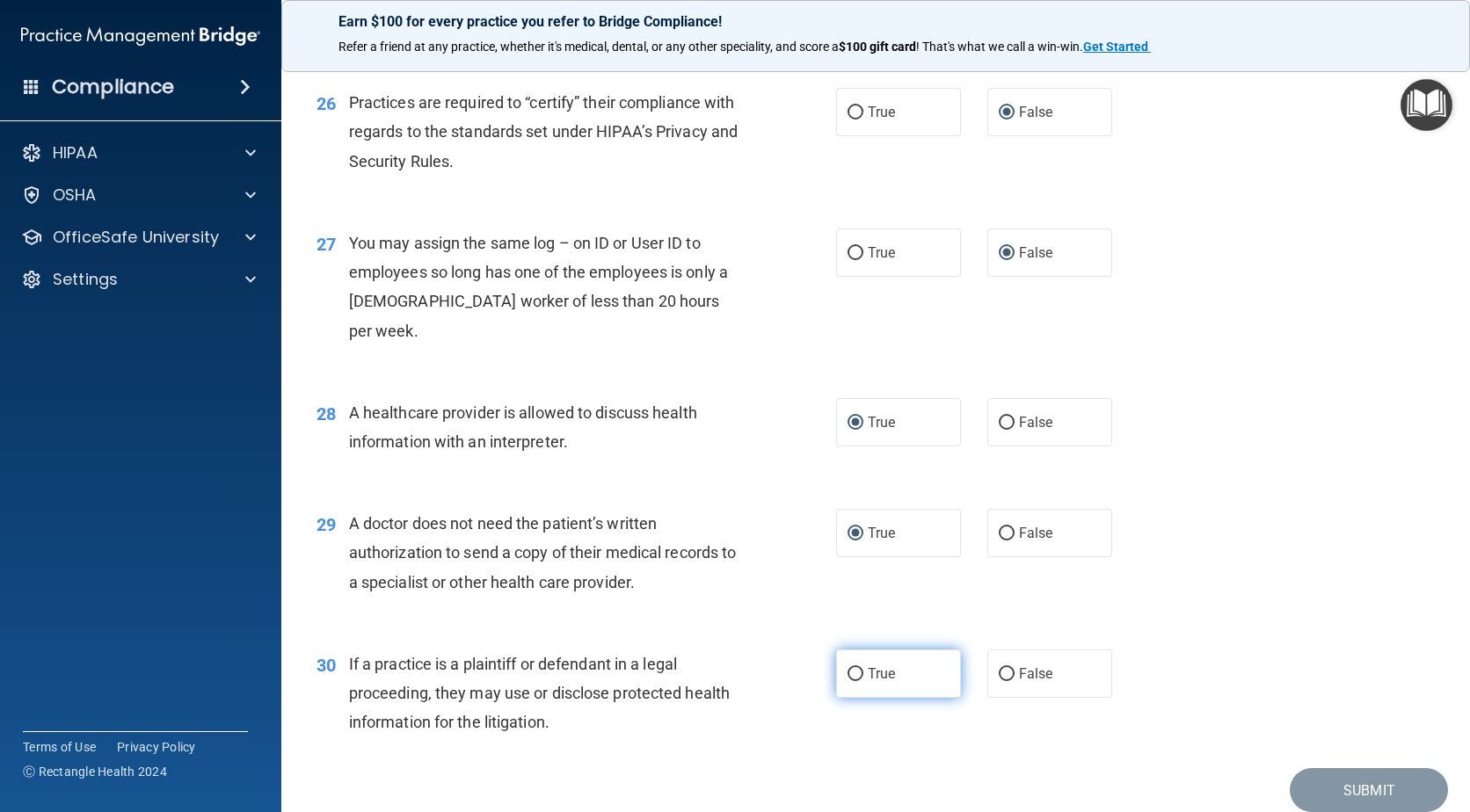
radio input "true"
click at [1362, 768] on button "Submit" at bounding box center [1369, 791] width 158 height 44
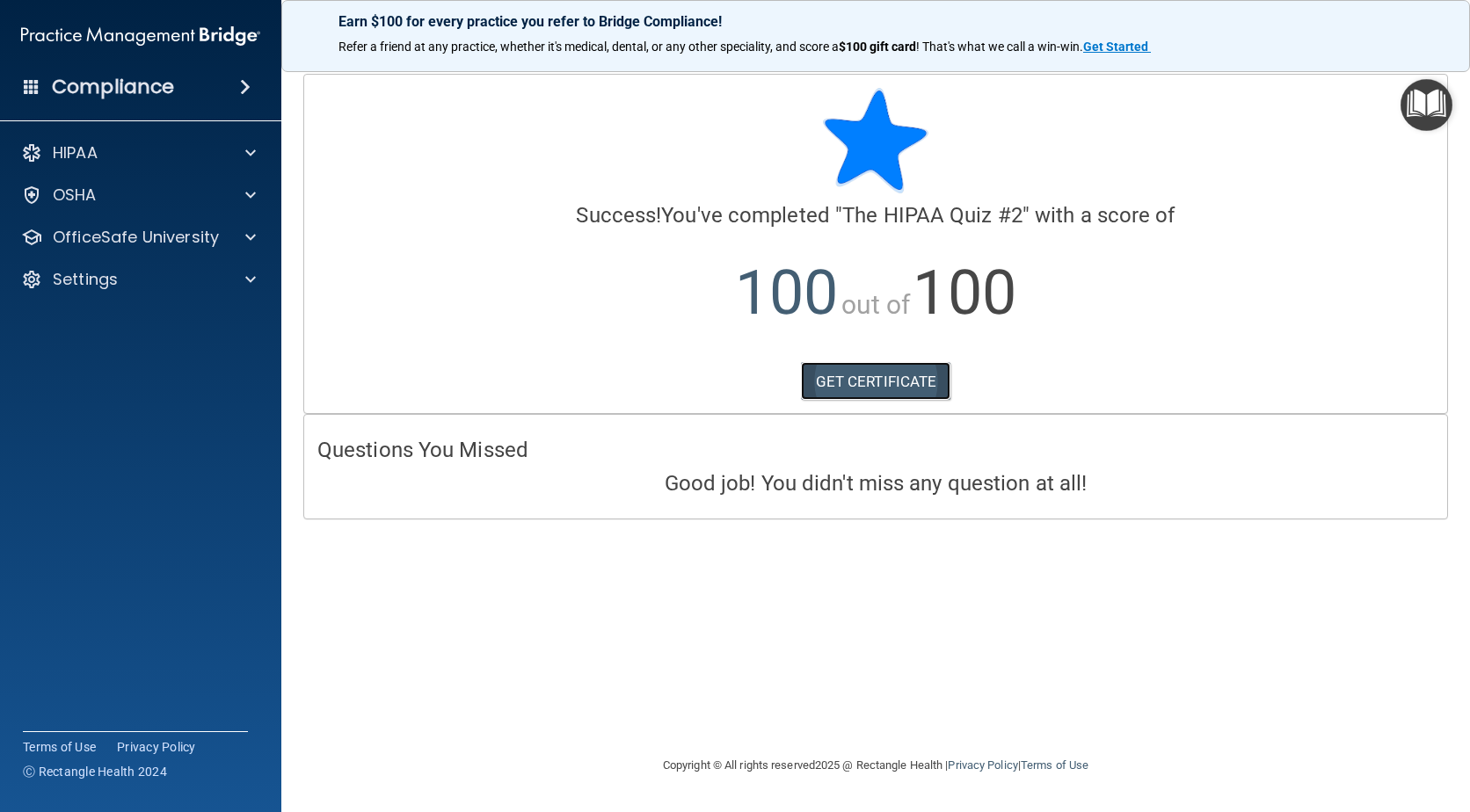
click at [861, 378] on link "GET CERTIFICATE" at bounding box center [876, 381] width 150 height 38
click at [111, 231] on p "OfficeSafe University" at bounding box center [135, 237] width 166 height 21
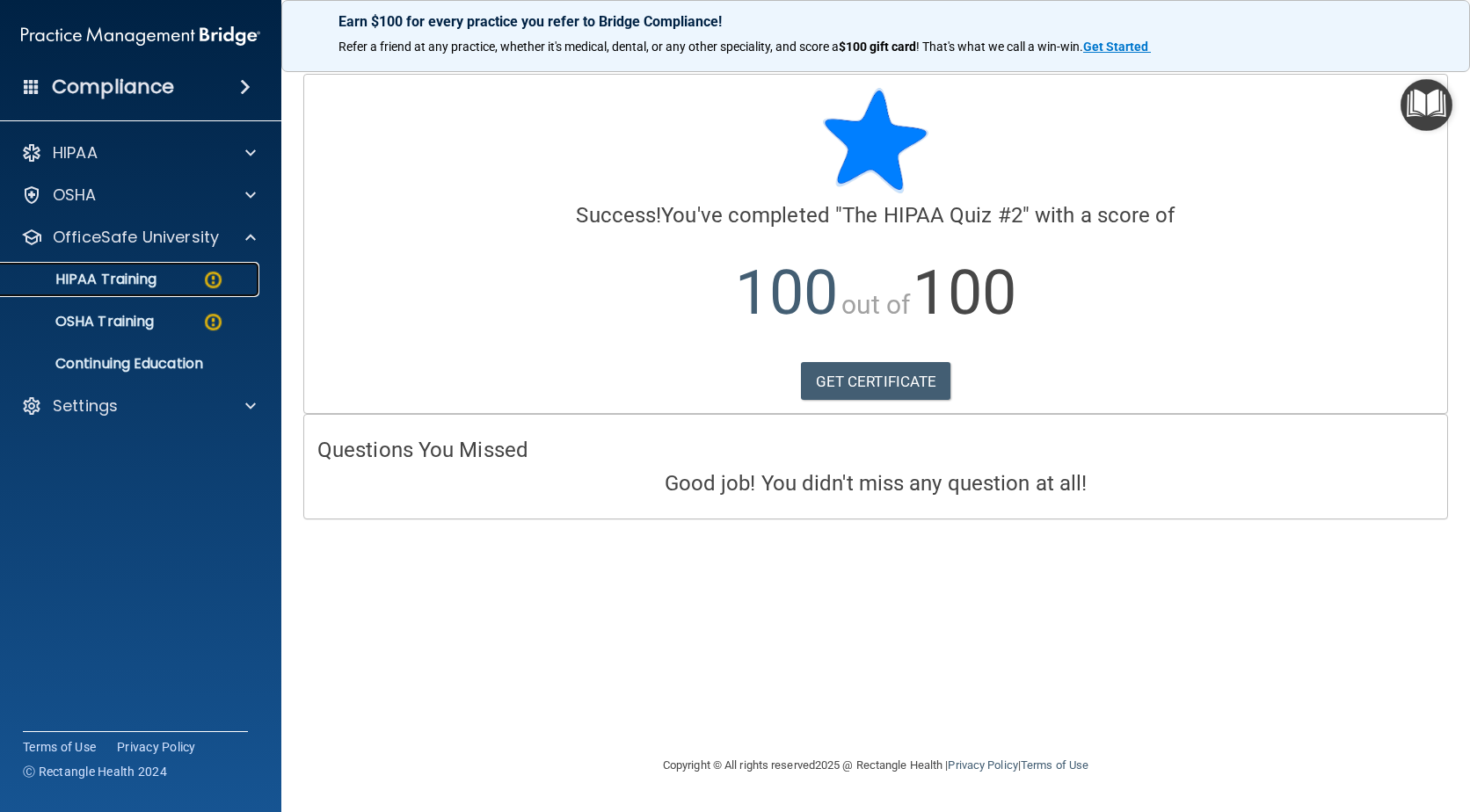
click at [131, 284] on p "HIPAA Training" at bounding box center [84, 279] width 145 height 18
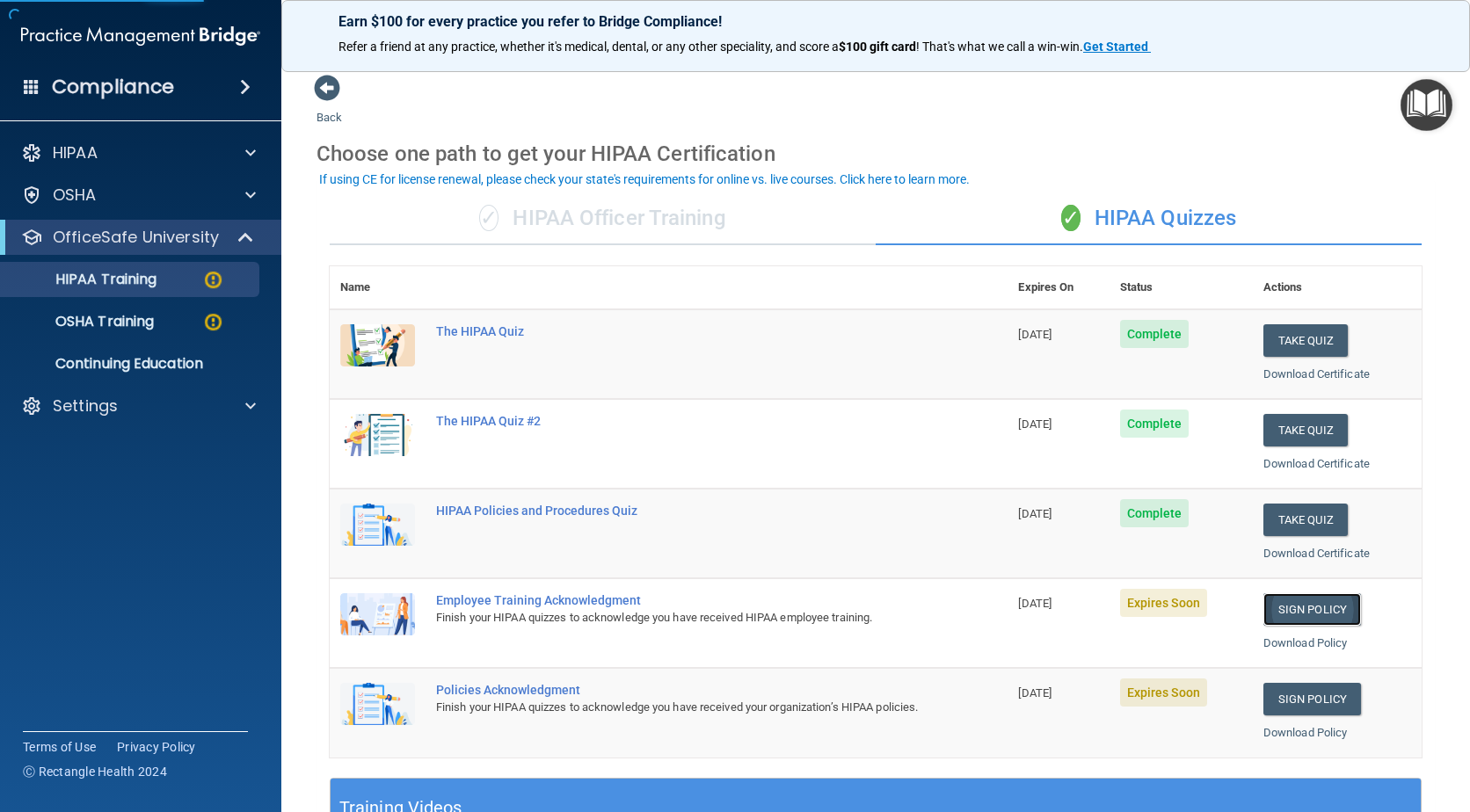
click at [1309, 604] on link "Sign Policy" at bounding box center [1312, 609] width 98 height 33
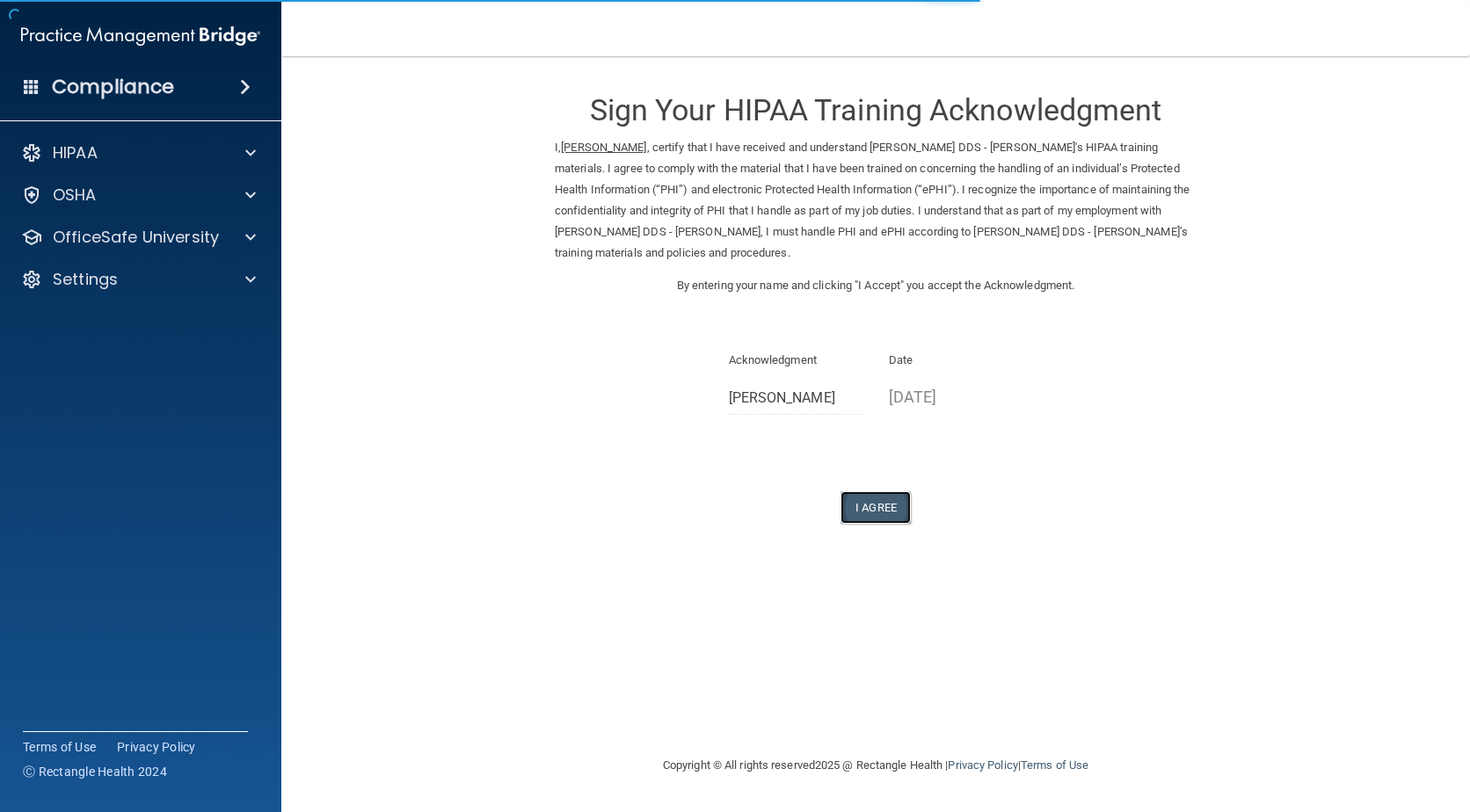
click at [892, 503] on button "I Agree" at bounding box center [876, 507] width 70 height 33
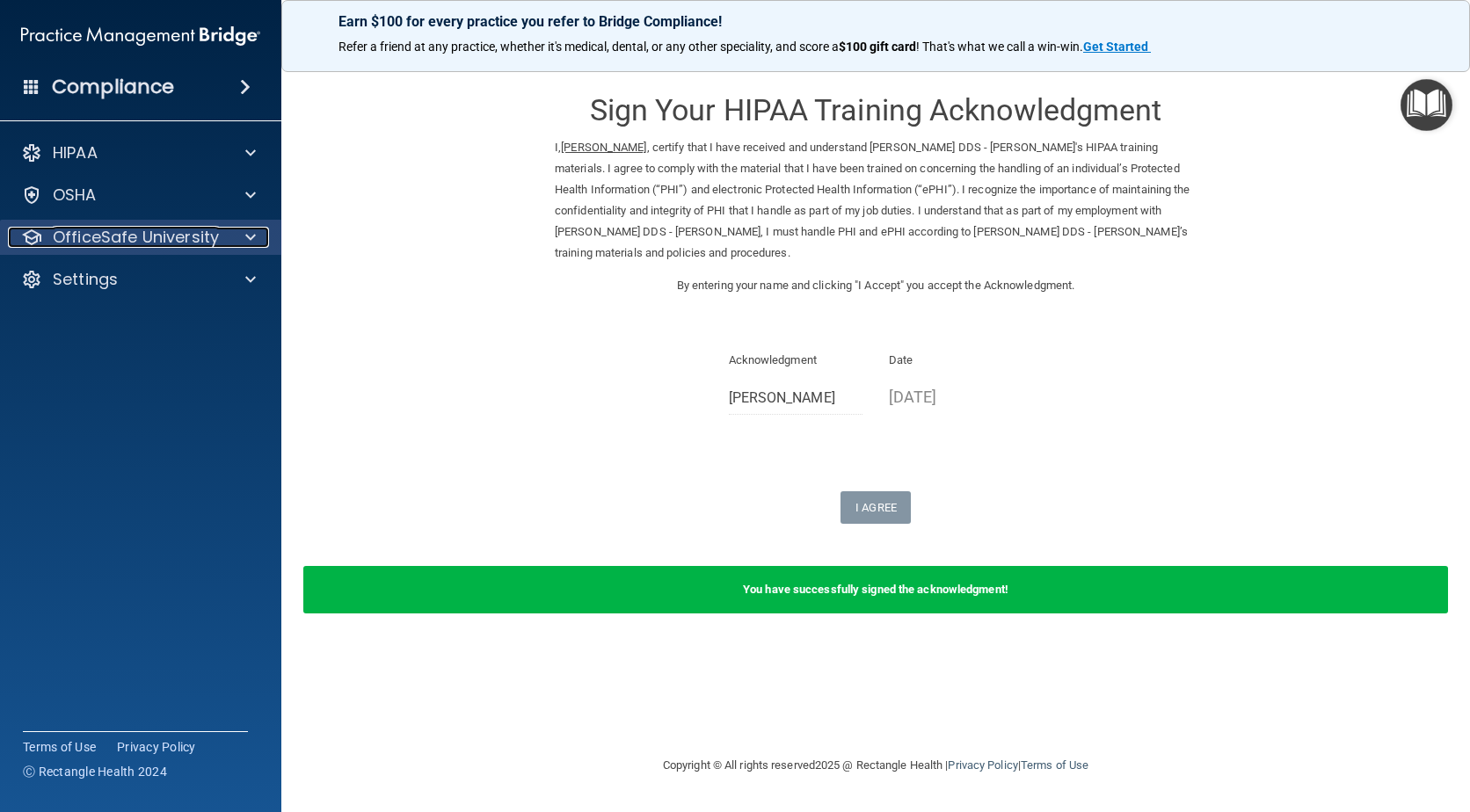
click at [101, 233] on p "OfficeSafe University" at bounding box center [135, 237] width 166 height 21
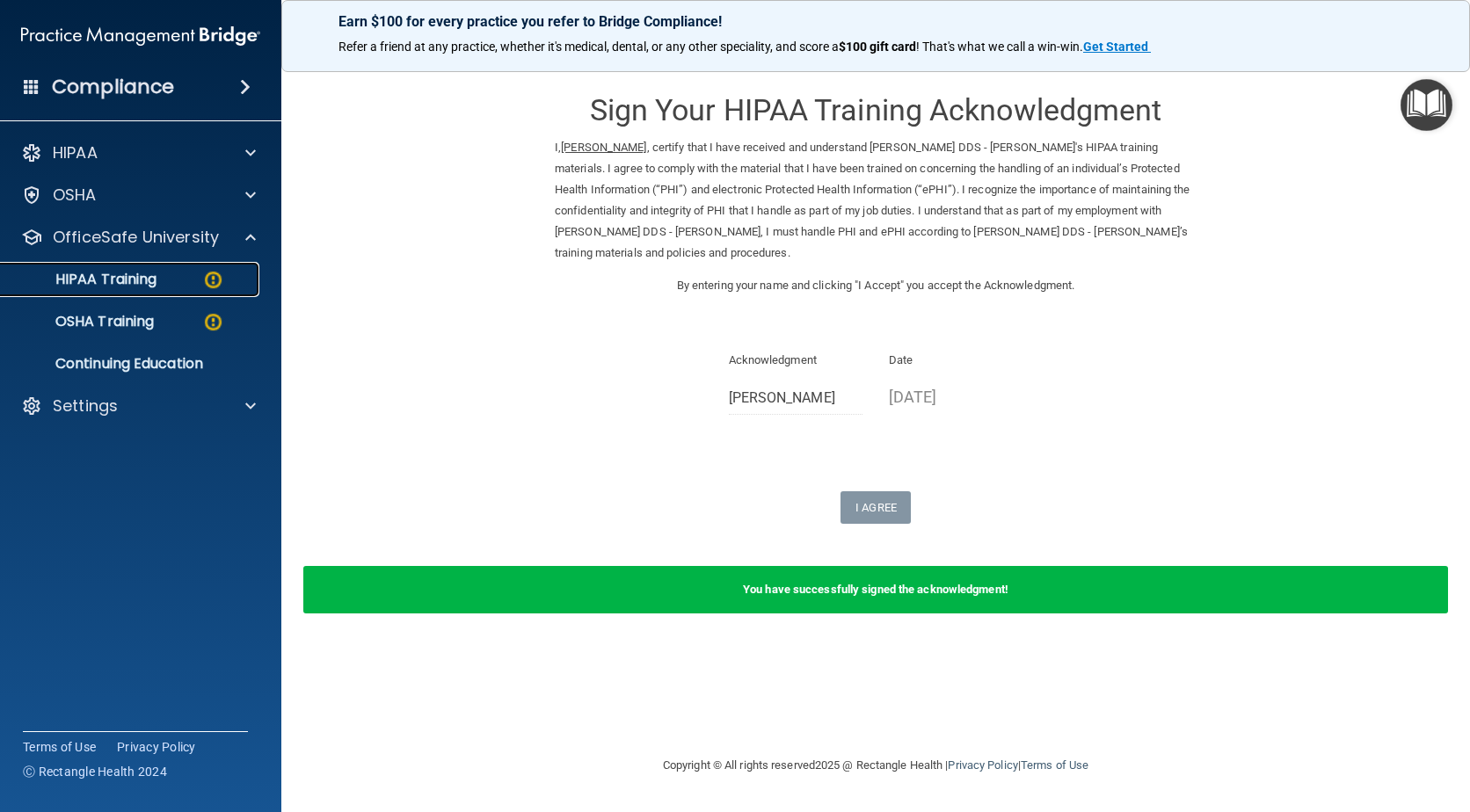
click at [114, 278] on p "HIPAA Training" at bounding box center [84, 279] width 145 height 18
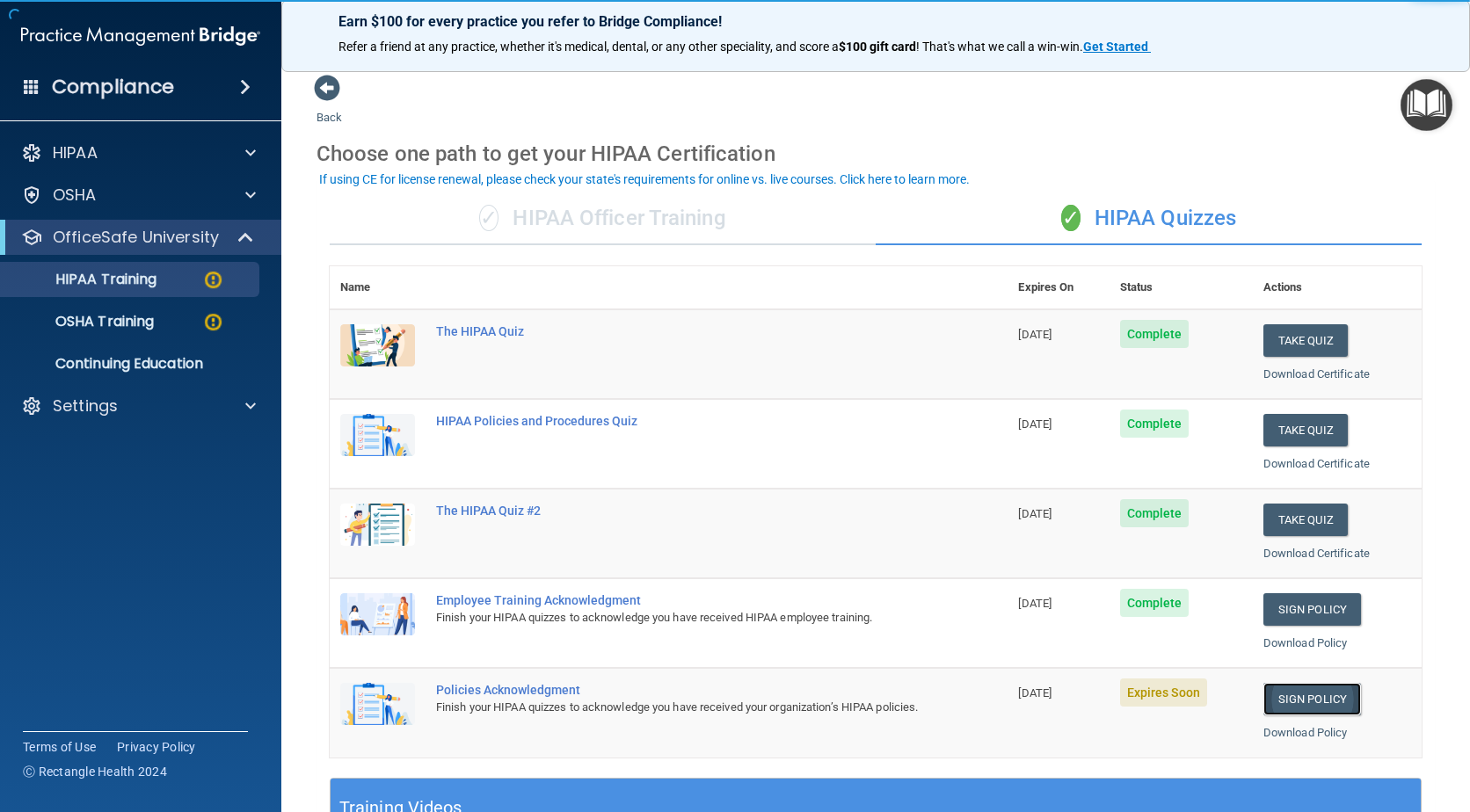
click at [1303, 697] on link "Sign Policy" at bounding box center [1312, 699] width 98 height 33
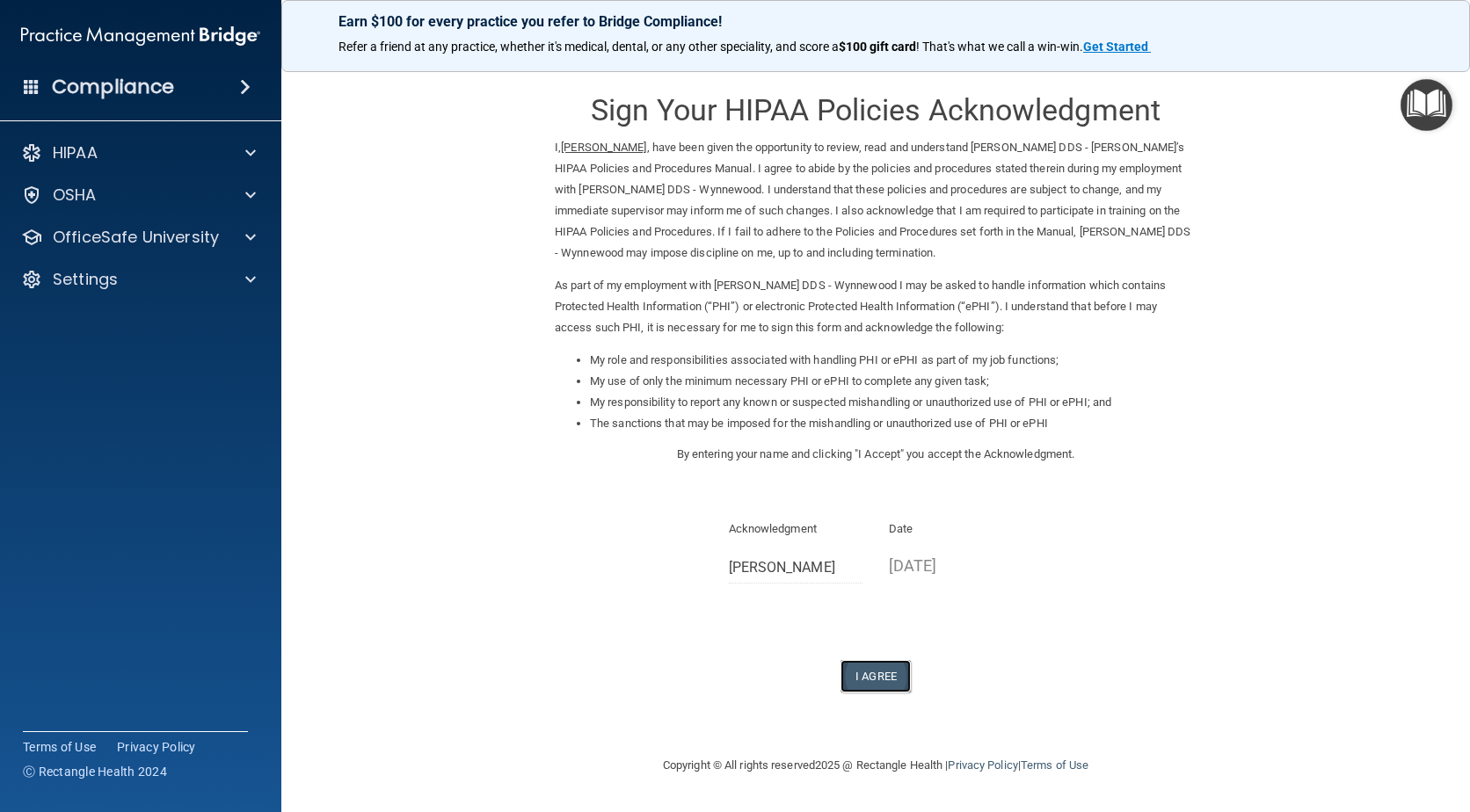
click at [868, 683] on button "I Agree" at bounding box center [876, 676] width 70 height 33
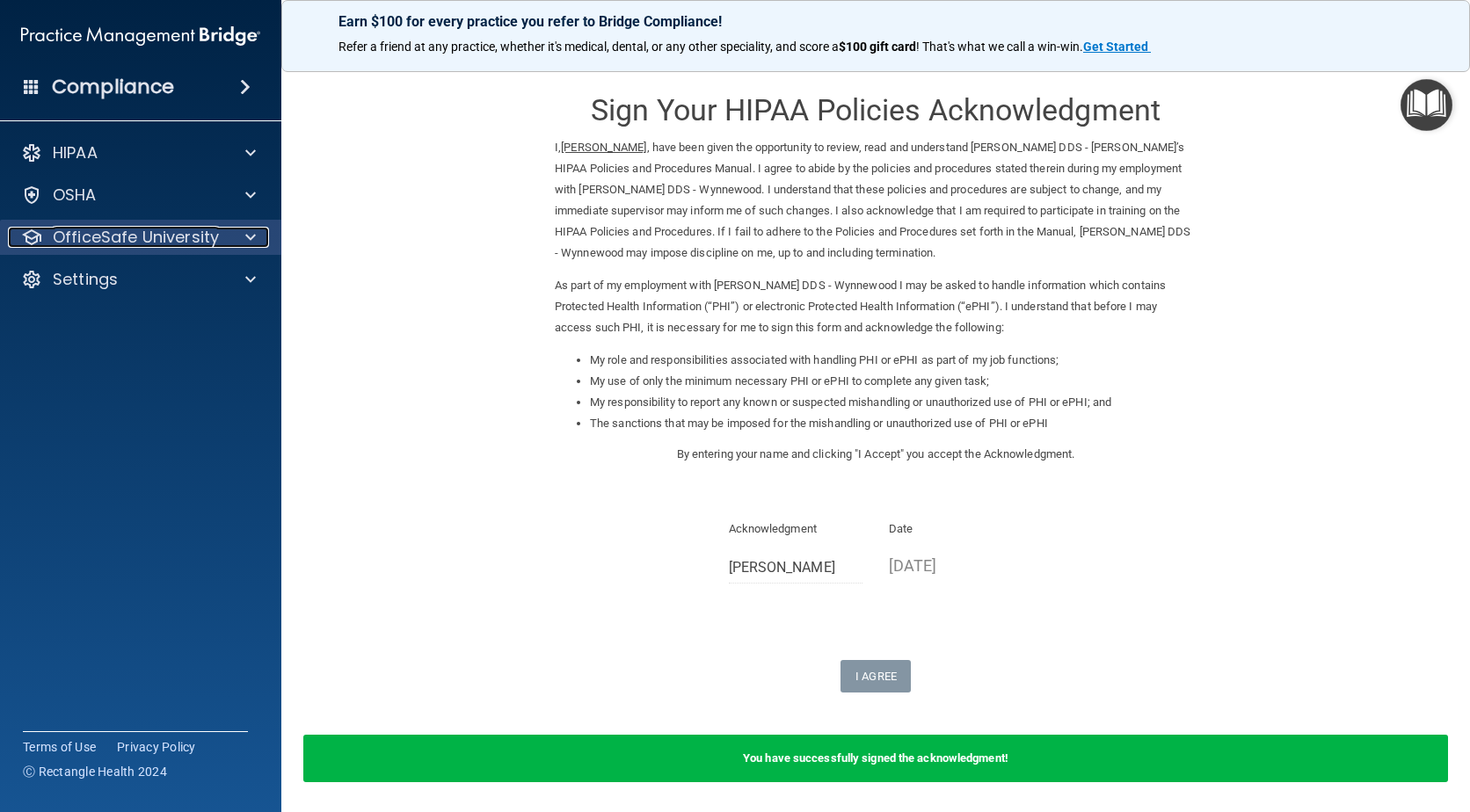
click at [105, 241] on p "OfficeSafe University" at bounding box center [135, 237] width 166 height 21
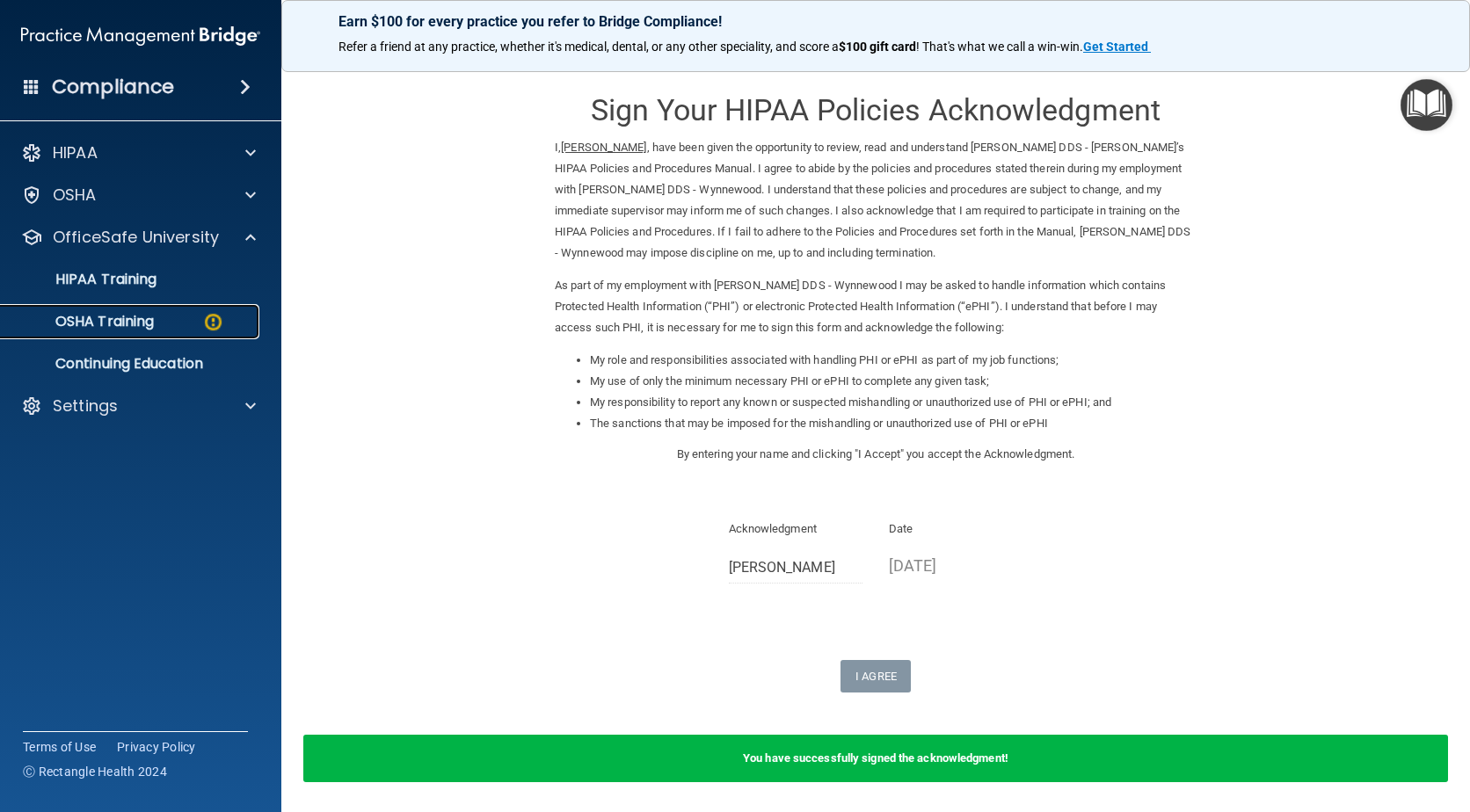
click at [119, 319] on p "OSHA Training" at bounding box center [83, 322] width 142 height 18
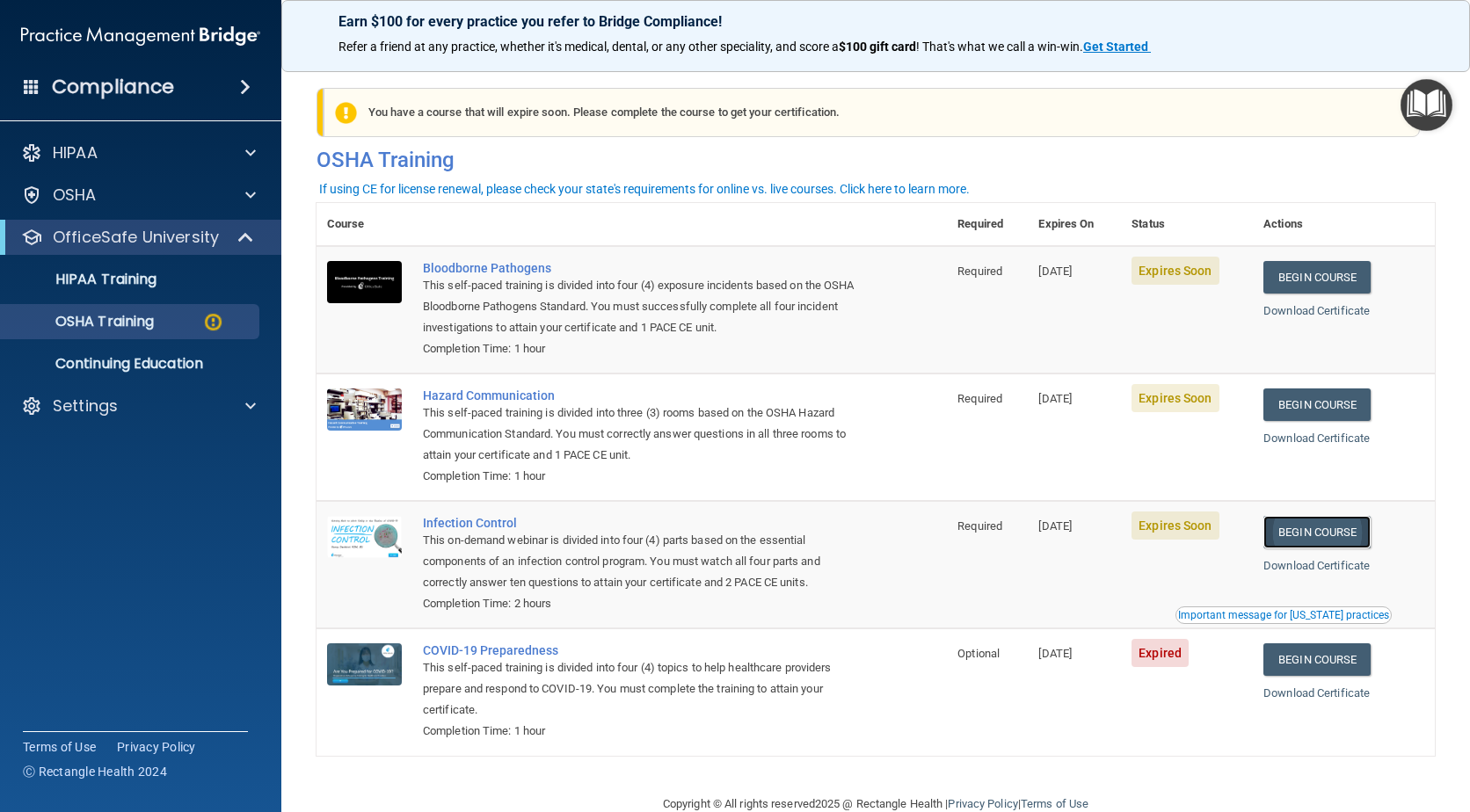
click at [1325, 525] on link "Begin Course" at bounding box center [1317, 532] width 108 height 33
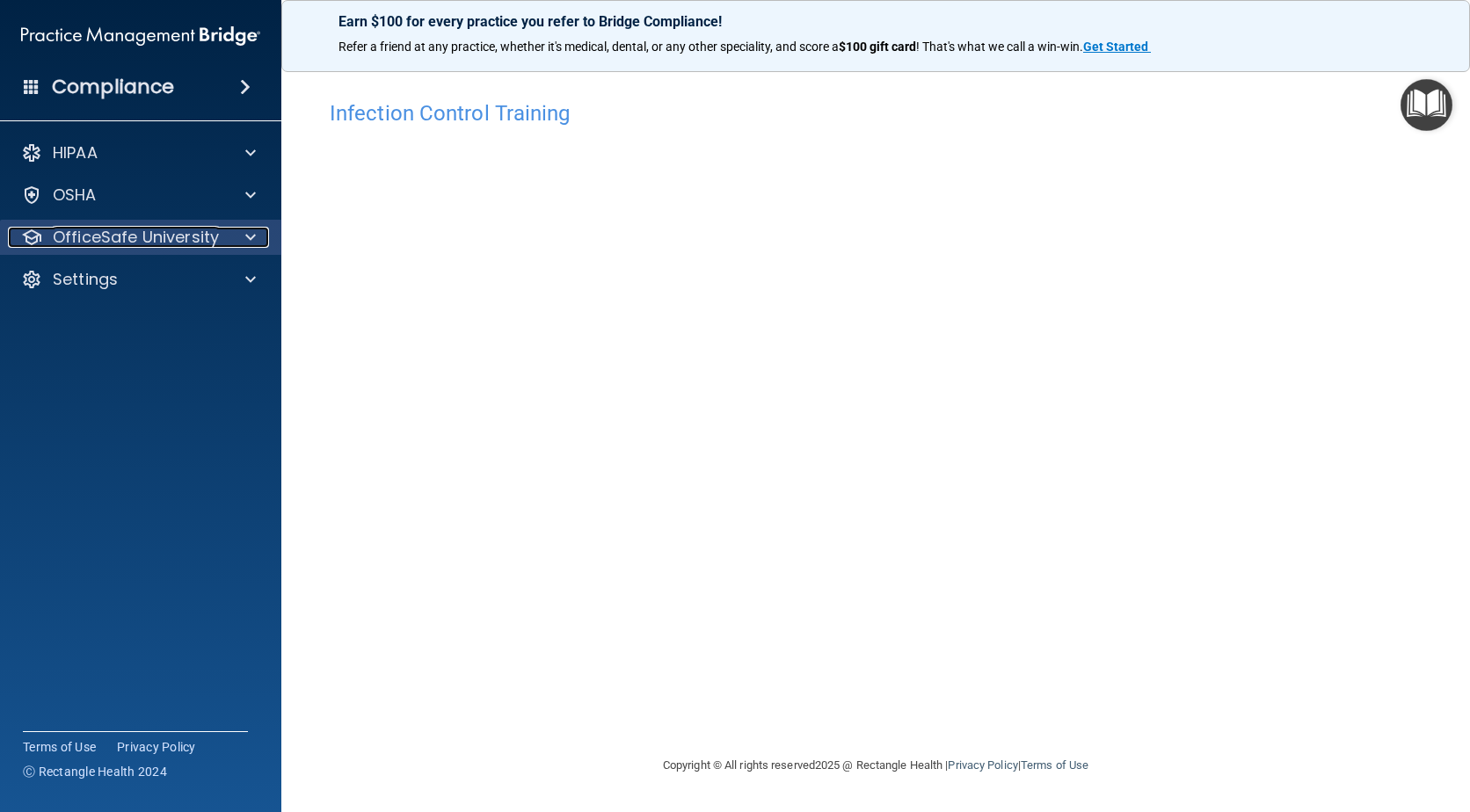
click at [180, 229] on p "OfficeSafe University" at bounding box center [135, 237] width 166 height 21
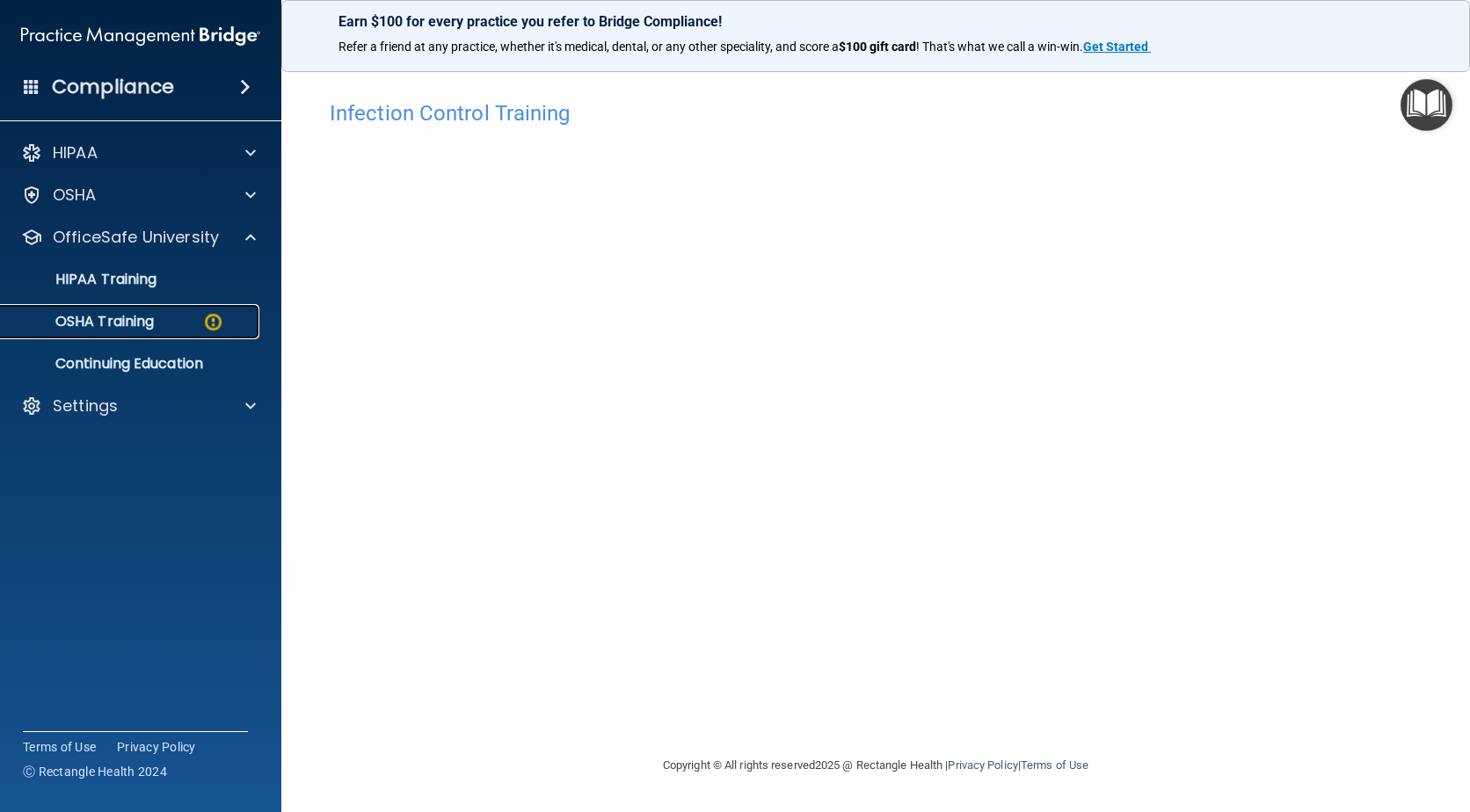
click at [175, 314] on div "OSHA Training" at bounding box center [132, 322] width 240 height 18
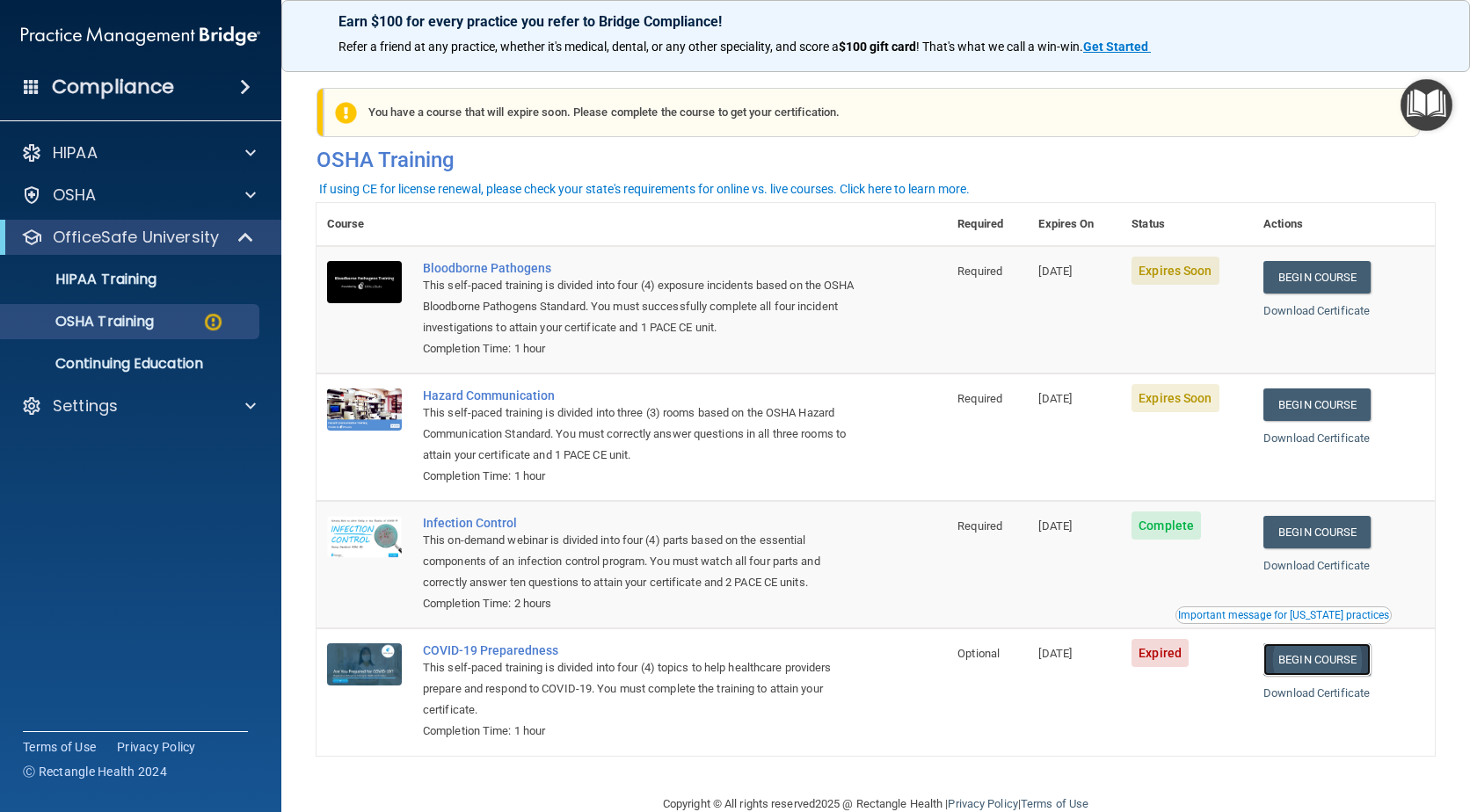
click at [1297, 658] on link "Begin Course" at bounding box center [1317, 659] width 108 height 33
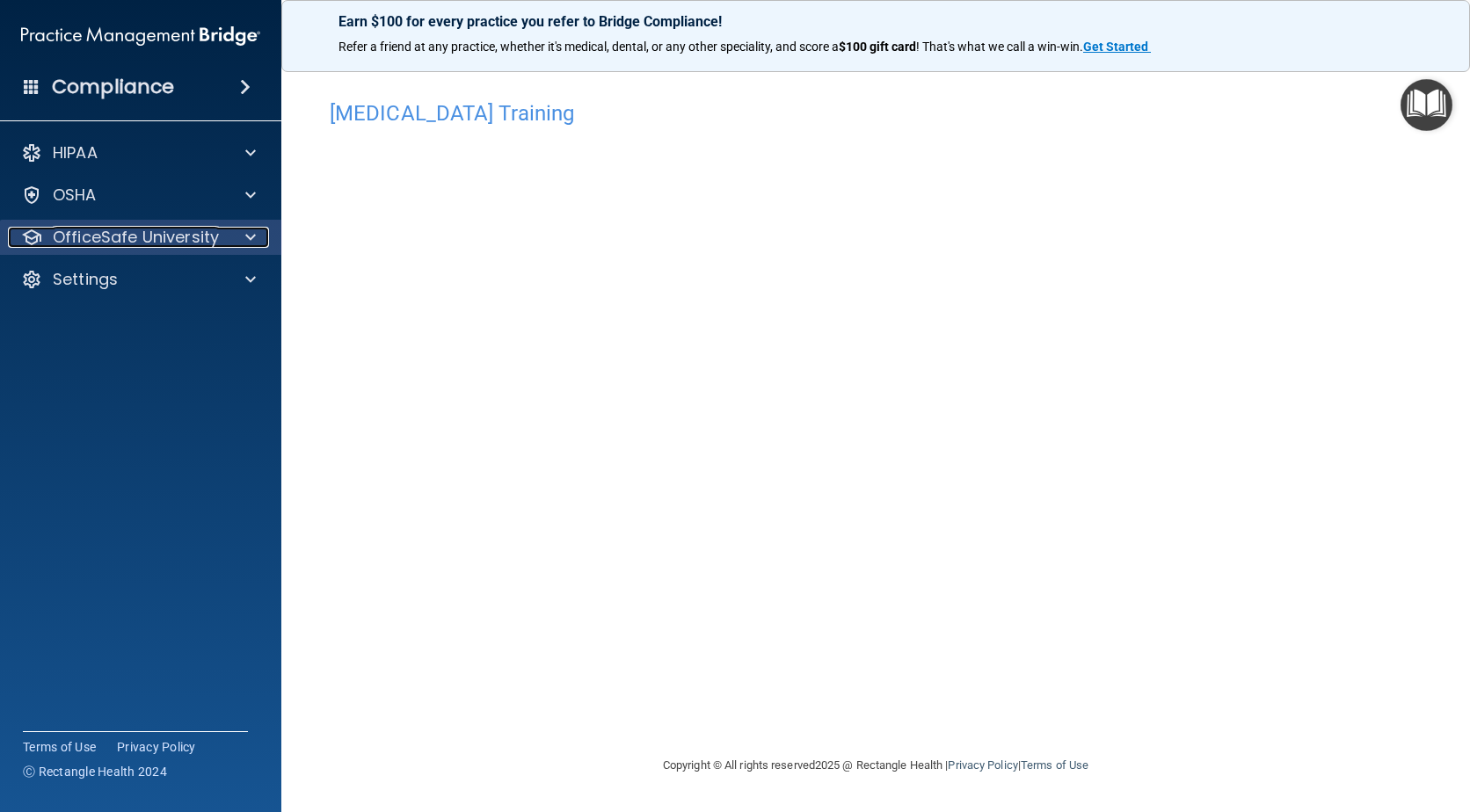
click at [67, 233] on p "OfficeSafe University" at bounding box center [135, 237] width 166 height 21
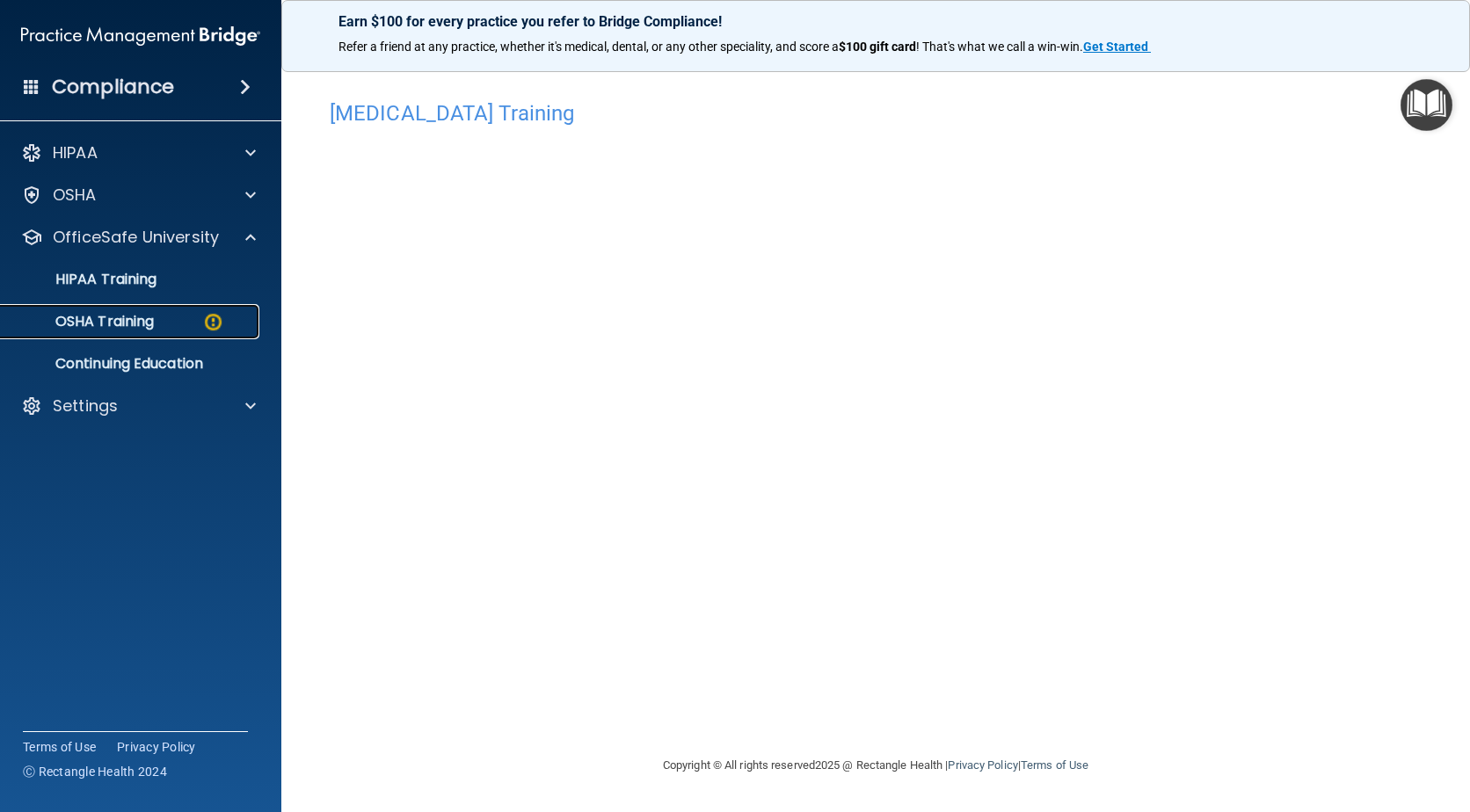
click at [100, 318] on p "OSHA Training" at bounding box center [83, 322] width 142 height 18
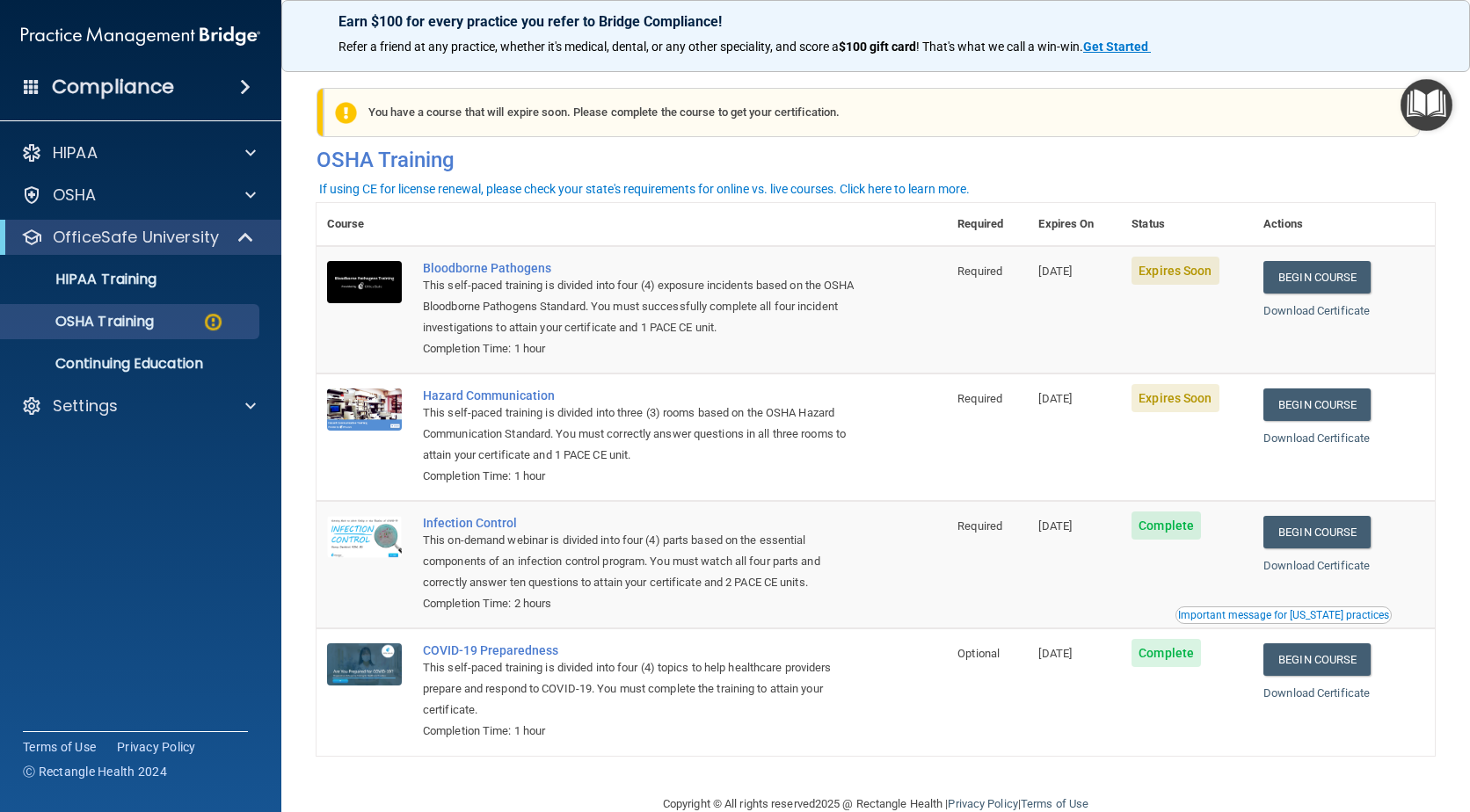
click at [1237, 342] on td "Expires Soon" at bounding box center [1187, 310] width 132 height 127
click at [1333, 276] on link "Begin Course" at bounding box center [1317, 277] width 108 height 33
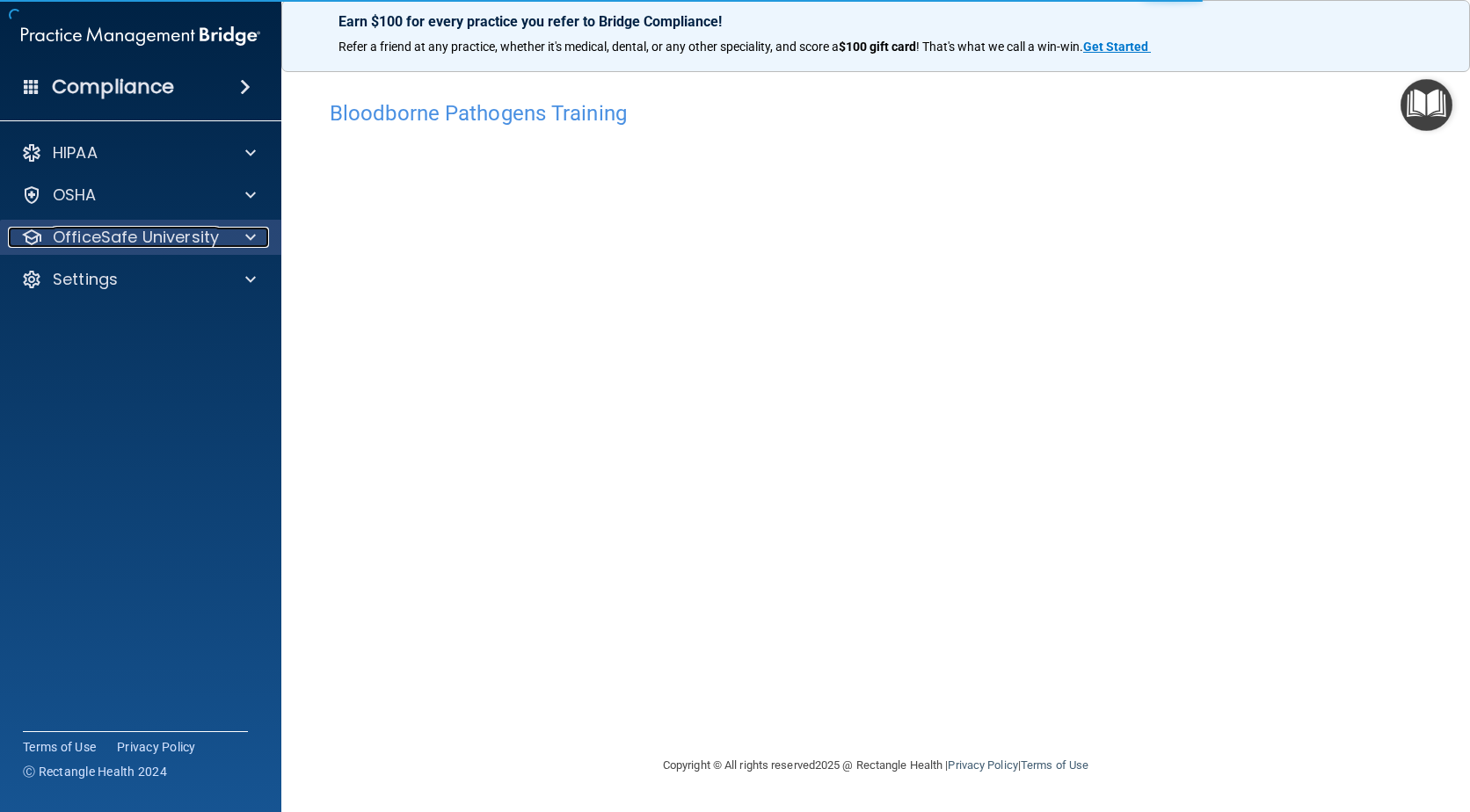
click at [101, 234] on p "OfficeSafe University" at bounding box center [135, 237] width 166 height 21
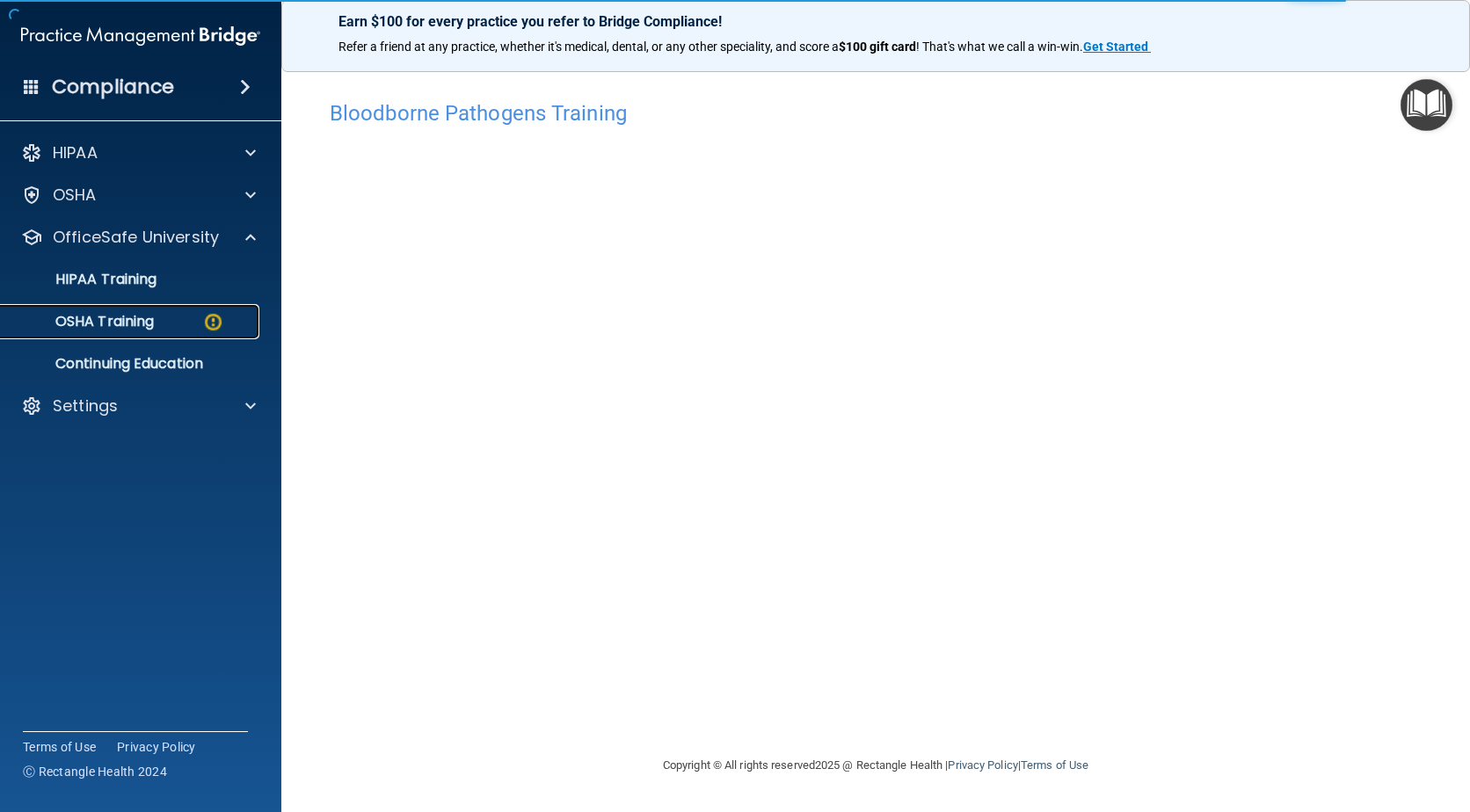
click at [114, 321] on p "OSHA Training" at bounding box center [83, 322] width 142 height 18
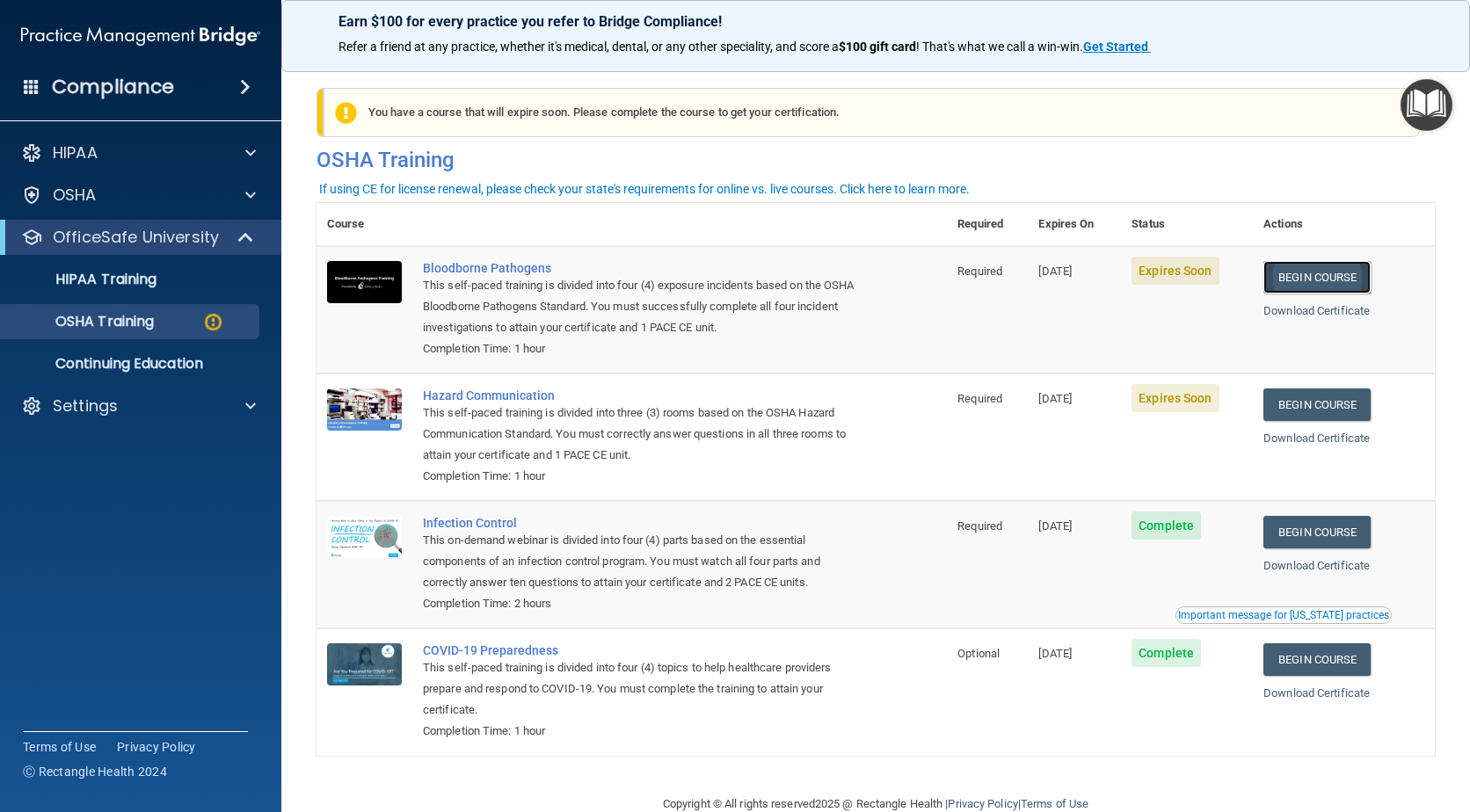
click at [1303, 279] on link "Begin Course" at bounding box center [1317, 277] width 108 height 33
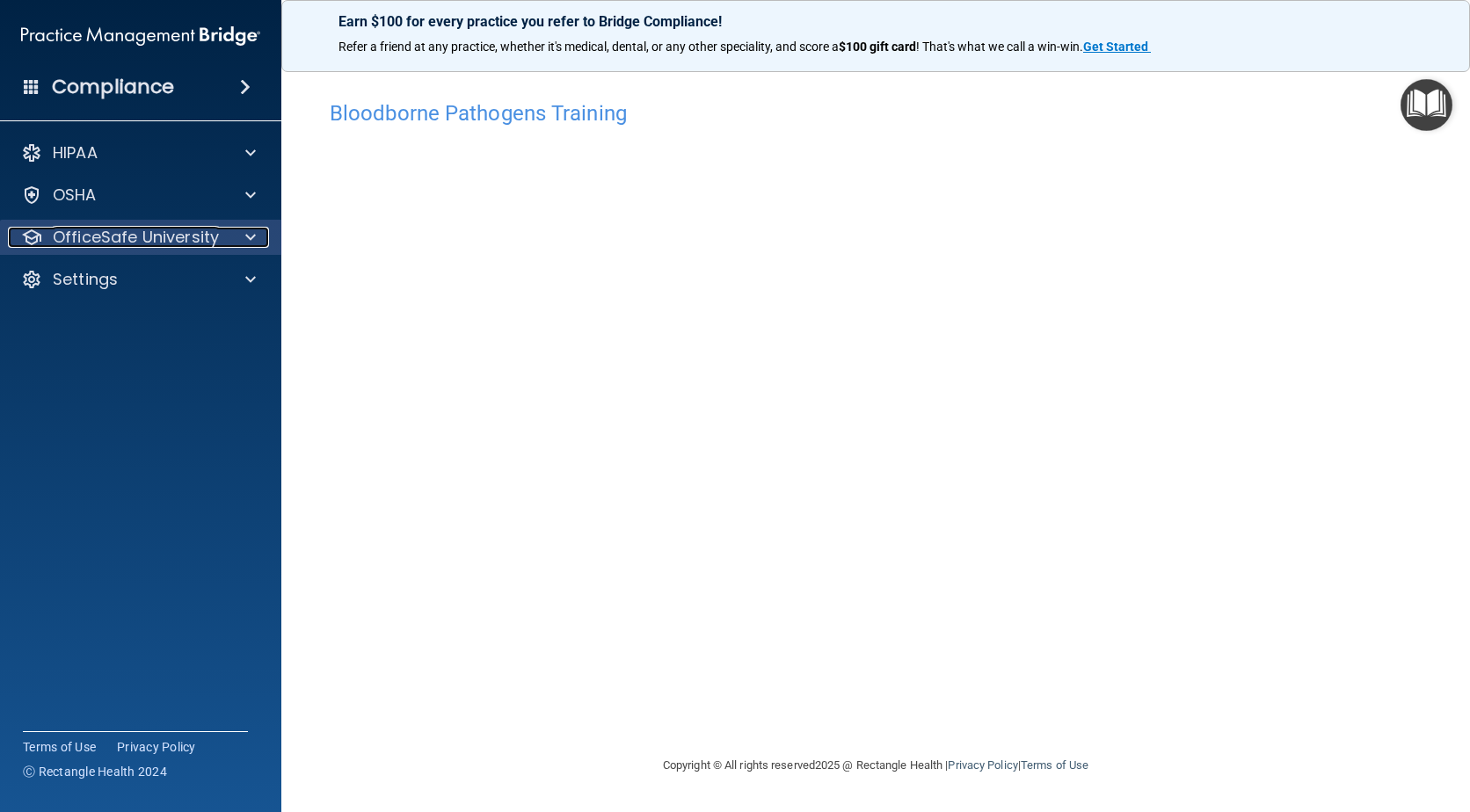
click at [124, 245] on p "OfficeSafe University" at bounding box center [135, 237] width 166 height 21
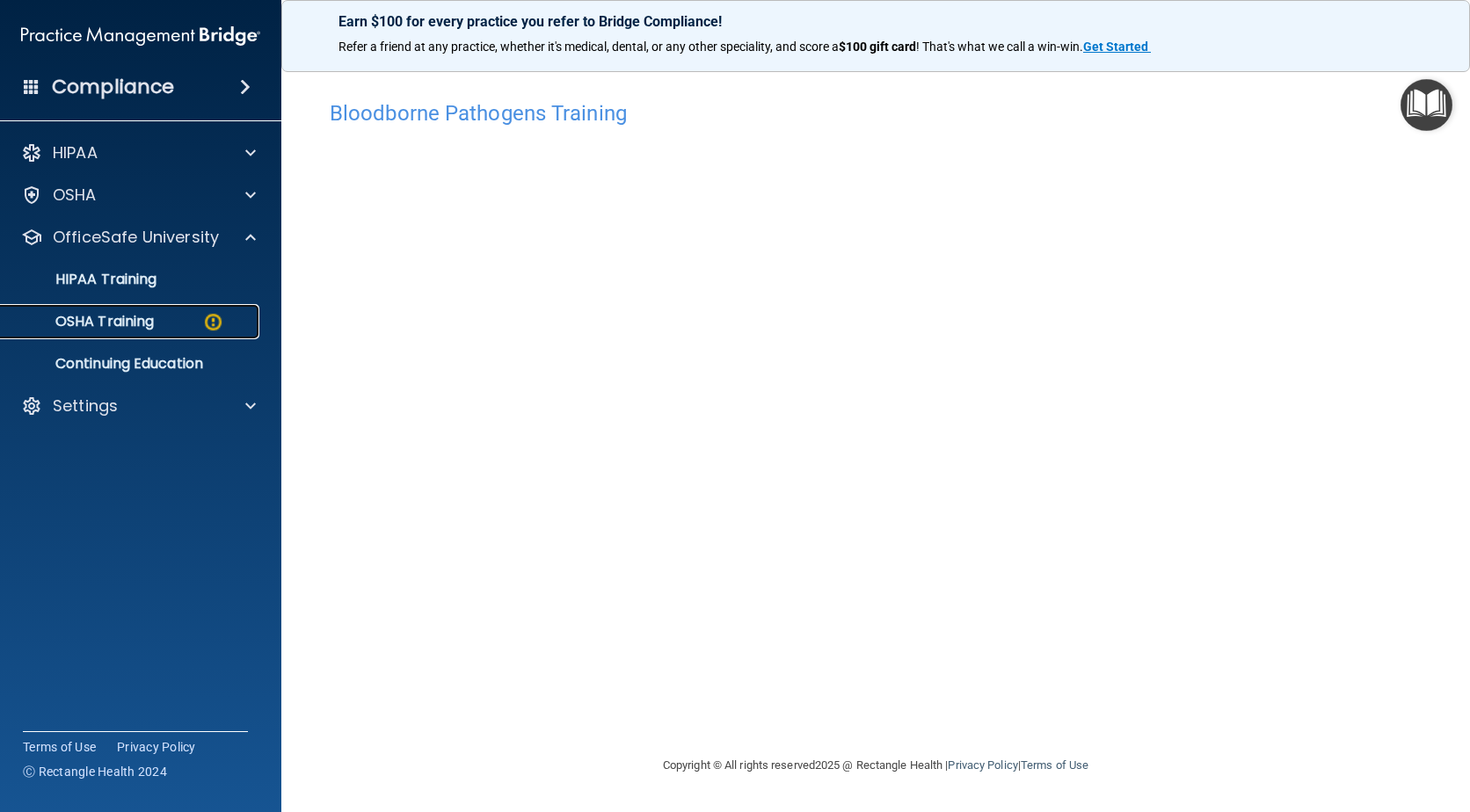
click at [133, 322] on p "OSHA Training" at bounding box center [83, 322] width 142 height 18
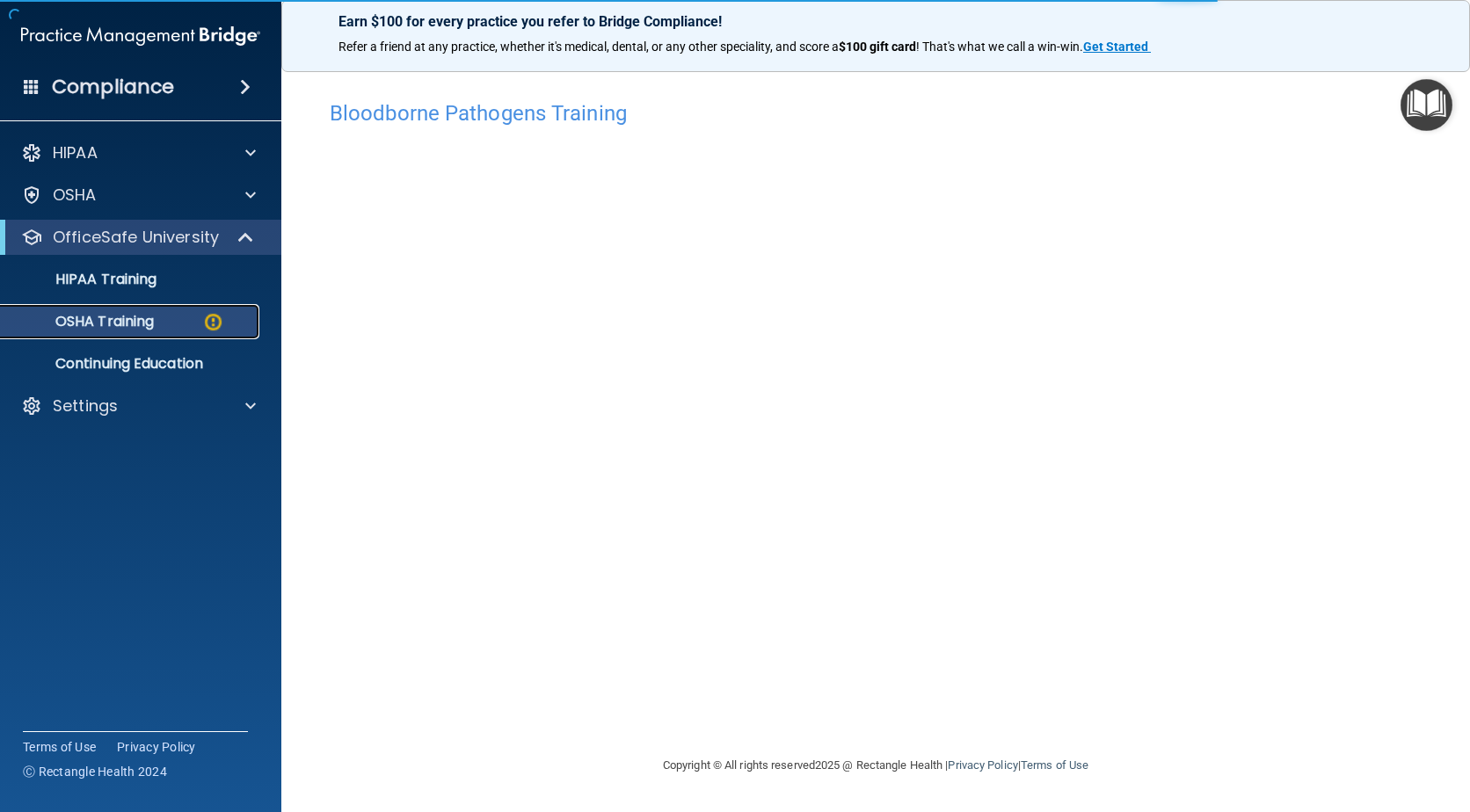
click at [133, 322] on p "OSHA Training" at bounding box center [83, 322] width 142 height 18
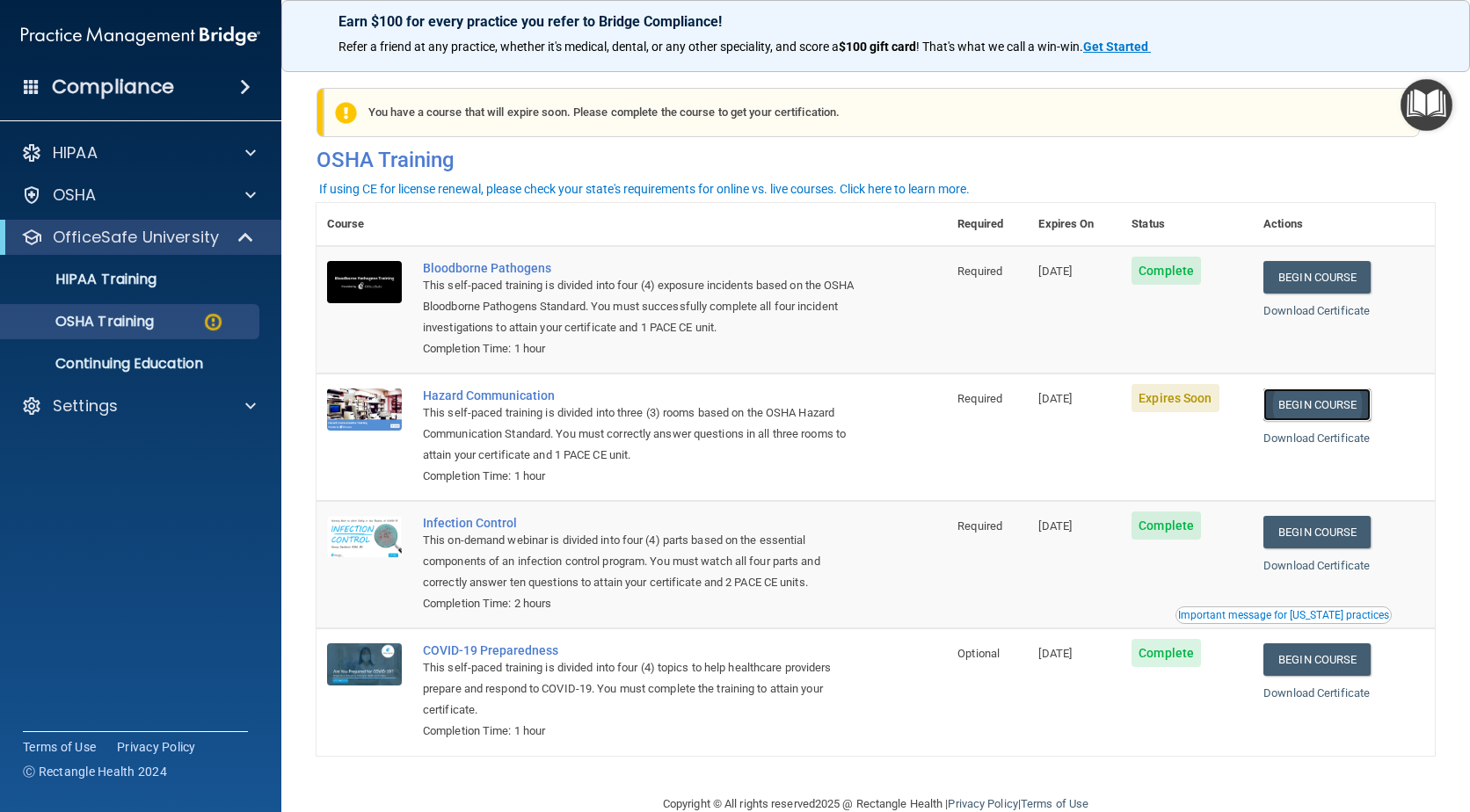
click at [1308, 402] on link "Begin Course" at bounding box center [1317, 405] width 108 height 33
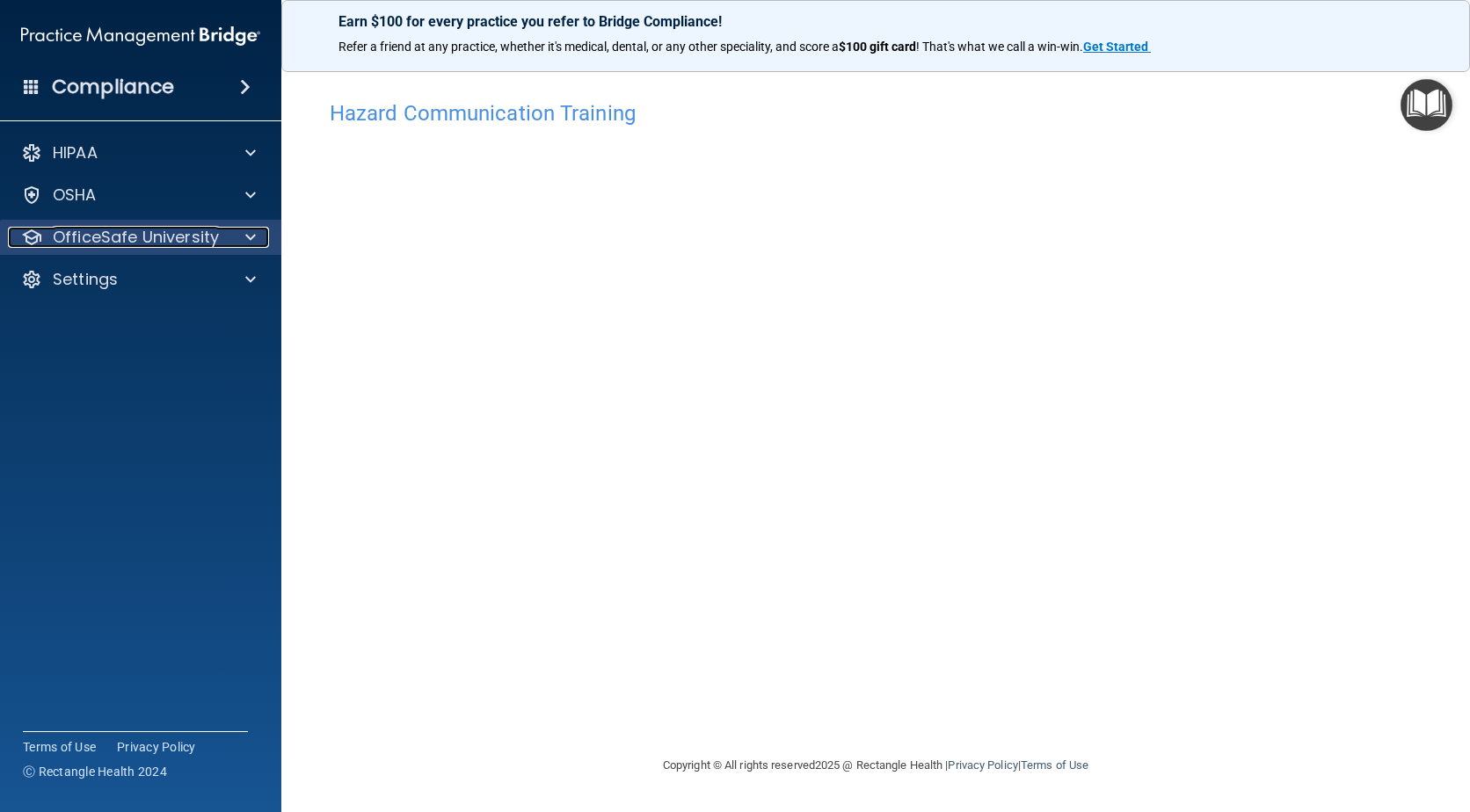
click at [167, 238] on p "OfficeSafe University" at bounding box center [135, 237] width 166 height 21
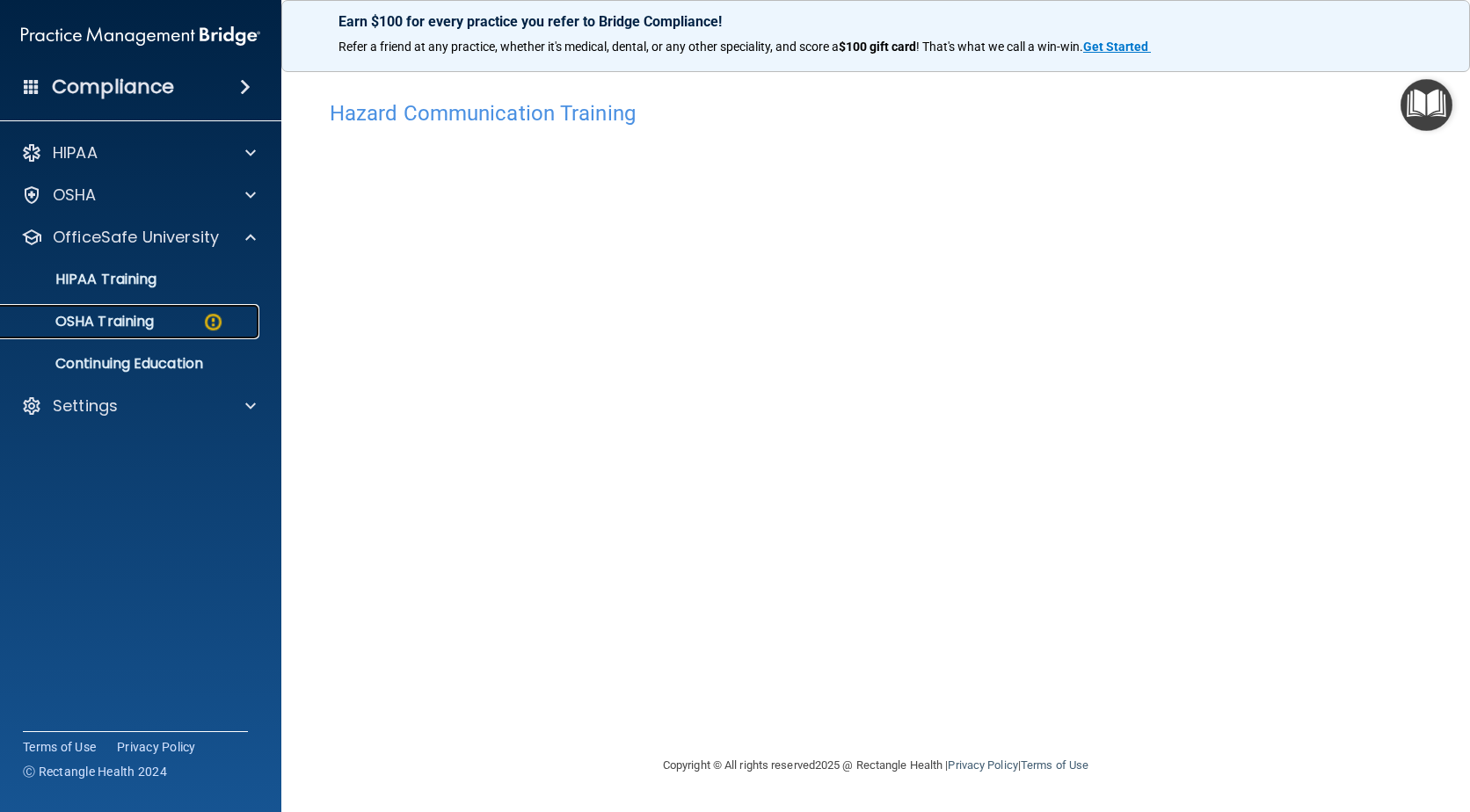
click at [140, 317] on p "OSHA Training" at bounding box center [83, 322] width 142 height 18
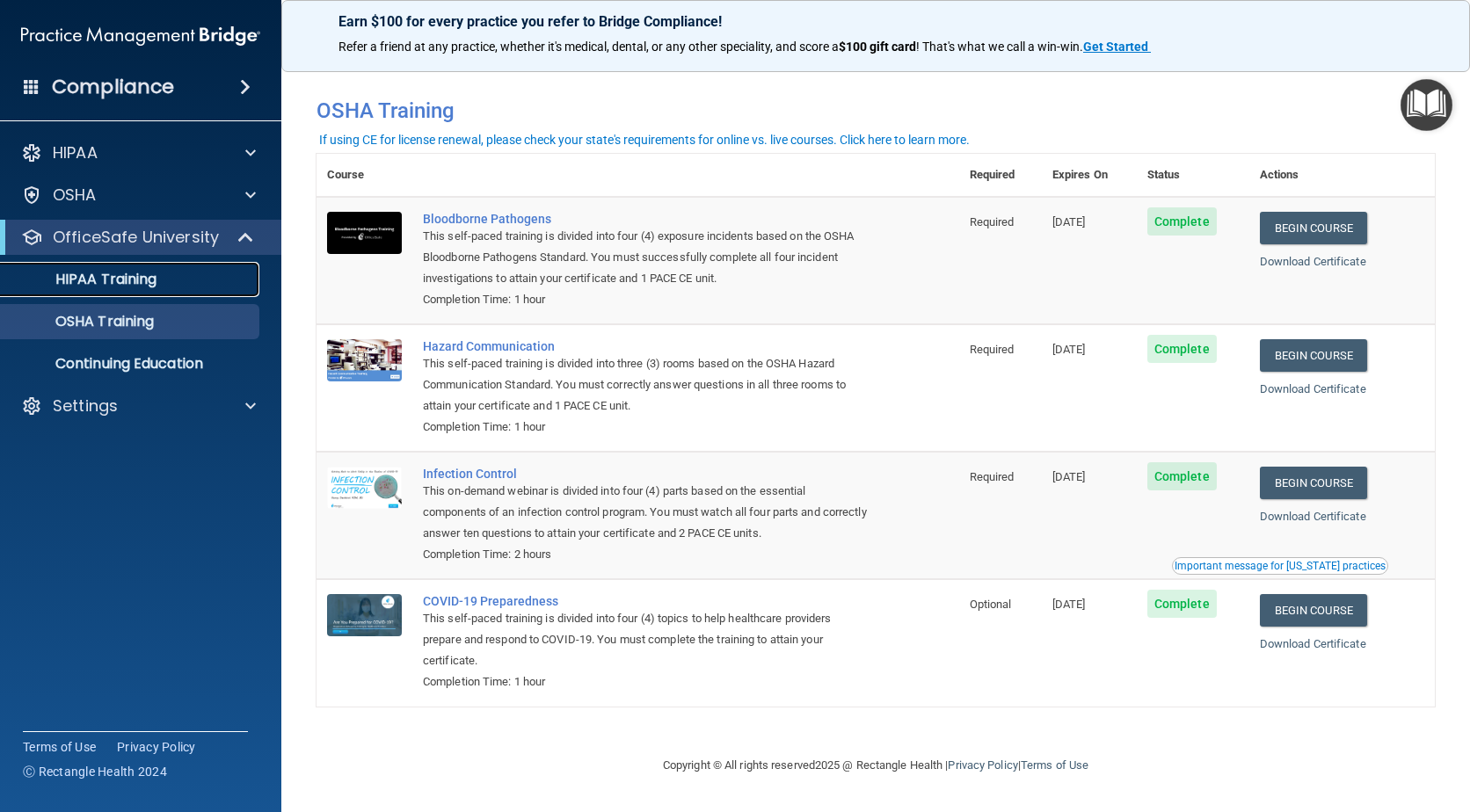
click at [109, 270] on p "HIPAA Training" at bounding box center [84, 279] width 145 height 18
